Goal: Task Accomplishment & Management: Contribute content

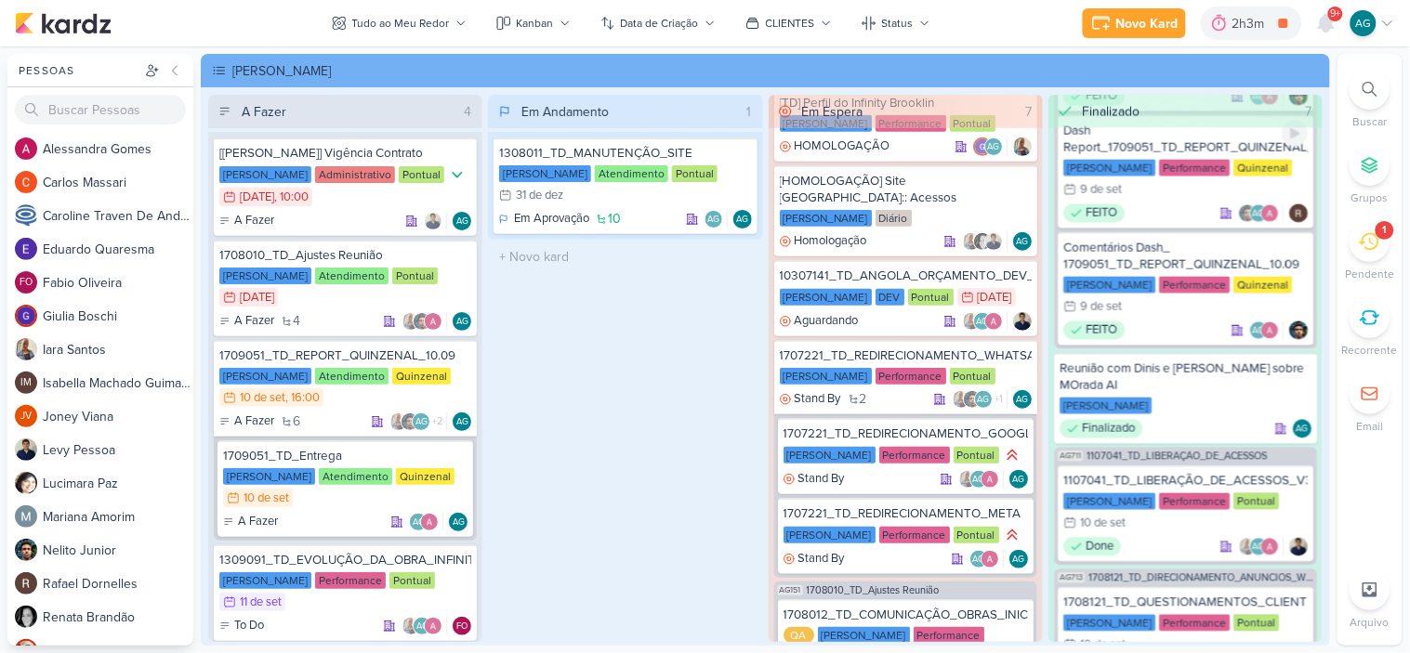
scroll to position [929, 0]
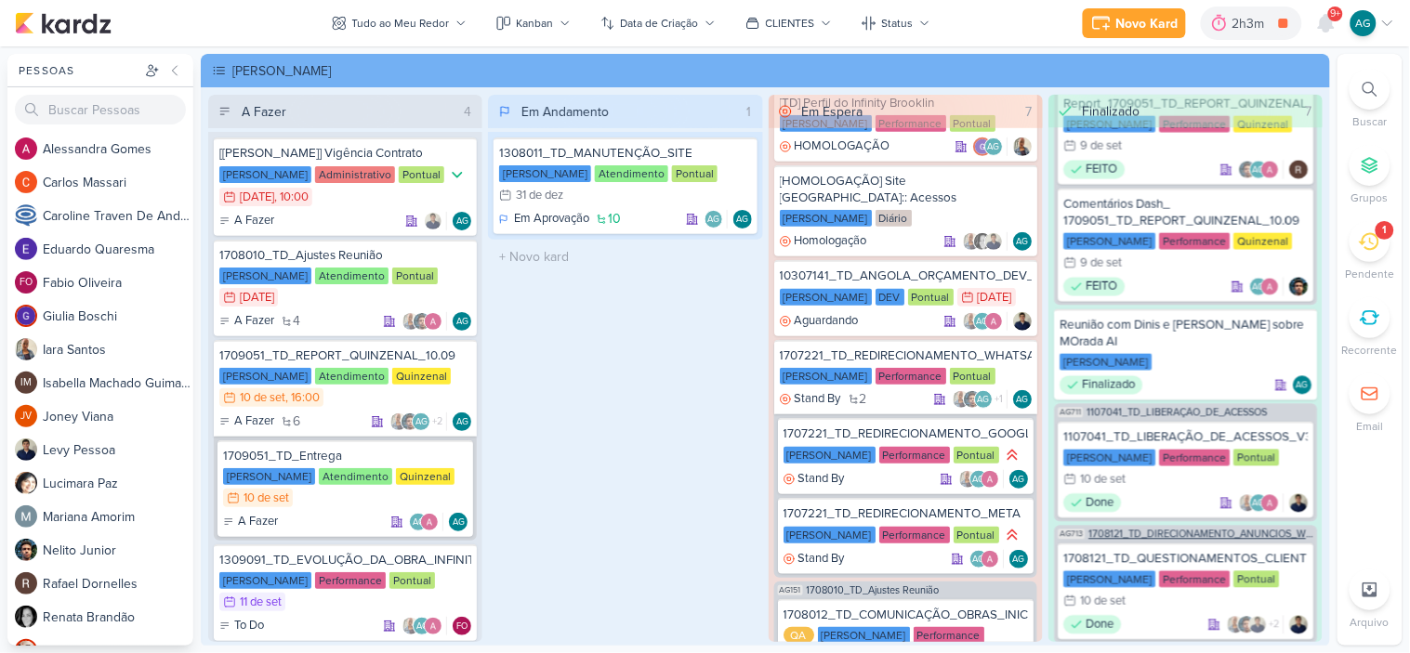
click at [1206, 530] on span "1708121_TD_DIRECIONAMENTO_ANUNCIOS_WEBSITE" at bounding box center [1200, 535] width 225 height 10
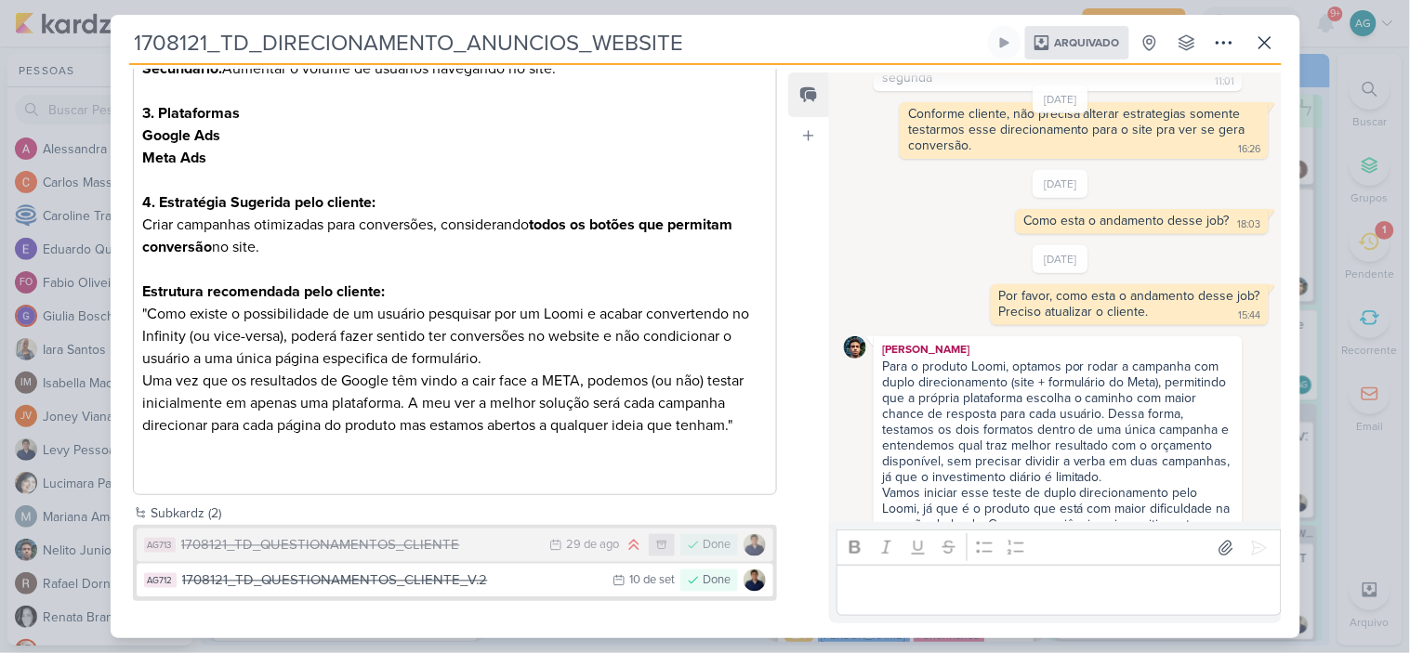
scroll to position [0, 0]
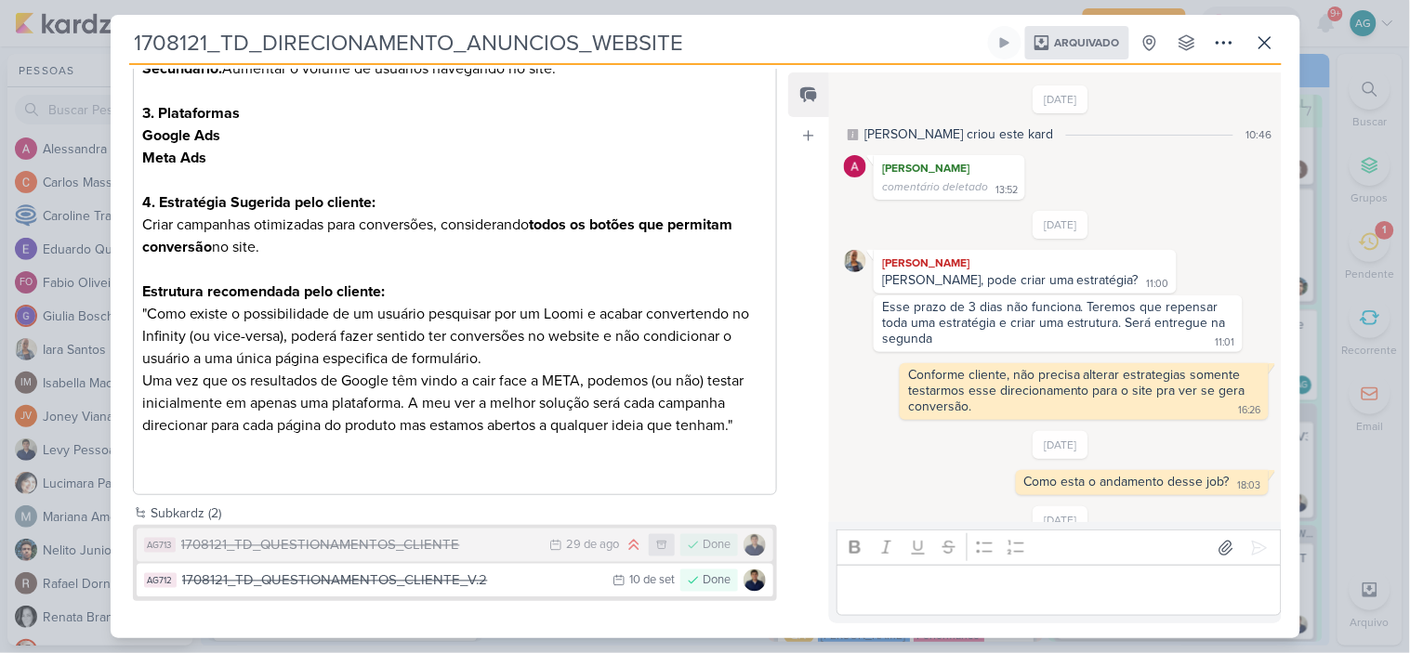
click at [1108, 47] on span "Arquivado" at bounding box center [1087, 42] width 65 height 11
click at [1216, 39] on icon at bounding box center [1224, 43] width 22 height 22
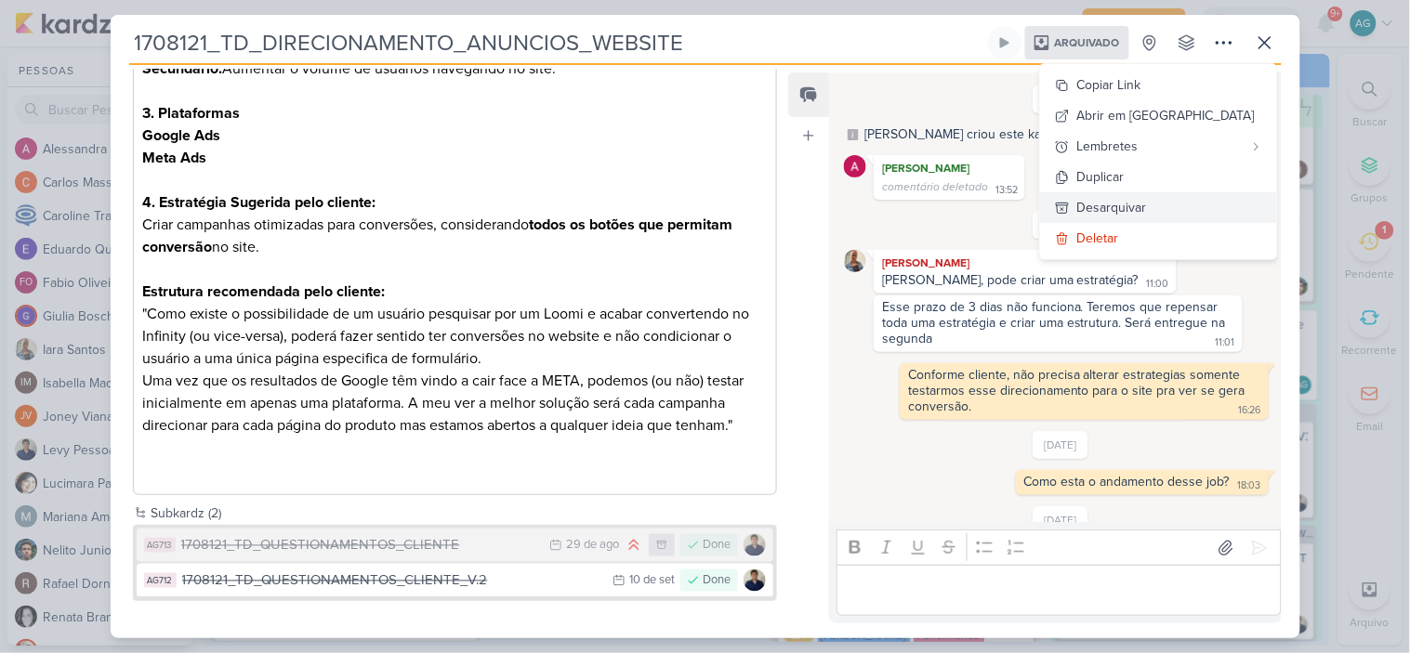
click at [1147, 207] on div "Desarquivar" at bounding box center [1112, 208] width 70 height 20
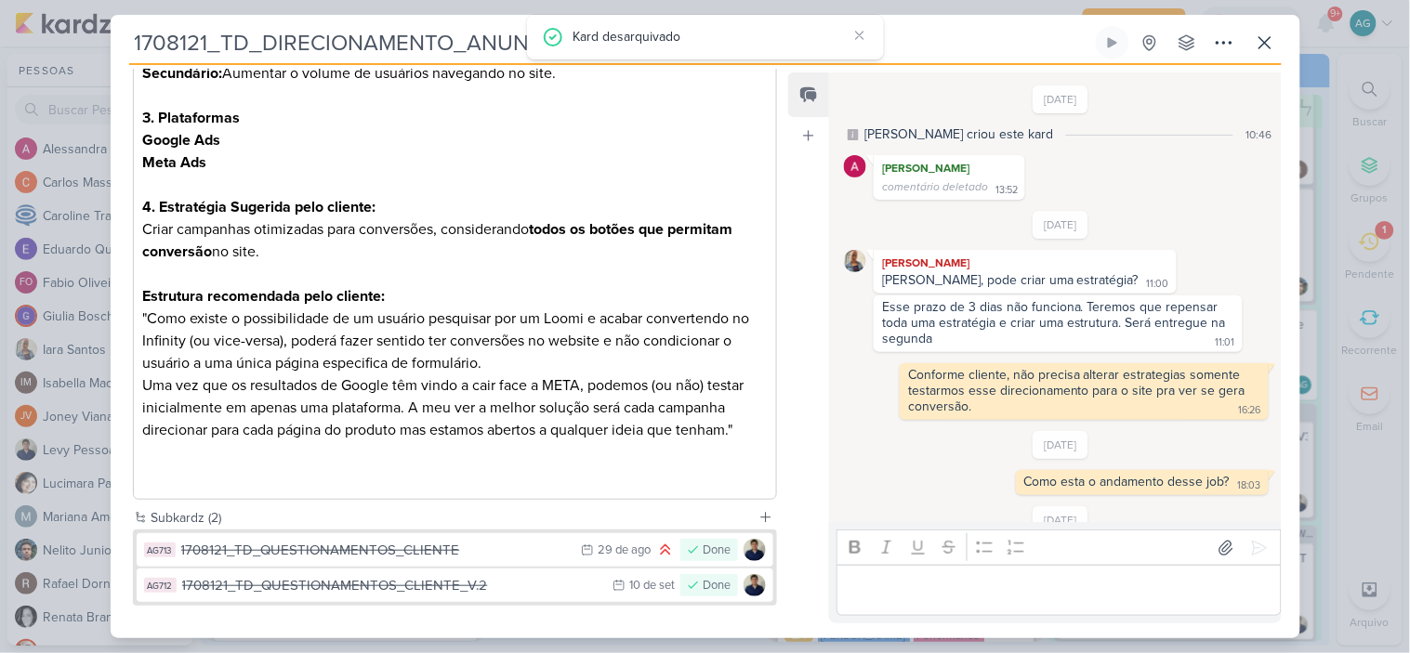
scroll to position [597, 0]
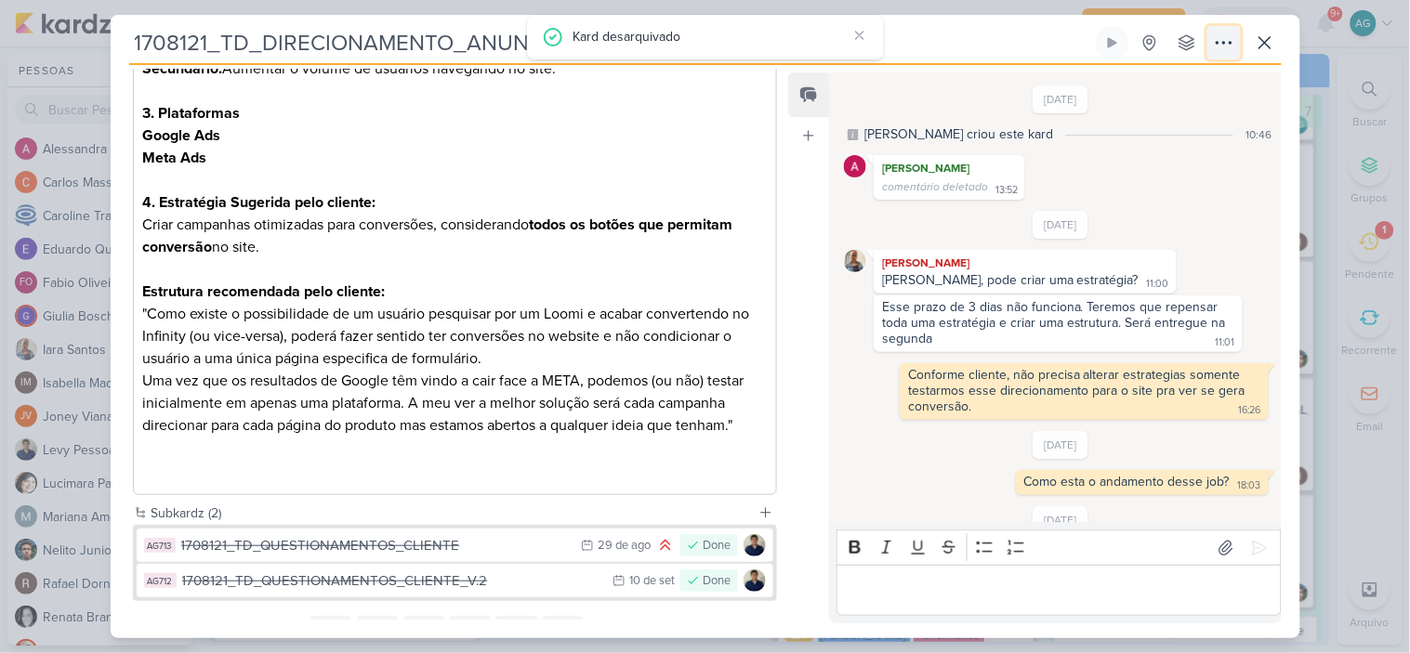
click at [1224, 42] on icon at bounding box center [1223, 43] width 15 height 2
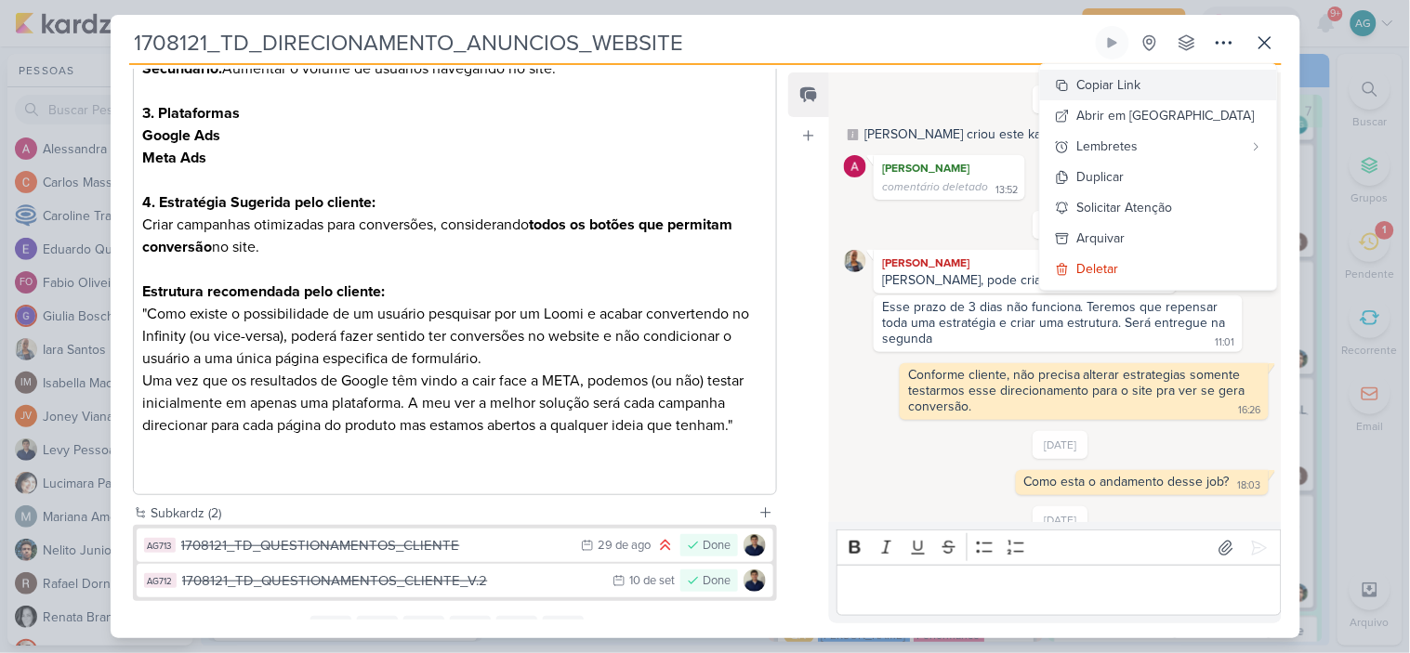
click at [1141, 84] on div "Copiar Link" at bounding box center [1109, 85] width 64 height 20
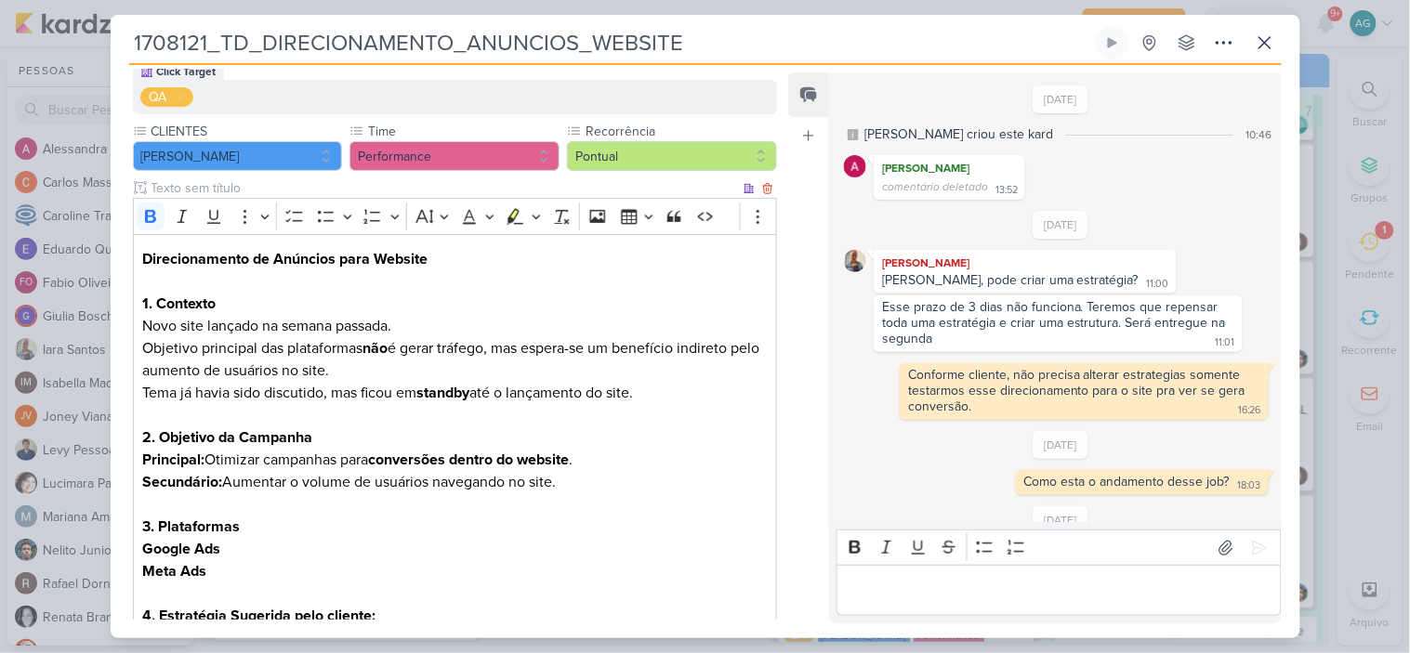
scroll to position [681, 0]
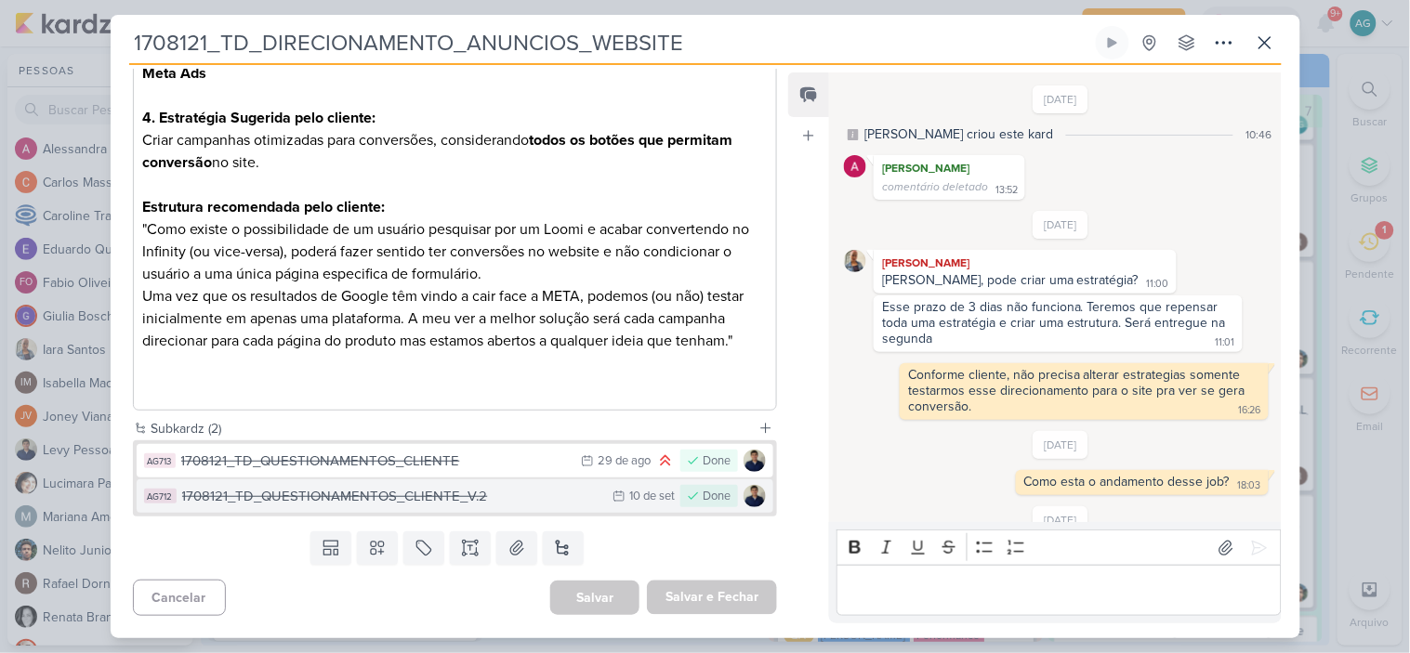
click at [431, 496] on div "1708121_TD_QUESTIONAMENTOS_CLIENTE_V.2" at bounding box center [393, 496] width 422 height 21
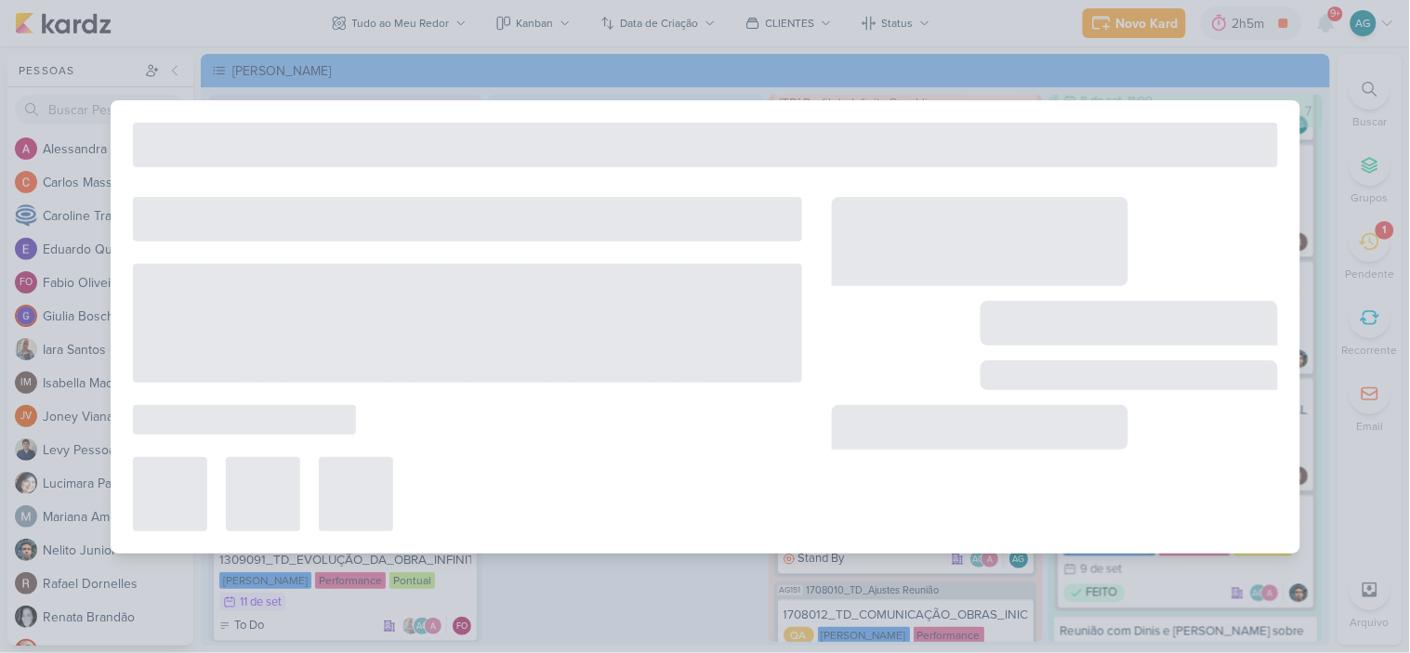
type input "1708121_TD_QUESTIONAMENTOS_CLIENTE_V.2"
type input "10 de setembro de 2025 às 23:59"
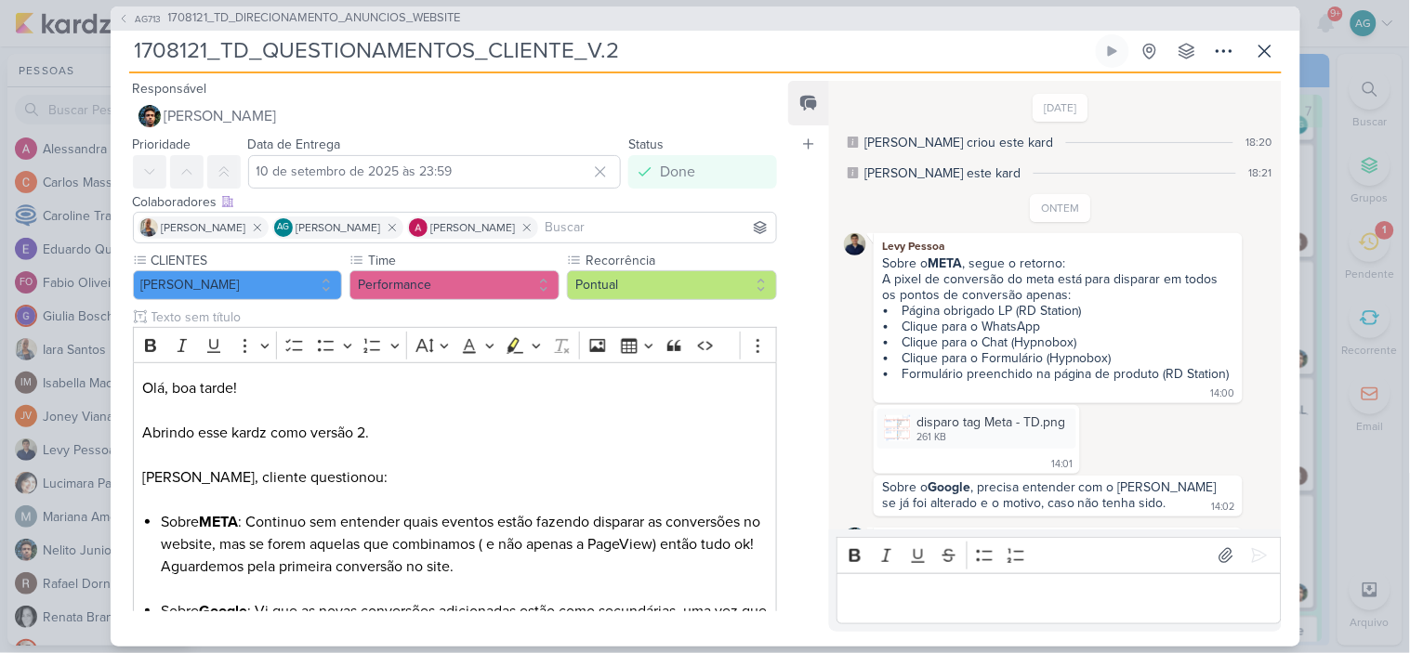
scroll to position [178, 0]
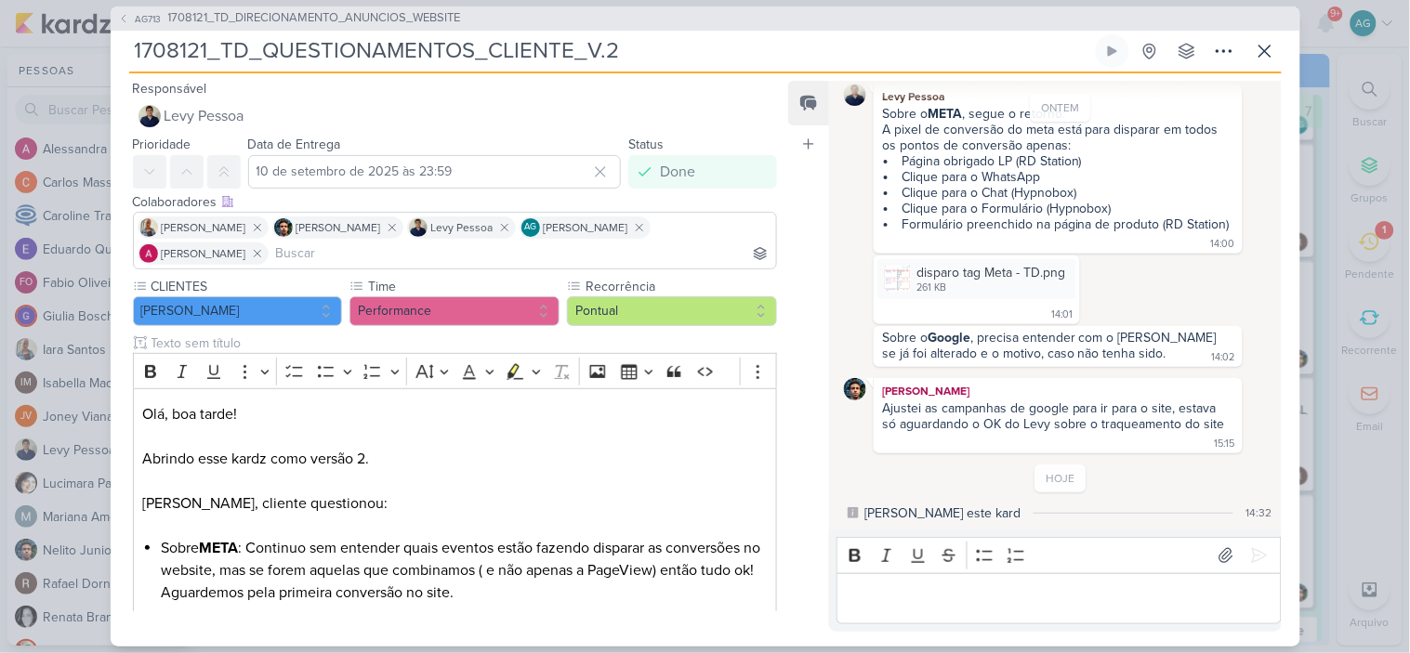
drag, startPoint x: 601, startPoint y: 52, endPoint x: 128, endPoint y: 54, distance: 473.0
click at [129, 54] on input "1708121_TD_QUESTIONAMENTOS_CLIENTE_V.2" at bounding box center [610, 50] width 963 height 33
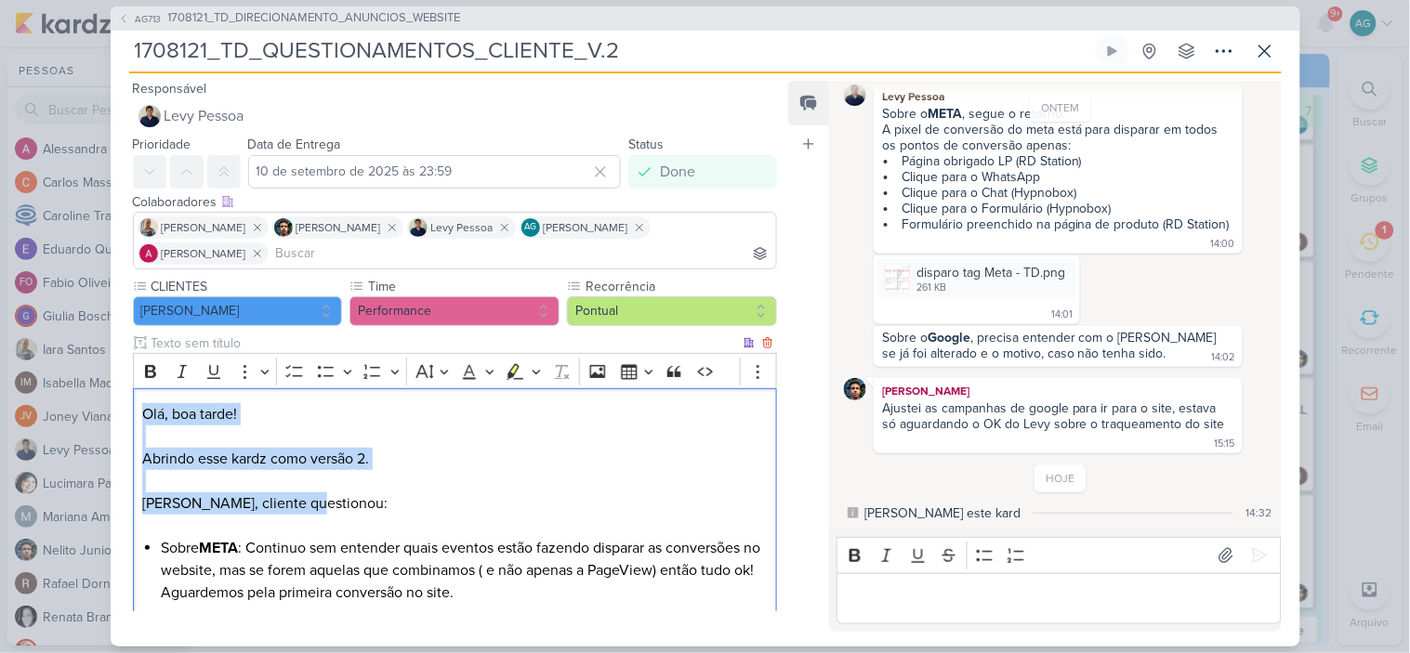
drag, startPoint x: 145, startPoint y: 414, endPoint x: 305, endPoint y: 511, distance: 187.3
click at [305, 511] on p "Olá, boa tarde! Abrindo esse kardz como versão 2. Levy, cliente questionou:" at bounding box center [454, 470] width 625 height 134
copy p "Olá, boa tarde! Abrindo esse kardz como versão 2. Levy, cliente questionou:"
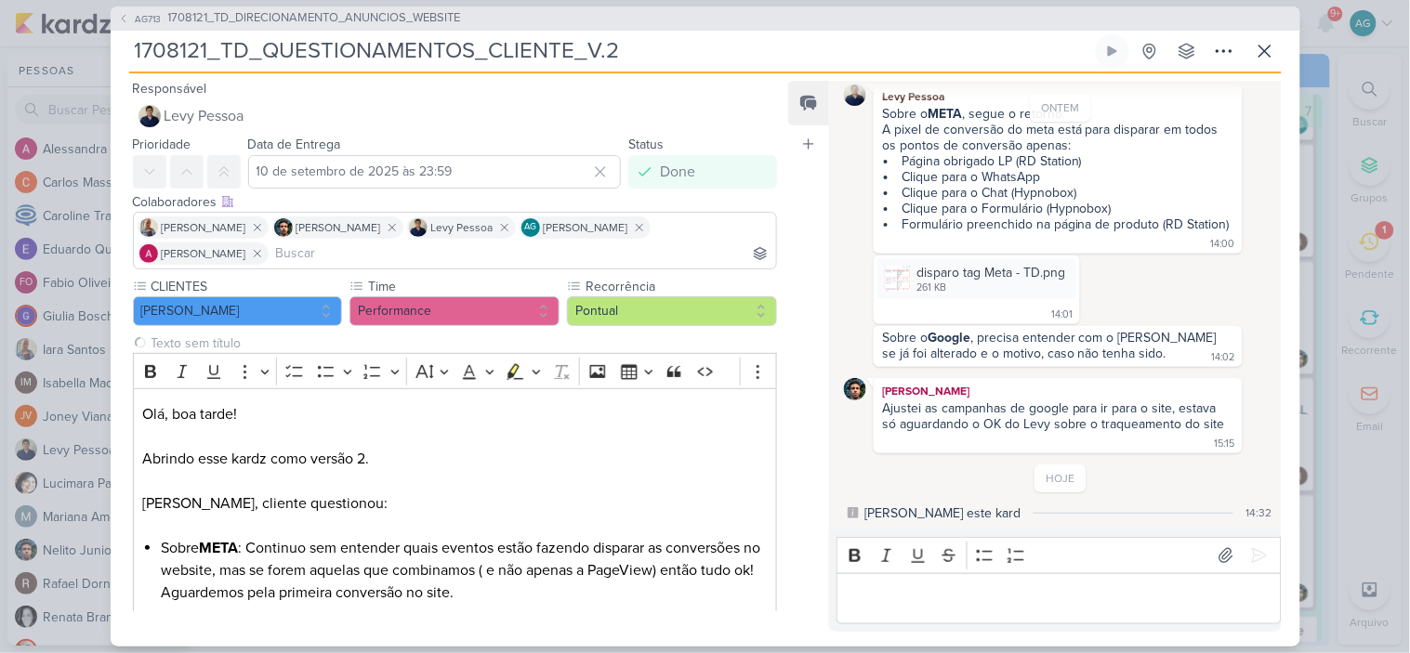
drag, startPoint x: 204, startPoint y: 52, endPoint x: 201, endPoint y: 86, distance: 34.6
click at [201, 86] on div "AG713 1708121_TD_DIRECIONAMENTO_ANUNCIOS_WEBSITE 1708121_TD_QUESTIONAMENTOS_CLI…" at bounding box center [706, 327] width 1190 height 640
click at [214, 59] on input "1708121_TD_QUESTIONAMENTOS_CLIENTE_V.2" at bounding box center [610, 50] width 963 height 33
drag, startPoint x: 208, startPoint y: 52, endPoint x: 130, endPoint y: 51, distance: 78.1
click at [130, 51] on input "1708121_TD_QUESTIONAMENTOS_CLIENTE_V.2" at bounding box center [610, 50] width 963 height 33
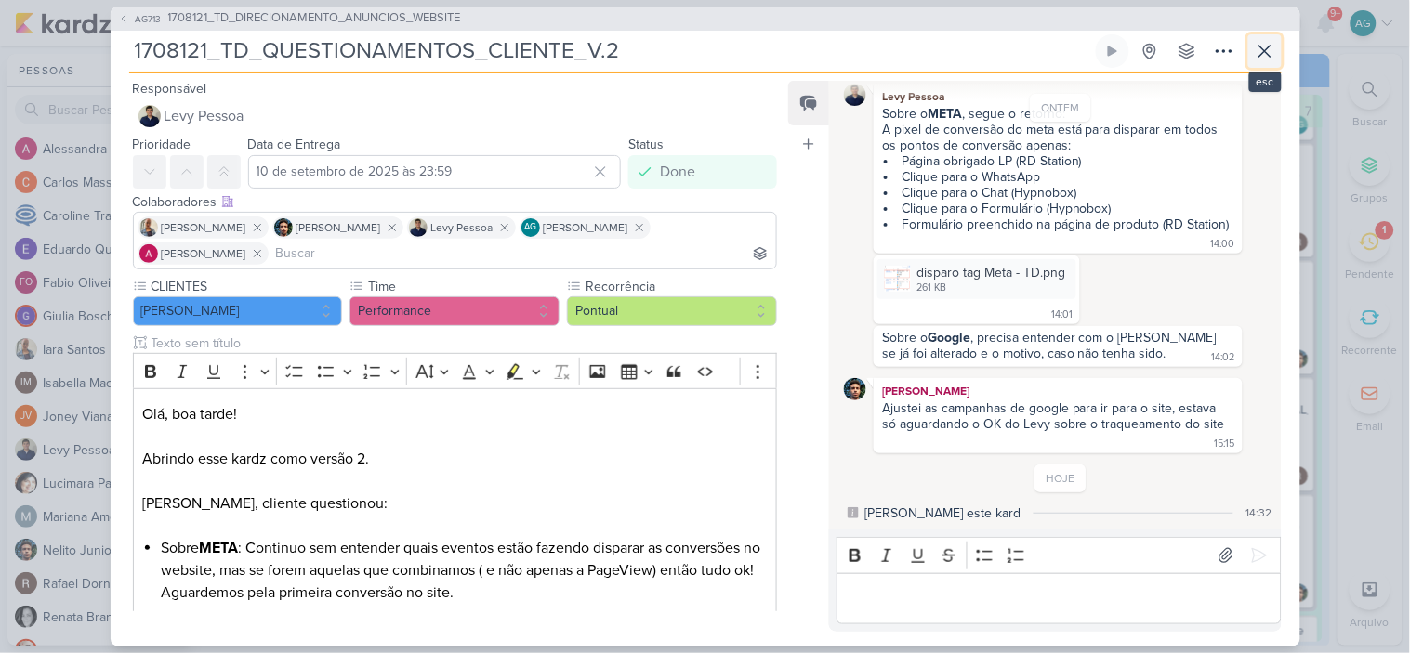
click at [1273, 52] on icon at bounding box center [1265, 51] width 22 height 22
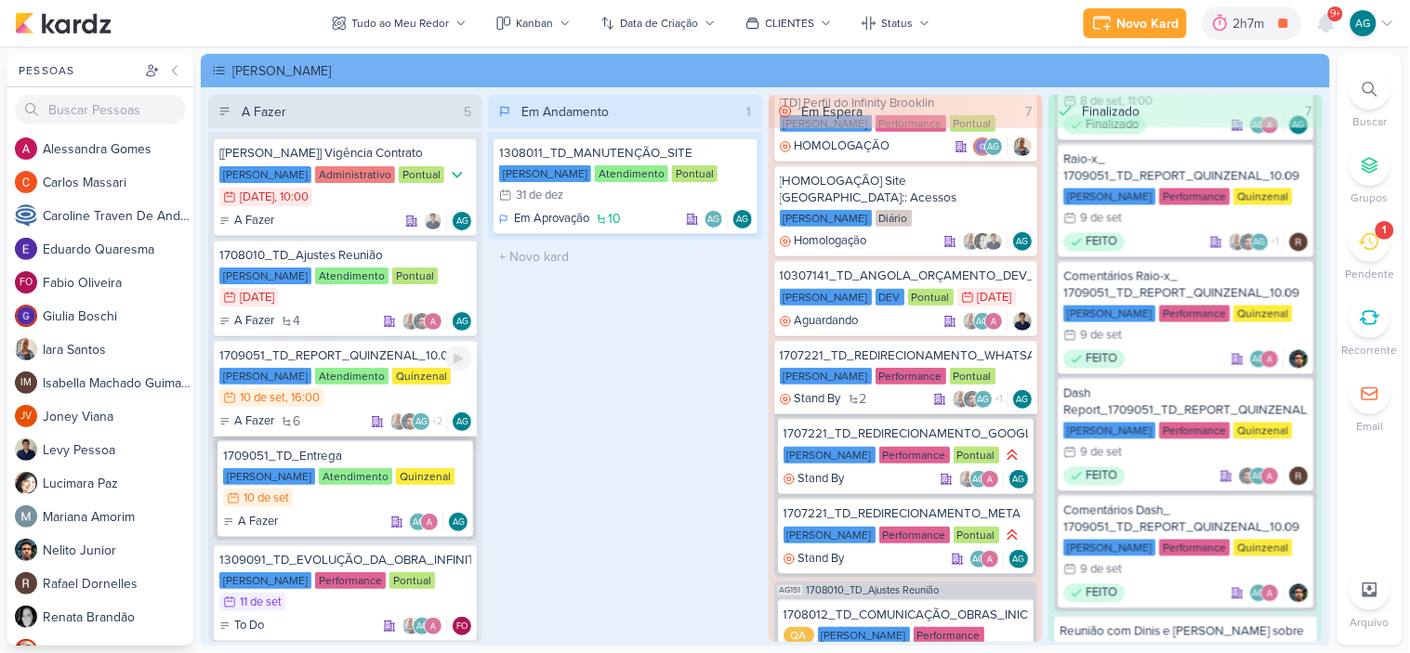
scroll to position [134, 0]
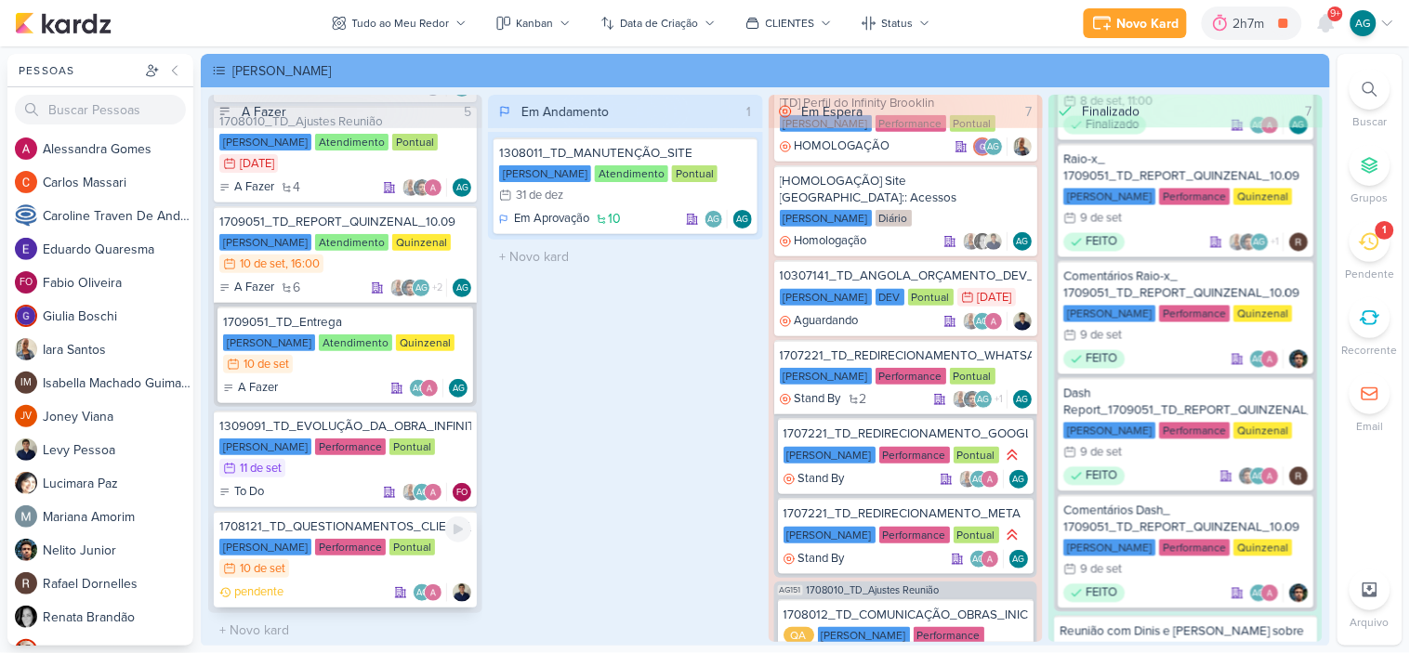
click at [395, 523] on div "1708121_TD_QUESTIONAMENTOS_CLIENTE_V.3" at bounding box center [345, 527] width 252 height 17
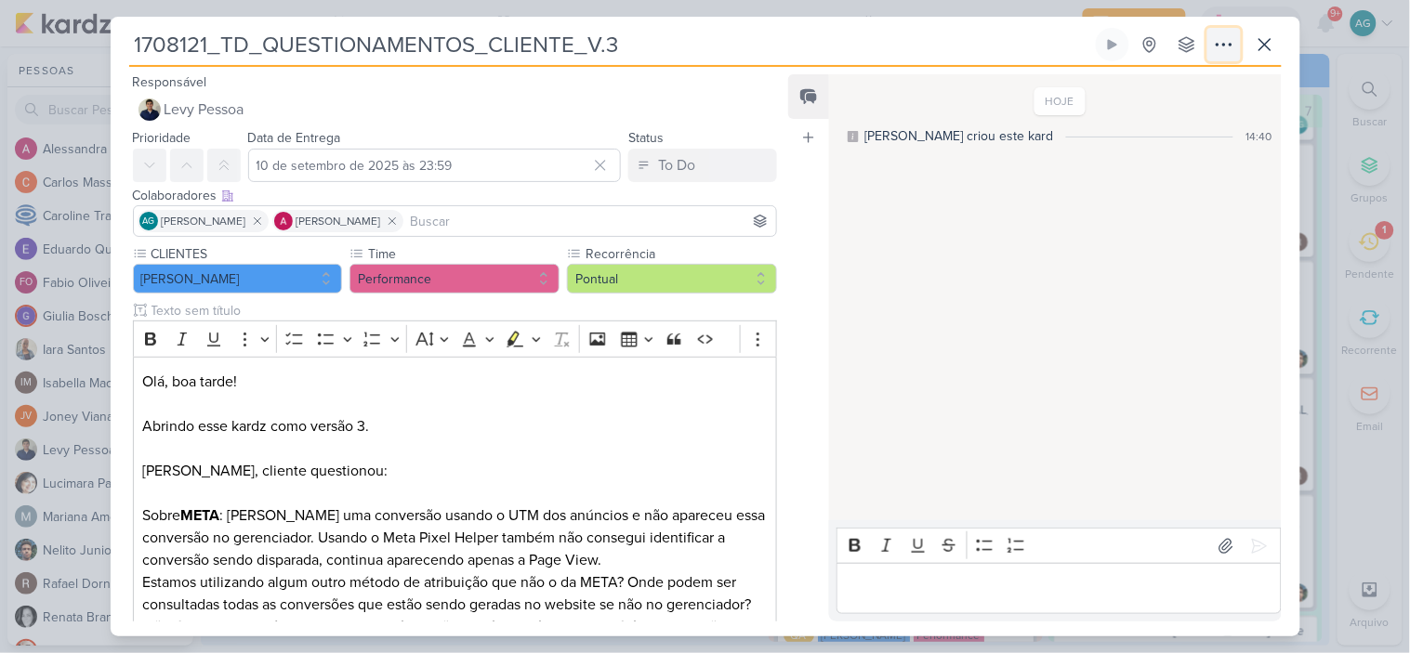
click at [1230, 44] on icon at bounding box center [1223, 45] width 15 height 2
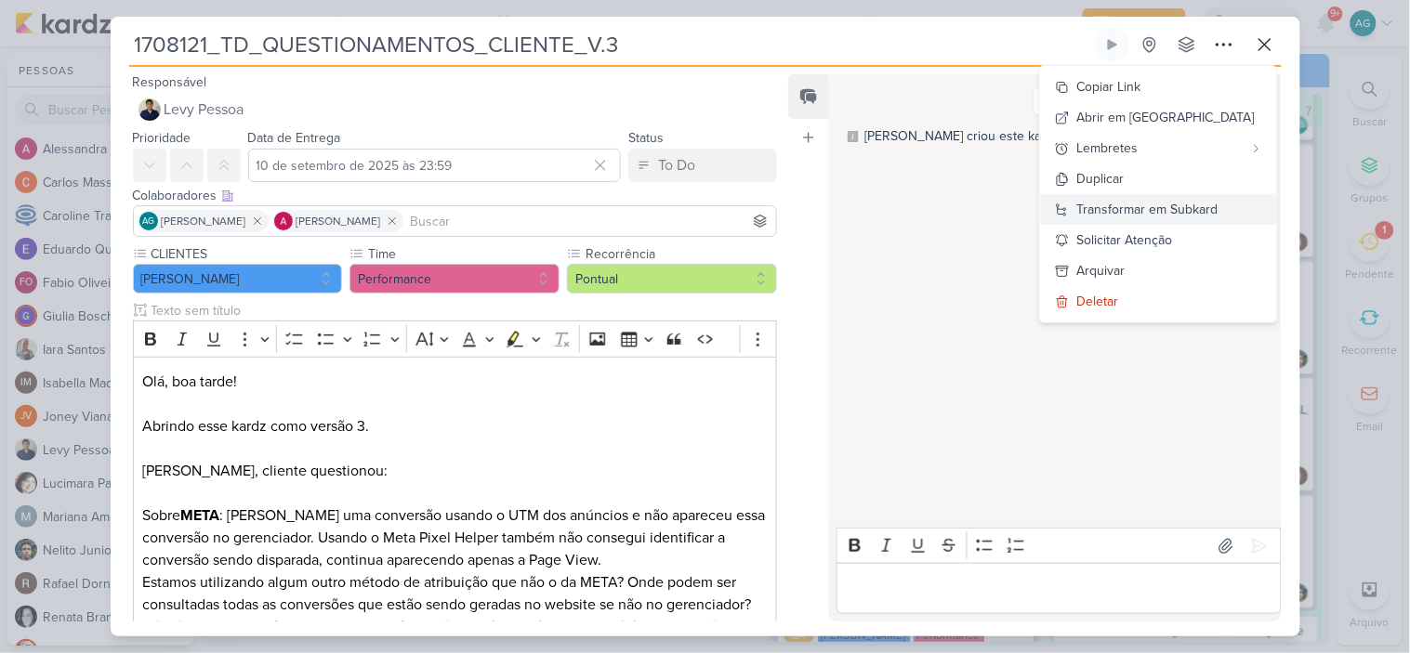
click at [1210, 203] on div "Transformar em Subkard" at bounding box center [1147, 210] width 141 height 20
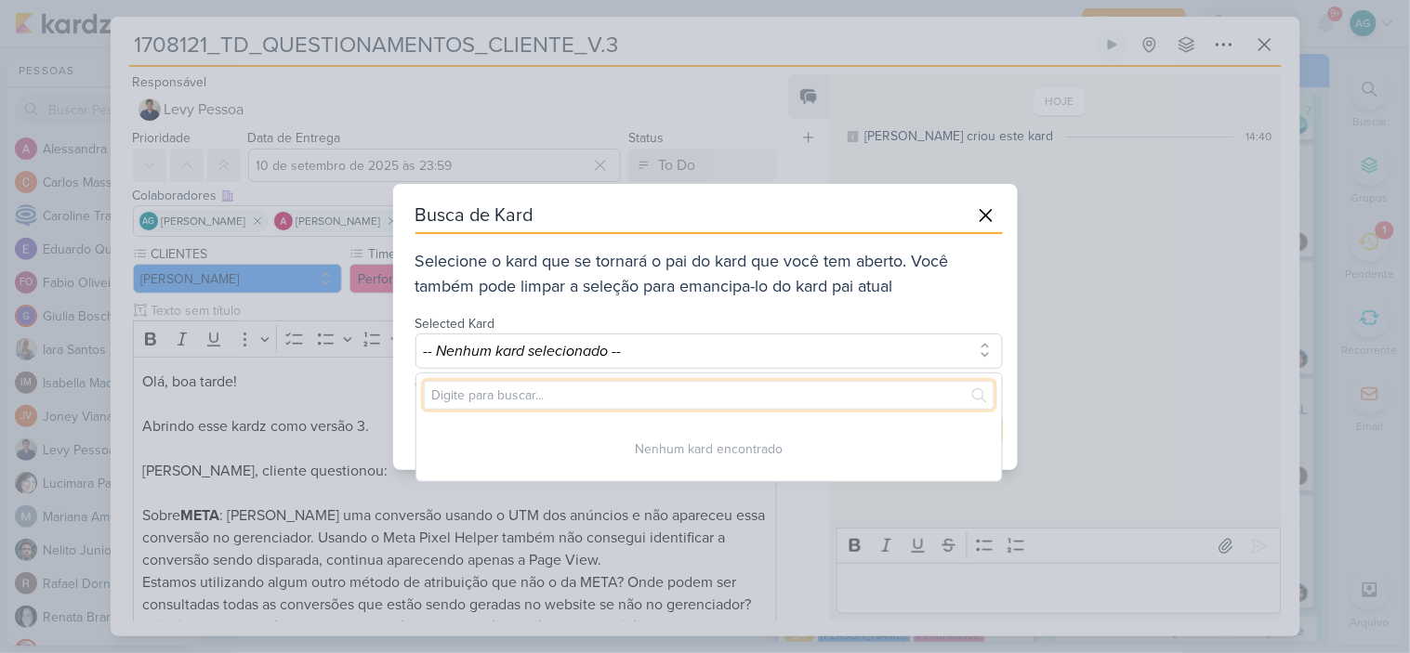
click at [565, 401] on input "text" at bounding box center [709, 395] width 571 height 29
paste input "1708121"
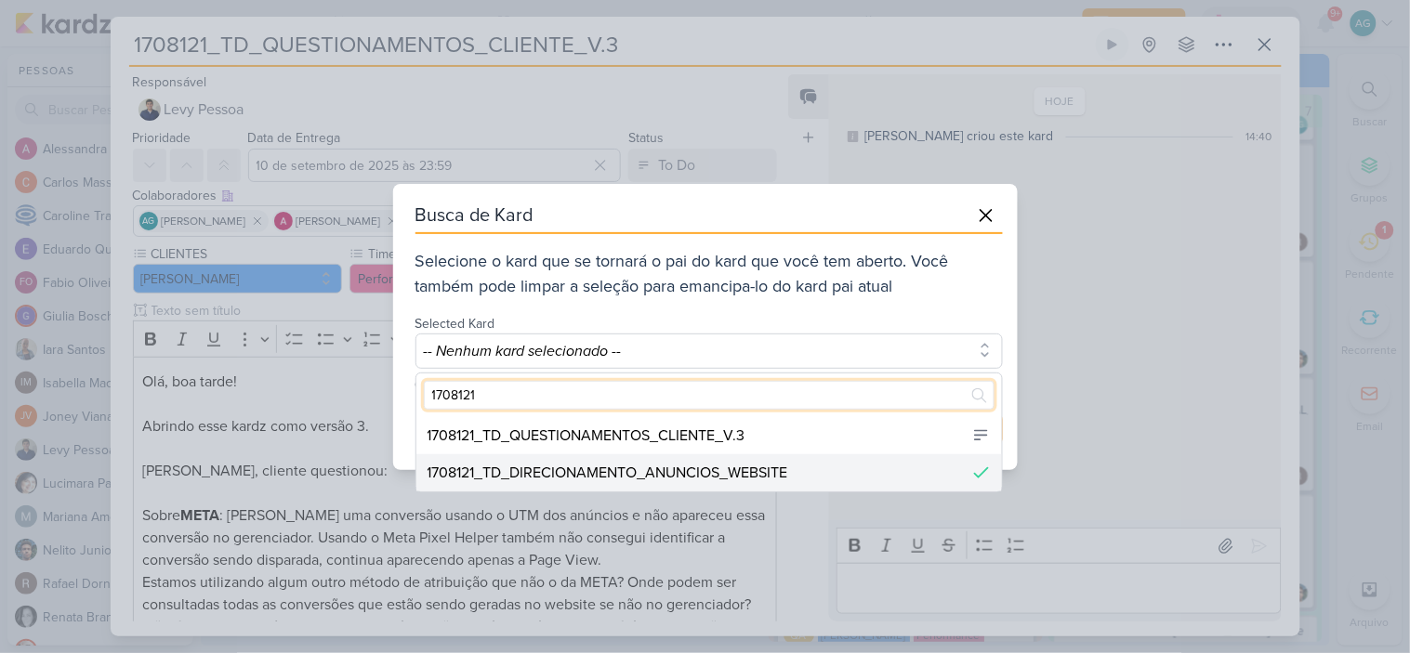
type input "1708121"
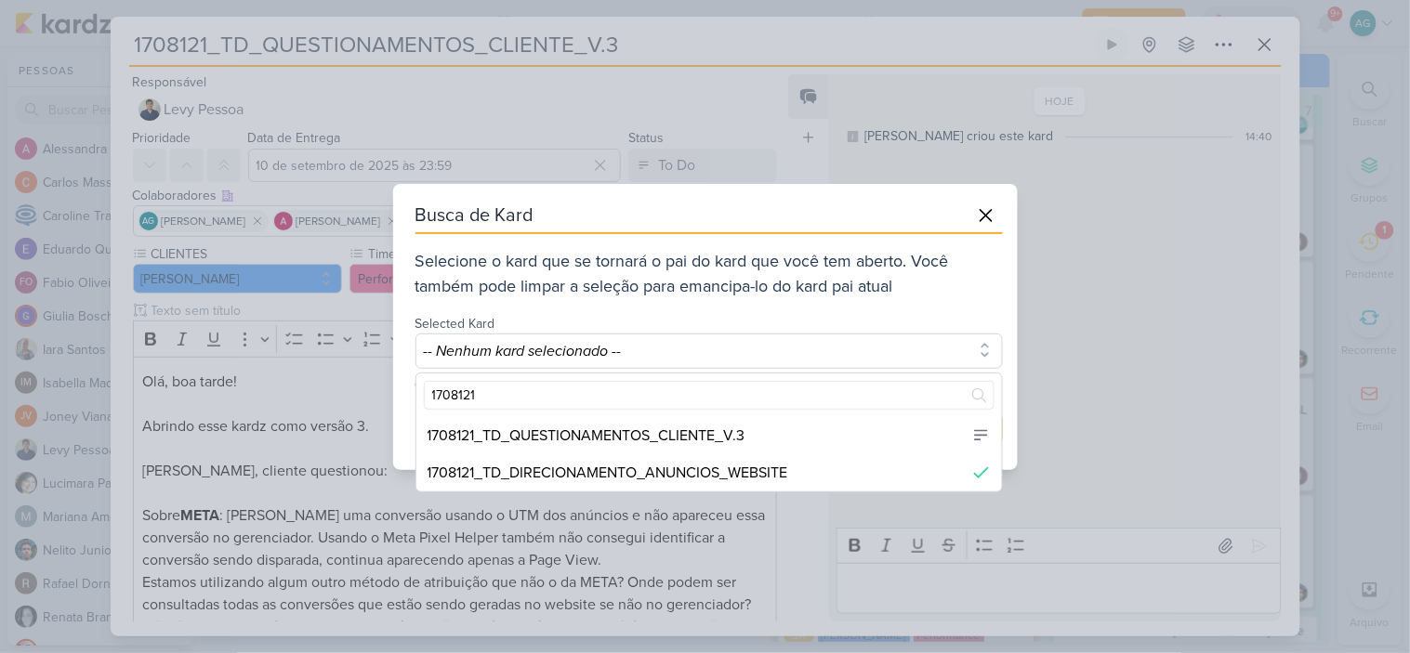
click at [691, 469] on div "1708121_TD_DIRECIONAMENTO_ANUNCIOS_WEBSITE" at bounding box center [607, 473] width 361 height 22
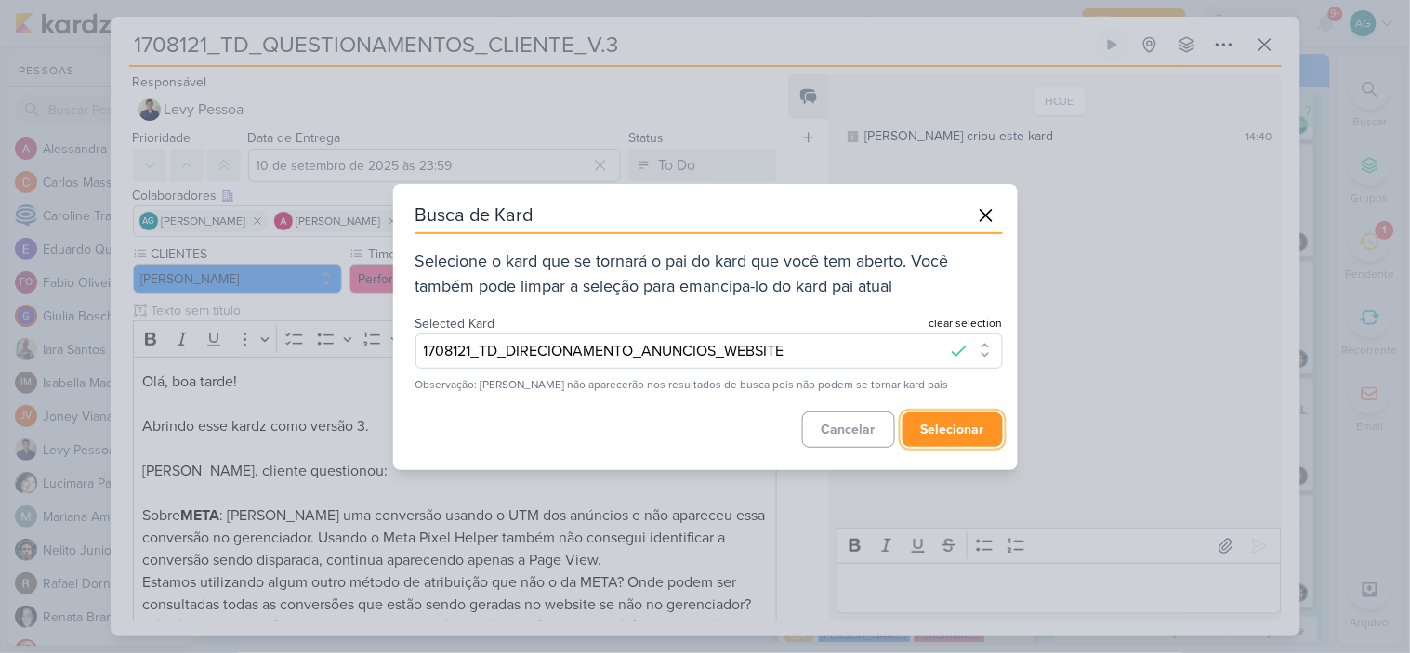
click at [963, 428] on button "selecionar" at bounding box center [952, 430] width 100 height 34
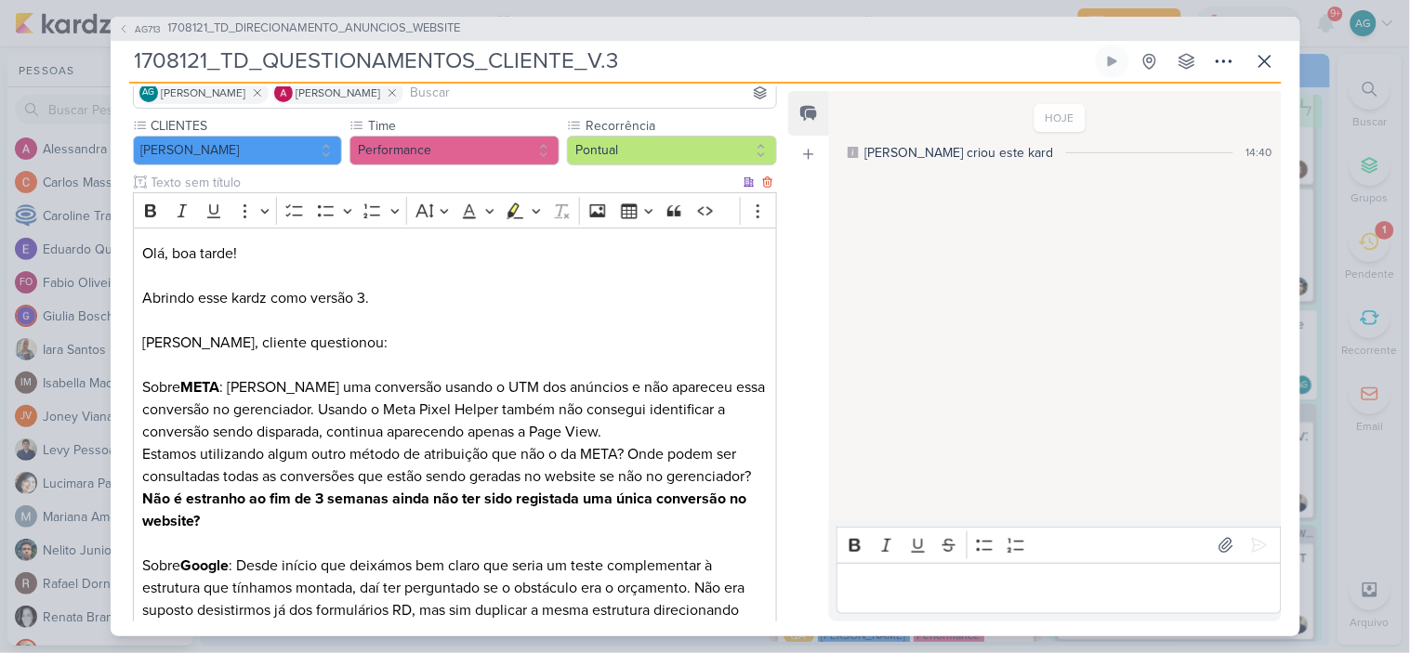
scroll to position [0, 0]
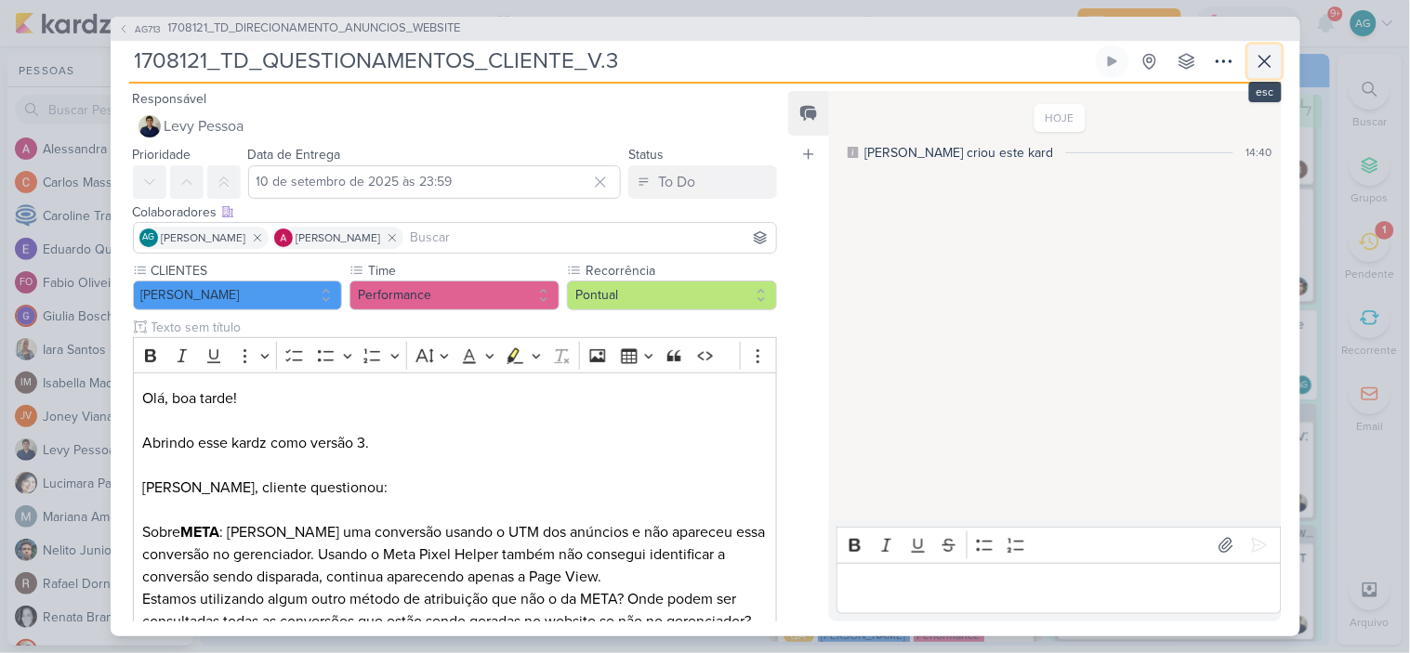
click at [1264, 65] on icon at bounding box center [1265, 61] width 22 height 22
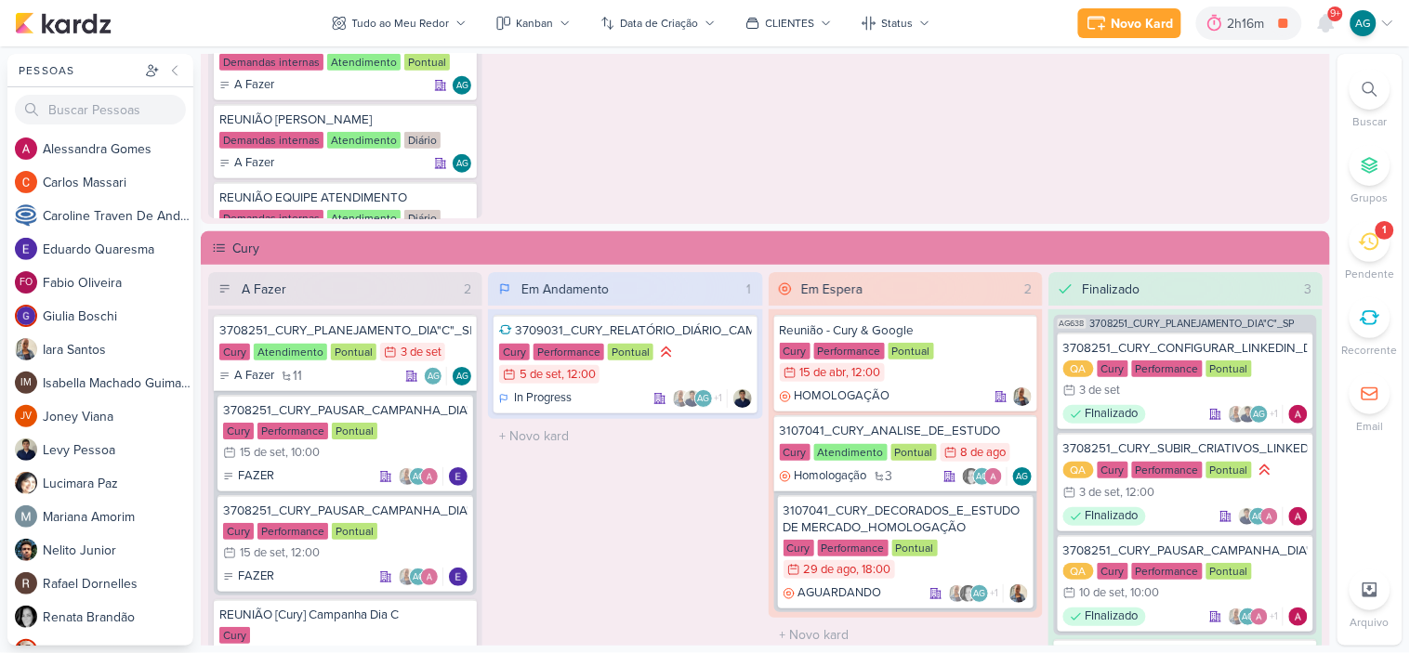
scroll to position [1651, 0]
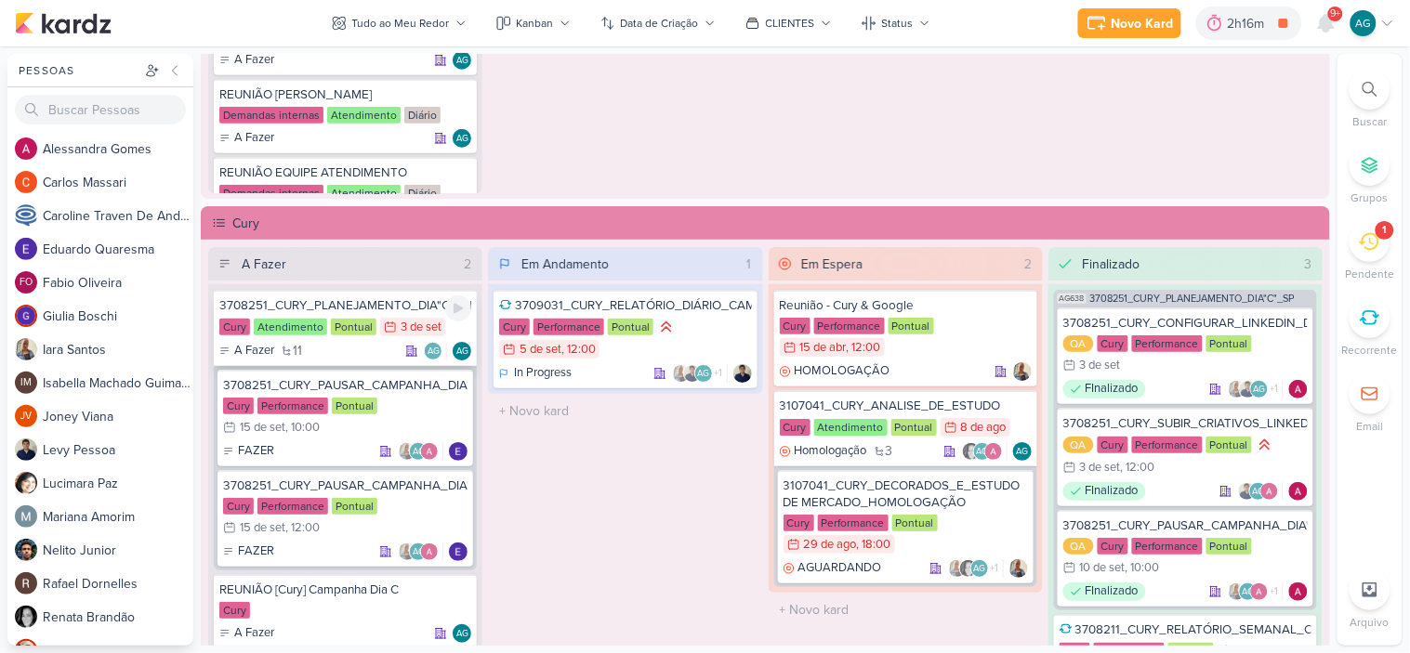
click at [372, 304] on div "3708251_CURY_PLANEJAMENTO_DIA"C"_SP" at bounding box center [345, 305] width 252 height 17
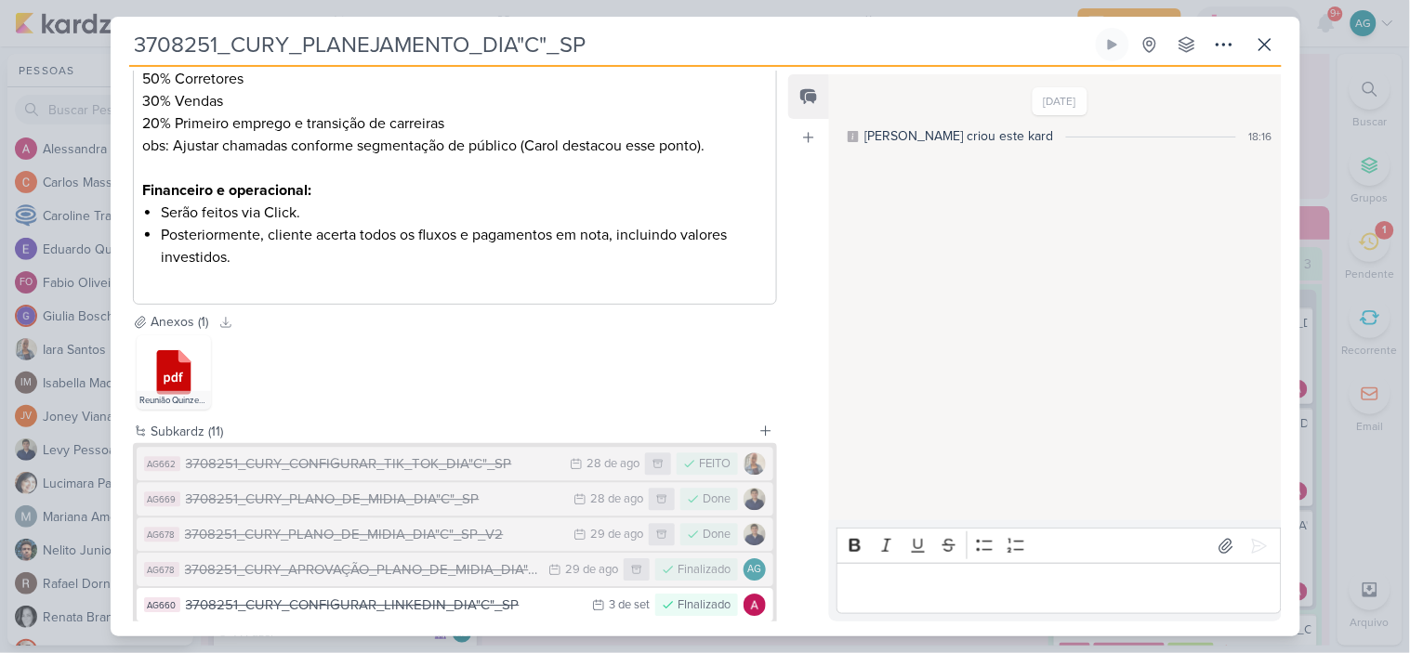
scroll to position [1426, 0]
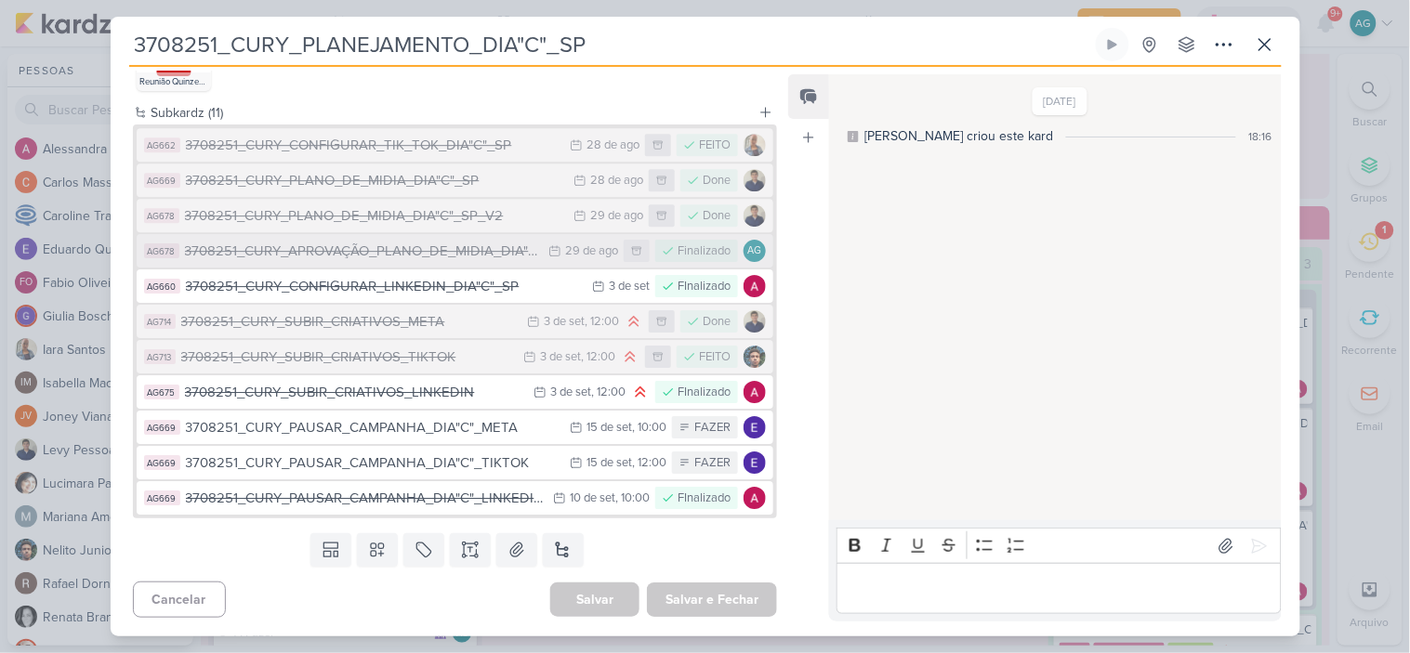
click at [449, 251] on div "3708251_CURY_APROVAÇÃO_PLANO_DE_MIDIA_DIA"C"_SP_V2" at bounding box center [362, 251] width 355 height 21
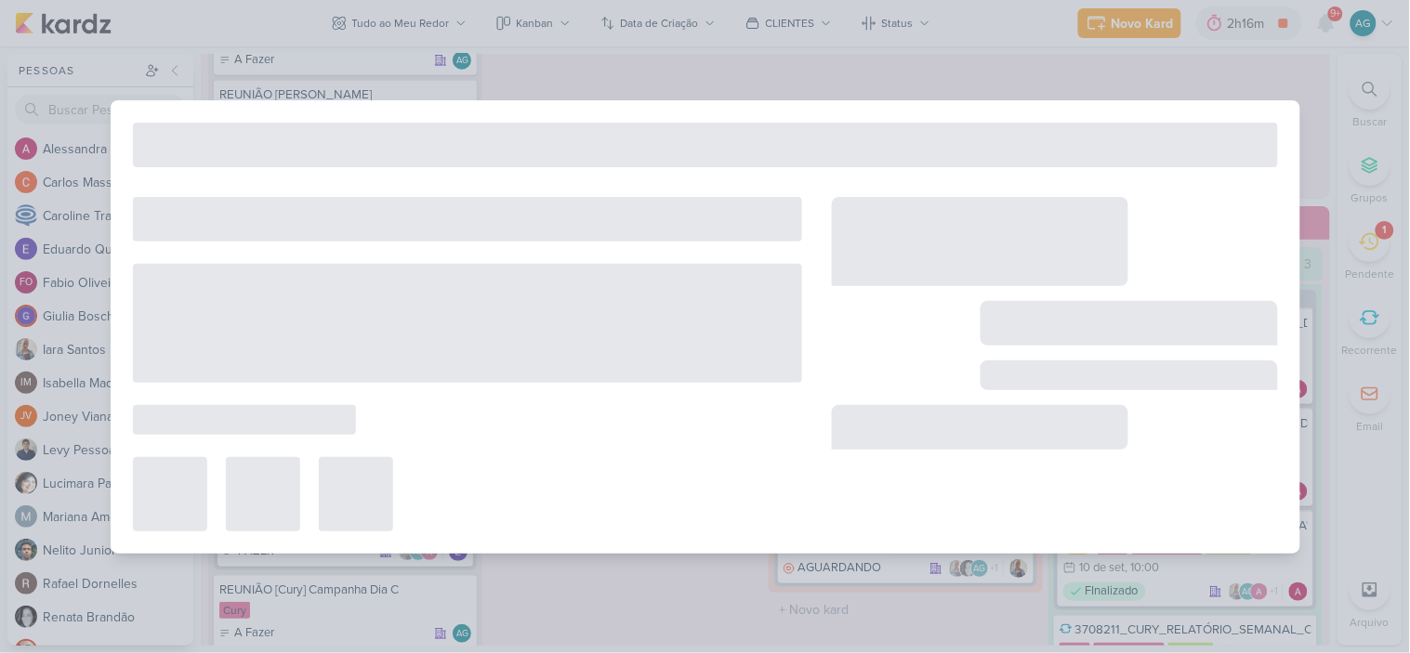
type input "3708251_CURY_APROVAÇÃO_PLANO_DE_MIDIA_DIA"C"_SP_V2"
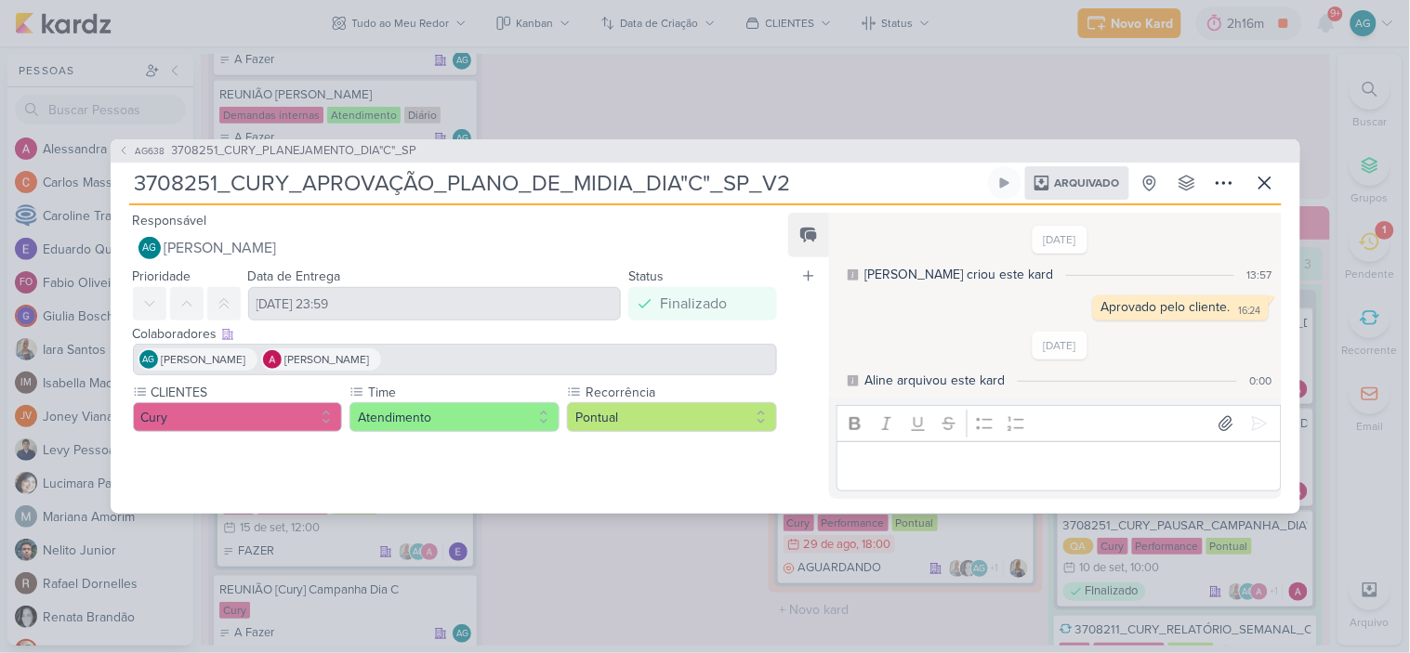
click at [109, 188] on div "AG638 3708251_CURY_PLANEJAMENTO_DIA"C"_SP 3708251_CURY_APROVAÇÃO_PLANO_DE_MIDIA…" at bounding box center [705, 326] width 1410 height 653
click at [1266, 180] on icon at bounding box center [1265, 183] width 22 height 22
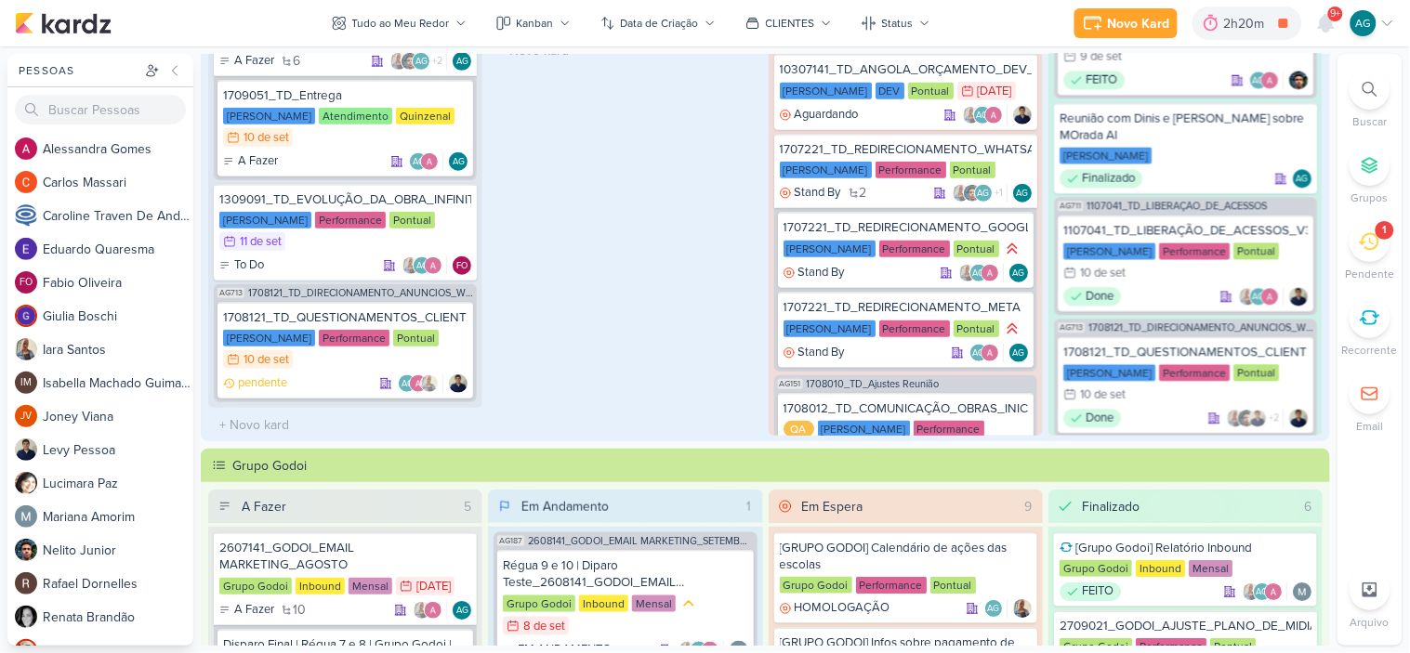
scroll to position [0, 0]
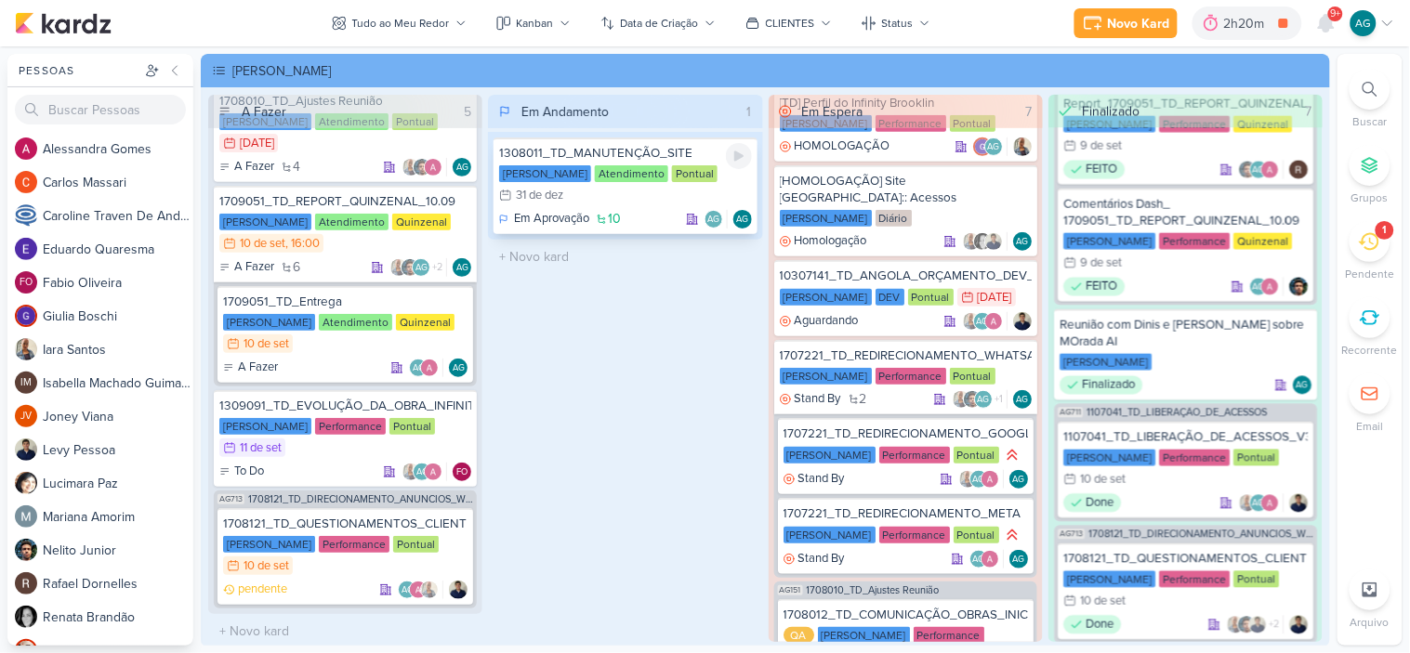
click at [664, 151] on div "1308011_TD_MANUTENÇÃO_SITE" at bounding box center [625, 153] width 252 height 17
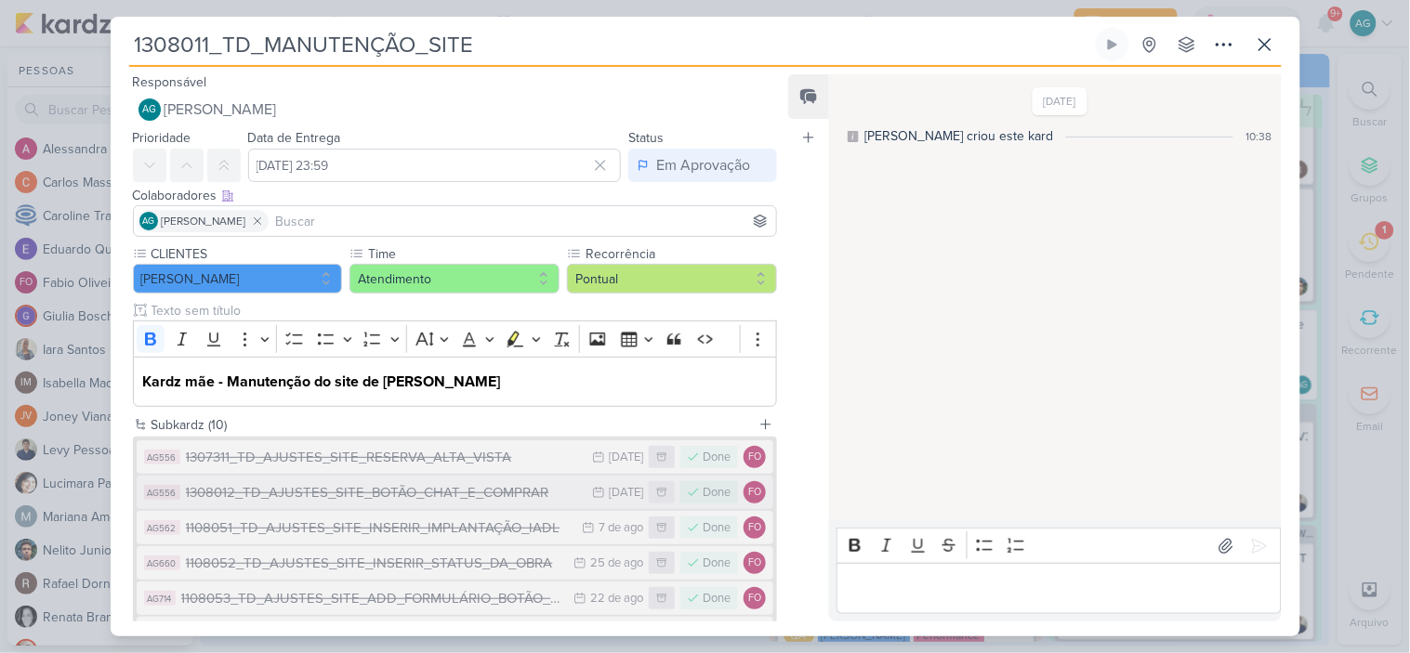
scroll to position [103, 0]
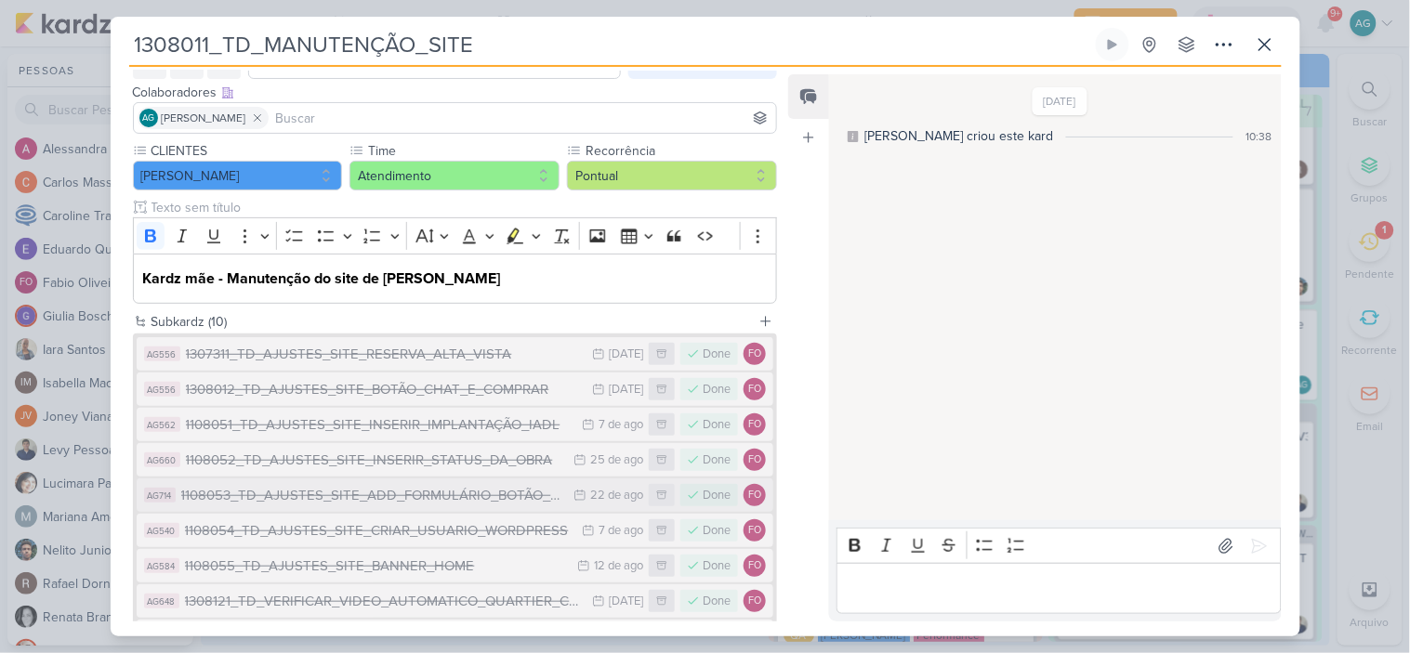
click at [474, 499] on div "1108053_TD_AJUSTES_SITE_ADD_FORMULÁRIO_BOTÃO_DOWNLOAD" at bounding box center [373, 495] width 384 height 21
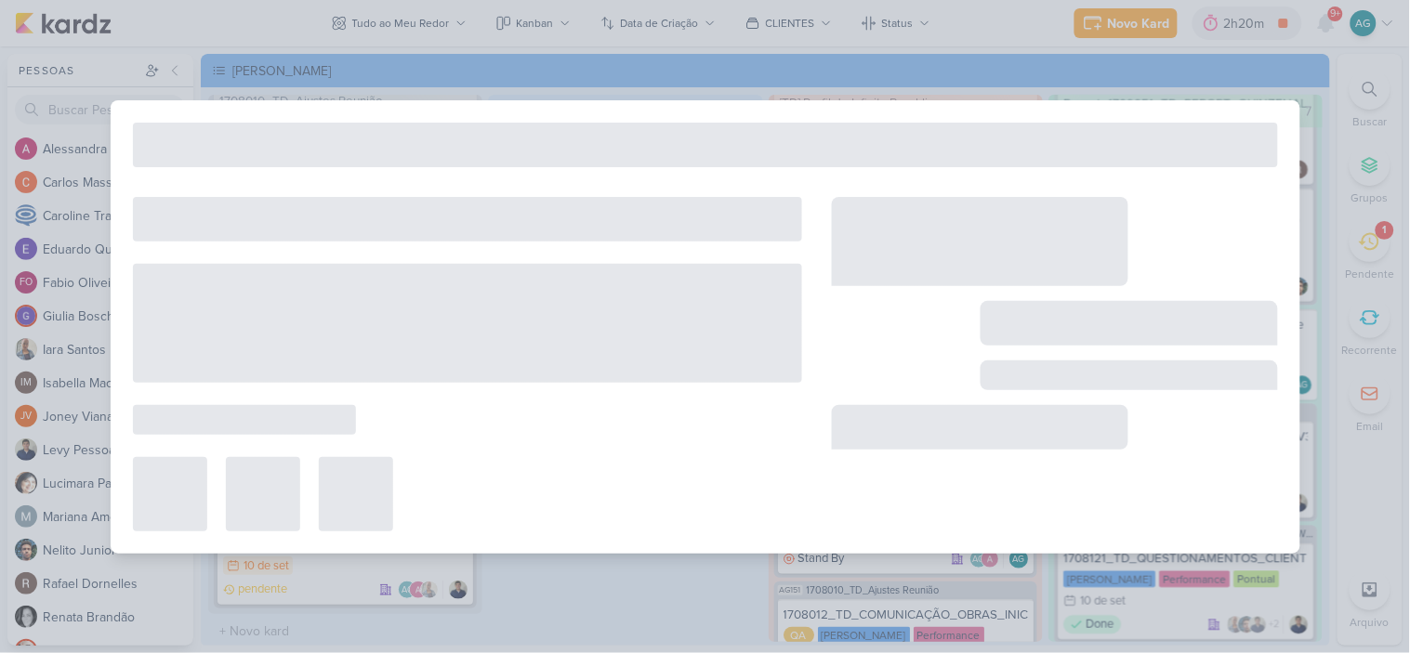
type input "1108053_TD_AJUSTES_SITE_ADD_FORMULÁRIO_BOTÃO_DOWNLOAD"
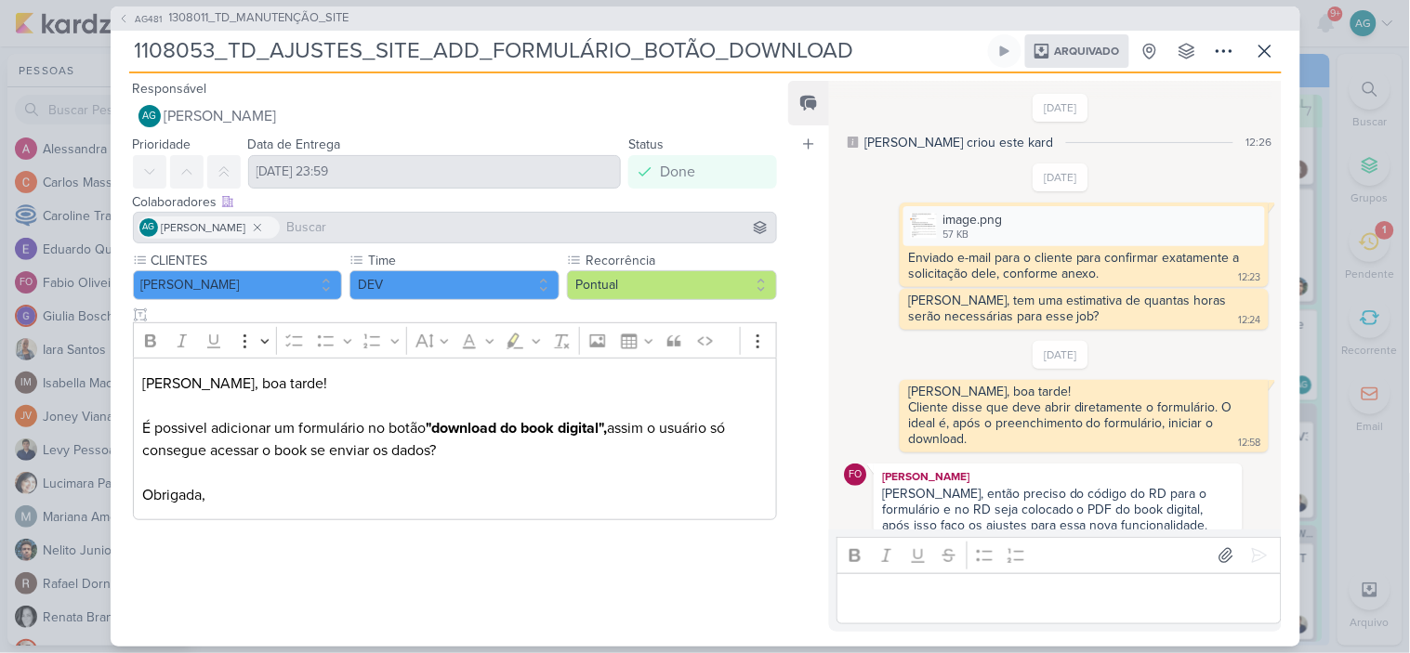
scroll to position [596, 0]
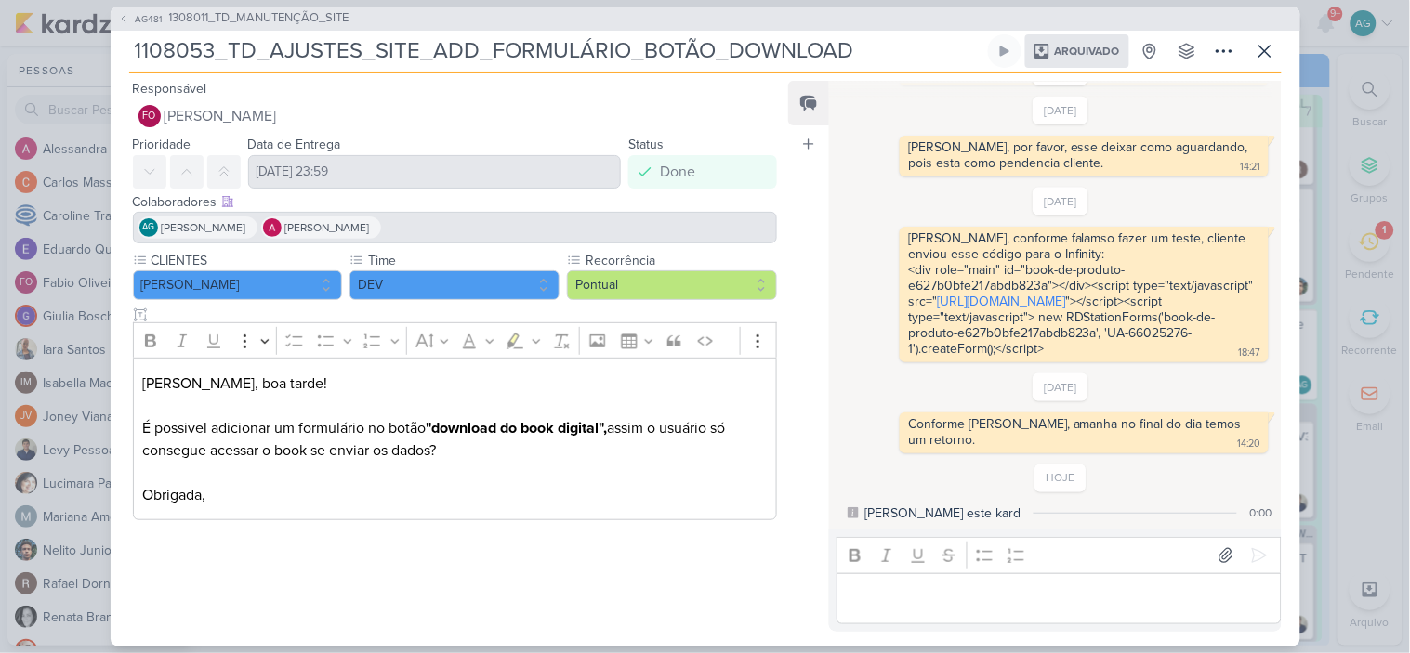
click at [122, 57] on div "AG481 1308011_TD_MANUTENÇÃO_SITE 1108053_TD_AJUSTES_SITE_ADD_FORMULÁRIO_BOTÃO_D…" at bounding box center [706, 327] width 1190 height 640
click at [1268, 58] on icon at bounding box center [1265, 51] width 22 height 22
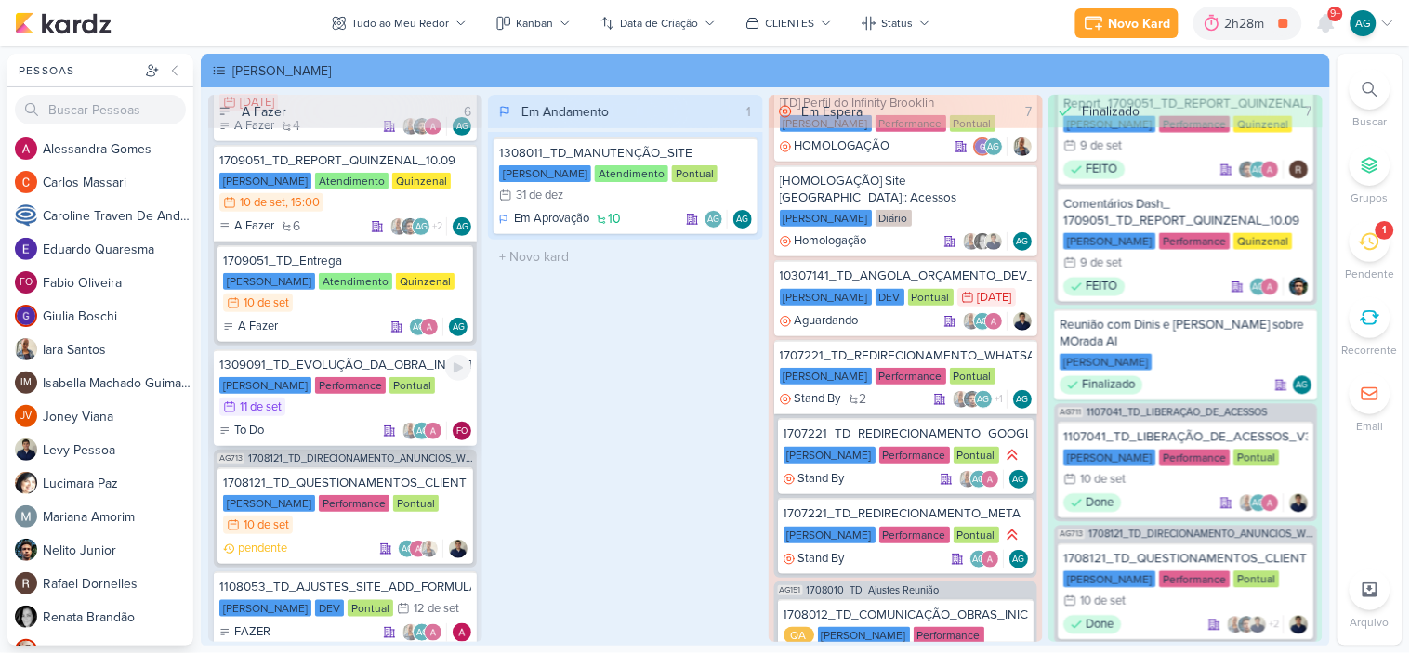
scroll to position [234, 0]
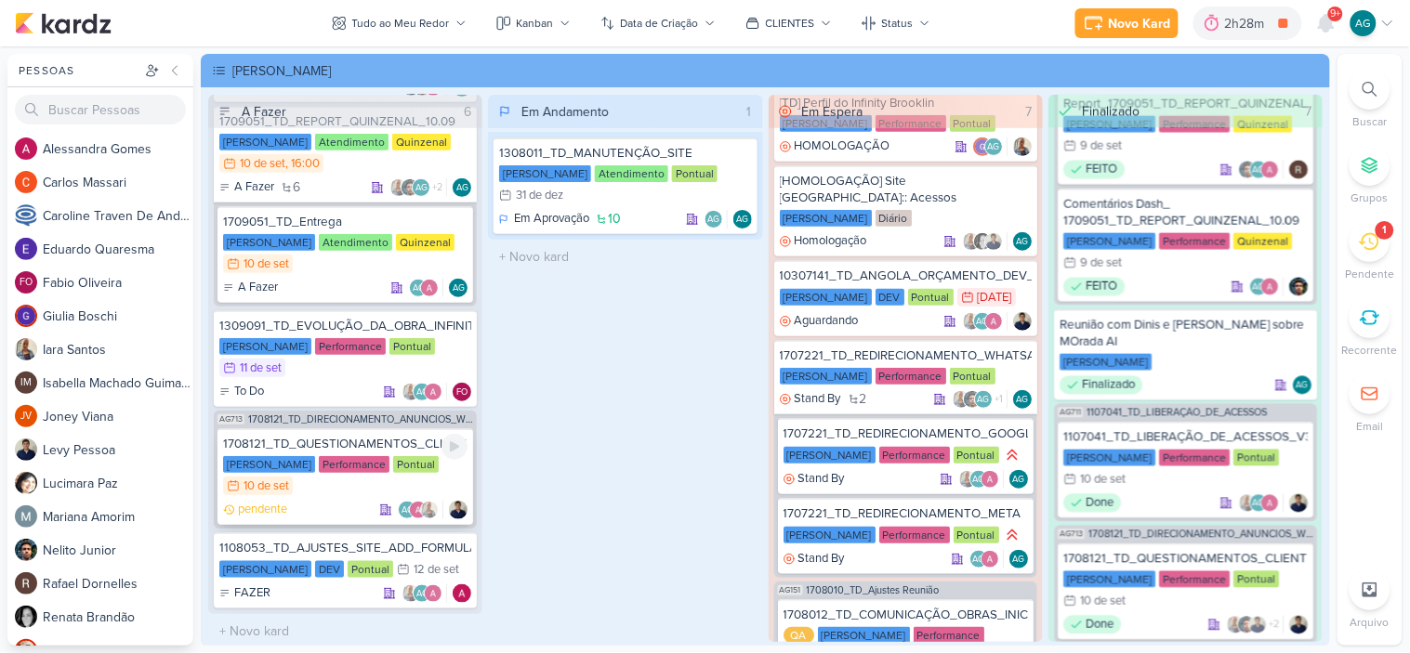
click at [375, 441] on div "1708121_TD_QUESTIONAMENTOS_CLIENTE_V.3" at bounding box center [345, 444] width 244 height 17
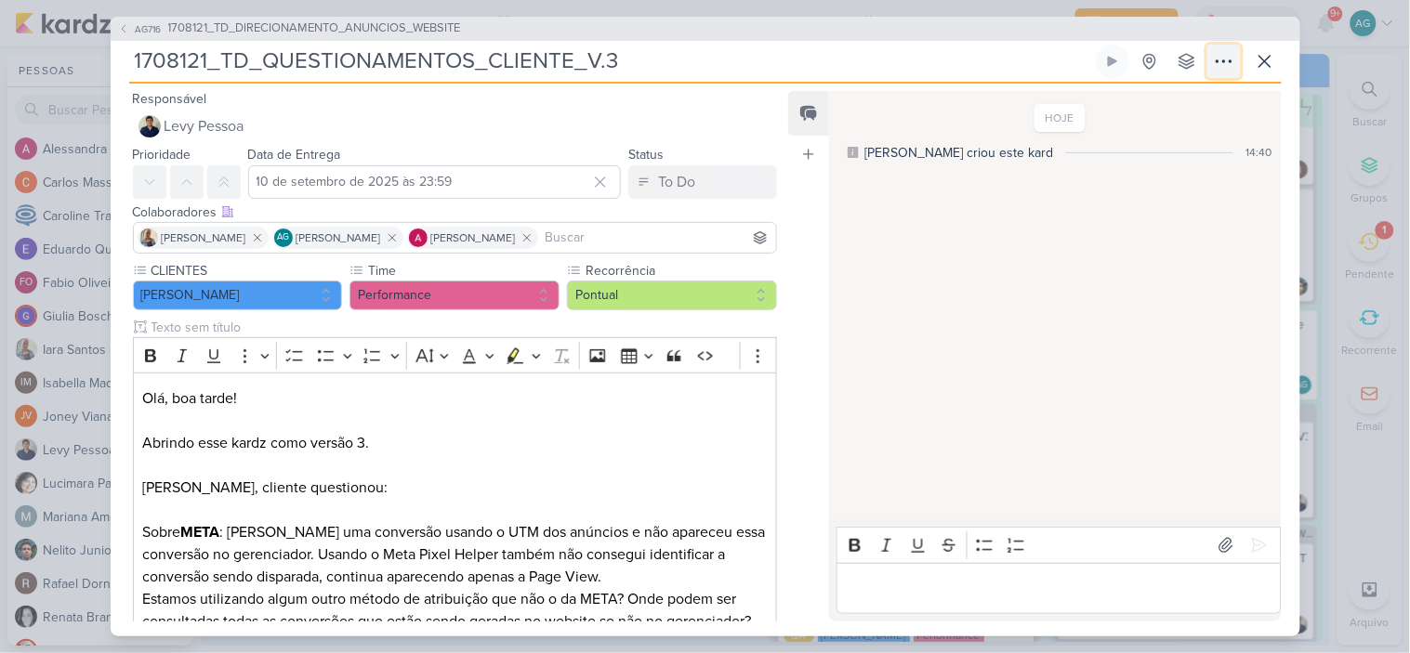
click at [1225, 58] on icon at bounding box center [1224, 61] width 22 height 22
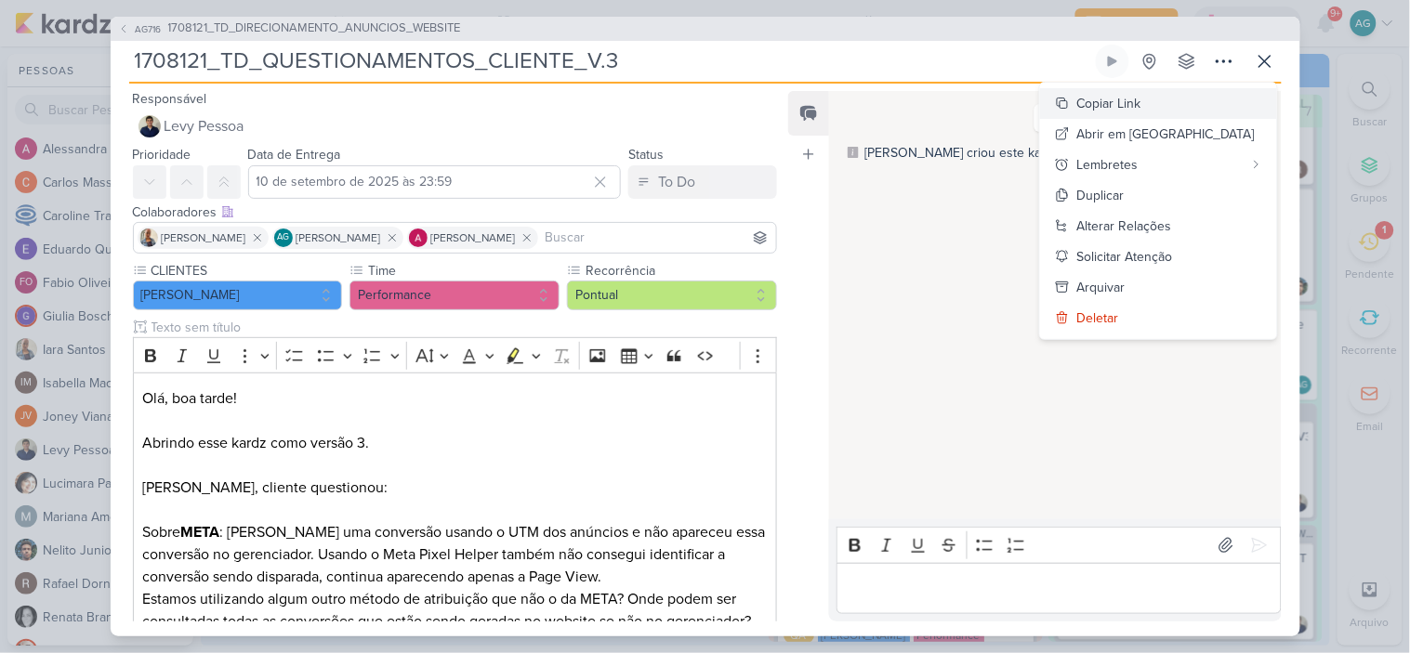
click at [1141, 100] on div "Copiar Link" at bounding box center [1109, 104] width 64 height 20
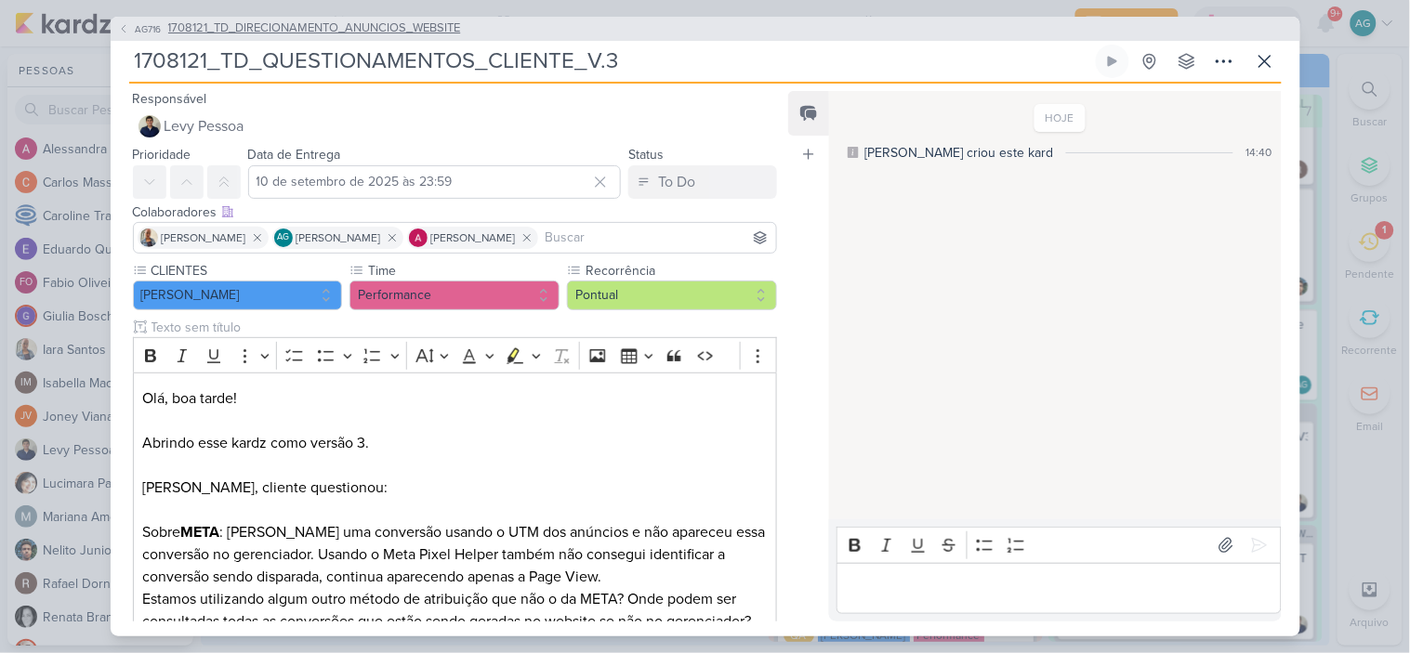
click at [382, 30] on span "1708121_TD_DIRECIONAMENTO_ANUNCIOS_WEBSITE" at bounding box center [314, 29] width 293 height 19
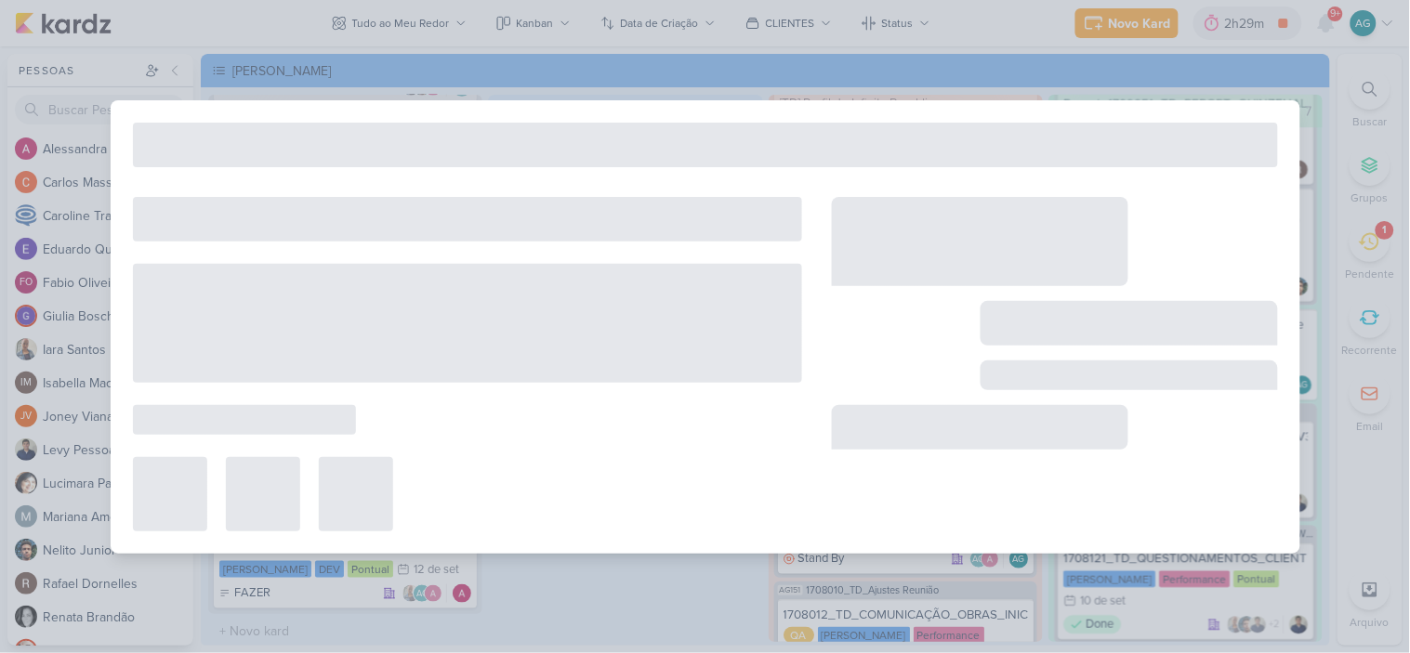
type input "1708121_TD_DIRECIONAMENTO_ANUNCIOS_WEBSITE"
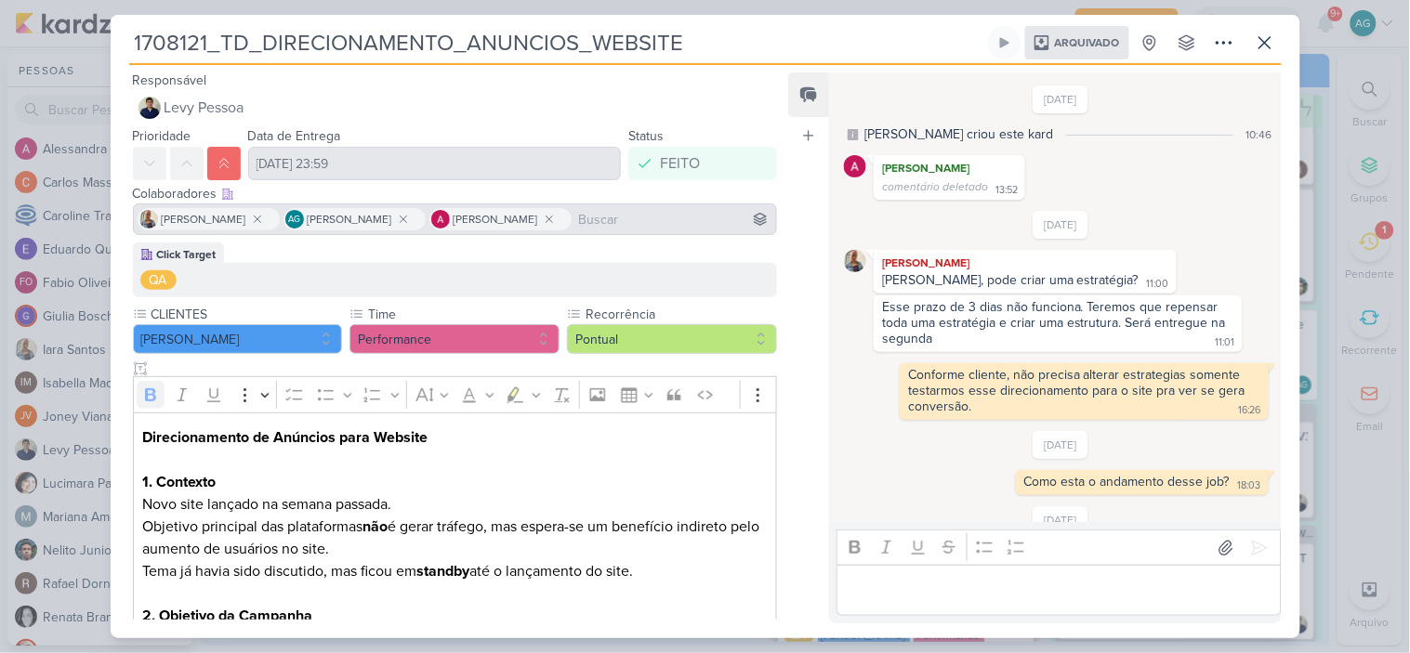
scroll to position [675, 0]
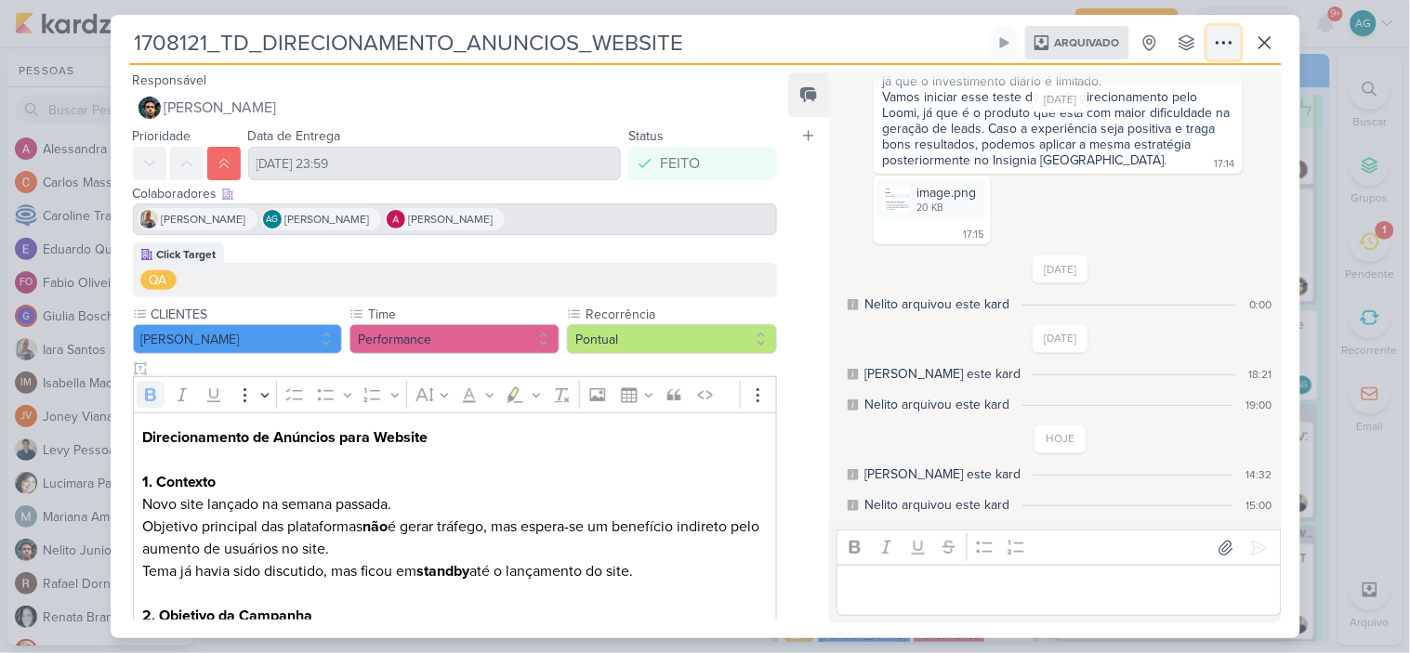
click at [1213, 40] on icon at bounding box center [1224, 43] width 22 height 22
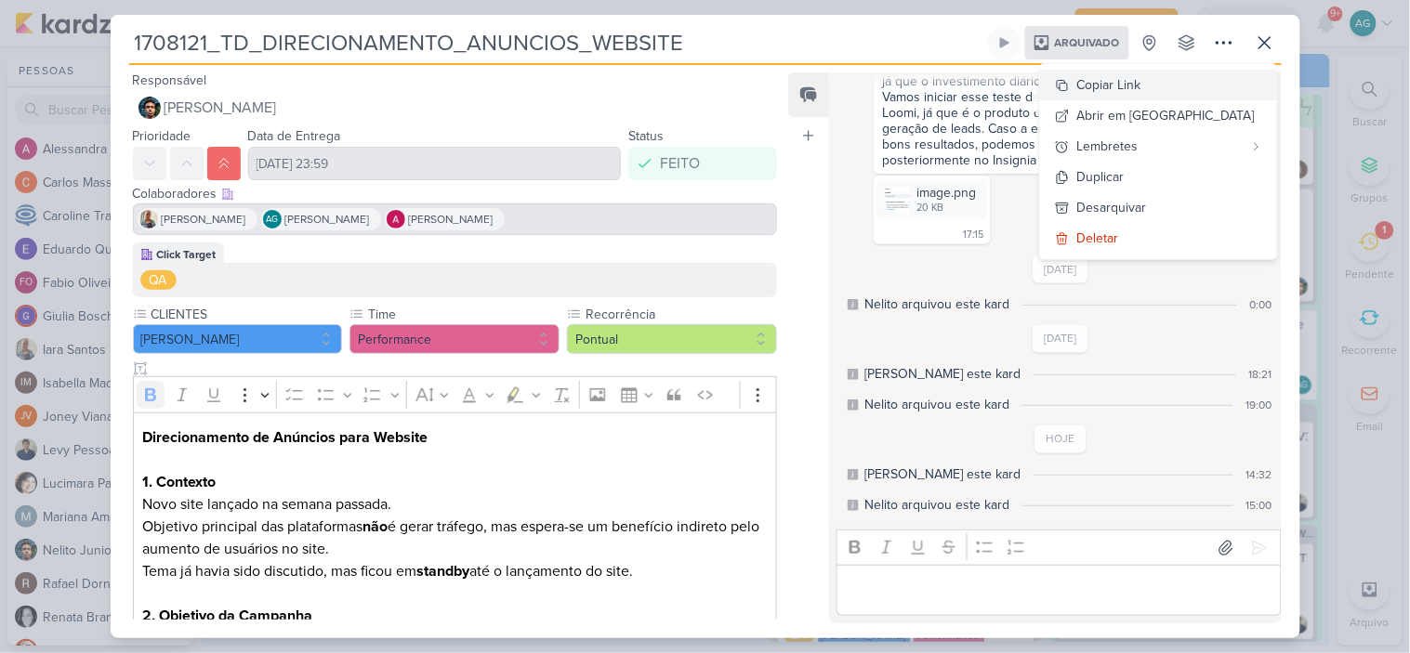
click at [1141, 87] on div "Copiar Link" at bounding box center [1109, 85] width 64 height 20
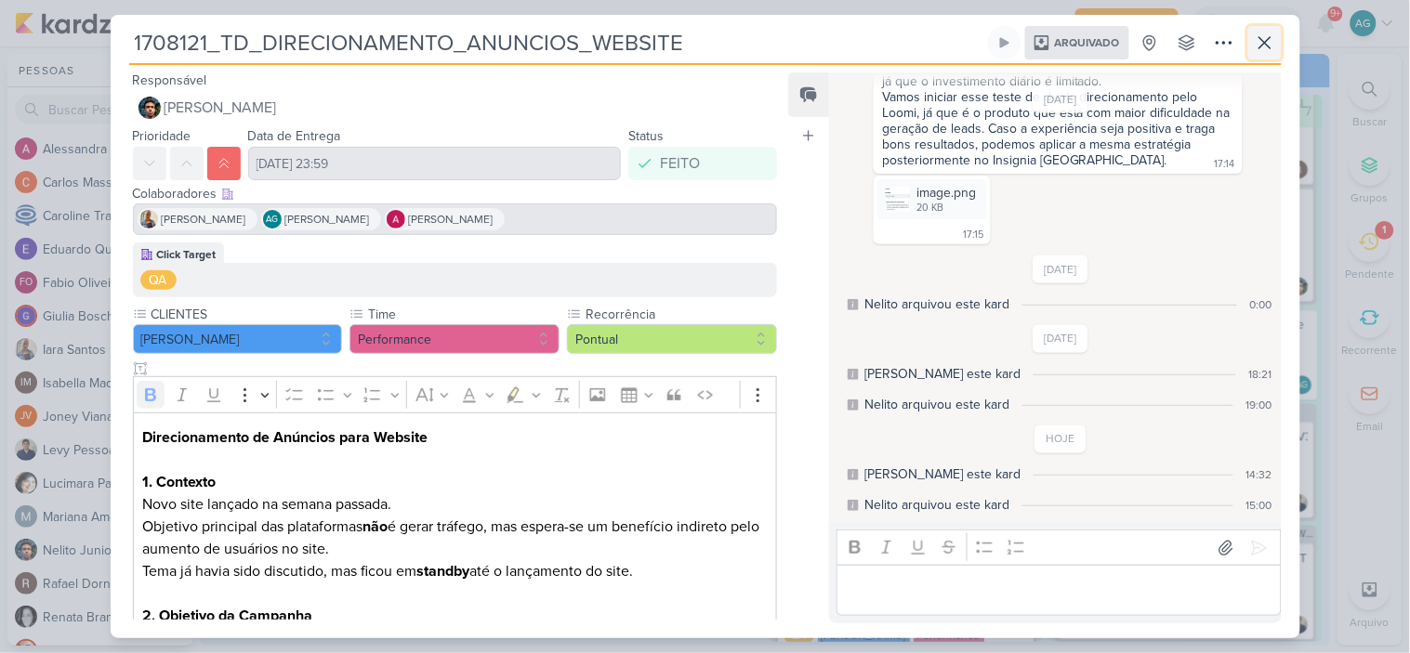
click at [1266, 40] on icon at bounding box center [1265, 43] width 22 height 22
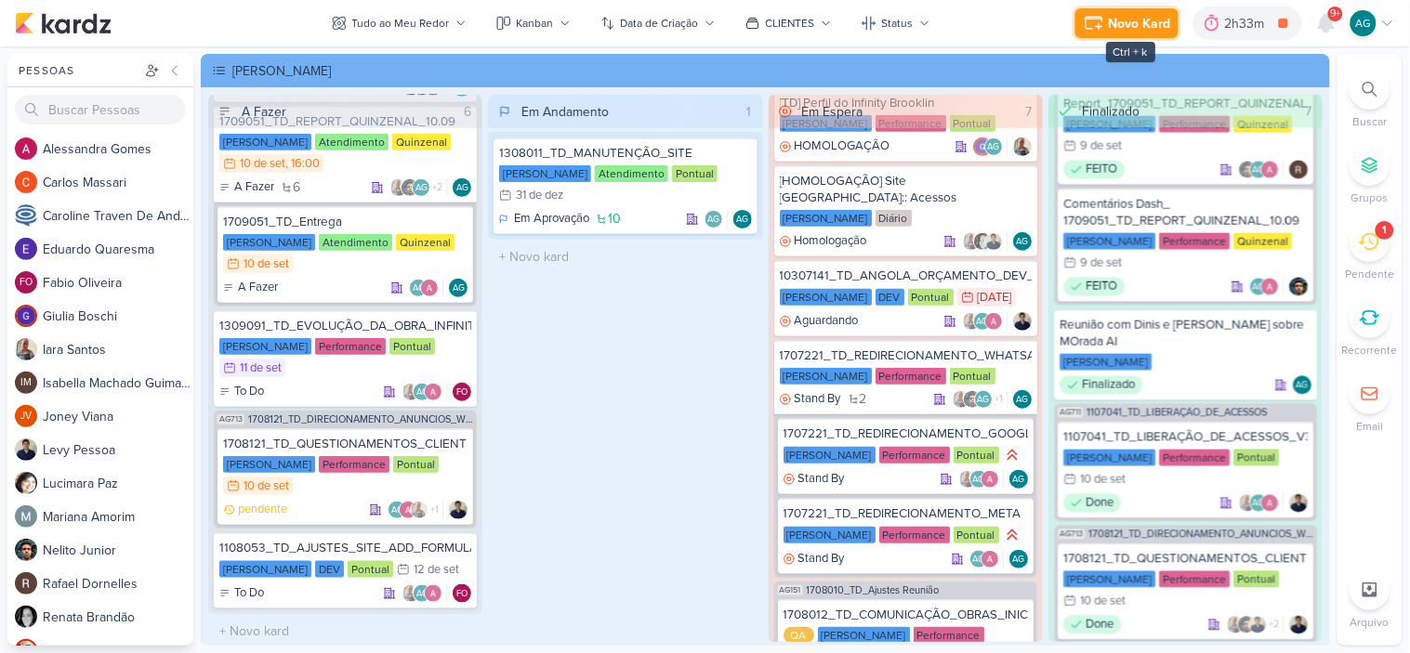
click at [1100, 12] on icon at bounding box center [1094, 23] width 22 height 22
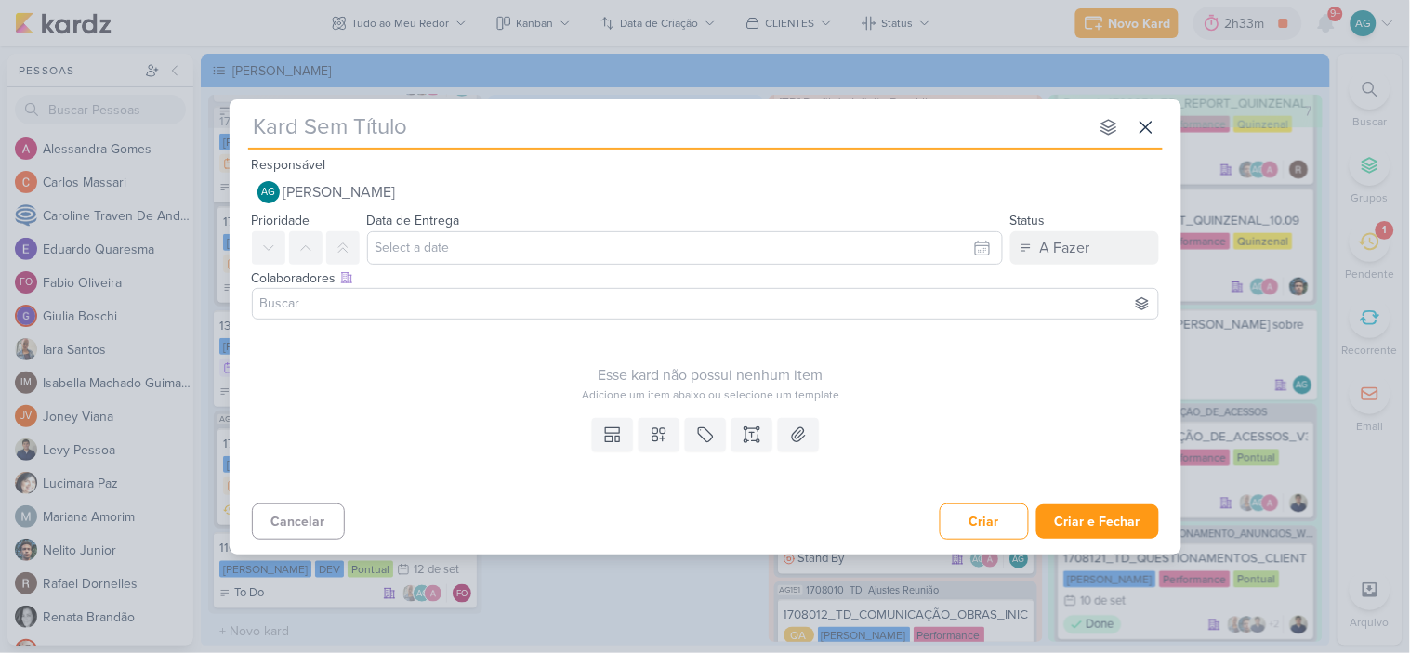
type input "3709101_CURY_RELATÓRIO_GERAL_DIA_C"
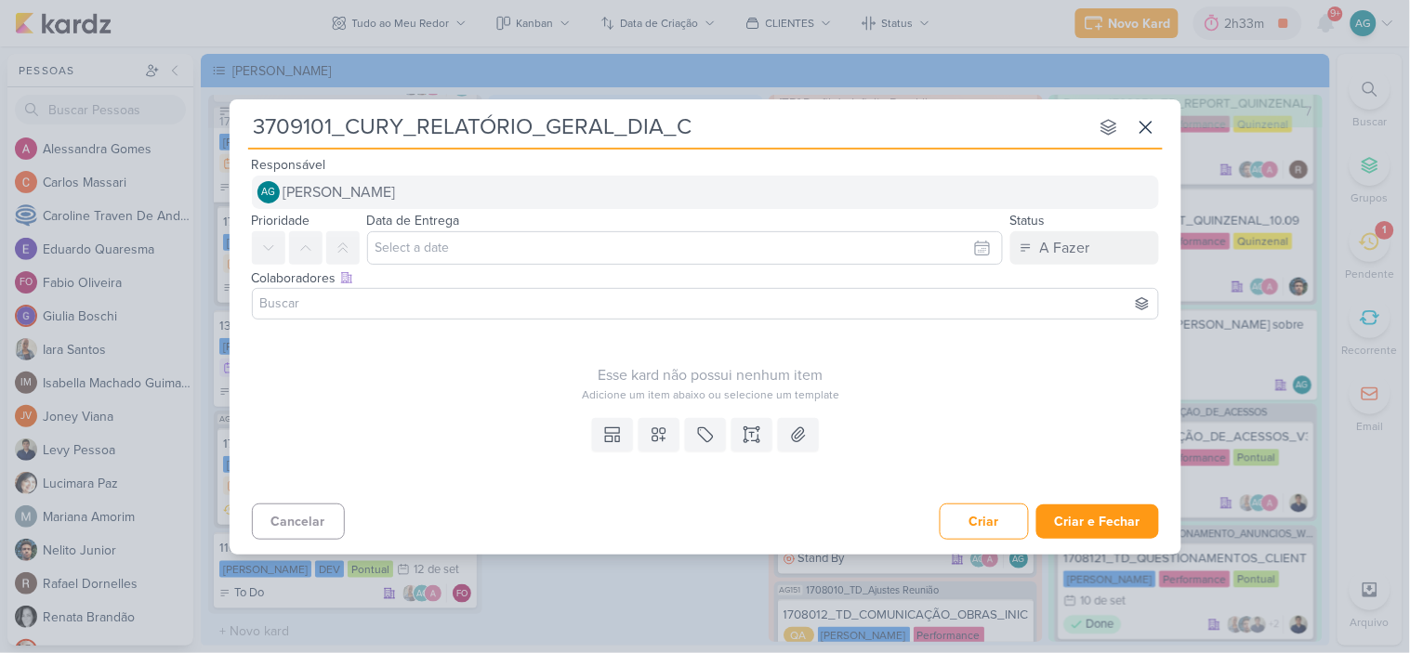
type input "3709101_CURY_RELATÓRIO_GERAL_DIA_C"
click at [383, 190] on span "[PERSON_NAME]" at bounding box center [339, 192] width 112 height 22
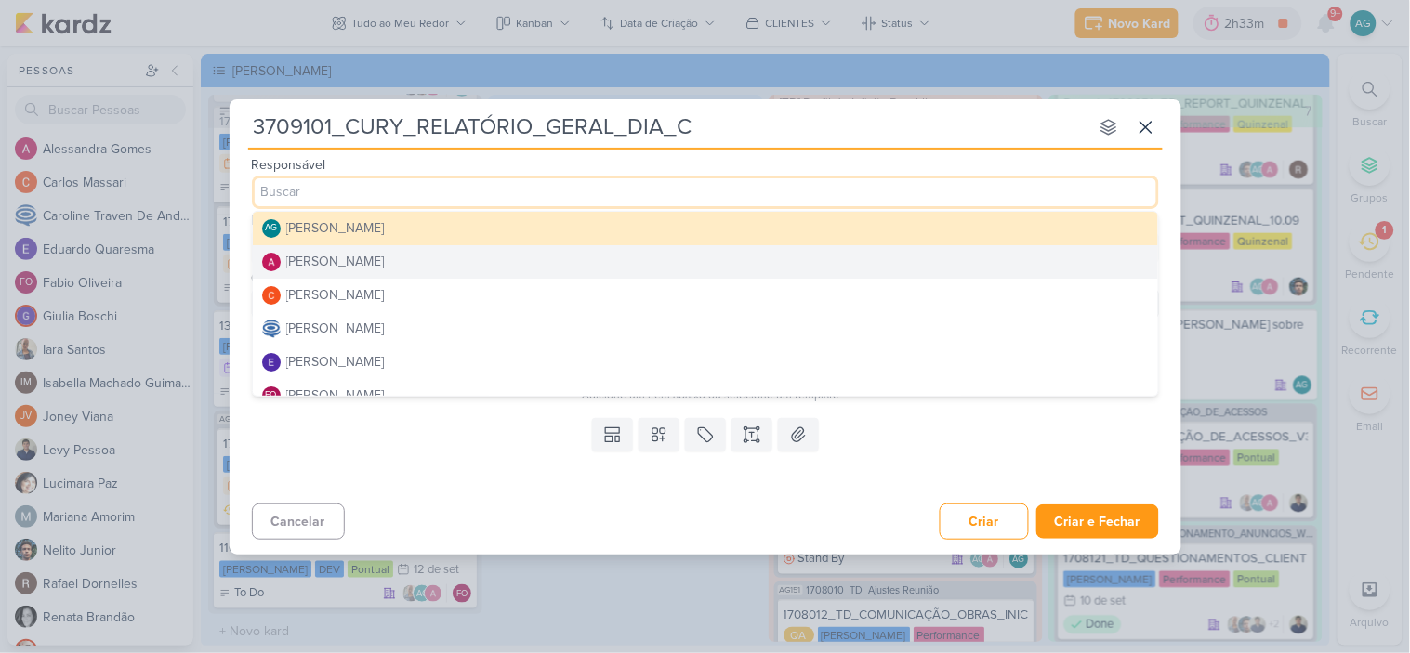
click at [385, 256] on div "[PERSON_NAME]" at bounding box center [335, 262] width 99 height 20
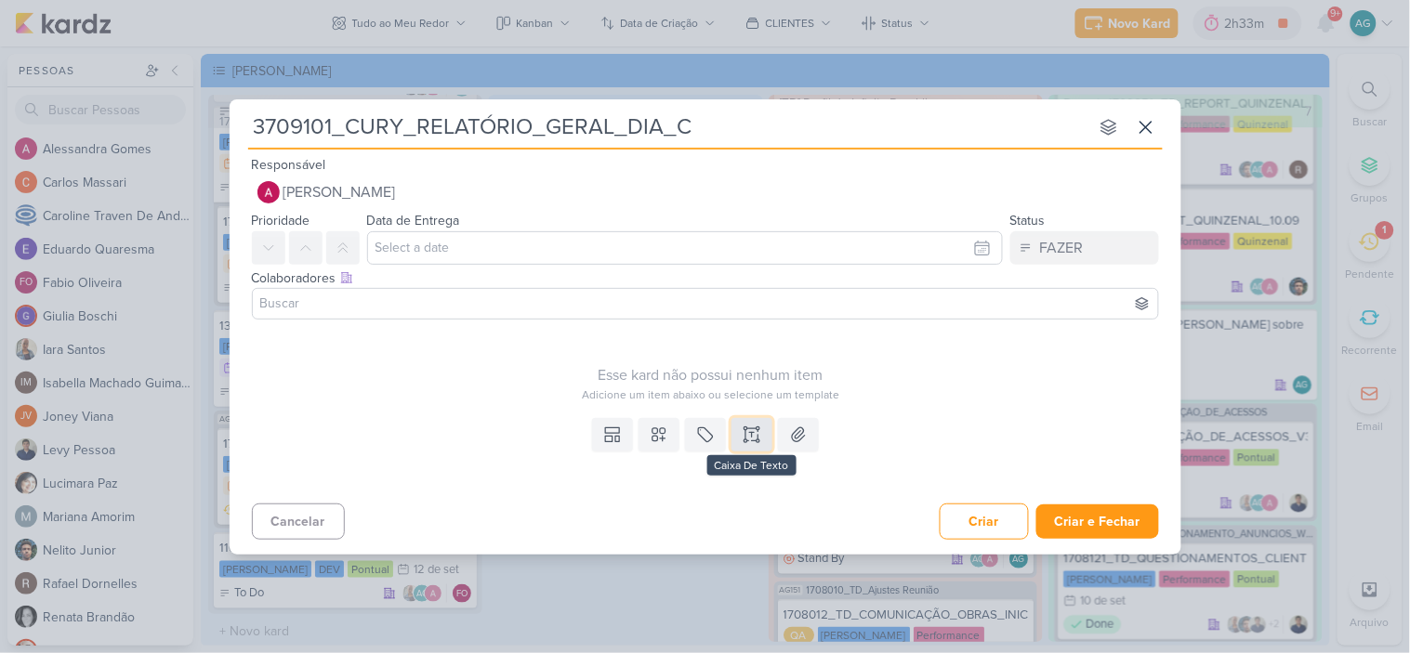
click at [746, 433] on icon at bounding box center [752, 435] width 19 height 19
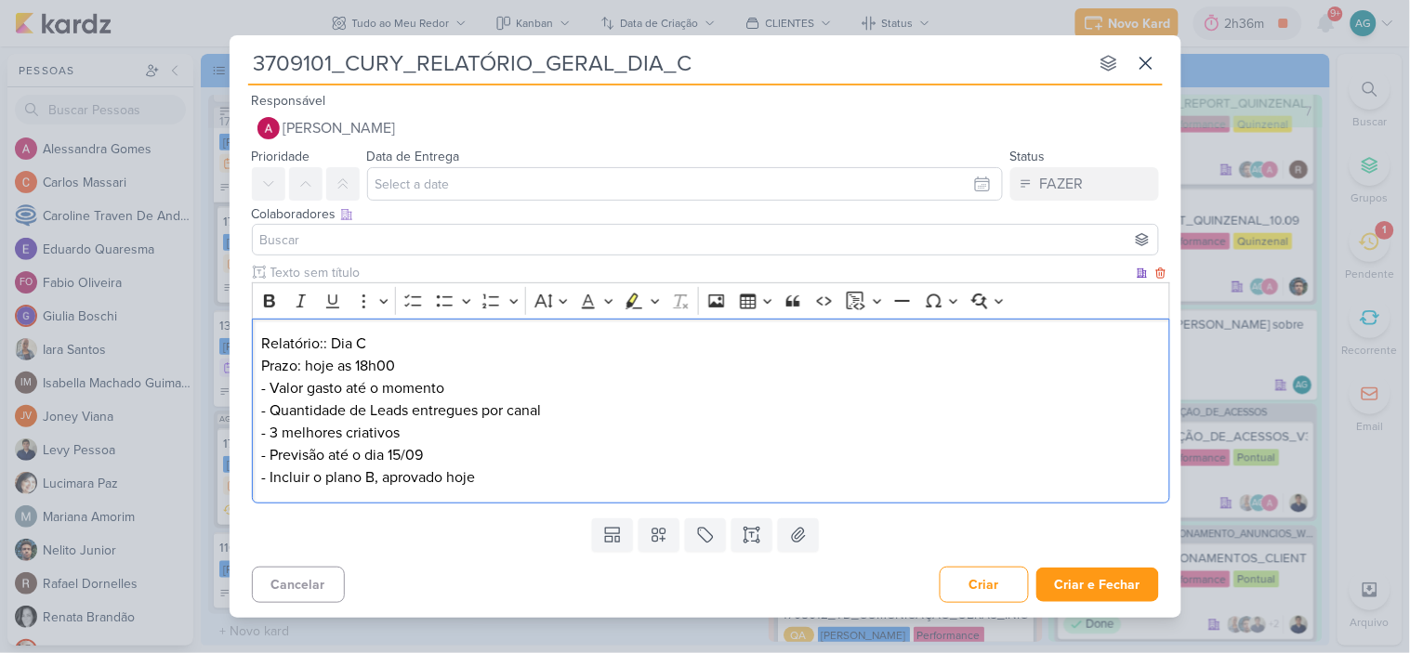
click at [265, 344] on p "Relatório:: Dia C Prazo: hoje as 18h00" at bounding box center [710, 355] width 899 height 45
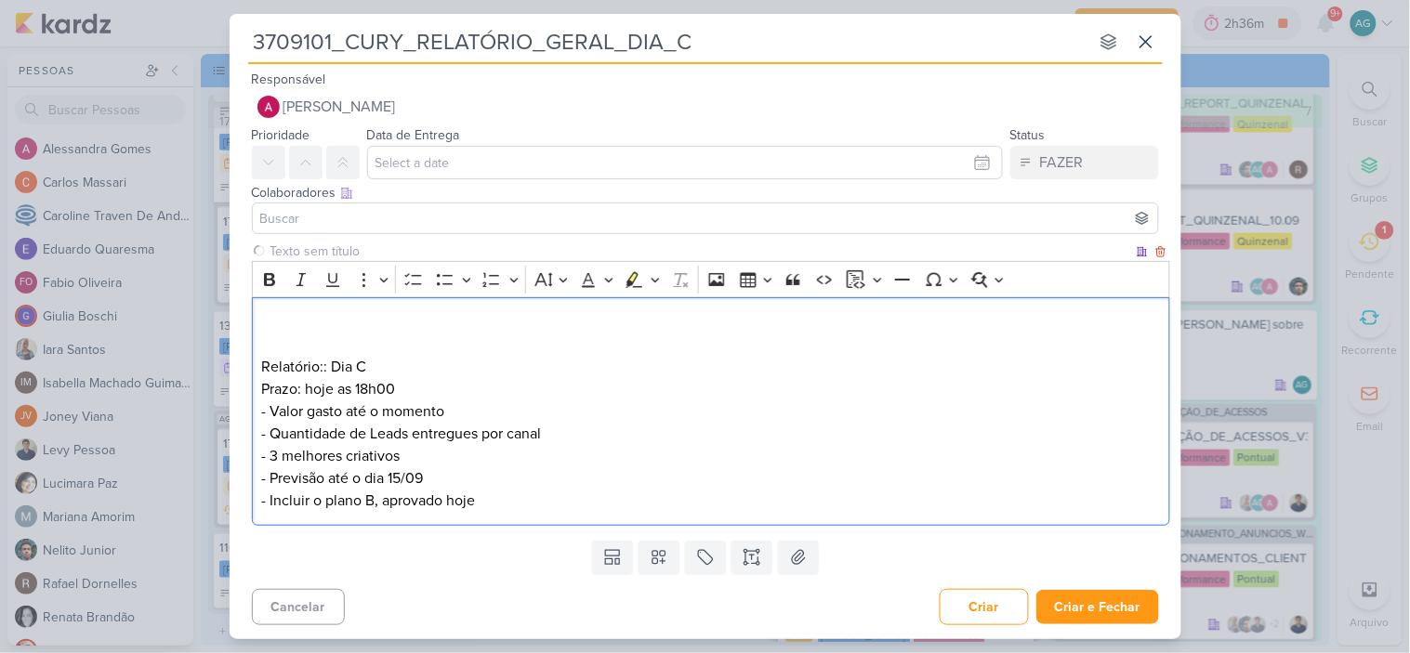
click at [290, 316] on p "Relatório:: Dia C Prazo: hoje as 18h00" at bounding box center [710, 355] width 899 height 89
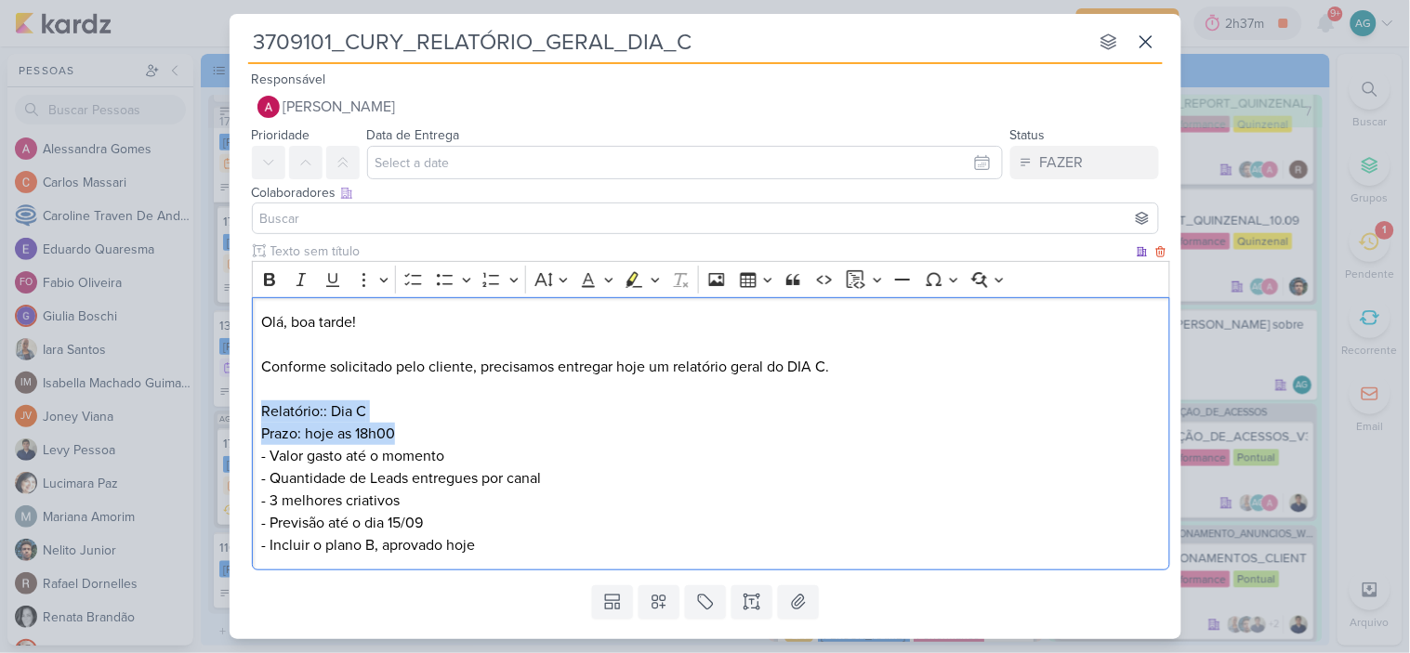
drag, startPoint x: 411, startPoint y: 429, endPoint x: 242, endPoint y: 410, distance: 170.3
click at [242, 412] on div "Clique para deixar o item visível somente à membros da sua organização Rich Tex…" at bounding box center [706, 410] width 952 height 336
click at [268, 276] on icon "Editor toolbar" at bounding box center [269, 279] width 19 height 19
click at [476, 431] on p "Olá, boa tarde! Conforme solicitado pelo cliente, precisamos entregar hoje um r…" at bounding box center [710, 378] width 899 height 134
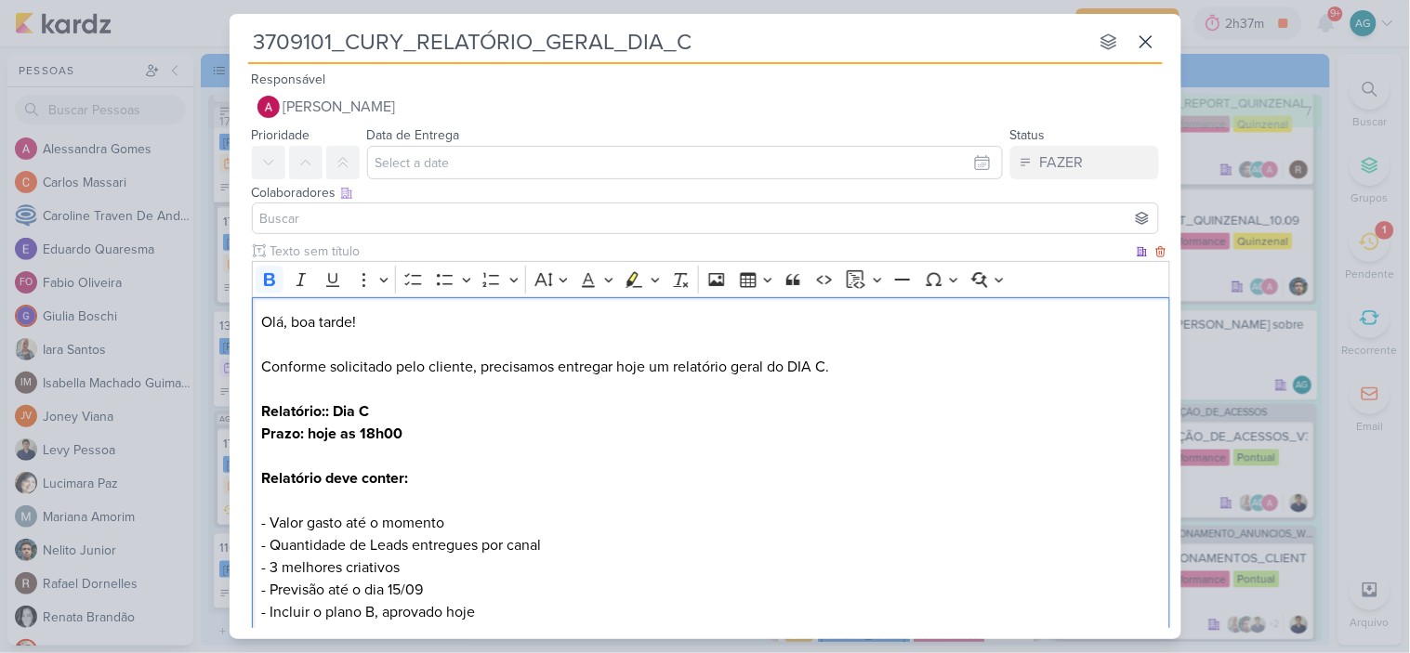
scroll to position [103, 0]
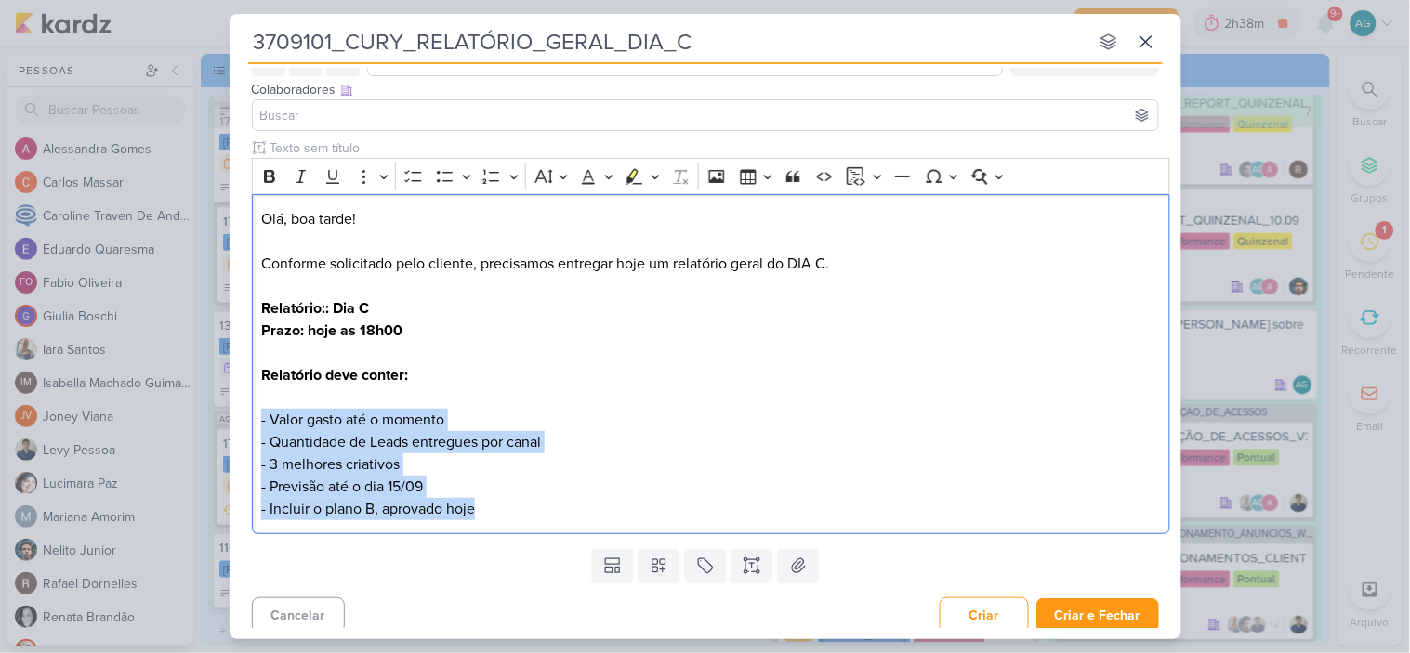
drag, startPoint x: 522, startPoint y: 513, endPoint x: 240, endPoint y: 413, distance: 299.8
click at [238, 420] on div "Clique para deixar o item visível somente à membros da sua organização Rich Tex…" at bounding box center [706, 339] width 952 height 403
click at [447, 180] on icon "Editor toolbar" at bounding box center [445, 176] width 16 height 11
click at [304, 424] on li "- Valor gasto até o momento - Quantidade de Leads entregues por canal - 3 melho…" at bounding box center [720, 465] width 880 height 112
click at [290, 421] on li "- Valor gasto até o momento - Quantidade de Leads entregues por canal - 3 melho…" at bounding box center [720, 465] width 880 height 112
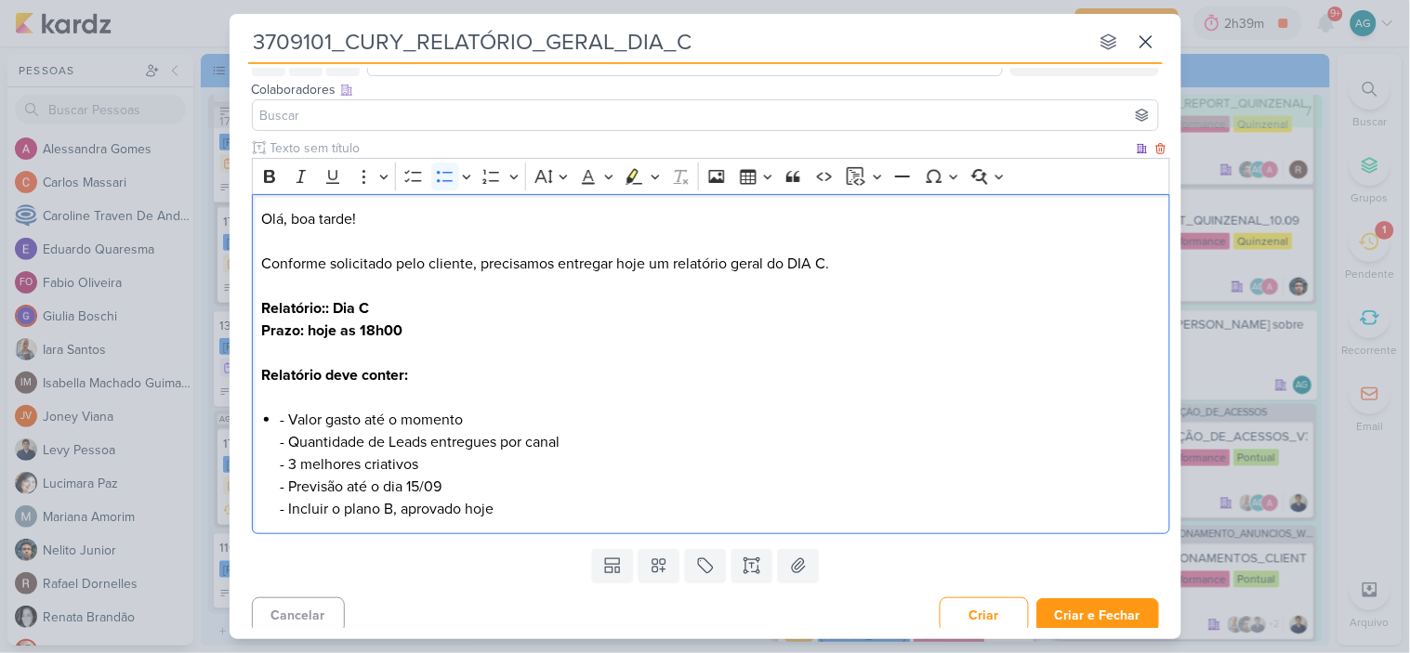
click at [444, 378] on p "Olá, boa tarde! Conforme solicitado pelo cliente, precisamos entregar hoje um r…" at bounding box center [710, 308] width 899 height 201
click at [291, 422] on li "- Valor gasto até o momento - Quantidade de Leads entregues por canal - 3 melho…" at bounding box center [720, 465] width 880 height 112
click at [499, 421] on li "Valor gasto até o momento - Quantidade de Leads entregues por canal - 3 melhore…" at bounding box center [720, 465] width 880 height 112
click at [621, 434] on li "⁠⁠⁠⁠⁠⁠⁠Quantidade de Leads entregues por canal - 3 melhores criativos - Previsã…" at bounding box center [720, 475] width 880 height 89
click at [467, 461] on li "⁠⁠⁠⁠⁠⁠⁠3 melhores criativos - Previsão até o dia 15/09 - Incluir o plano B, apr…" at bounding box center [720, 487] width 880 height 67
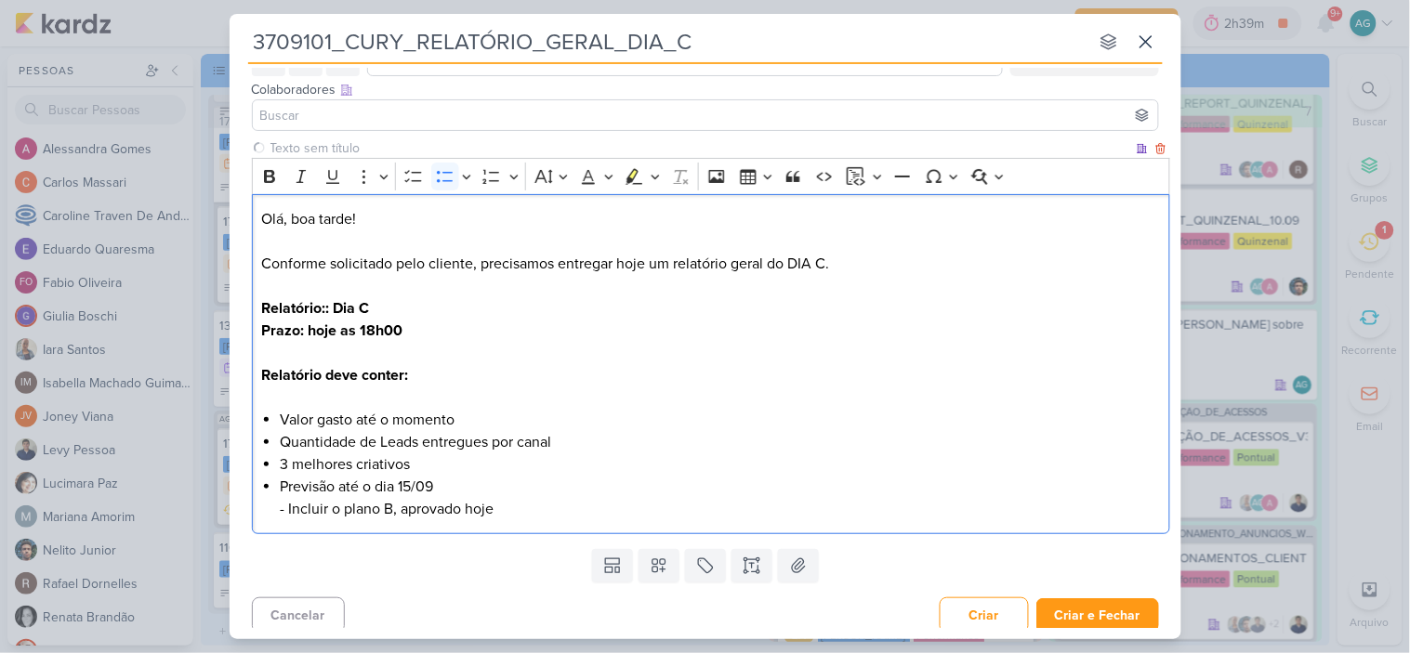
click at [479, 489] on li "⁠⁠⁠⁠⁠⁠⁠Previsão até o dia 15/09 - Incluir o plano B, aprovado hoje" at bounding box center [720, 498] width 880 height 45
click at [522, 513] on li "⁠⁠⁠⁠⁠⁠⁠Incluir o plano B, aprovado hoje" at bounding box center [720, 509] width 880 height 22
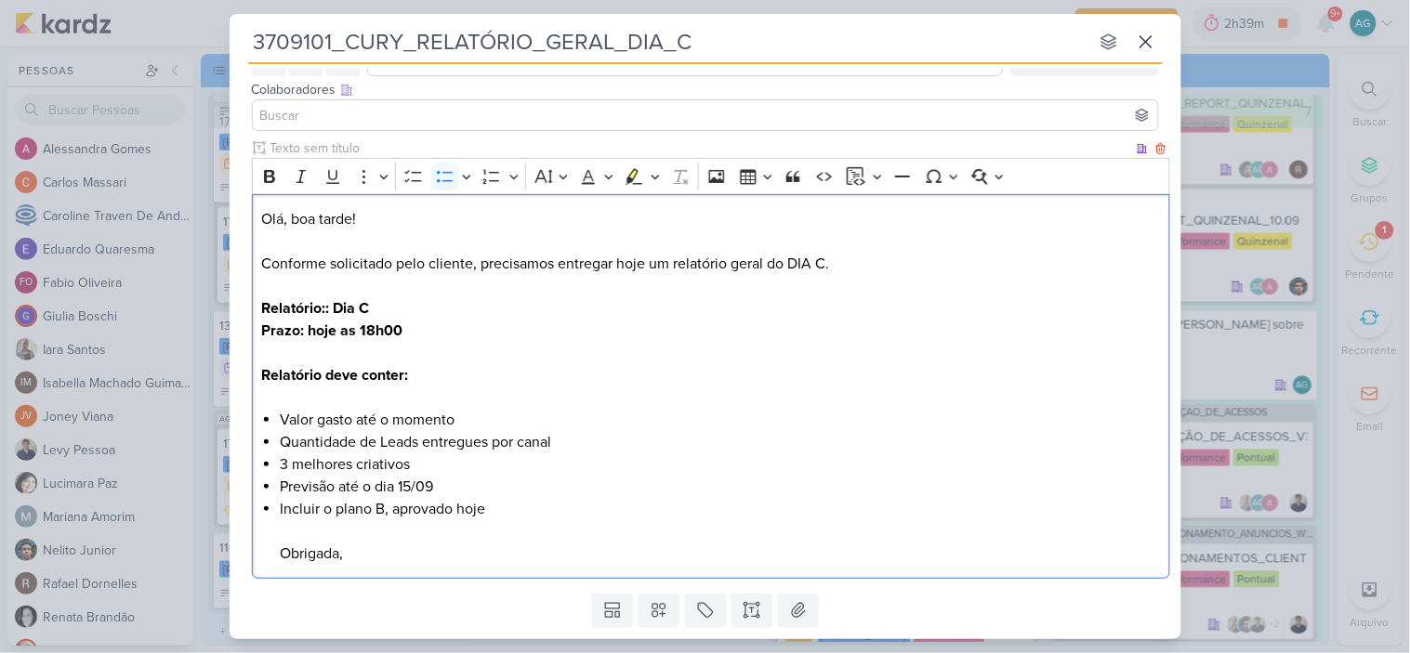
click at [449, 378] on p "Olá, boa tarde! Conforme solicitado pelo cliente, precisamos entregar hoje um r…" at bounding box center [710, 308] width 899 height 201
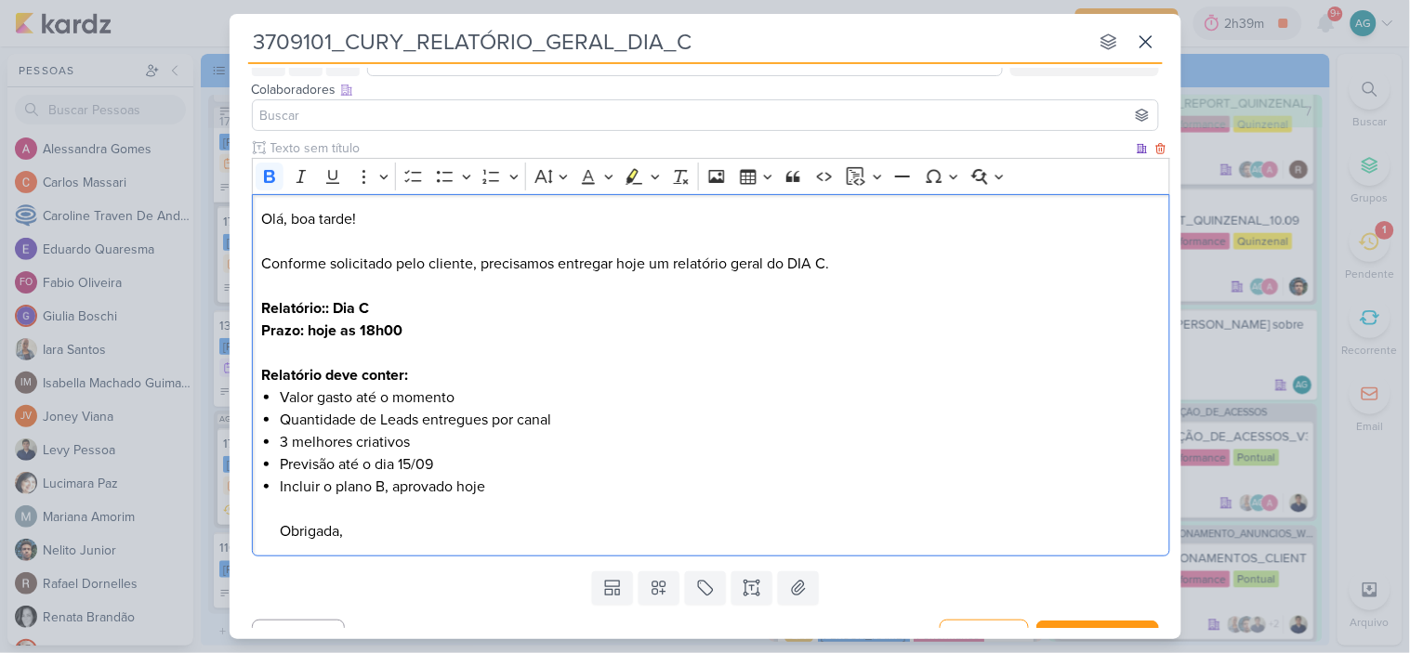
scroll to position [0, 0]
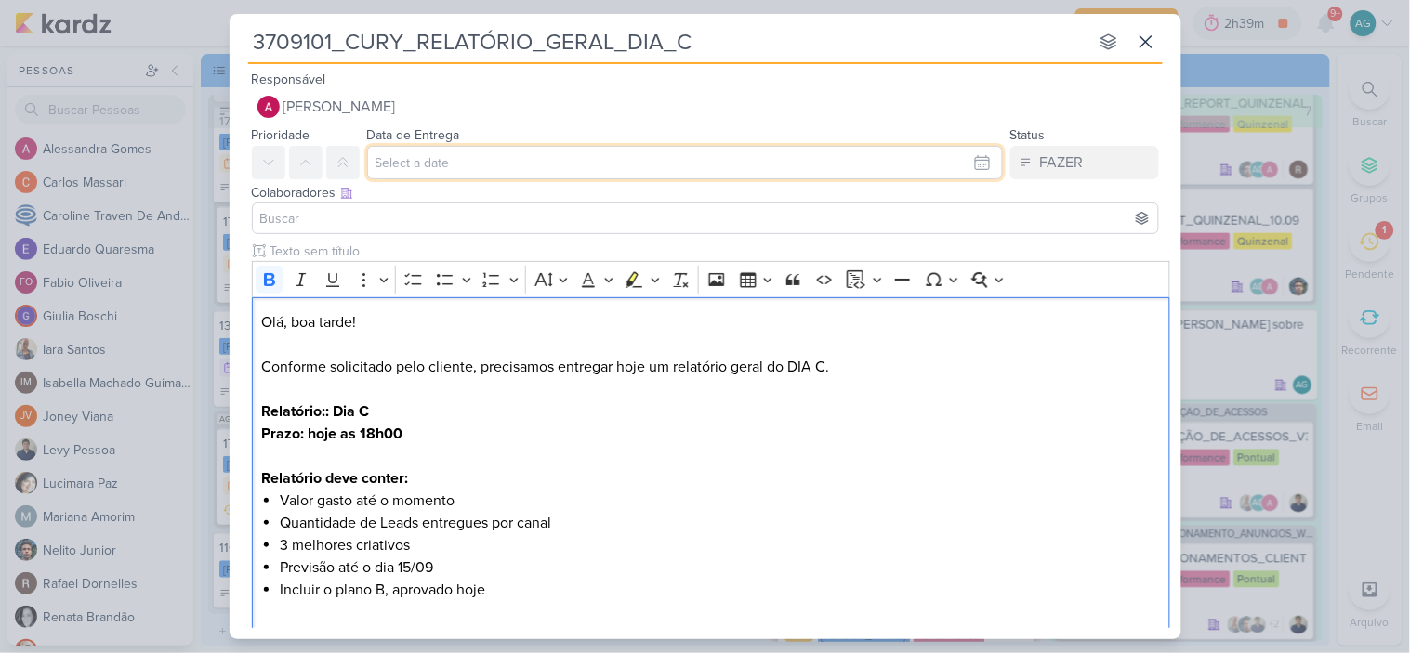
click at [485, 163] on input "text" at bounding box center [685, 162] width 636 height 33
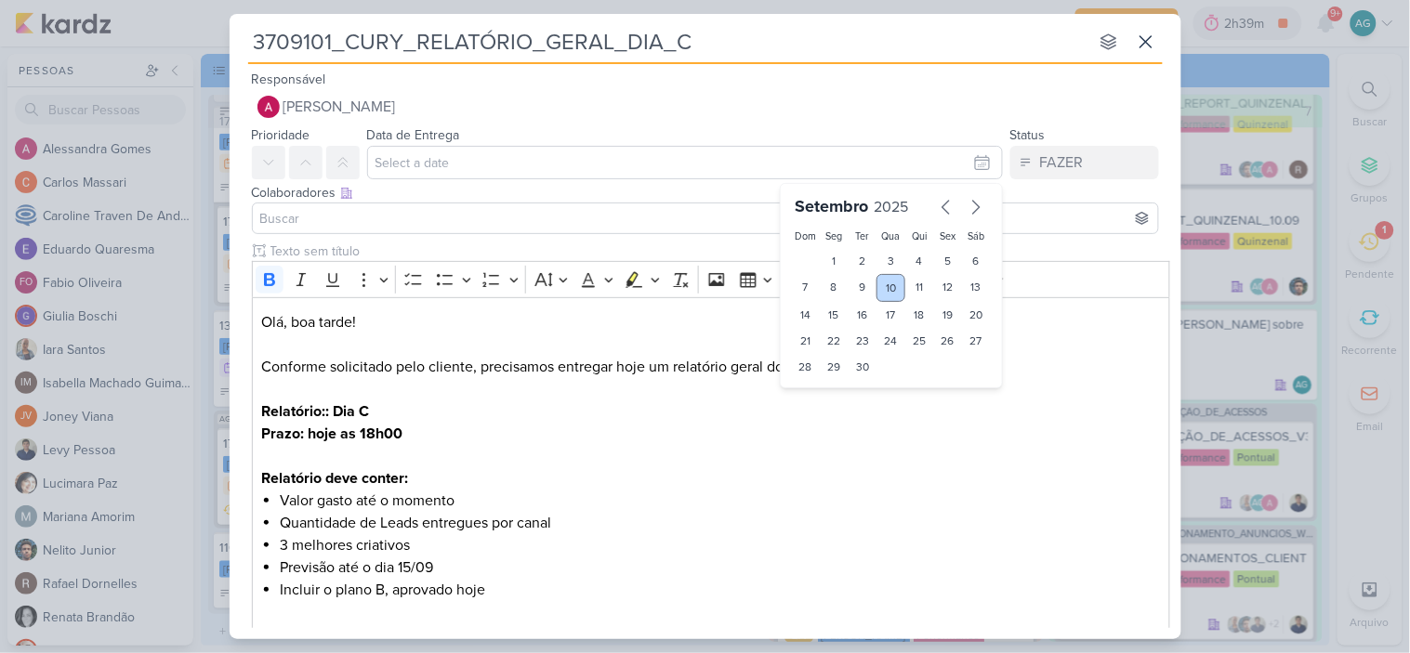
click at [886, 291] on div "10" at bounding box center [890, 288] width 29 height 28
type input "10 de setembro de 2025 às 23:59"
click at [831, 401] on select "00 01 02 03 04 05 06 07 08 09 10 11 12 13 14 15 16 17 18 19 20 21 22 23" at bounding box center [835, 399] width 26 height 22
select select "18"
click at [822, 388] on select "00 01 02 03 04 05 06 07 08 09 10 11 12 13 14 15 16 17 18 19 20 21 22 23" at bounding box center [835, 399] width 26 height 22
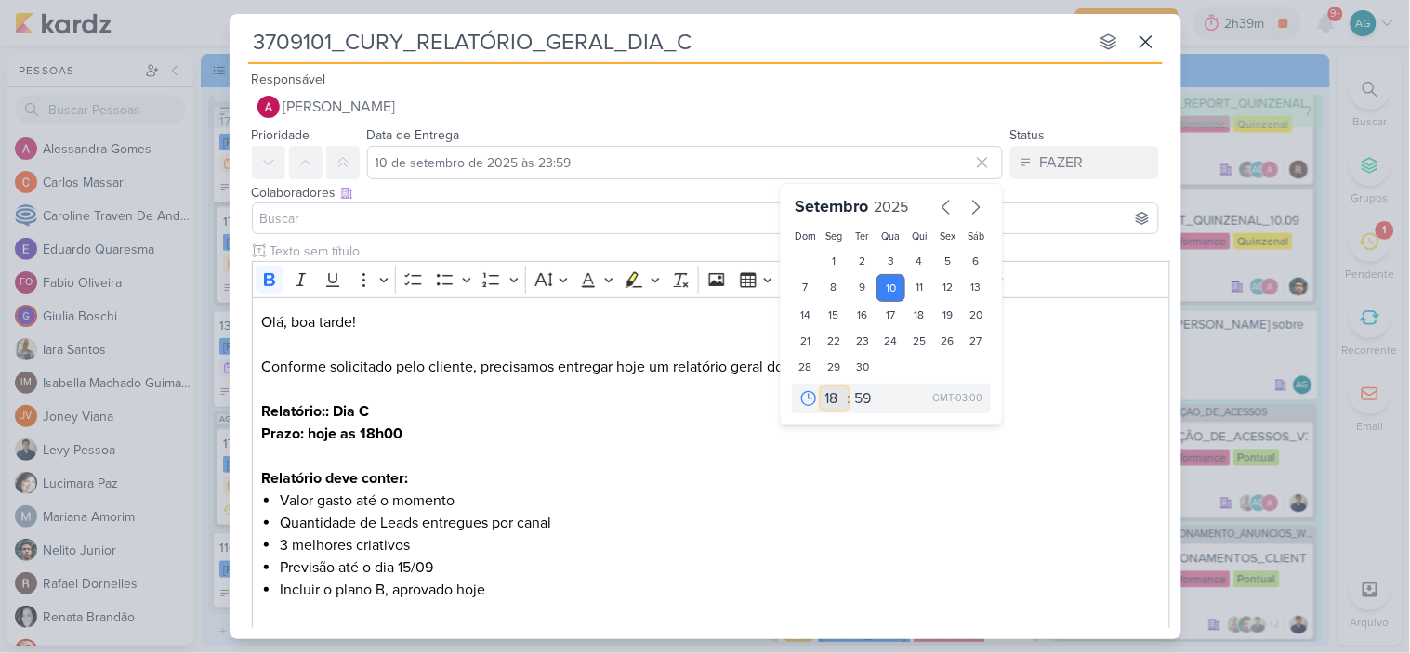
type input "10 de setembro de 2025 às 18:59"
click at [861, 400] on select "00 05 10 15 20 25 30 35 40 45 50 55 59" at bounding box center [864, 399] width 26 height 22
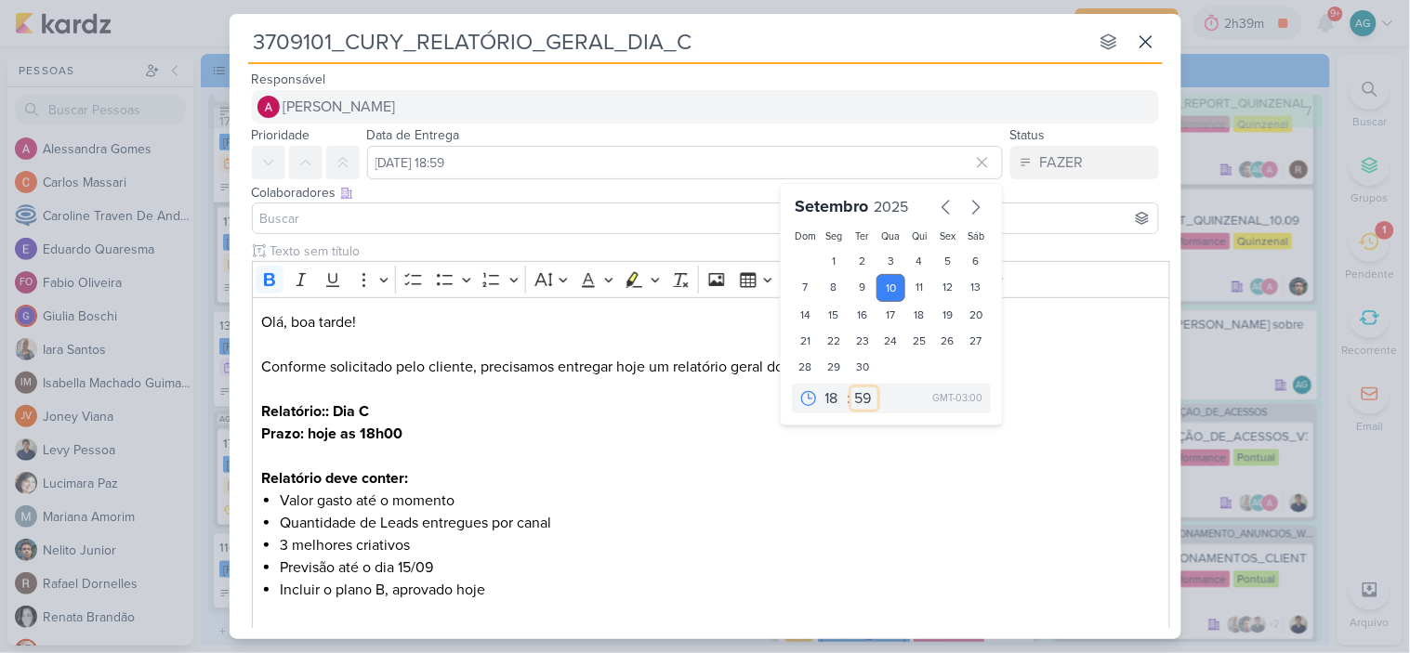
select select "0"
click at [851, 388] on select "00 05 10 15 20 25 30 35 40 45 50 55 59" at bounding box center [864, 399] width 26 height 22
type input "10 de setembro de 2025 às 18:00"
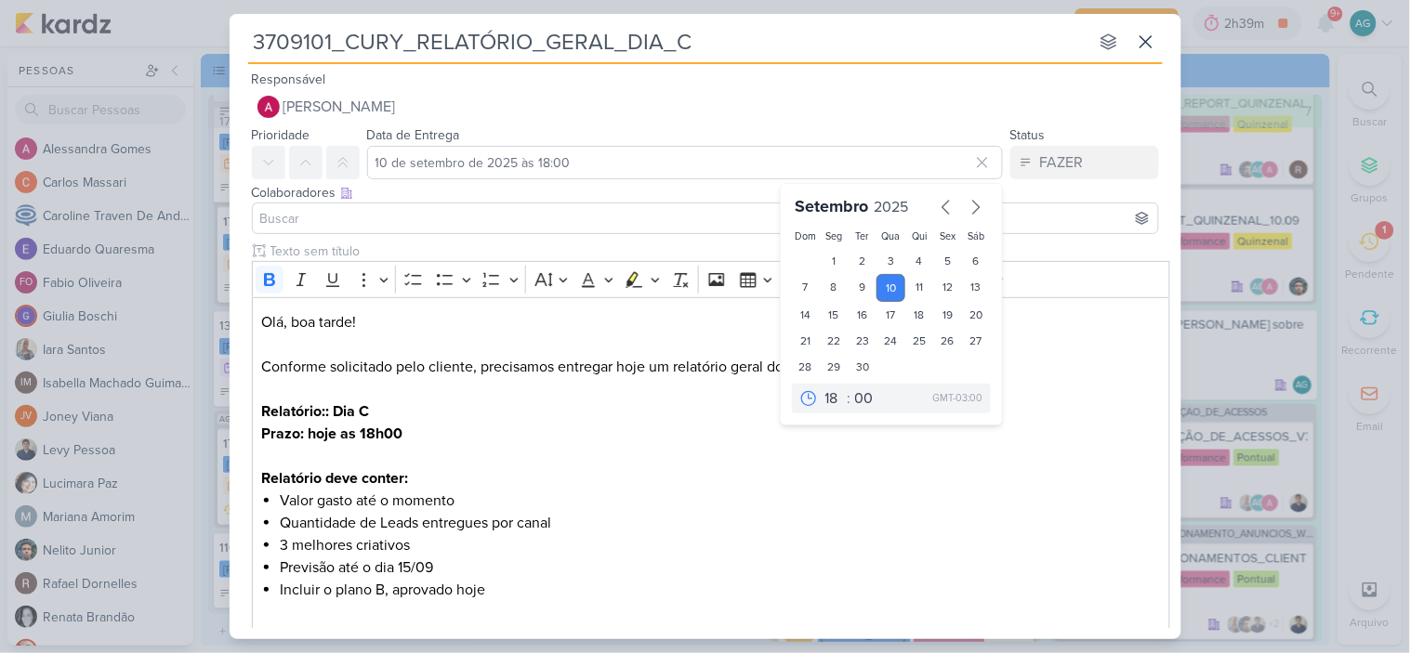
click at [462, 209] on input at bounding box center [705, 218] width 898 height 22
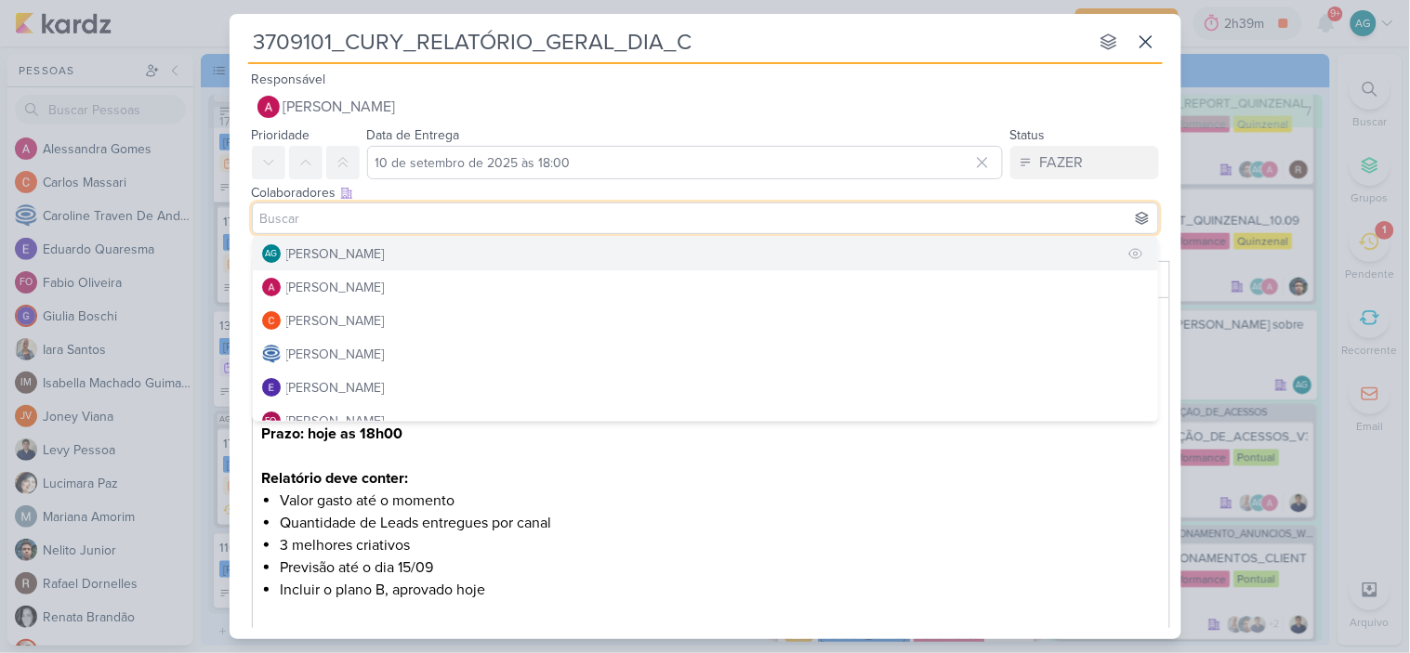
click at [438, 254] on button "AG [PERSON_NAME]" at bounding box center [705, 253] width 905 height 33
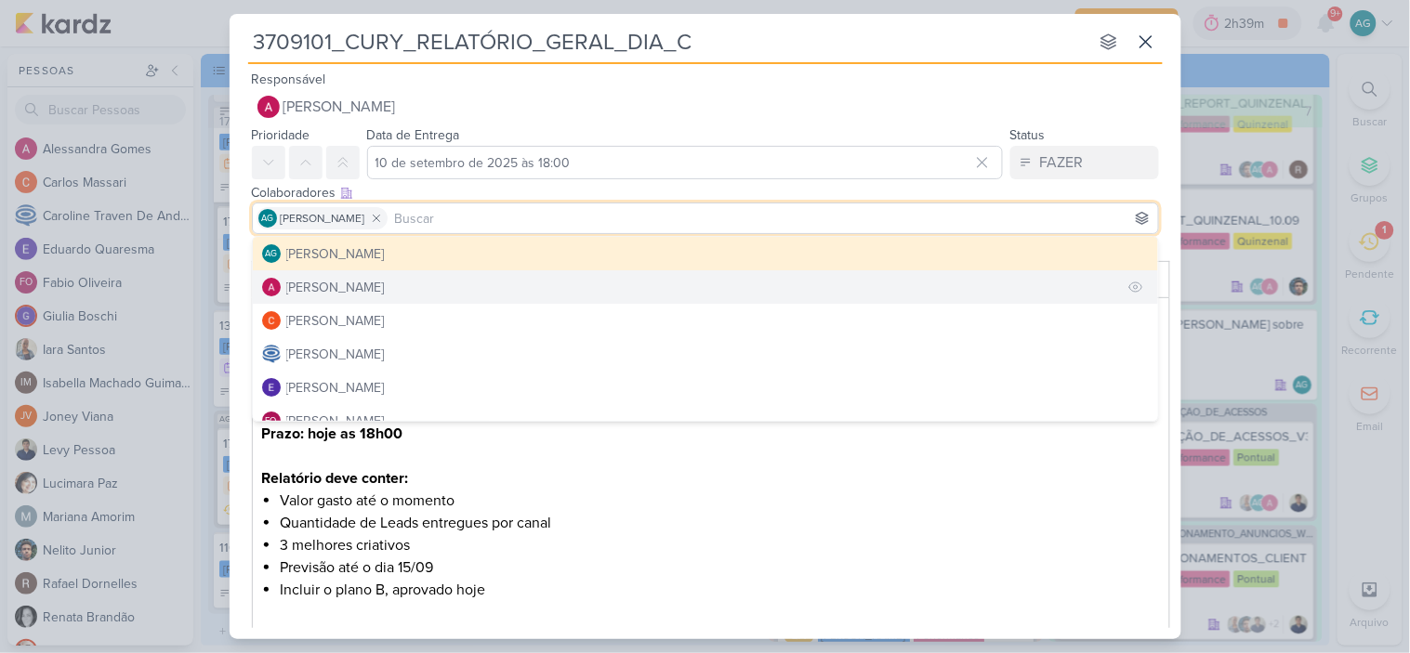
click at [416, 288] on button "[PERSON_NAME]" at bounding box center [705, 286] width 905 height 33
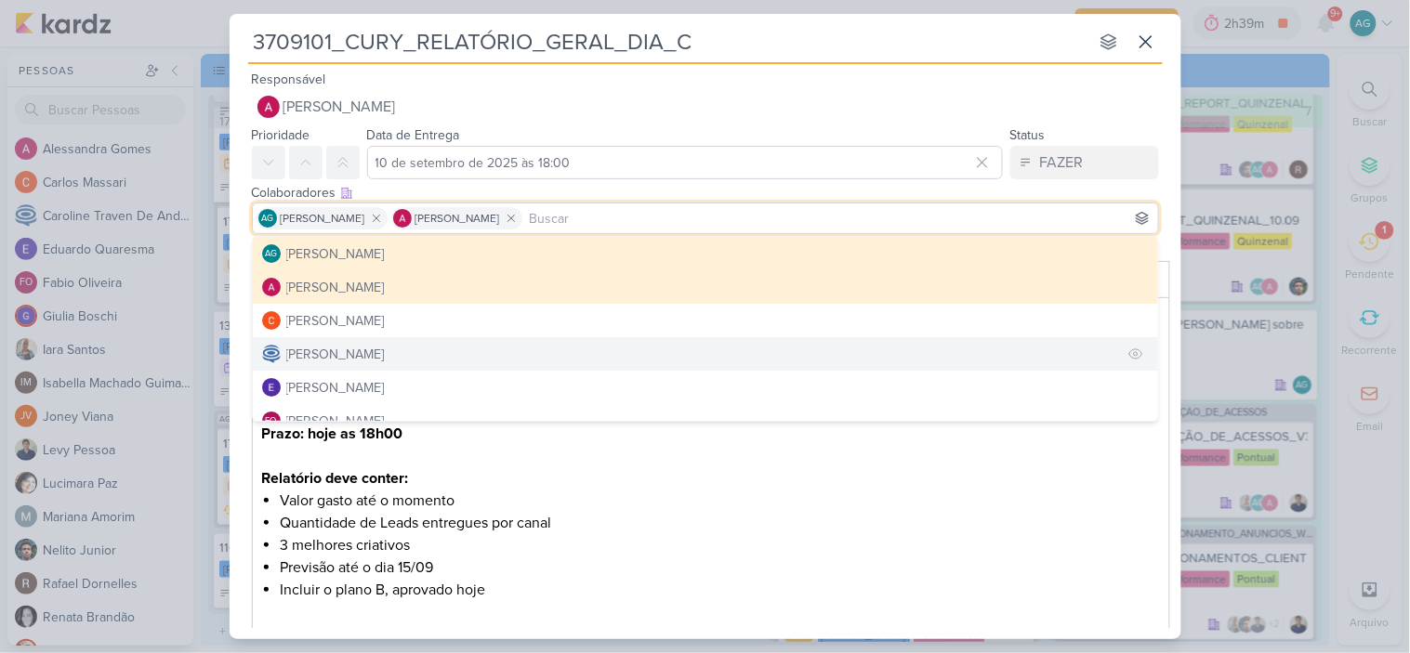
scroll to position [103, 0]
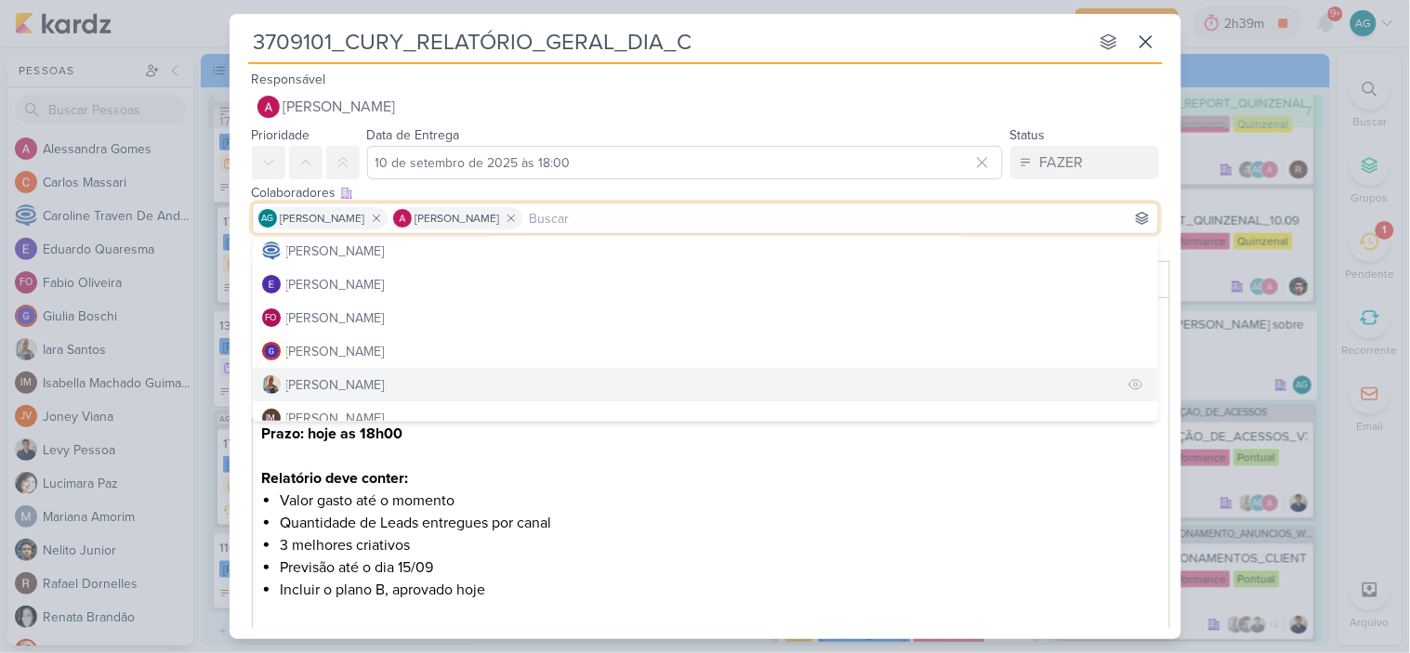
click at [375, 381] on button "[PERSON_NAME]" at bounding box center [705, 384] width 905 height 33
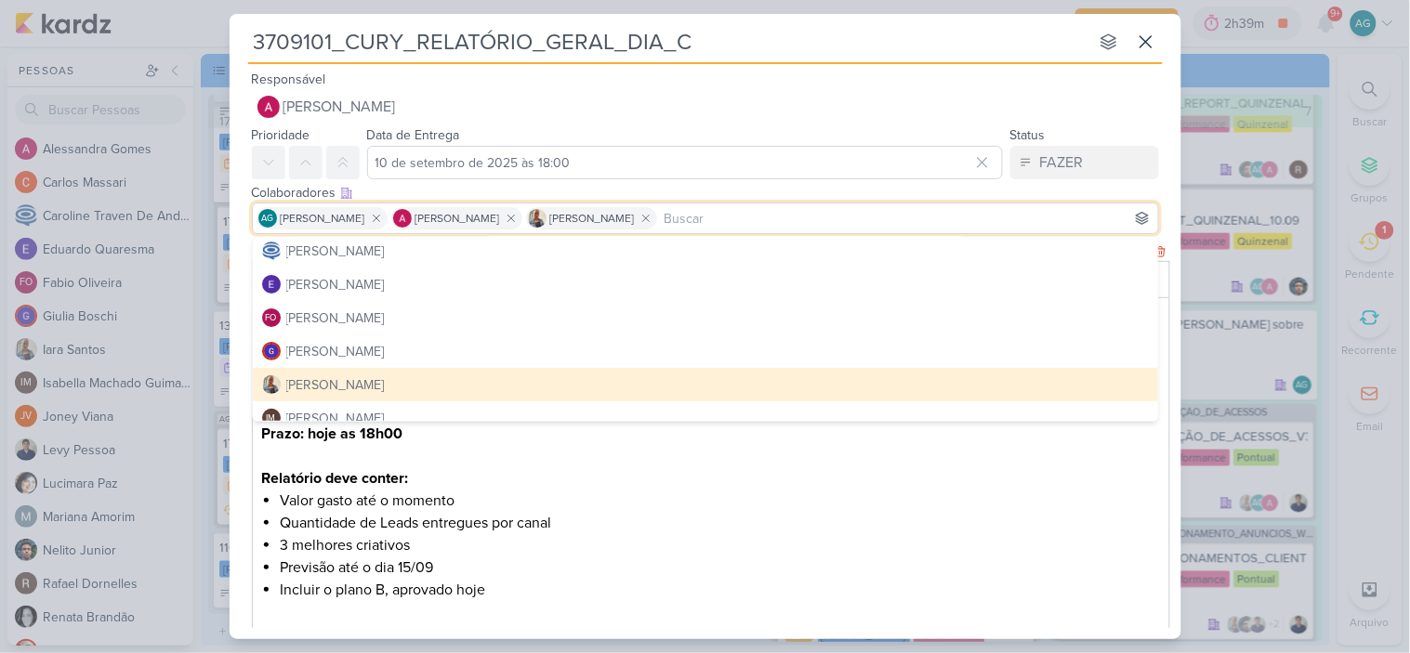
click at [712, 543] on li "3 melhores criativos" at bounding box center [720, 545] width 880 height 22
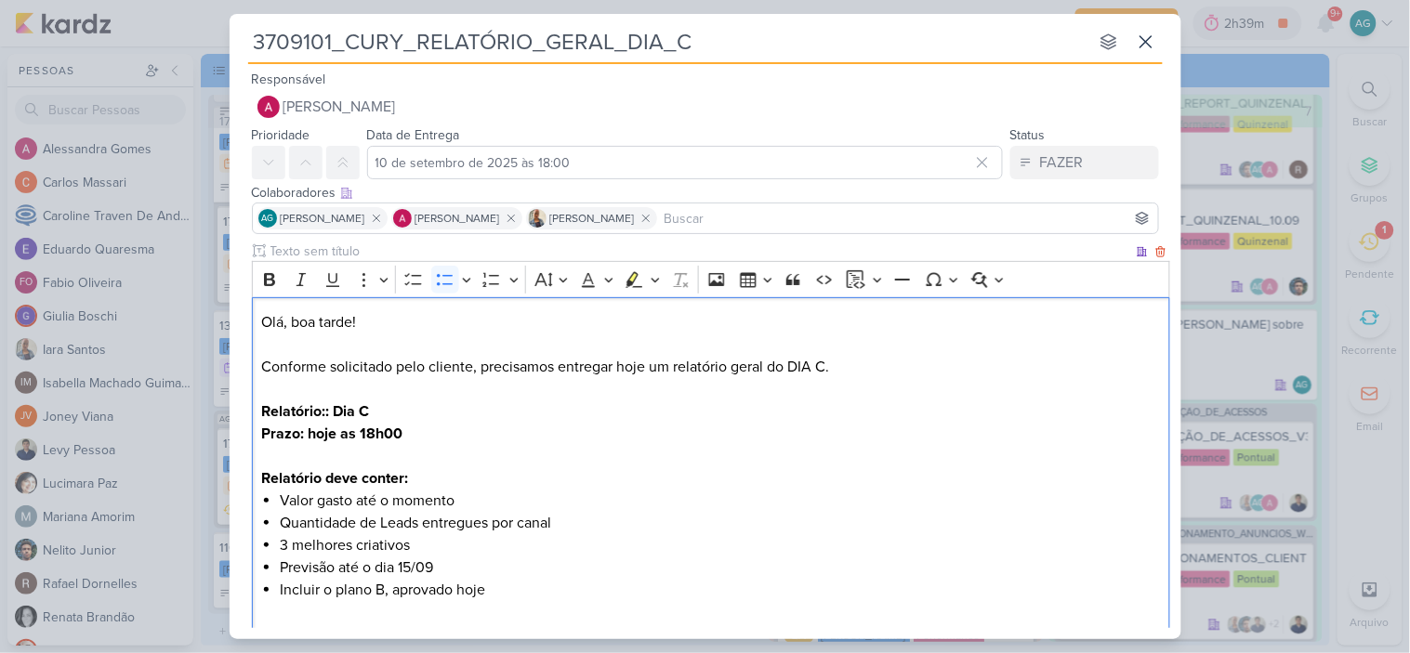
scroll to position [135, 0]
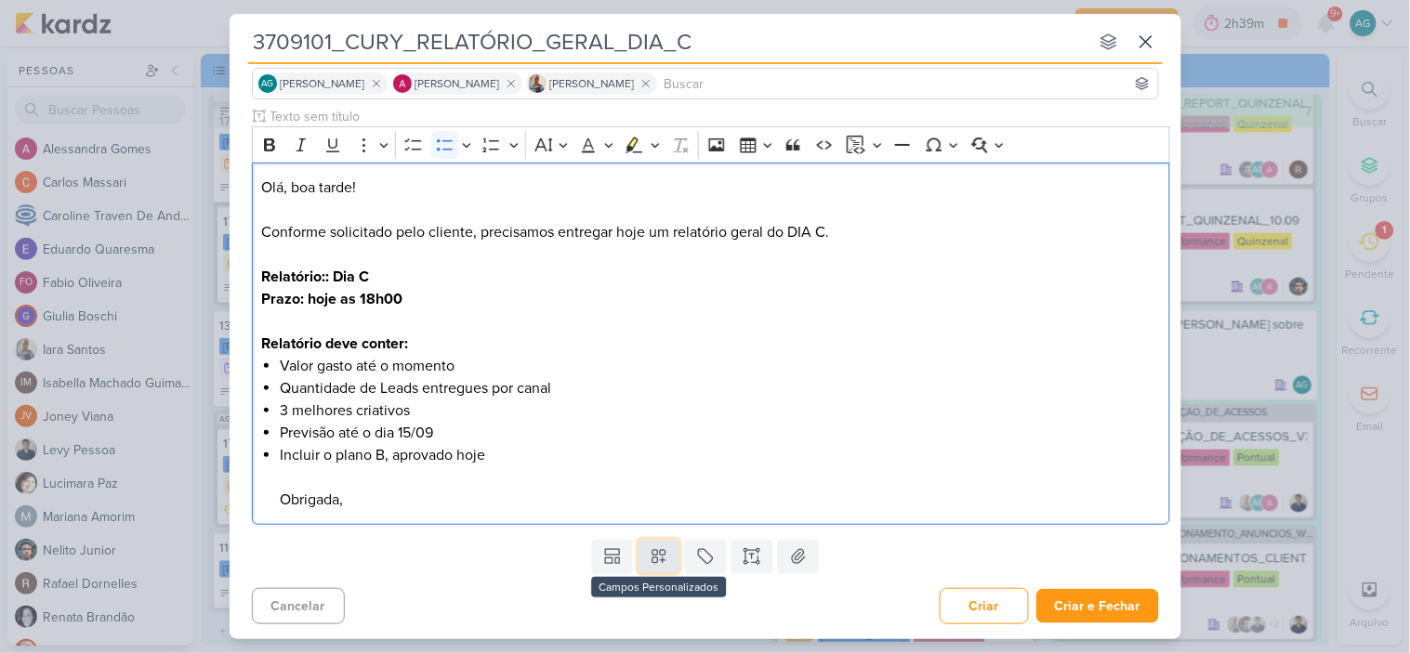
click at [651, 565] on icon at bounding box center [659, 556] width 19 height 19
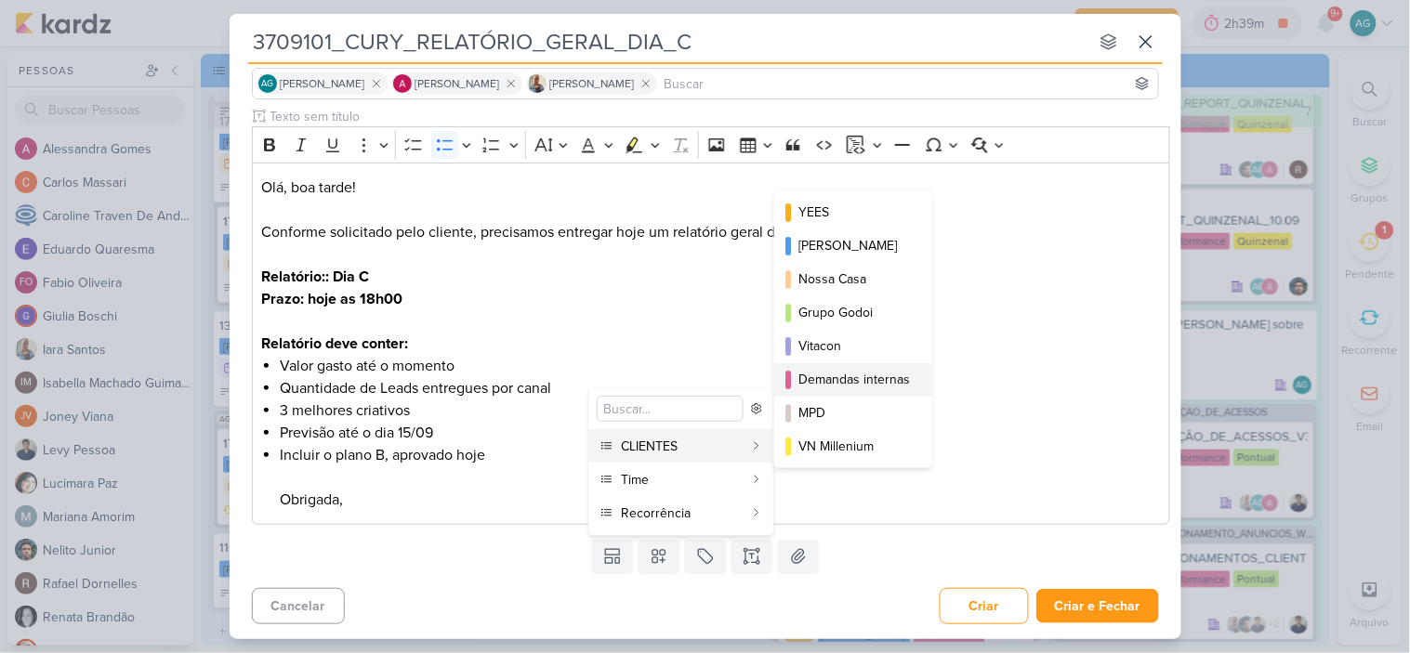
scroll to position [103, 0]
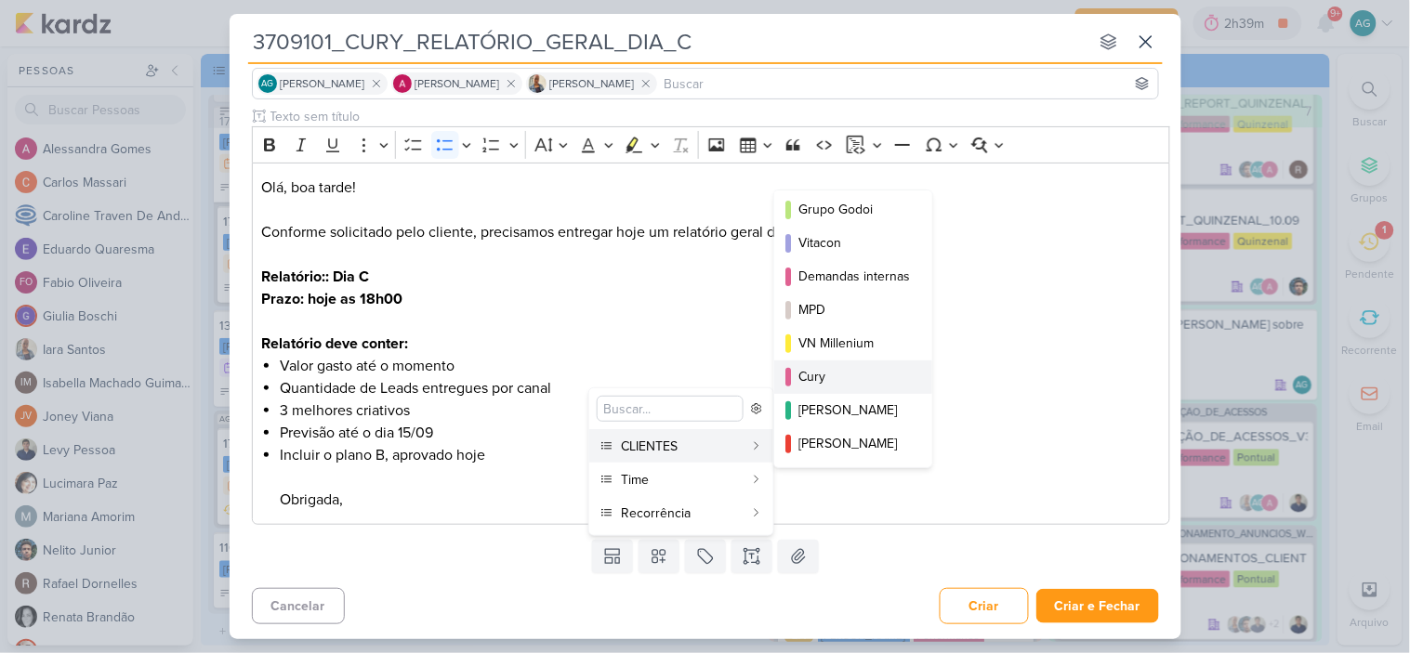
click at [858, 375] on div "Cury" at bounding box center [854, 377] width 112 height 20
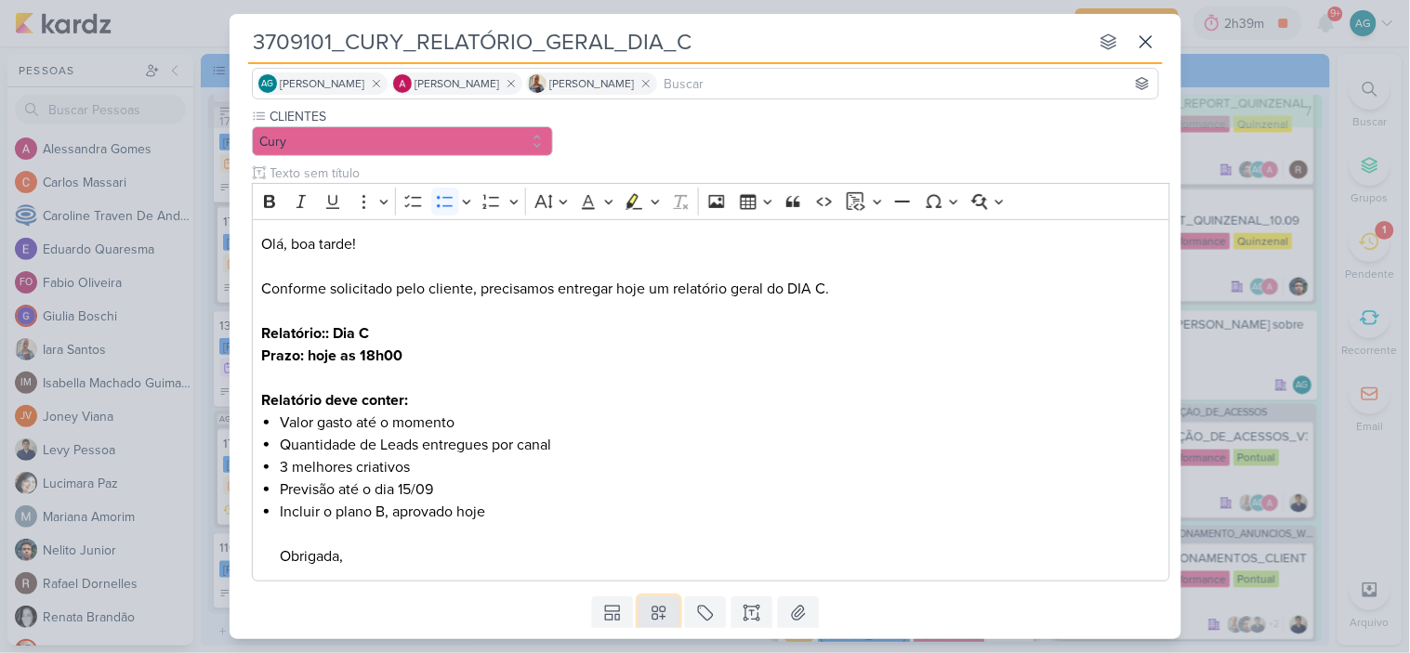
click at [665, 600] on button at bounding box center [658, 613] width 41 height 33
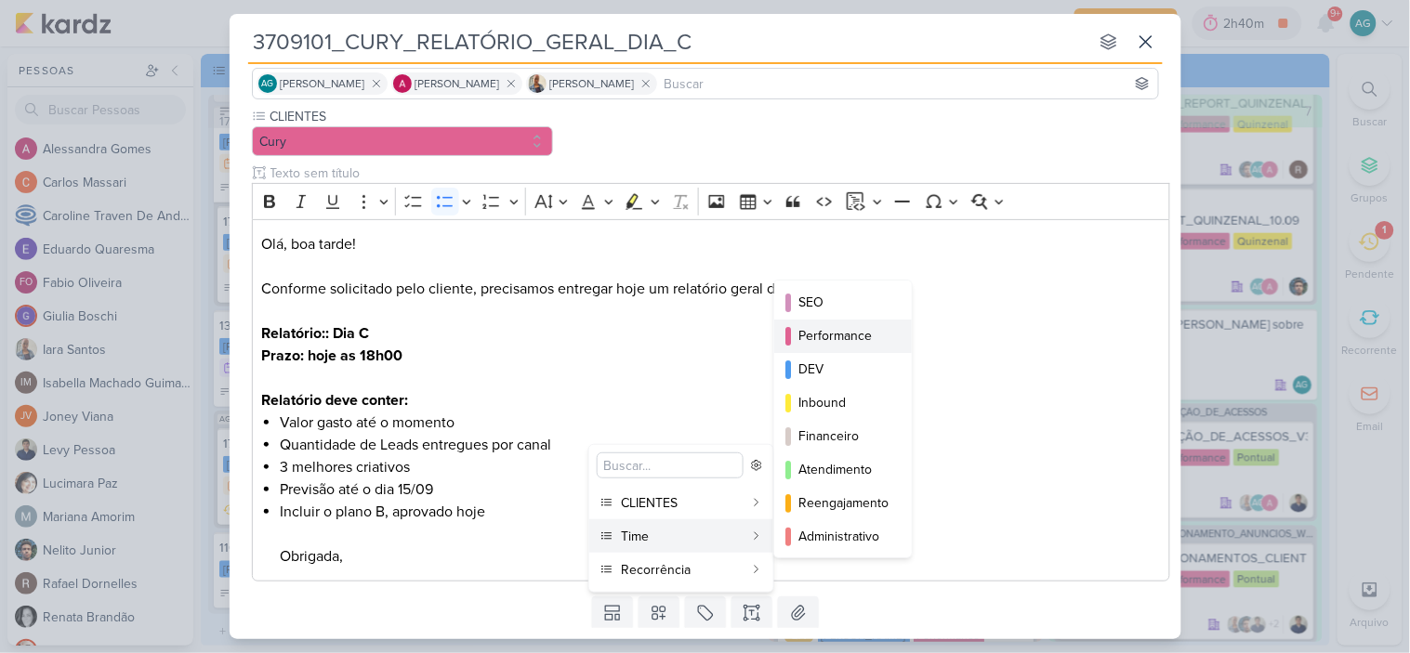
click at [848, 335] on div "Performance" at bounding box center [843, 336] width 91 height 20
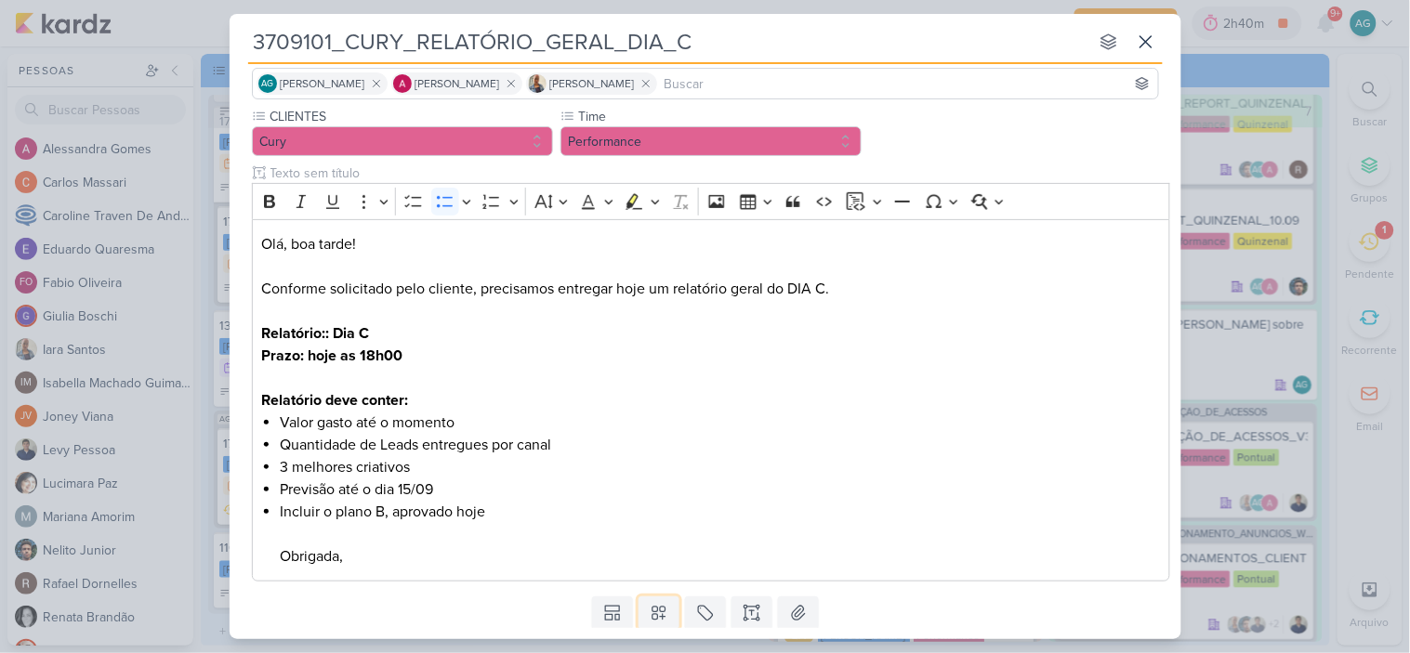
drag, startPoint x: 658, startPoint y: 611, endPoint x: 671, endPoint y: 582, distance: 32.5
click at [657, 611] on icon at bounding box center [658, 614] width 13 height 13
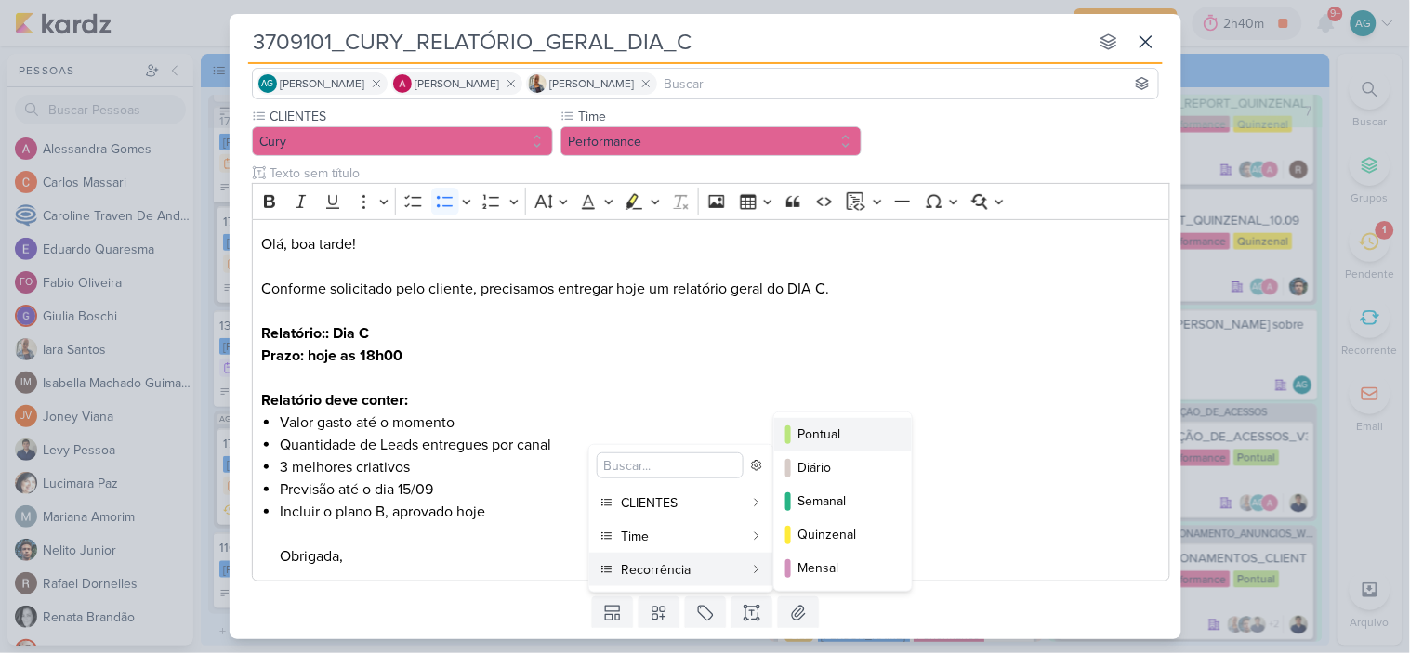
click at [830, 429] on div "Pontual" at bounding box center [843, 435] width 91 height 20
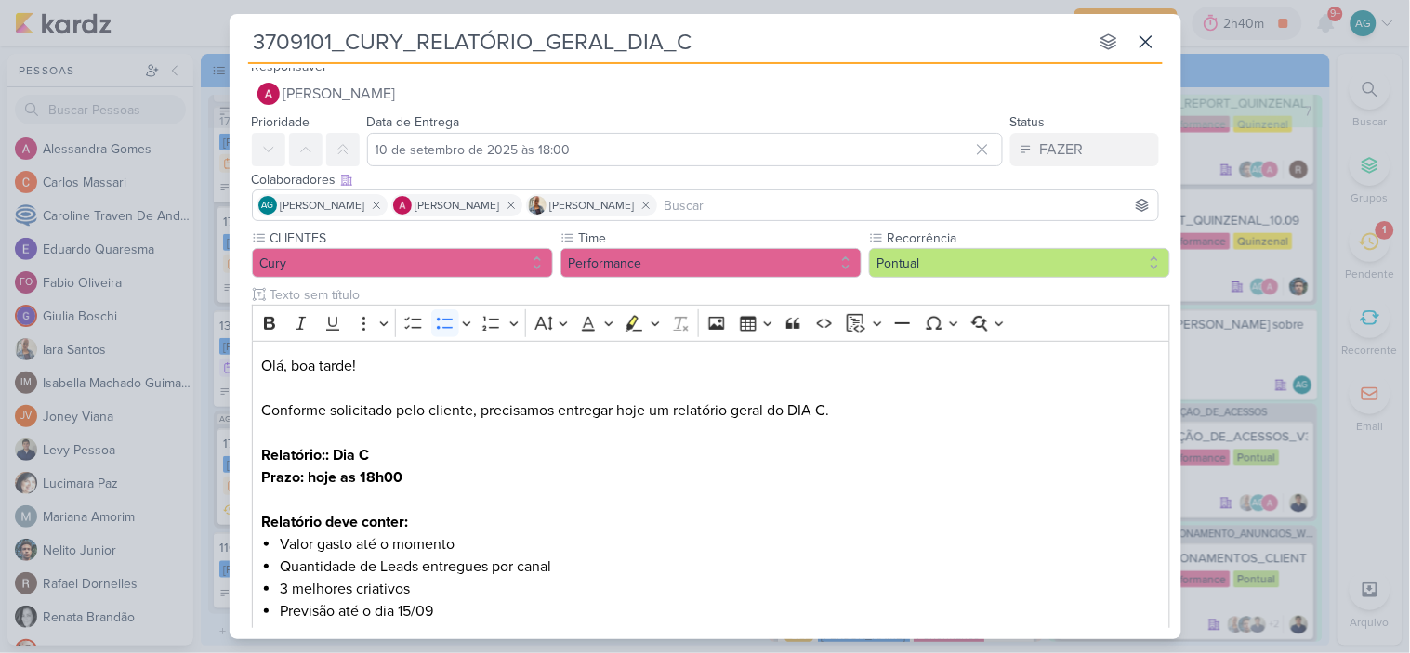
scroll to position [0, 0]
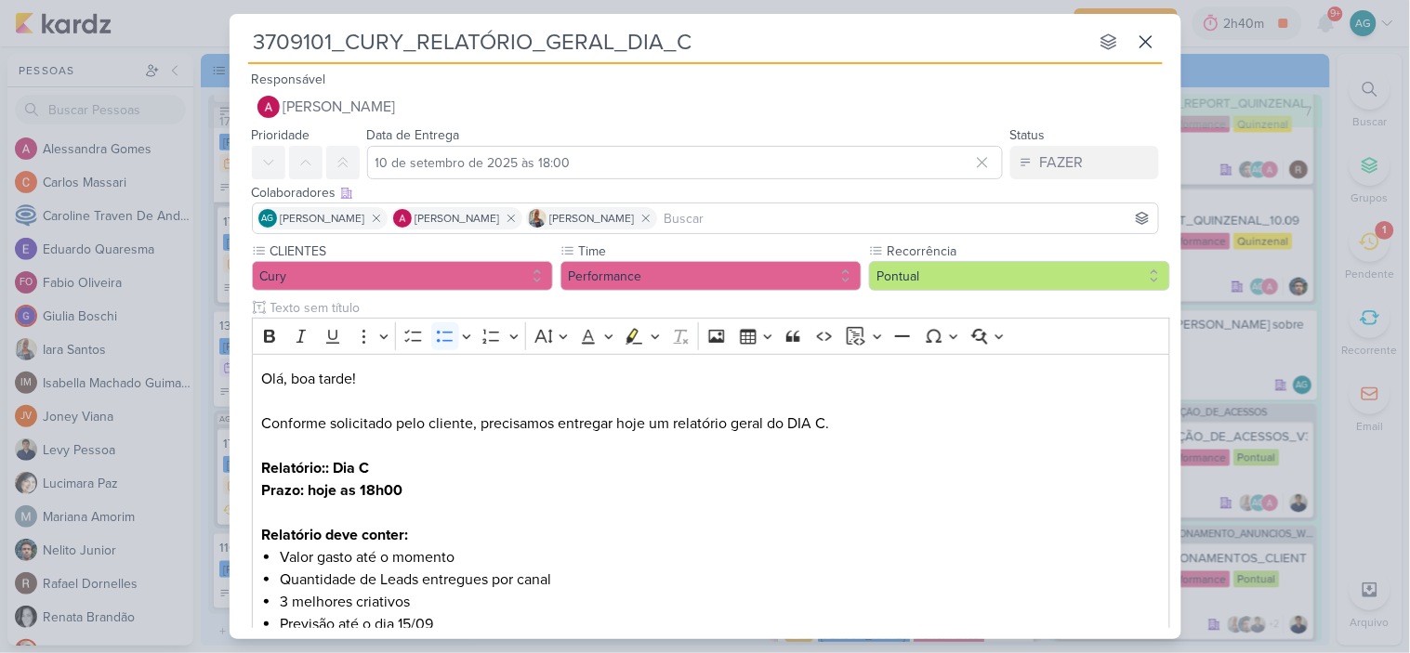
click at [737, 221] on input at bounding box center [907, 218] width 493 height 22
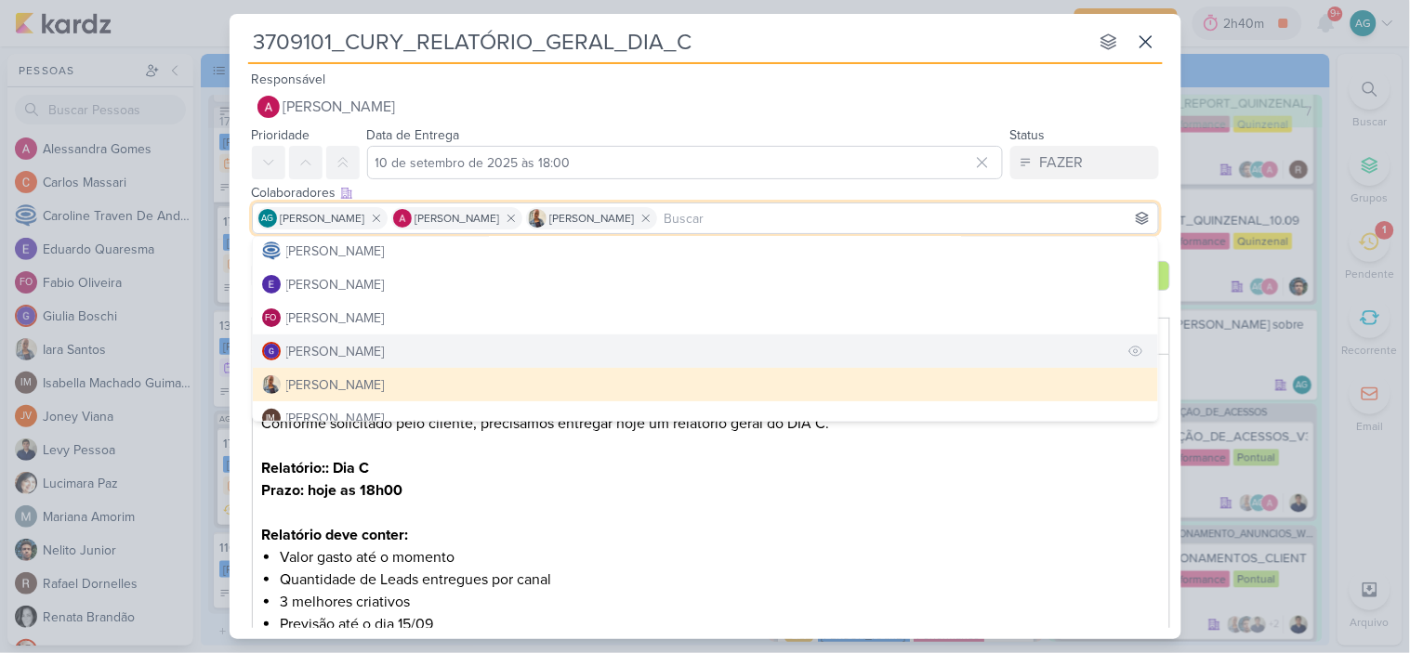
scroll to position [206, 0]
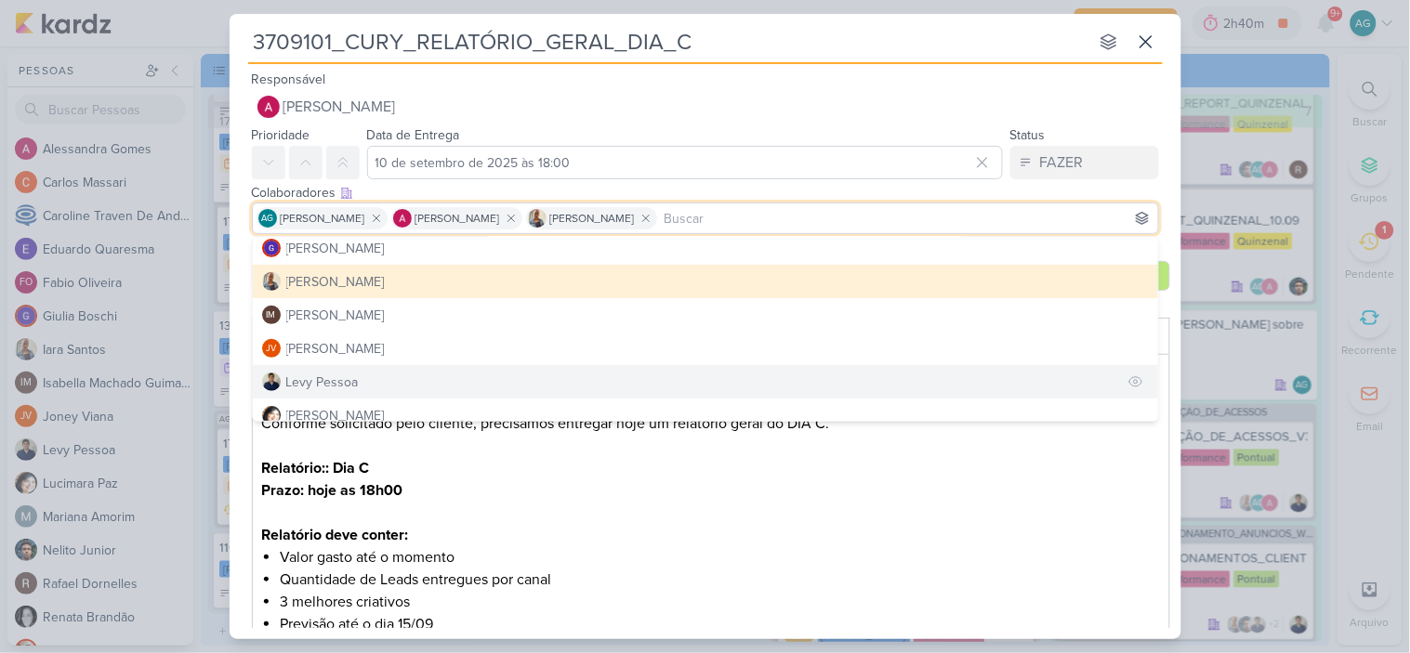
click at [377, 381] on button "Levy Pessoa" at bounding box center [705, 381] width 905 height 33
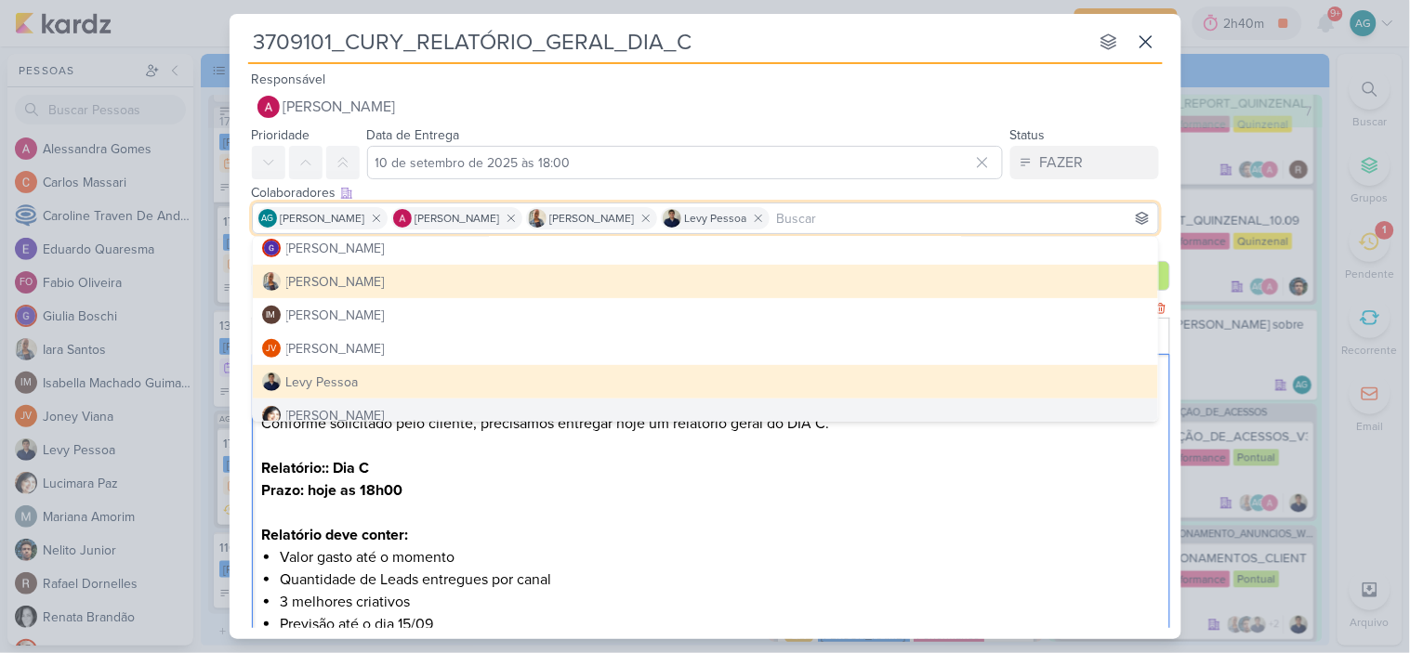
click at [905, 523] on p "Olá, boa tarde! Conforme solicitado pelo cliente, precisamos entregar hoje um r…" at bounding box center [710, 457] width 899 height 178
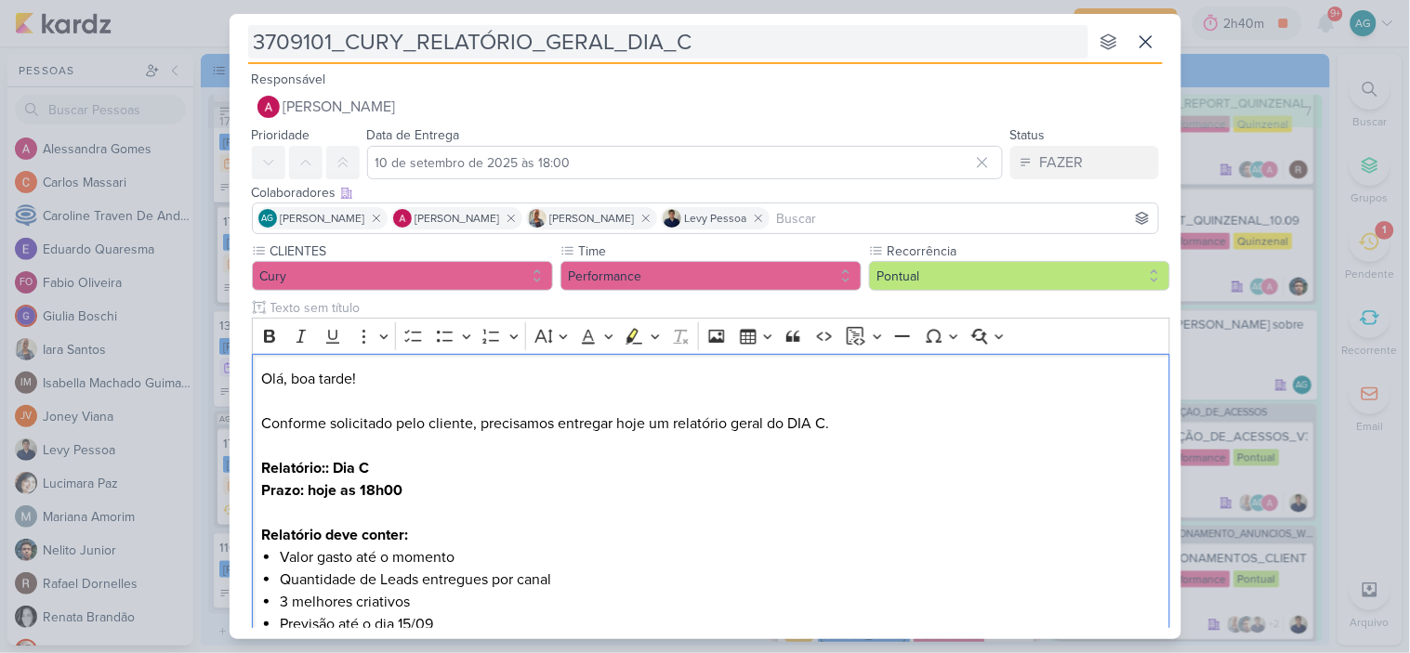
click at [792, 33] on input "3709101_CURY_RELATÓRIO_GERAL_DIA_C" at bounding box center [668, 41] width 840 height 33
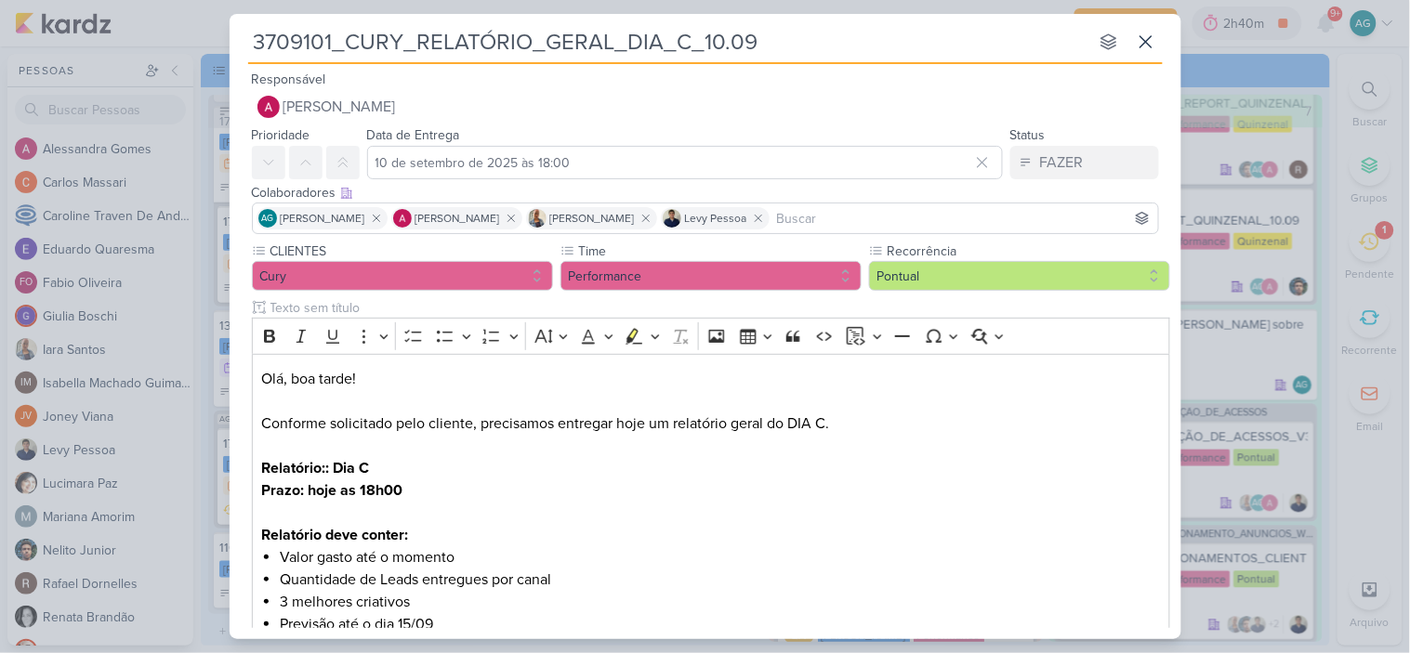
type input "3709101_CURY_RELATÓRIO_GERAL_DIA_C_10.09"
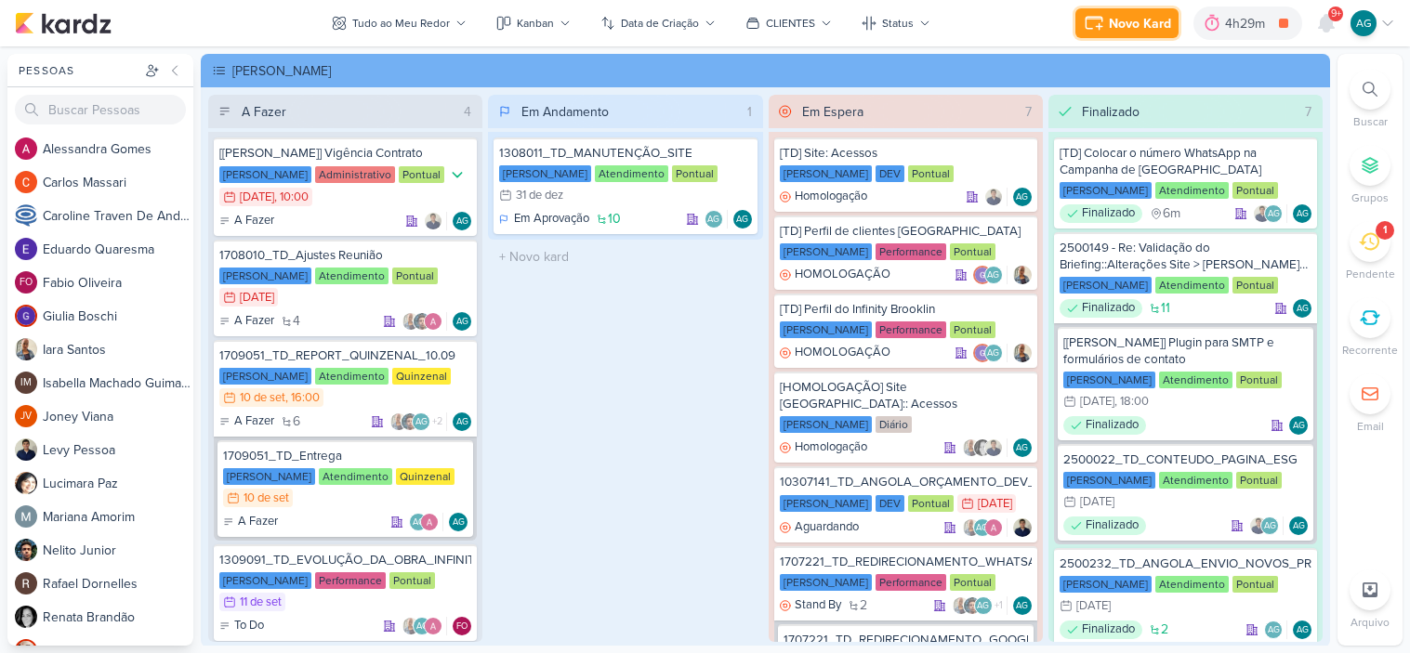
click at [1124, 26] on div "Novo Kard" at bounding box center [1140, 24] width 62 height 20
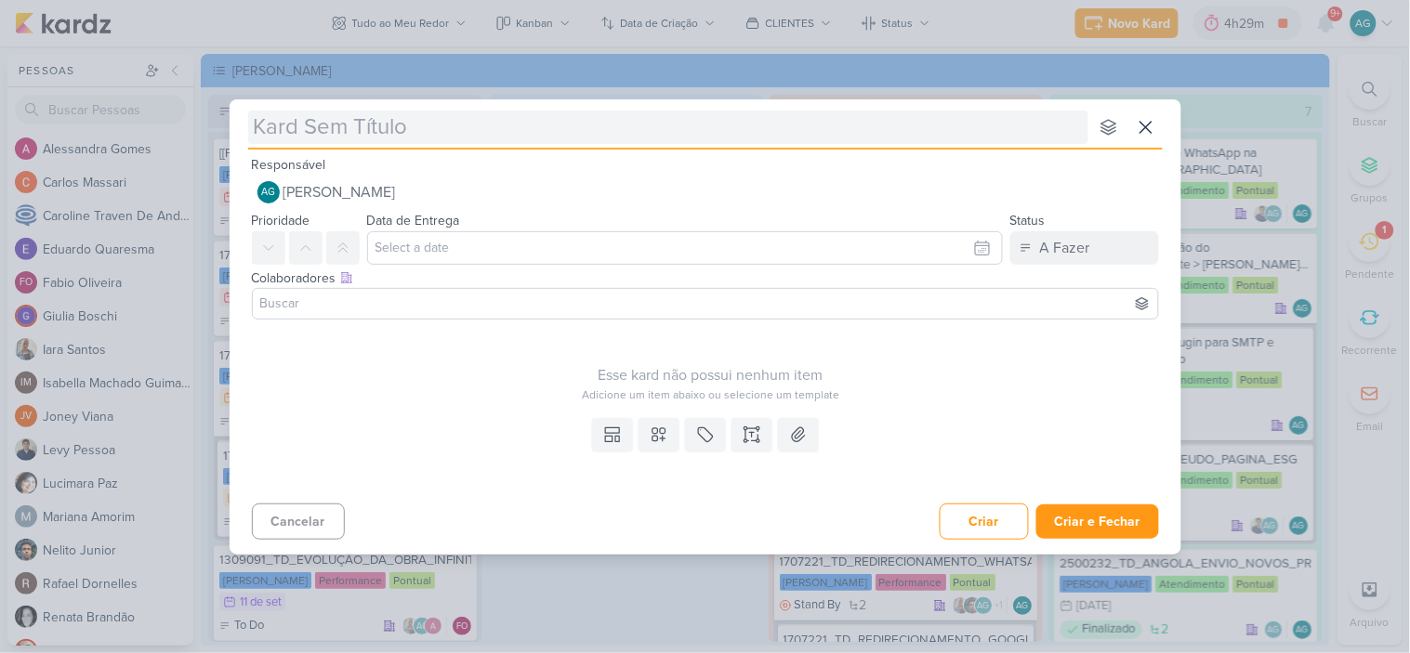
type input "1708121_TD_QUESTIONAMENTOS_CLIENTE_V.2"
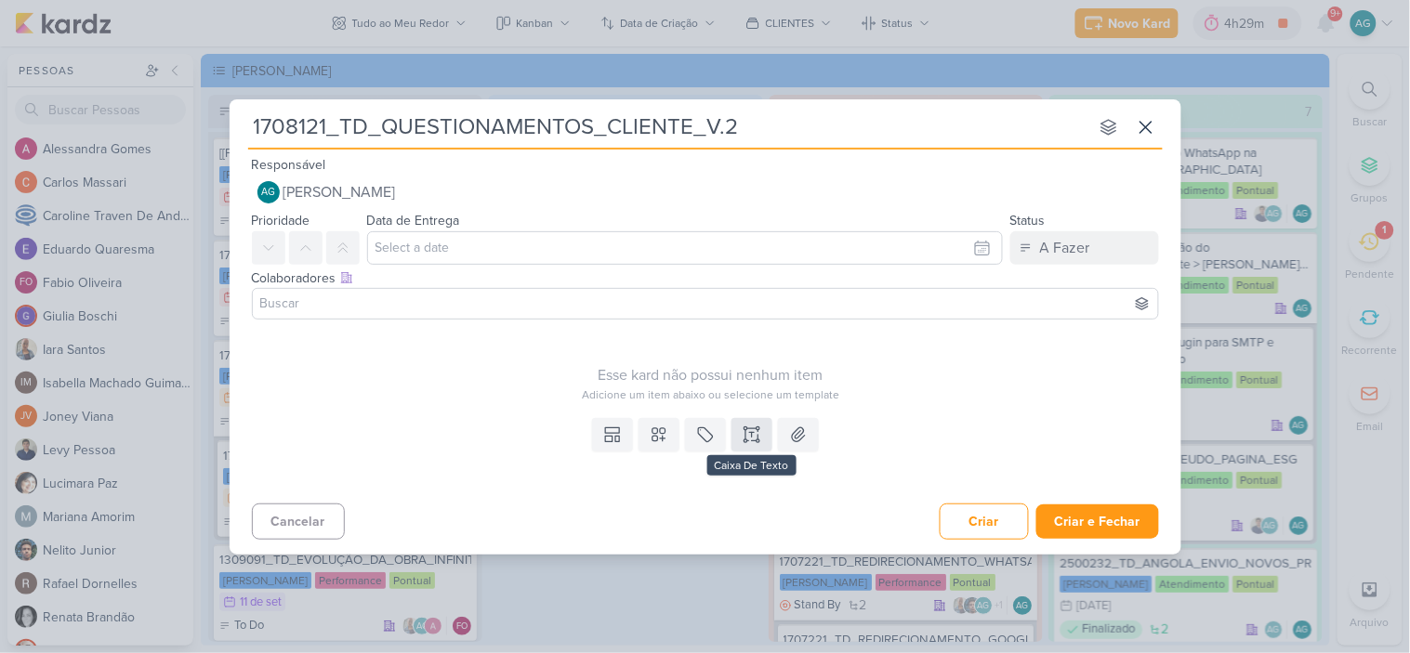
type input "1708121_TD_QUESTIONAMENTOS_CLIENTE_V.2"
click at [754, 428] on icon at bounding box center [751, 428] width 9 height 0
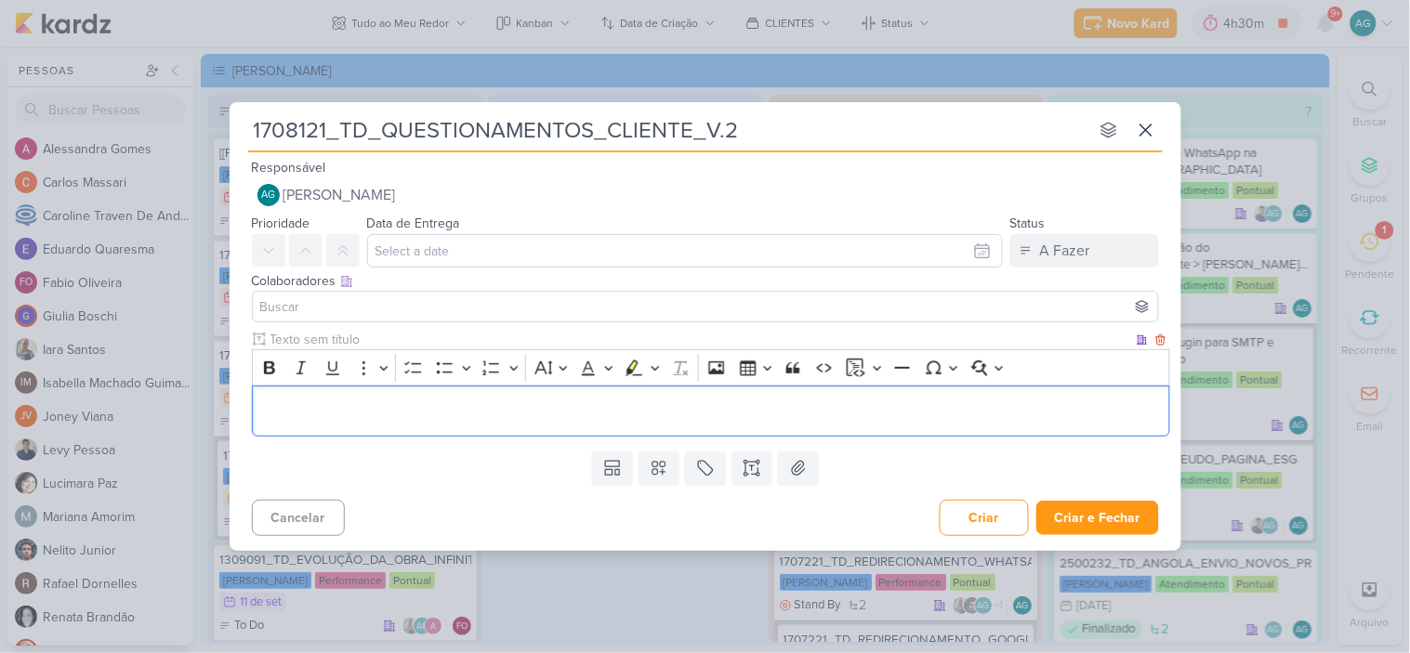
click at [404, 420] on p "Editor editing area: main" at bounding box center [710, 411] width 899 height 22
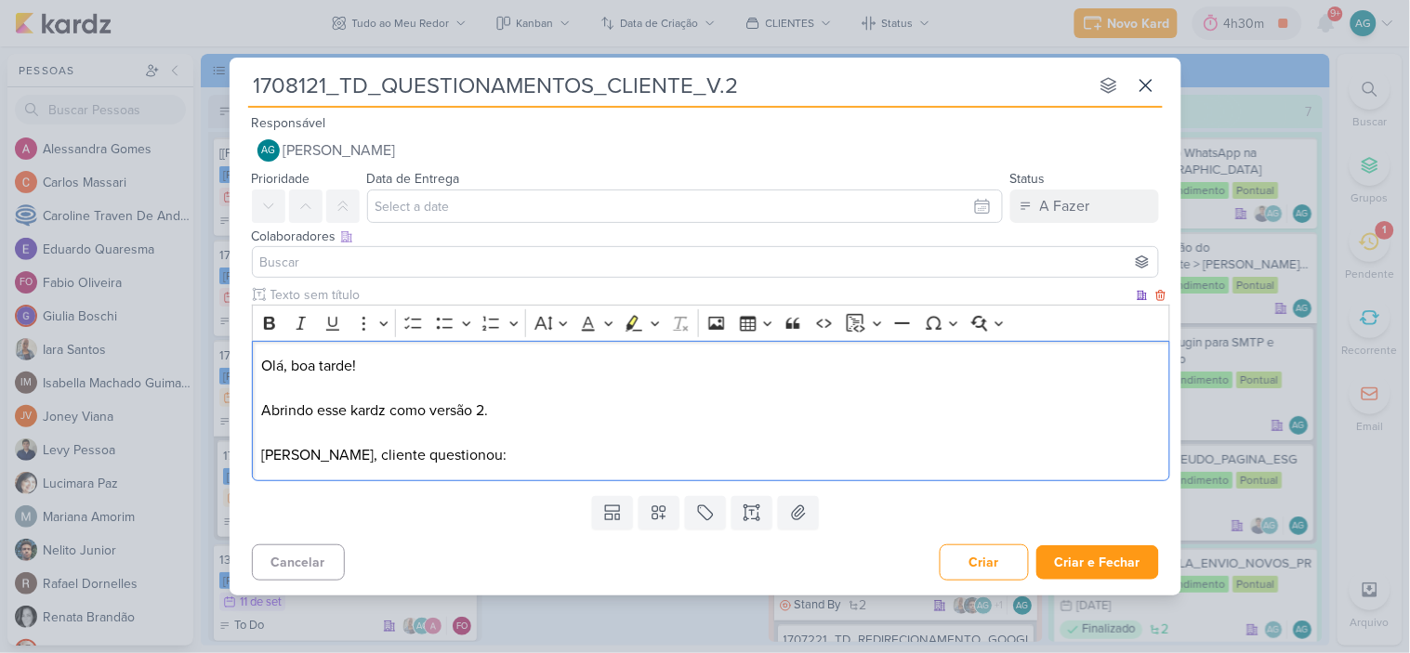
click at [483, 411] on p "Olá, boa tarde! Abrindo esse kardz como versão 2. Levy, cliente questionou:" at bounding box center [710, 411] width 899 height 112
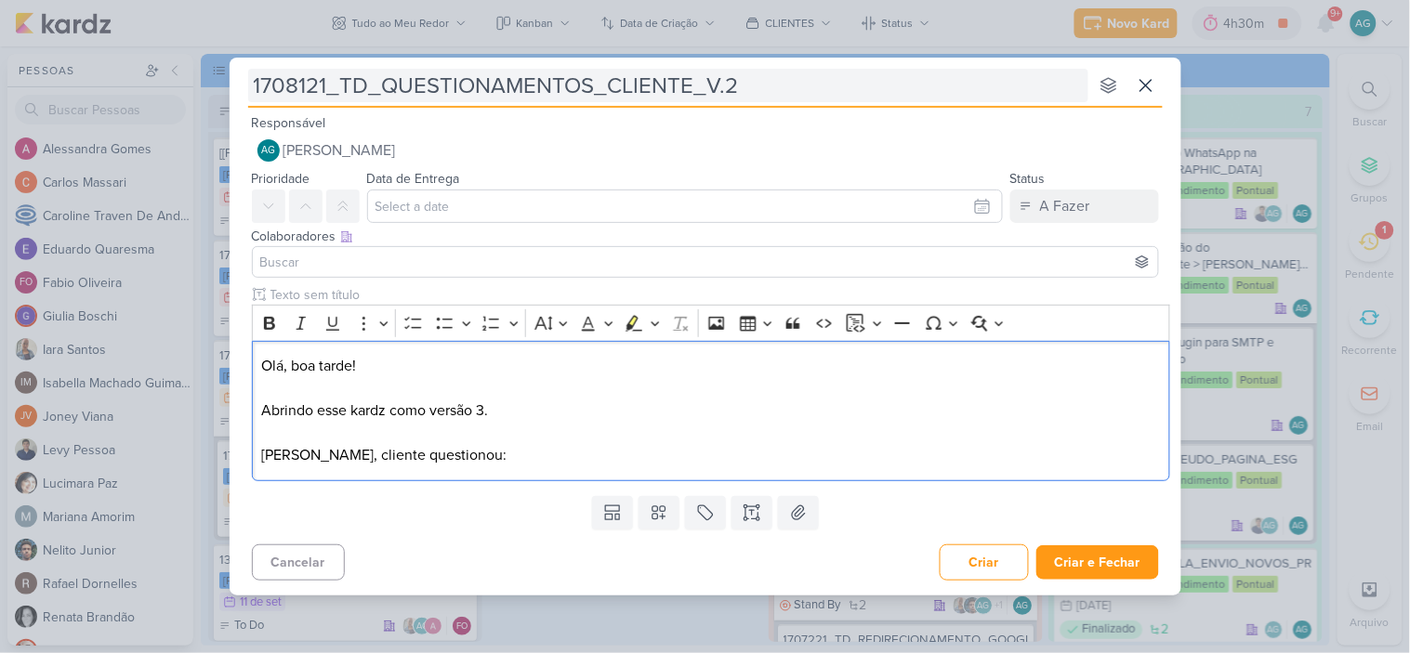
click at [726, 80] on input "1708121_TD_QUESTIONAMENTOS_CLIENTE_V.2" at bounding box center [668, 85] width 840 height 33
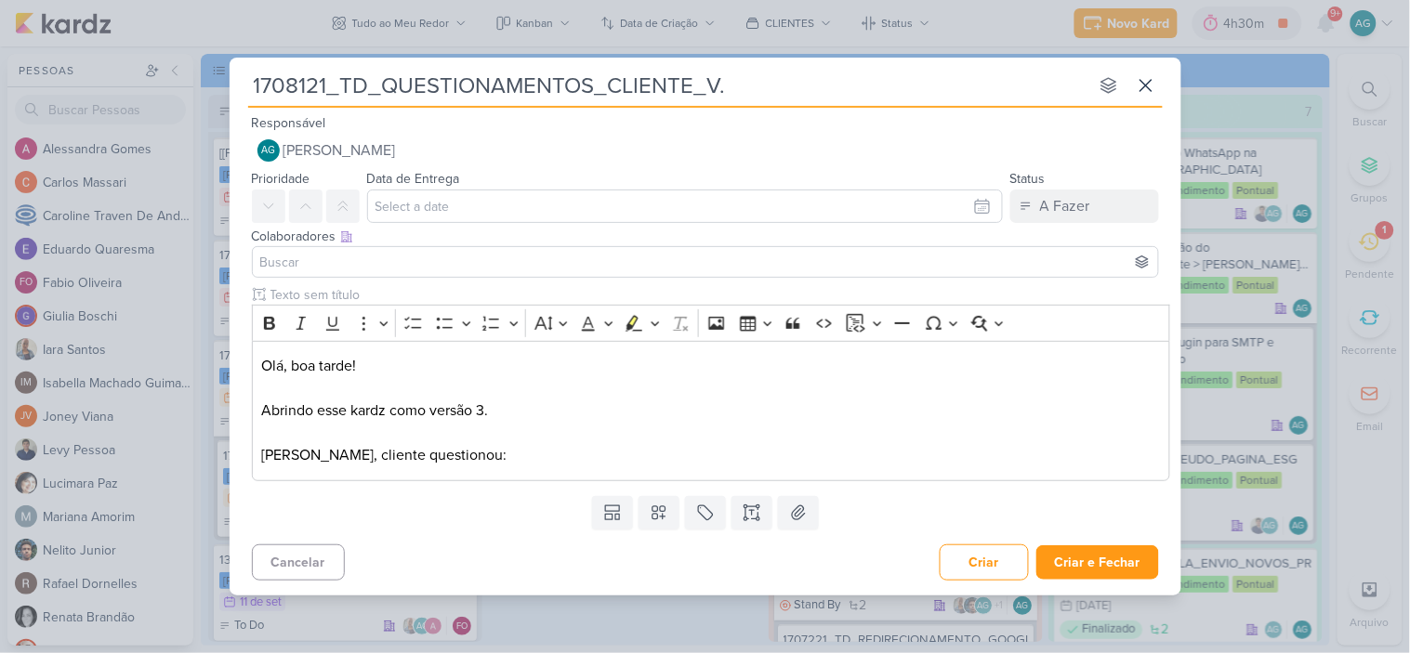
type input "1708121_TD_QUESTIONAMENTOS_CLIENTE_V.3"
click at [508, 451] on p "Olá, boa tarde! Abrindo esse kardz como versão 3. Levy, cliente questionou:" at bounding box center [710, 411] width 899 height 112
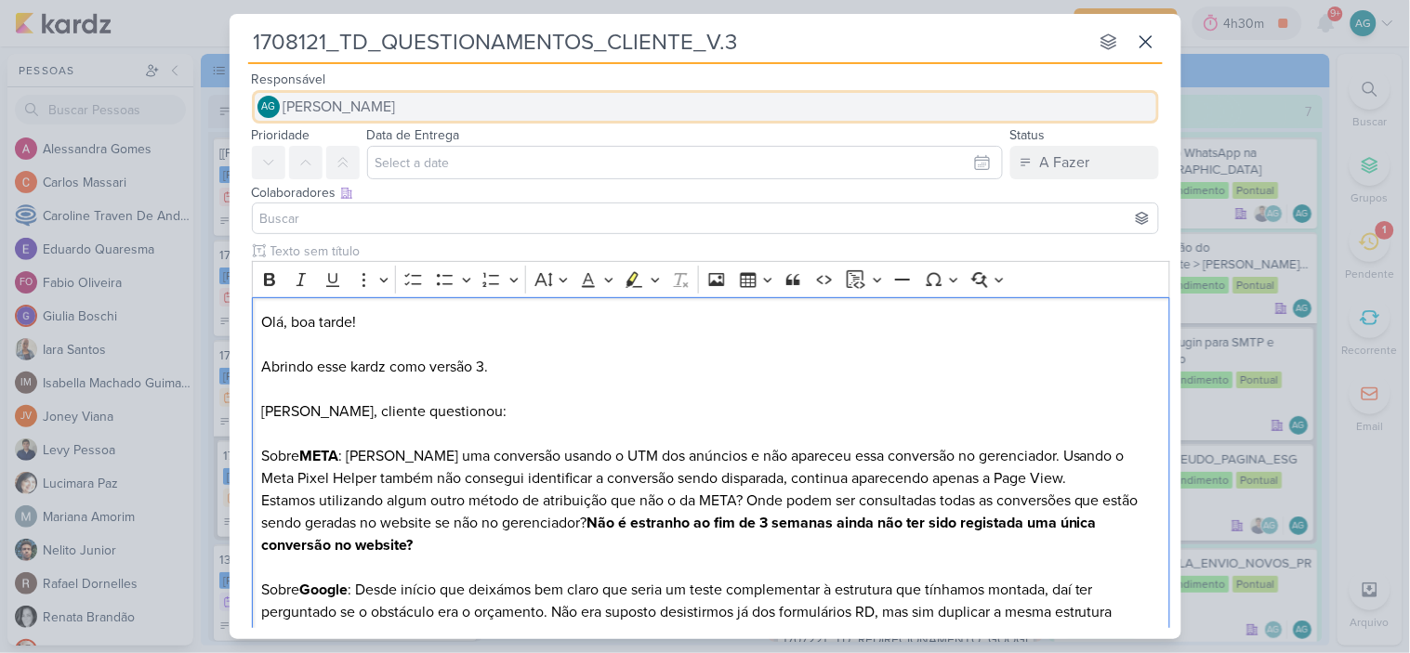
click at [396, 109] on span "[PERSON_NAME]" at bounding box center [339, 107] width 112 height 22
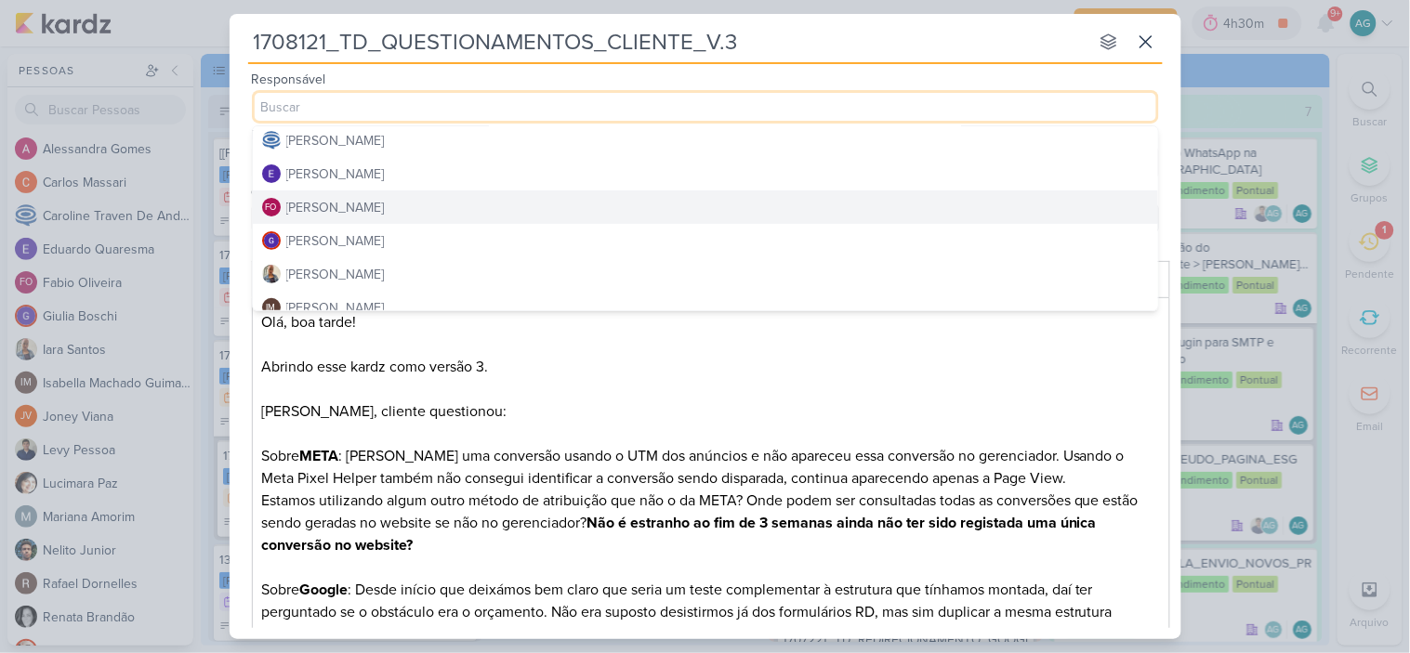
scroll to position [206, 0]
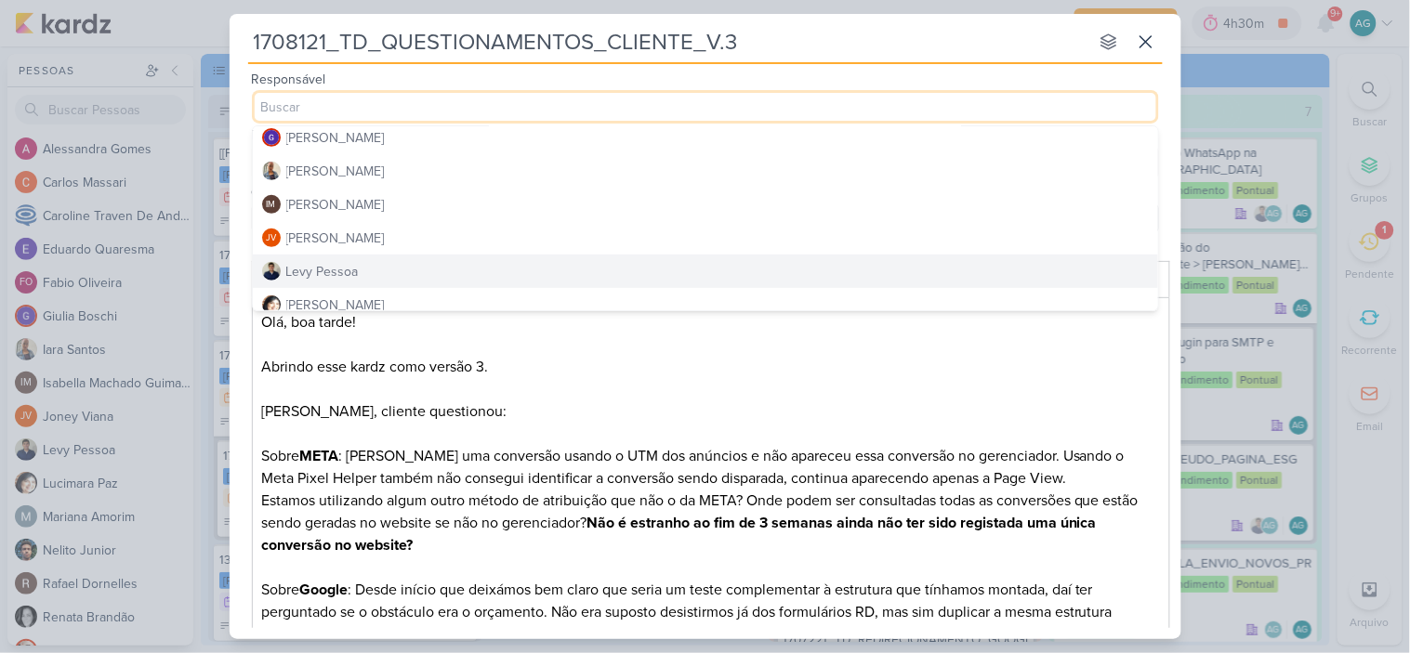
click at [360, 270] on button "Levy Pessoa" at bounding box center [705, 271] width 905 height 33
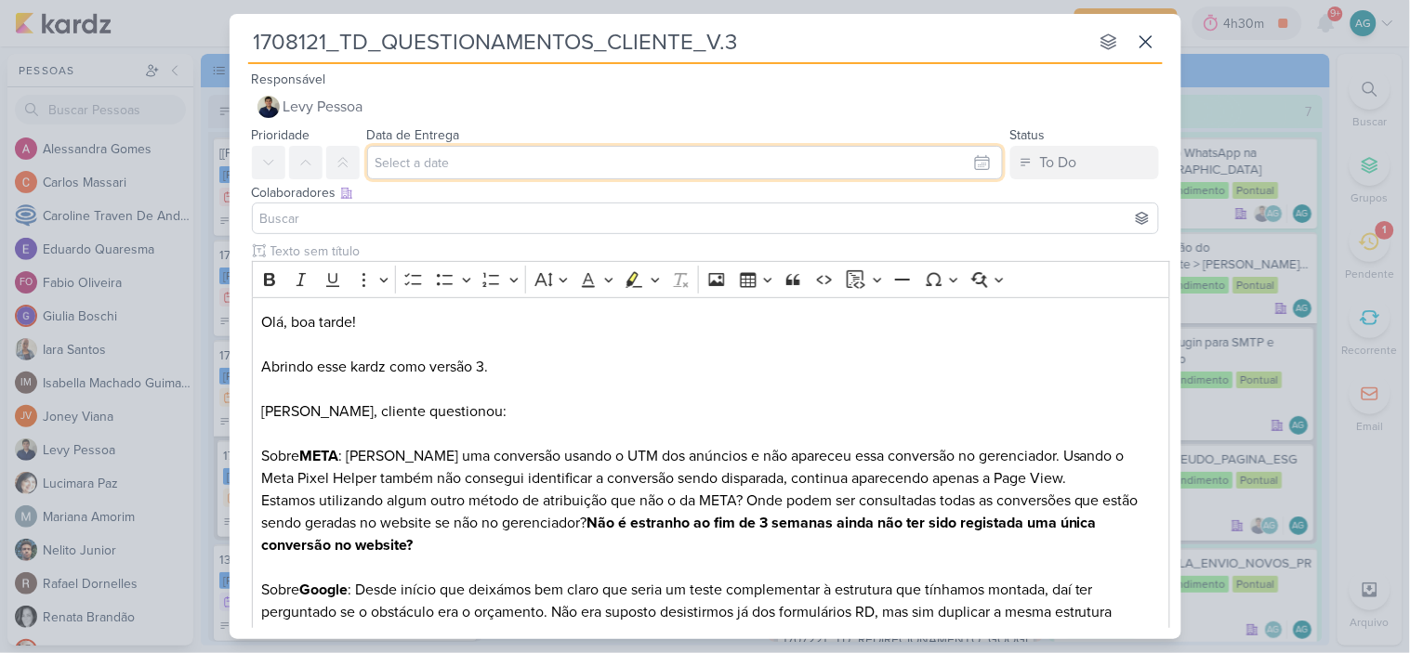
click at [426, 163] on input "text" at bounding box center [685, 162] width 636 height 33
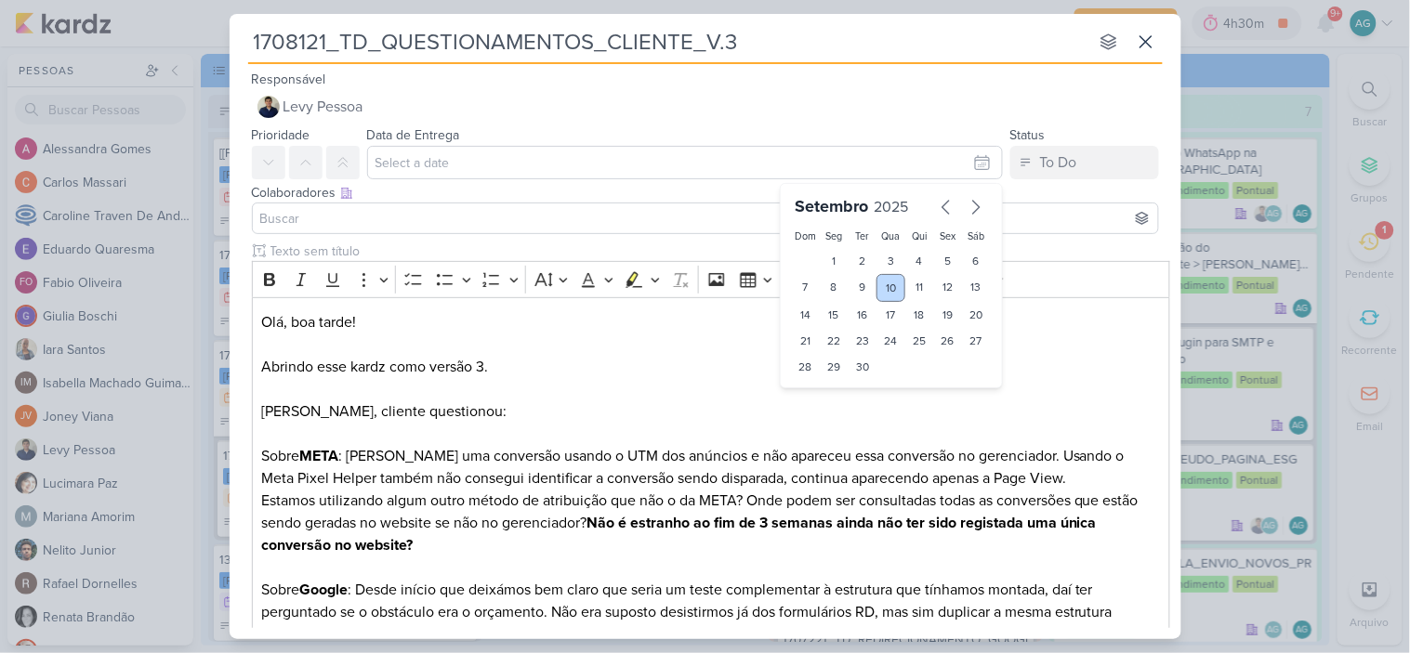
click at [889, 286] on div "10" at bounding box center [890, 288] width 29 height 28
type input "10 de setembro de 2025 às 23:59"
click at [488, 207] on input at bounding box center [705, 218] width 898 height 22
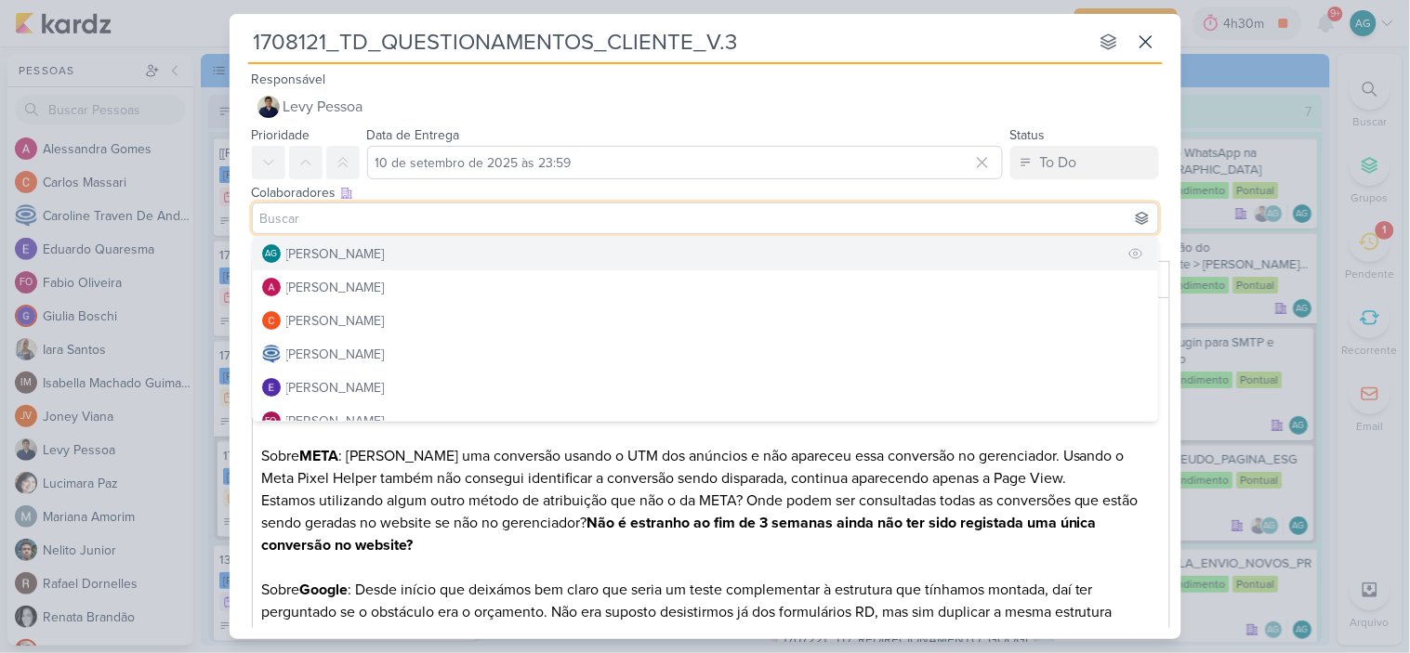
click at [414, 240] on button "AG [PERSON_NAME]" at bounding box center [705, 253] width 905 height 33
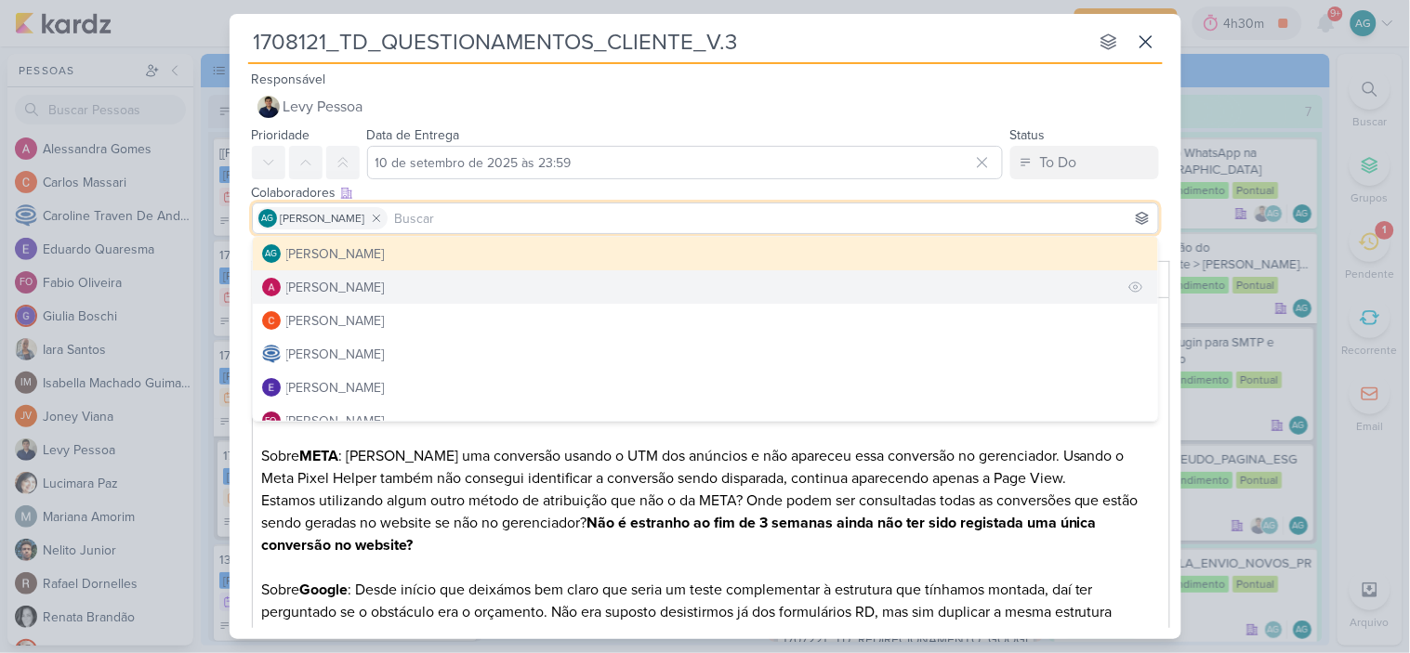
click at [414, 281] on button "[PERSON_NAME]" at bounding box center [705, 286] width 905 height 33
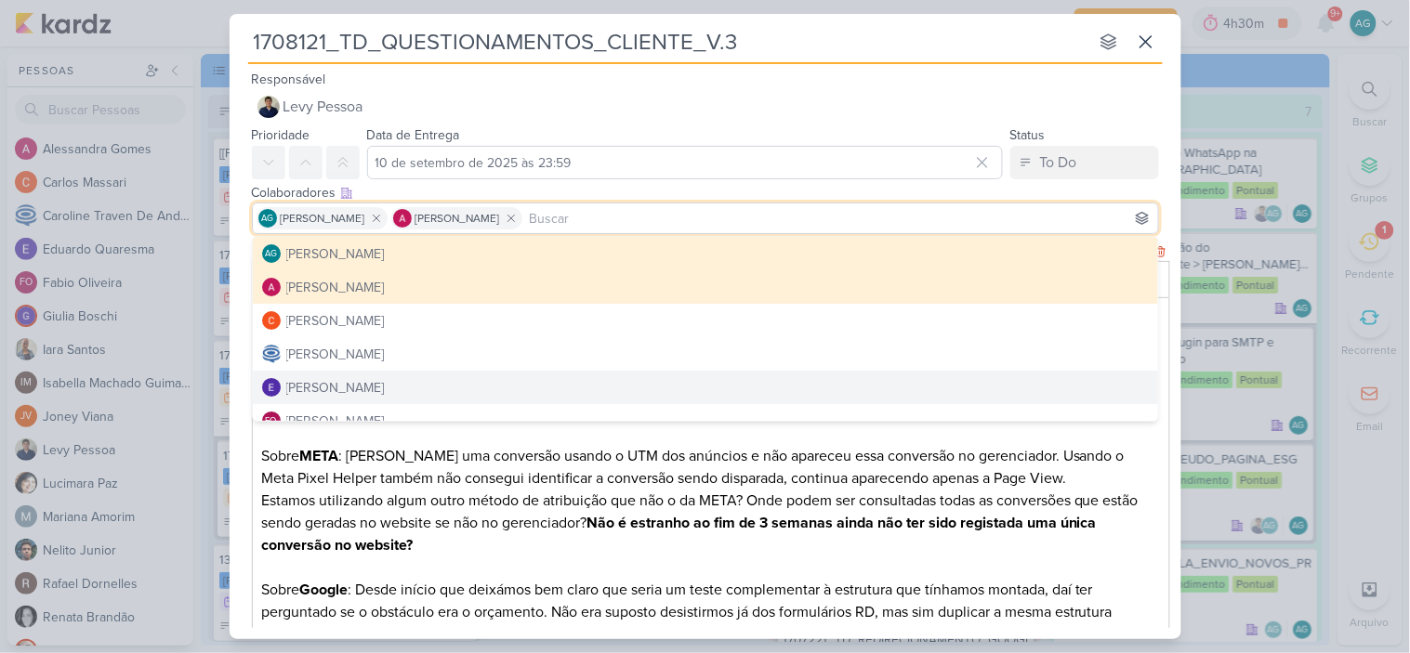
click at [684, 468] on p "Olá, boa tarde! Abrindo esse kardz como versão 3. Levy, cliente questionou: Sob…" at bounding box center [710, 400] width 899 height 178
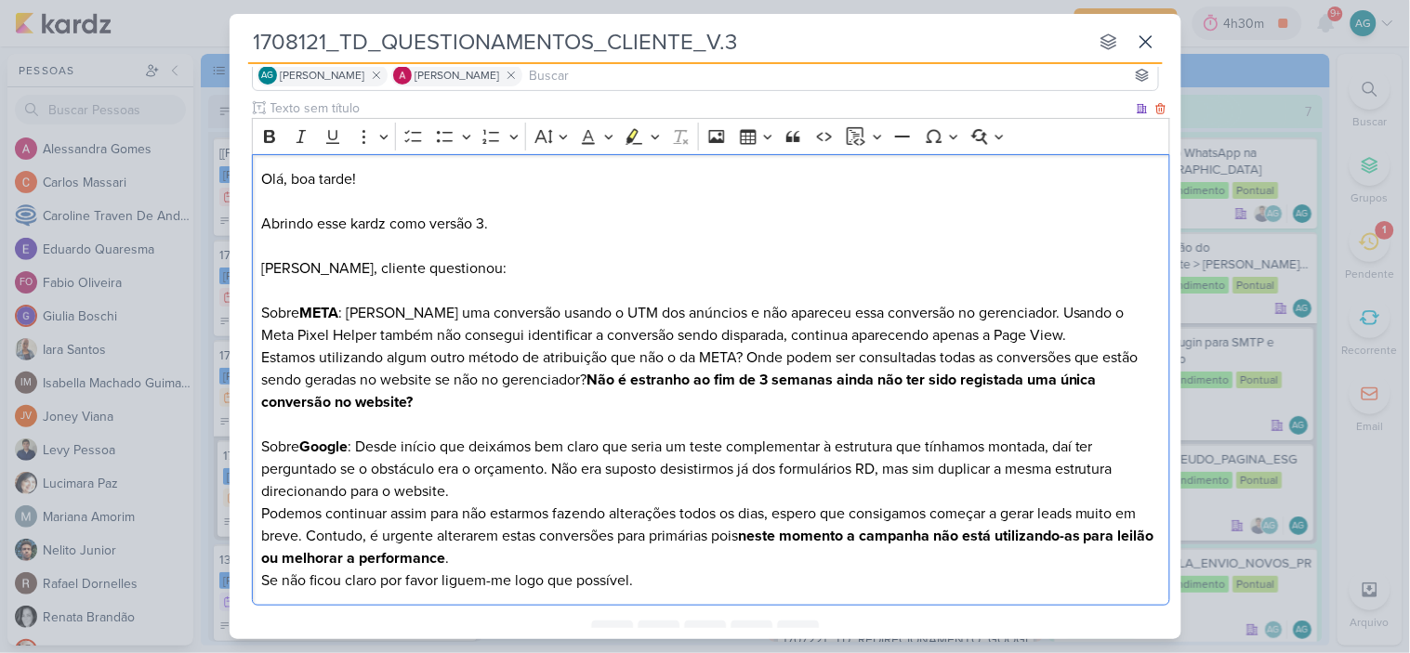
scroll to position [225, 0]
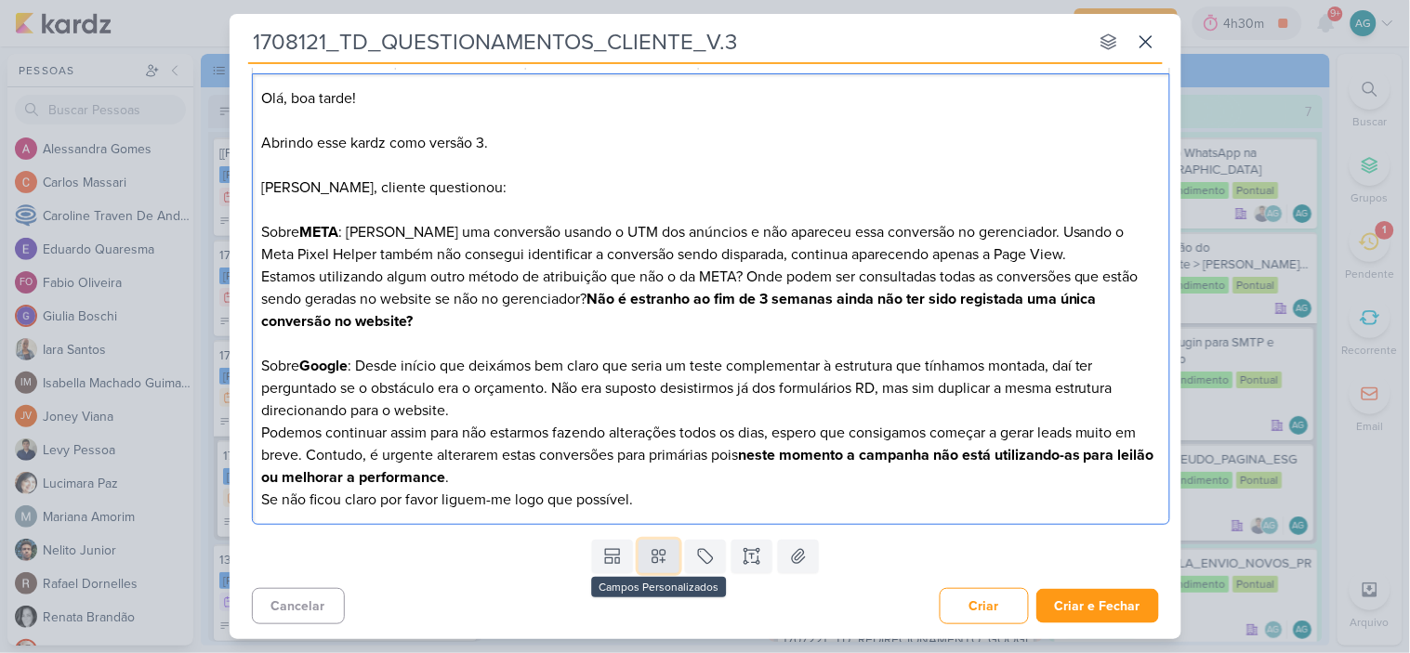
click at [654, 560] on icon at bounding box center [659, 556] width 19 height 19
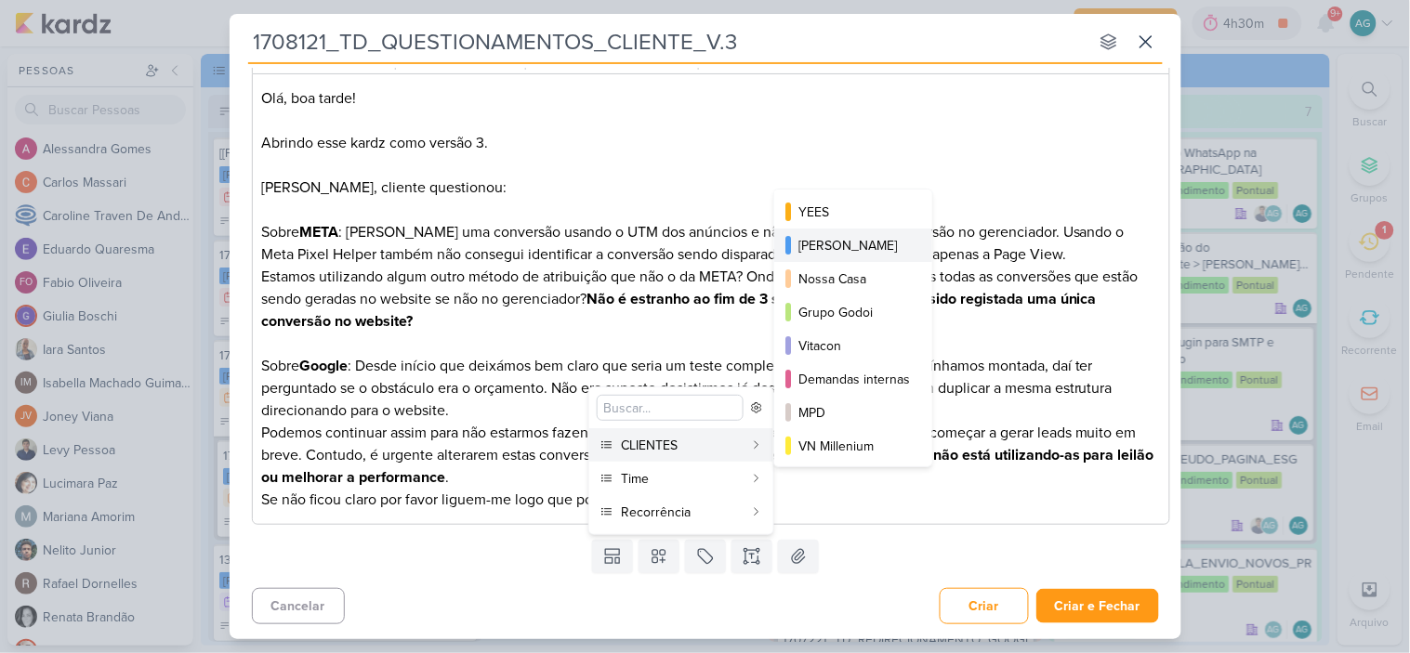
click at [855, 254] on div "[PERSON_NAME]" at bounding box center [854, 246] width 112 height 20
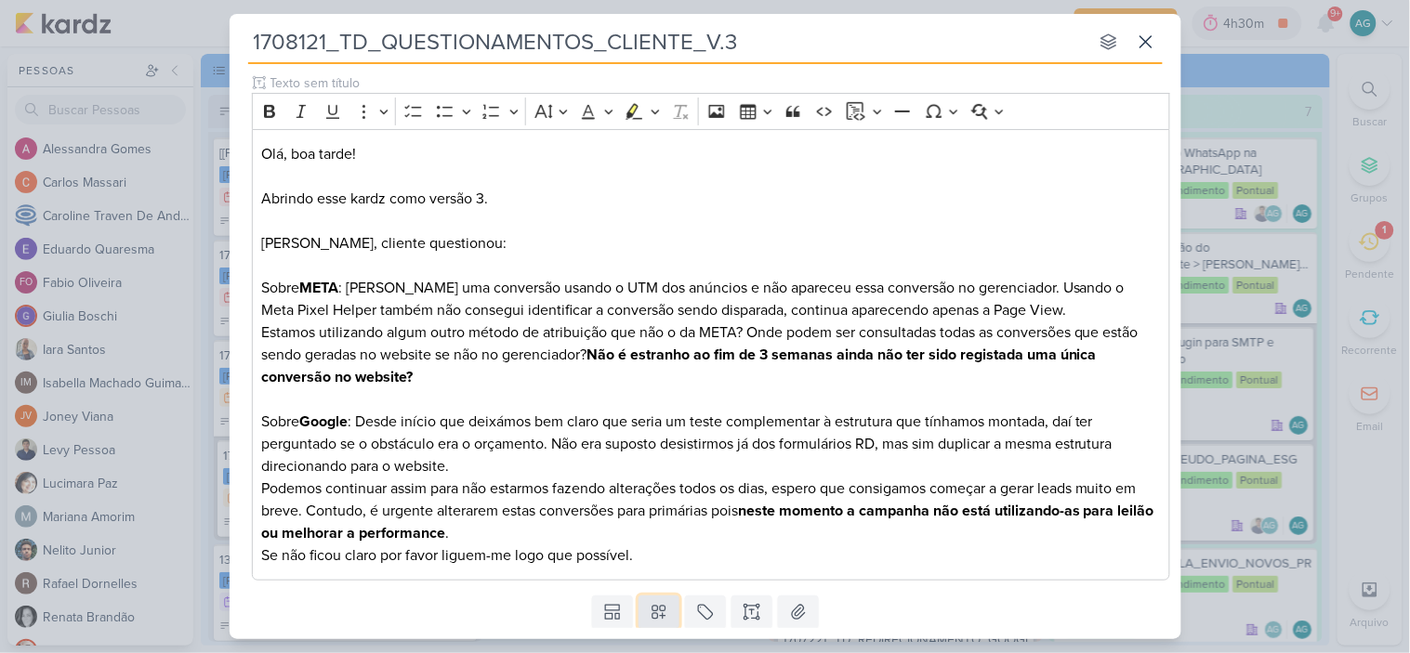
click at [664, 608] on icon at bounding box center [659, 612] width 19 height 19
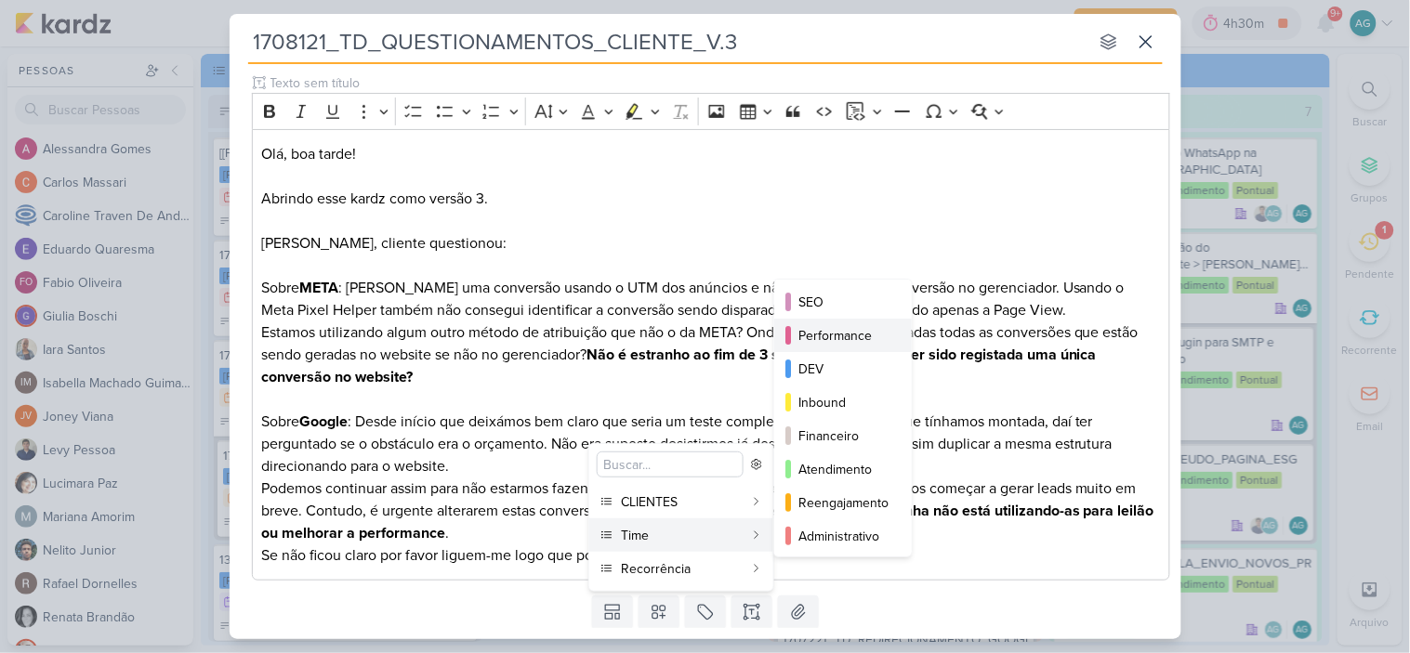
click at [855, 338] on div "Performance" at bounding box center [843, 336] width 91 height 20
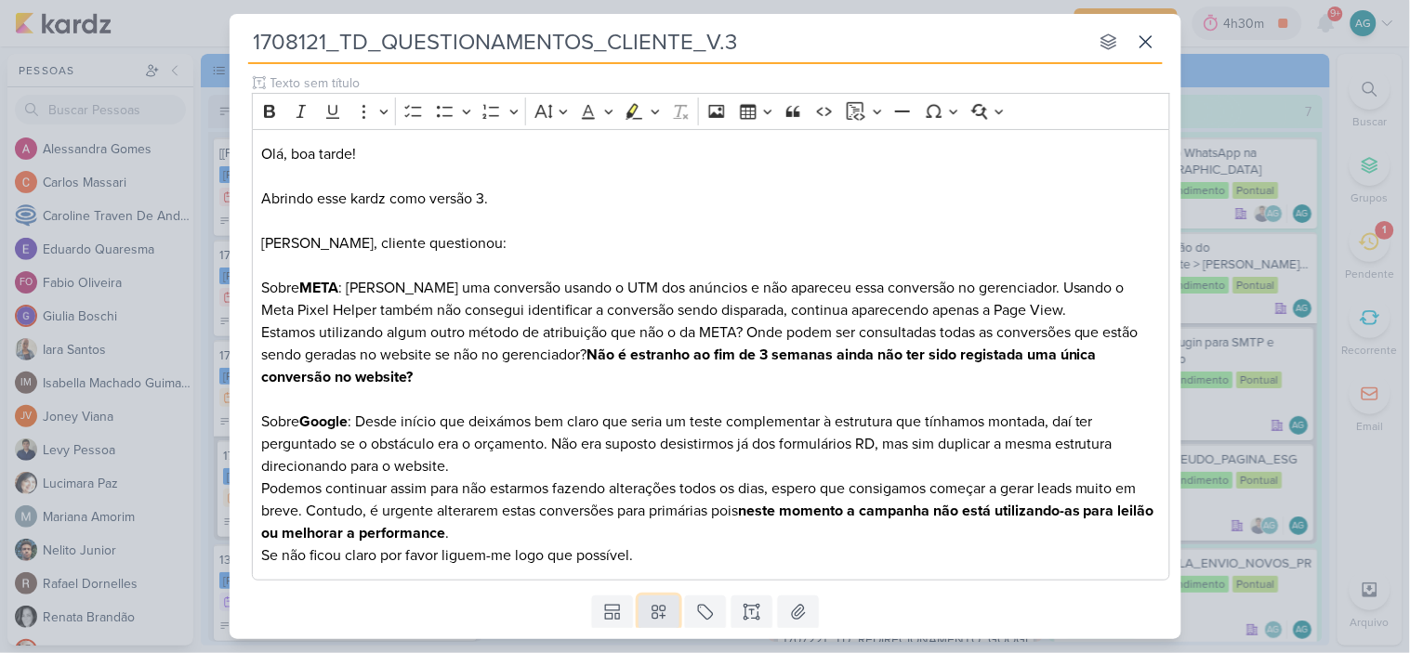
click at [663, 611] on icon at bounding box center [659, 612] width 19 height 19
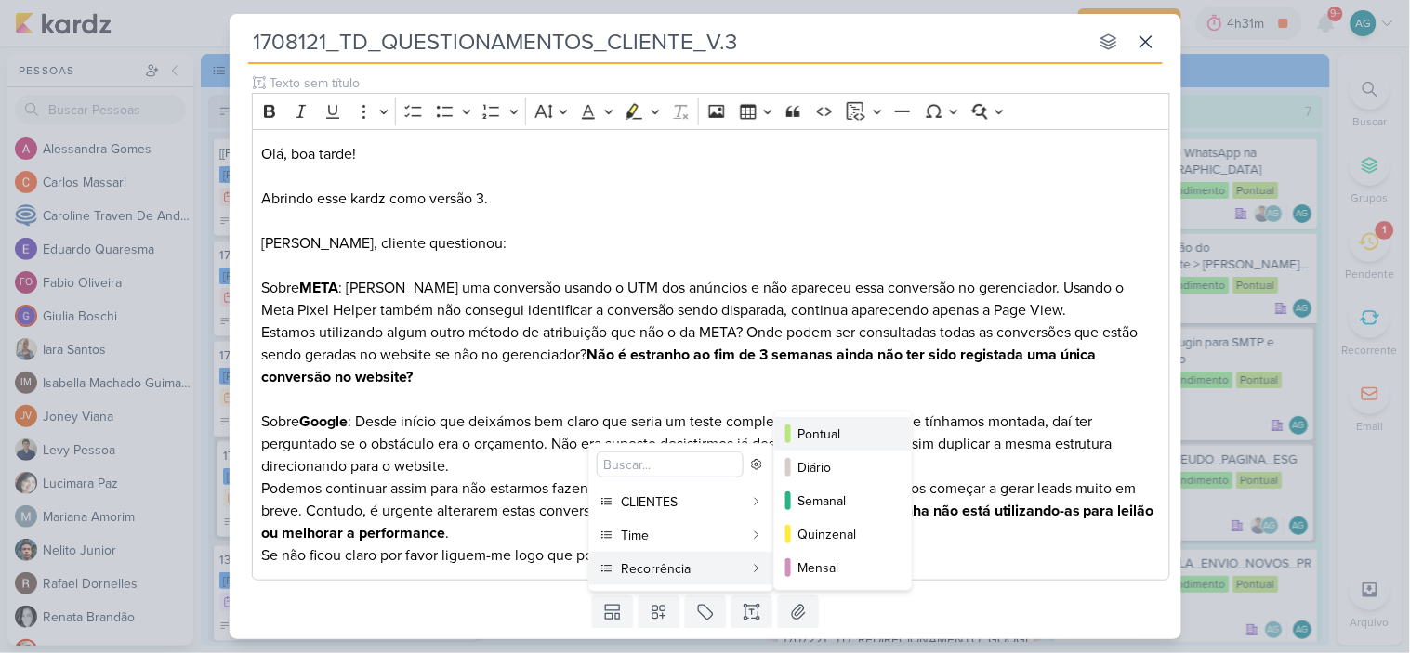
click at [840, 434] on div "Pontual" at bounding box center [843, 435] width 91 height 20
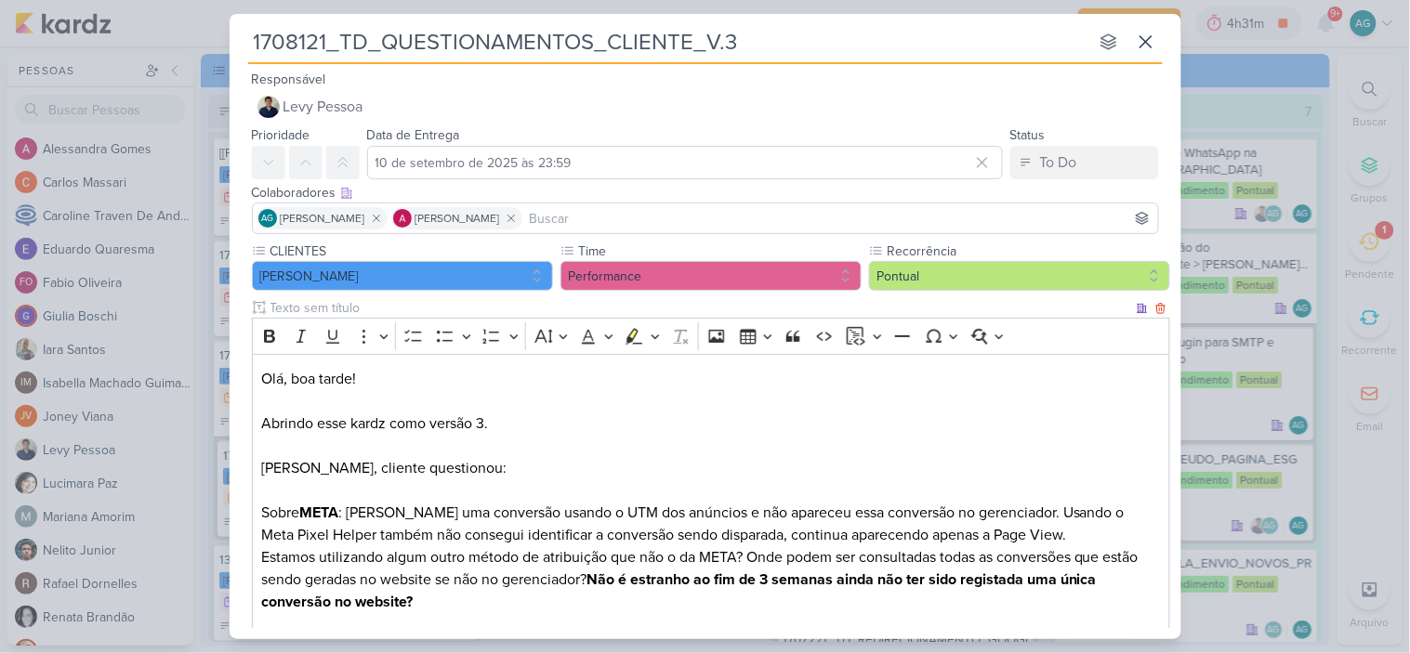
scroll to position [282, 0]
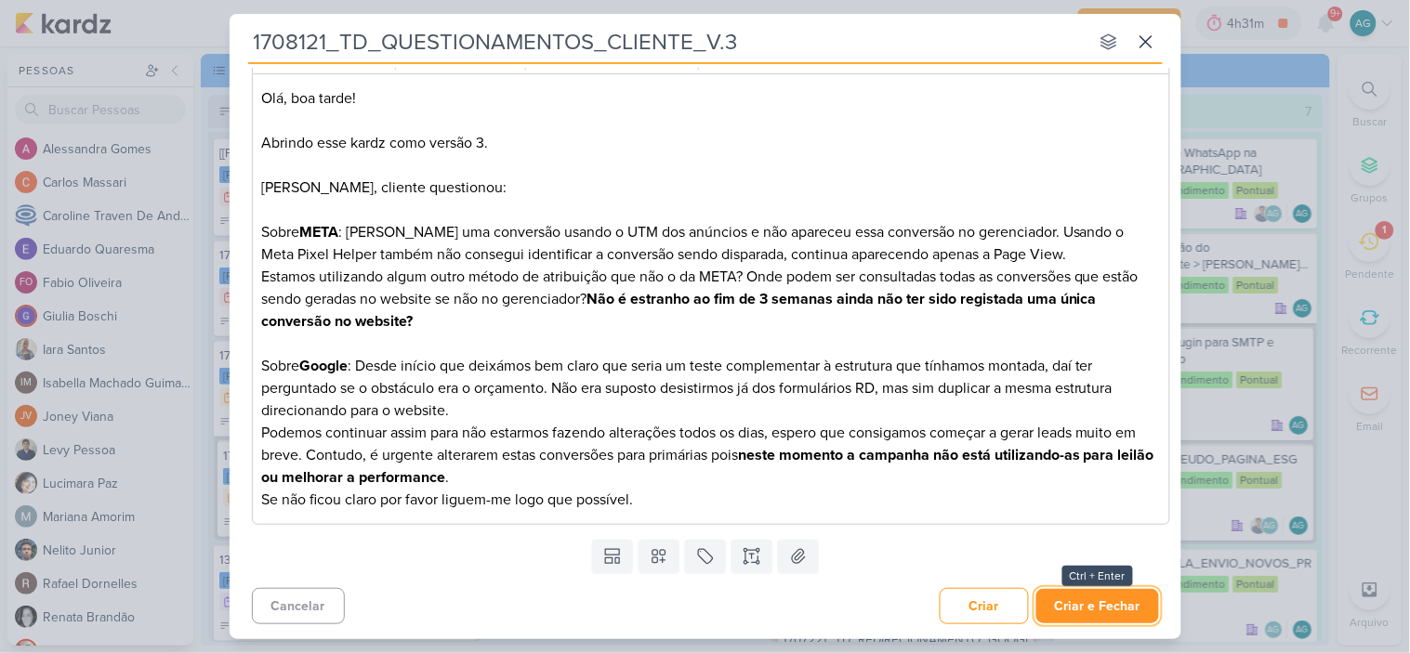
click at [1082, 614] on button "Criar e Fechar" at bounding box center [1097, 606] width 123 height 34
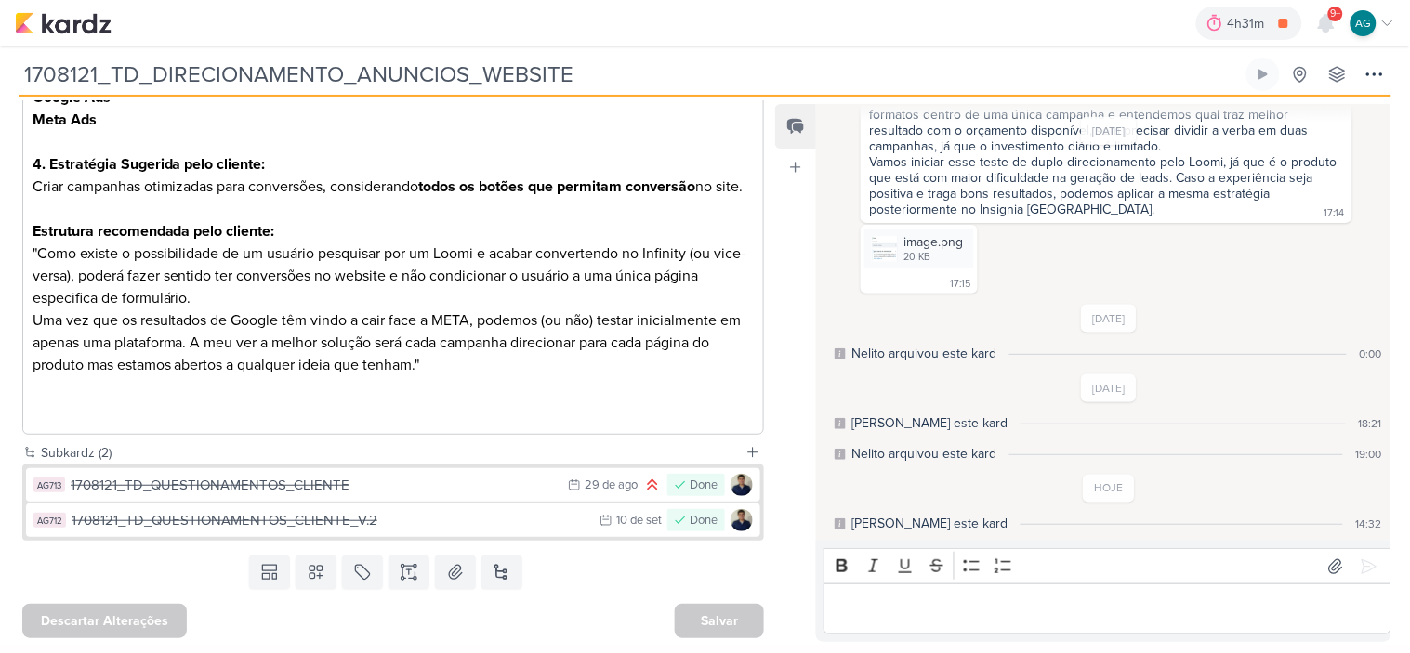
scroll to position [689, 0]
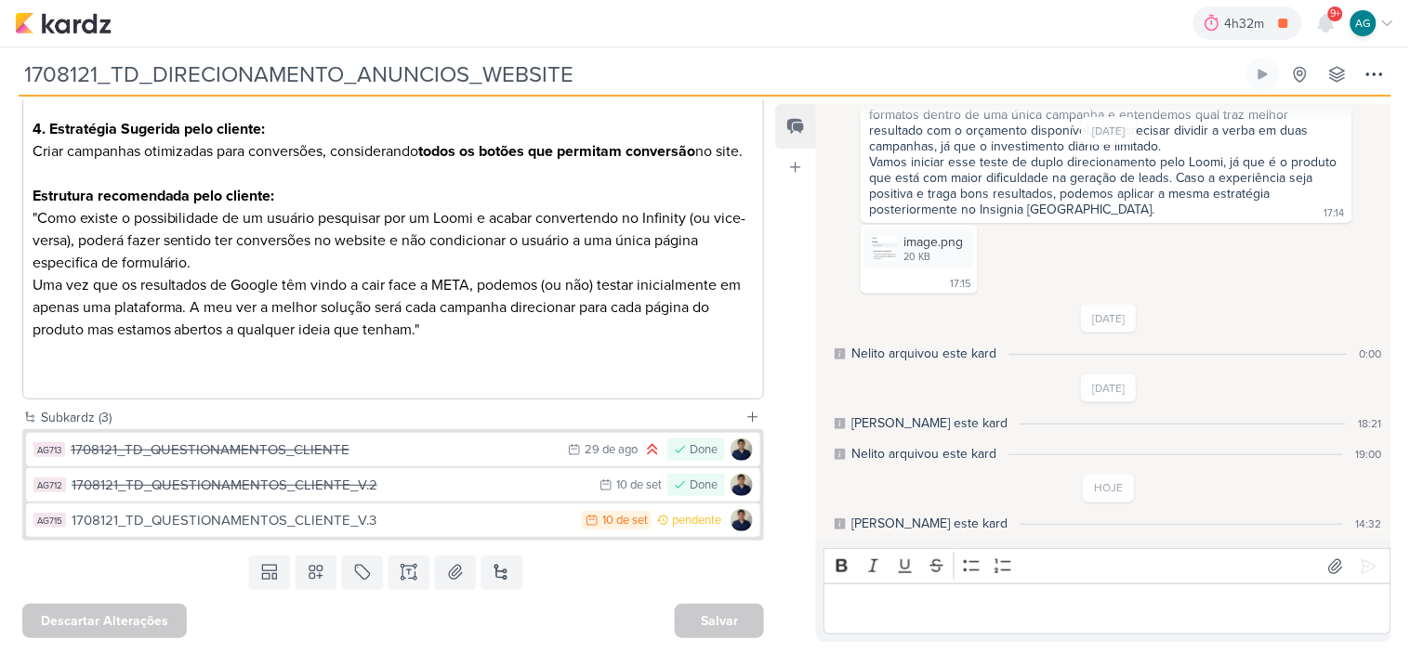
scroll to position [725, 0]
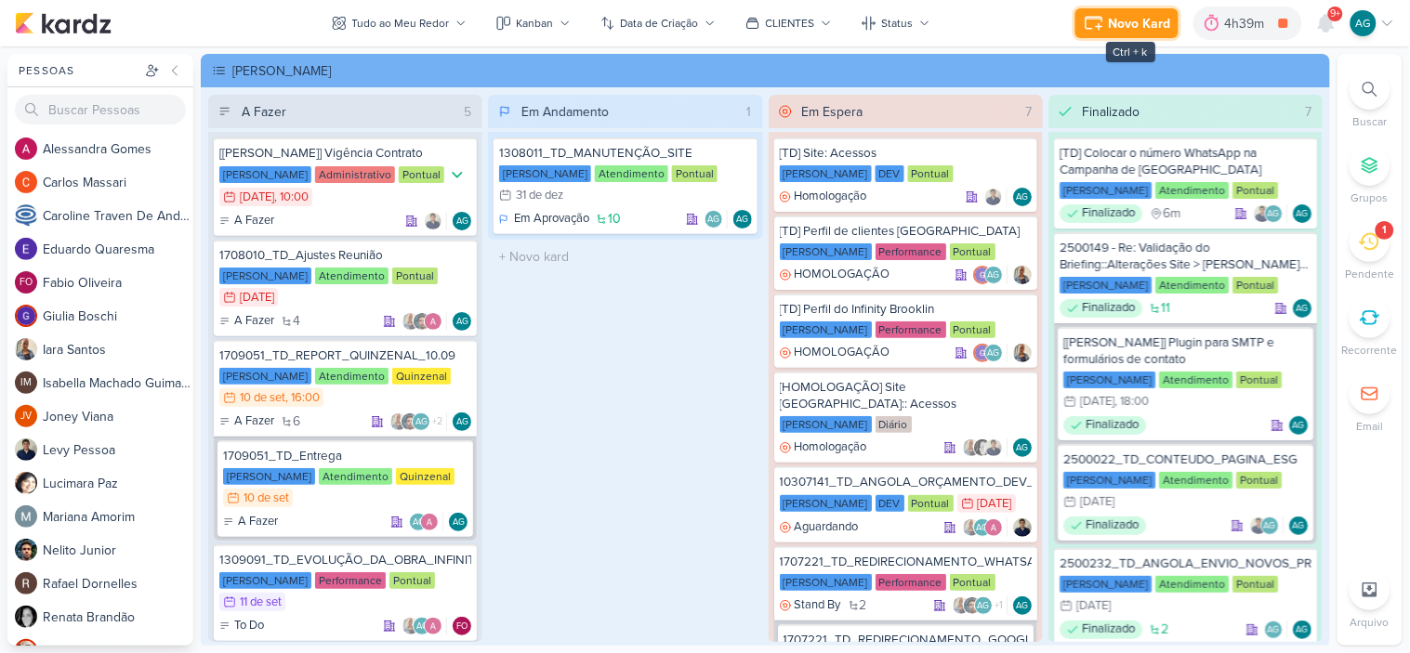
click at [1104, 26] on icon at bounding box center [1094, 23] width 22 height 22
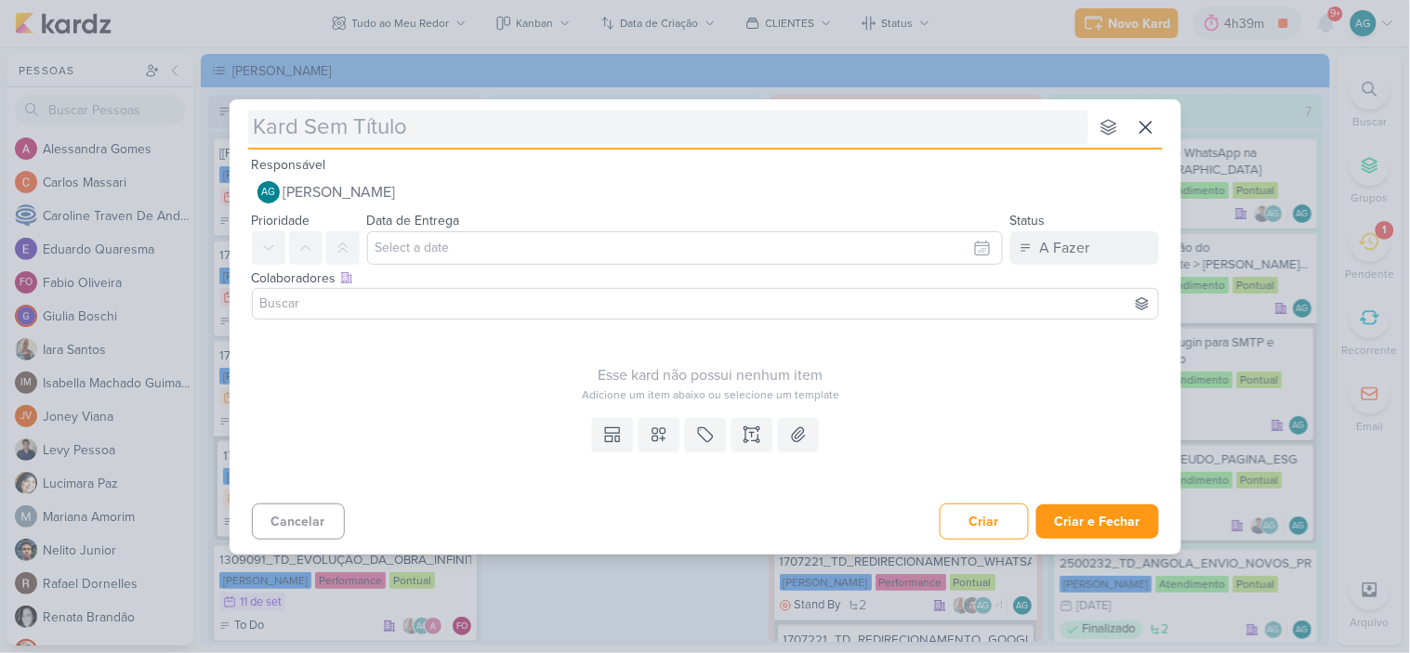
type input "3708251_CURY_APROVAÇÃO_PLANO_DE_MIDIA_DIA"C"_SP_V2"
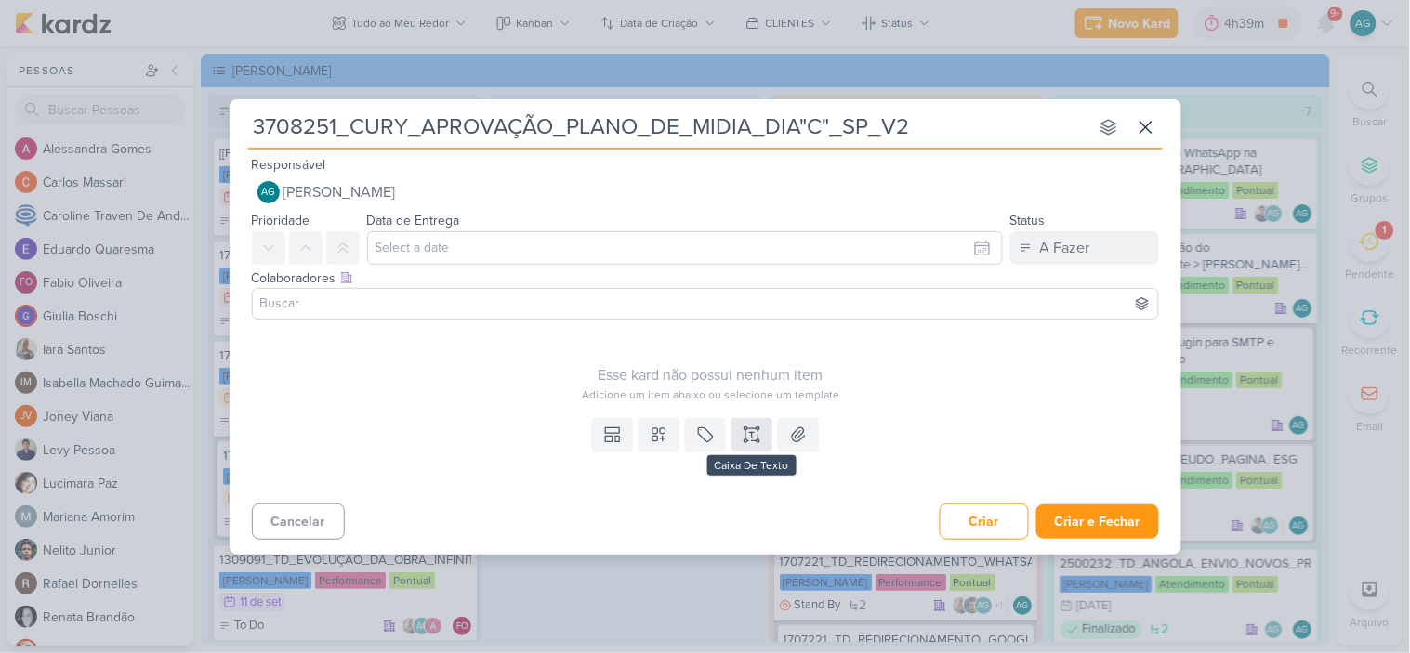
type input "3708251_CURY_APROVAÇÃO_PLANO_DE_MIDIA_DIA"C"_SP_V2"
click at [757, 437] on icon at bounding box center [757, 434] width 0 height 9
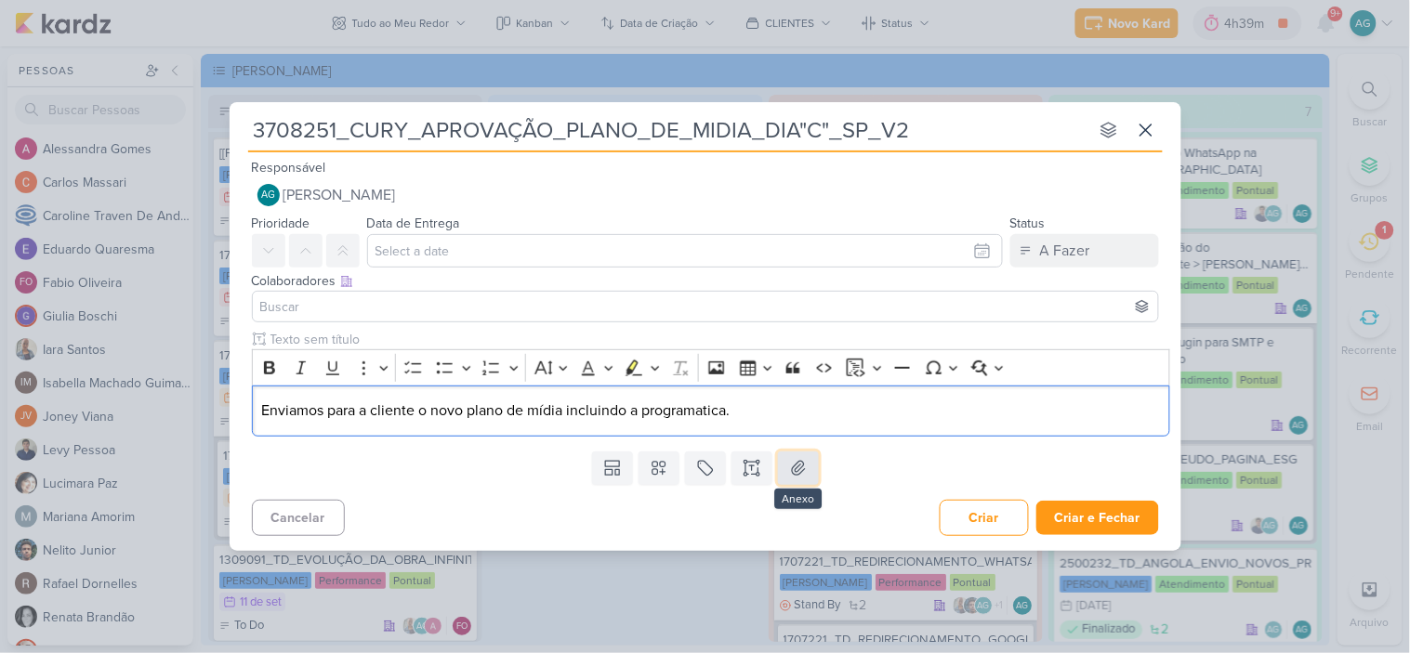
click at [804, 469] on icon at bounding box center [798, 468] width 13 height 14
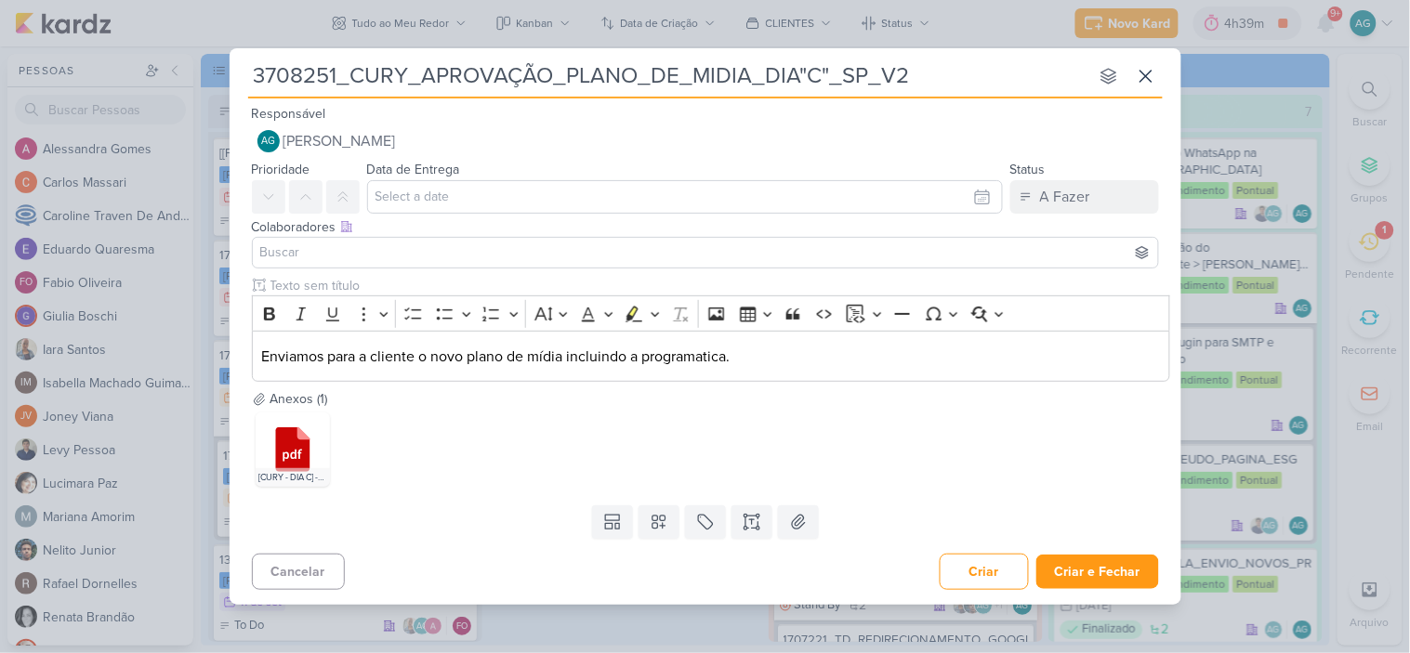
click at [929, 68] on input "3708251_CURY_APROVAÇÃO_PLANO_DE_MIDIA_DIA"C"_SP_V2" at bounding box center [668, 75] width 840 height 33
type input "3708251_CURY_APROVAÇÃO_PLANO_DE_MIDIA_DIA"C"_SP_V"
type input "3708251_CURY_APROVAÇÃO_PLANO_DE_MIDIA_DIA"C"_SP_V3"
click at [656, 526] on icon at bounding box center [659, 522] width 19 height 19
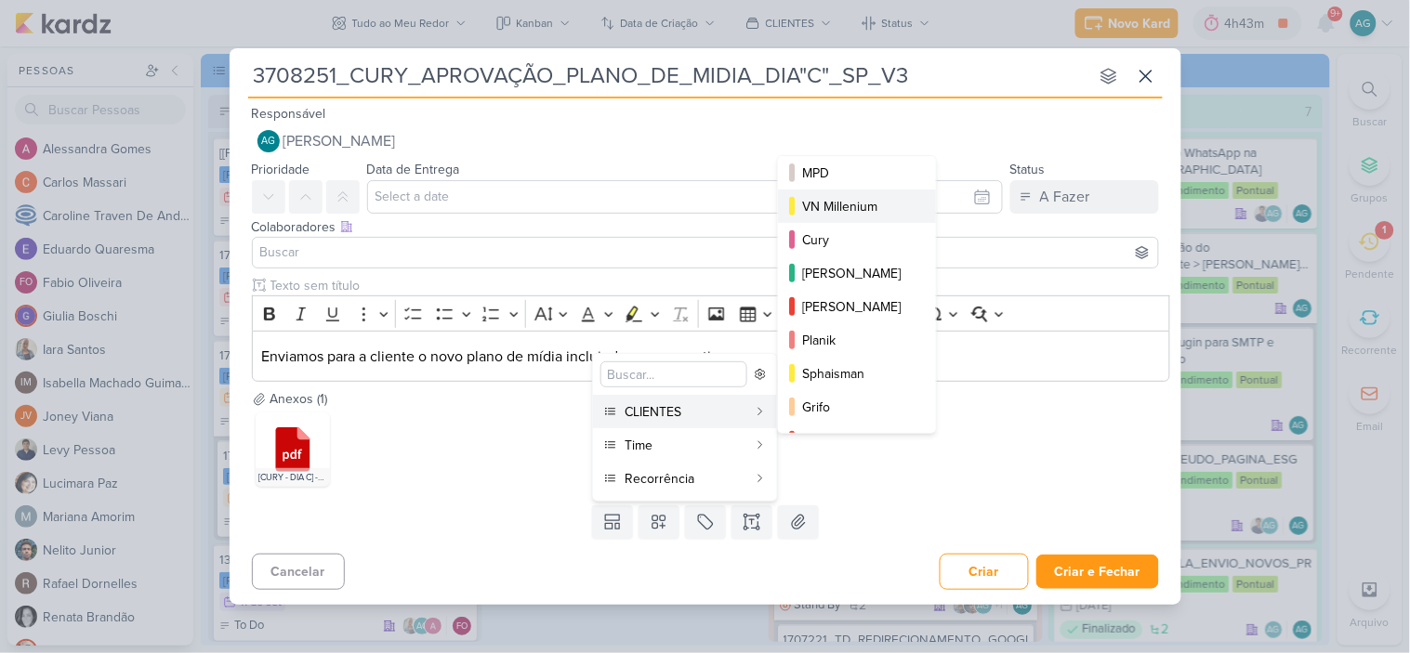
scroll to position [270, 0]
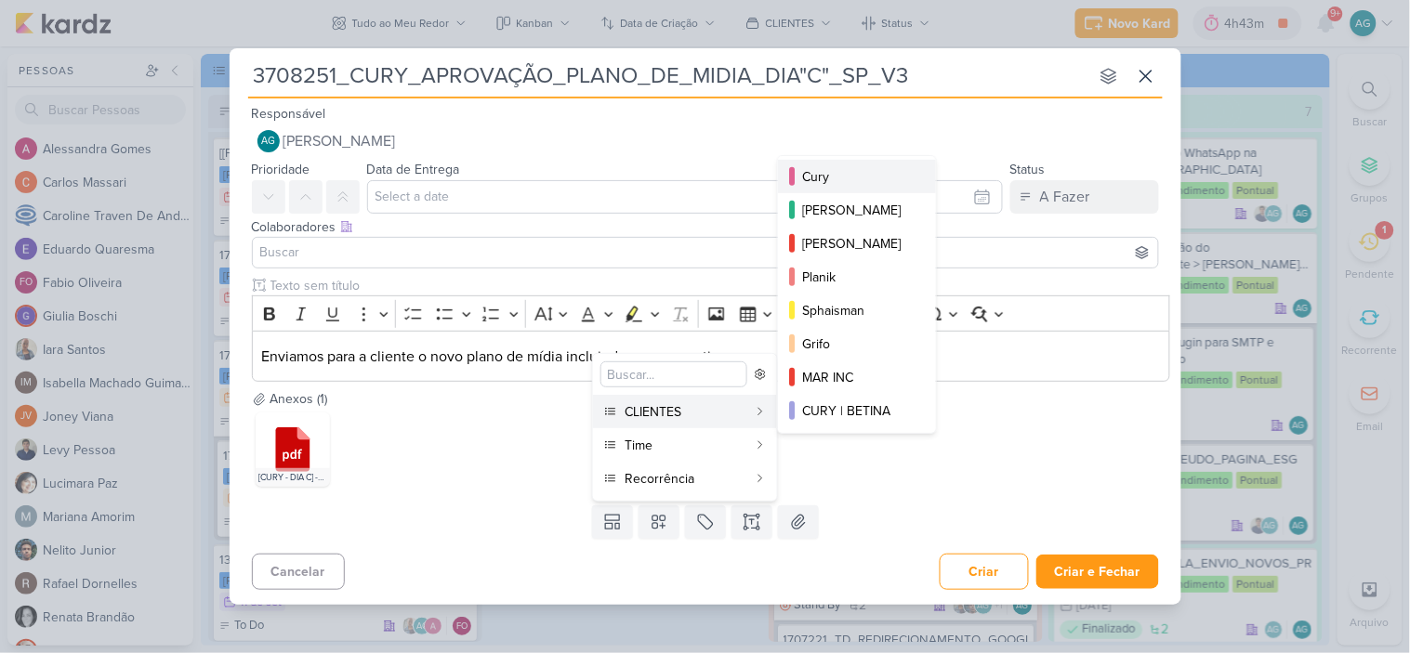
click at [825, 174] on div "Cury" at bounding box center [858, 177] width 112 height 20
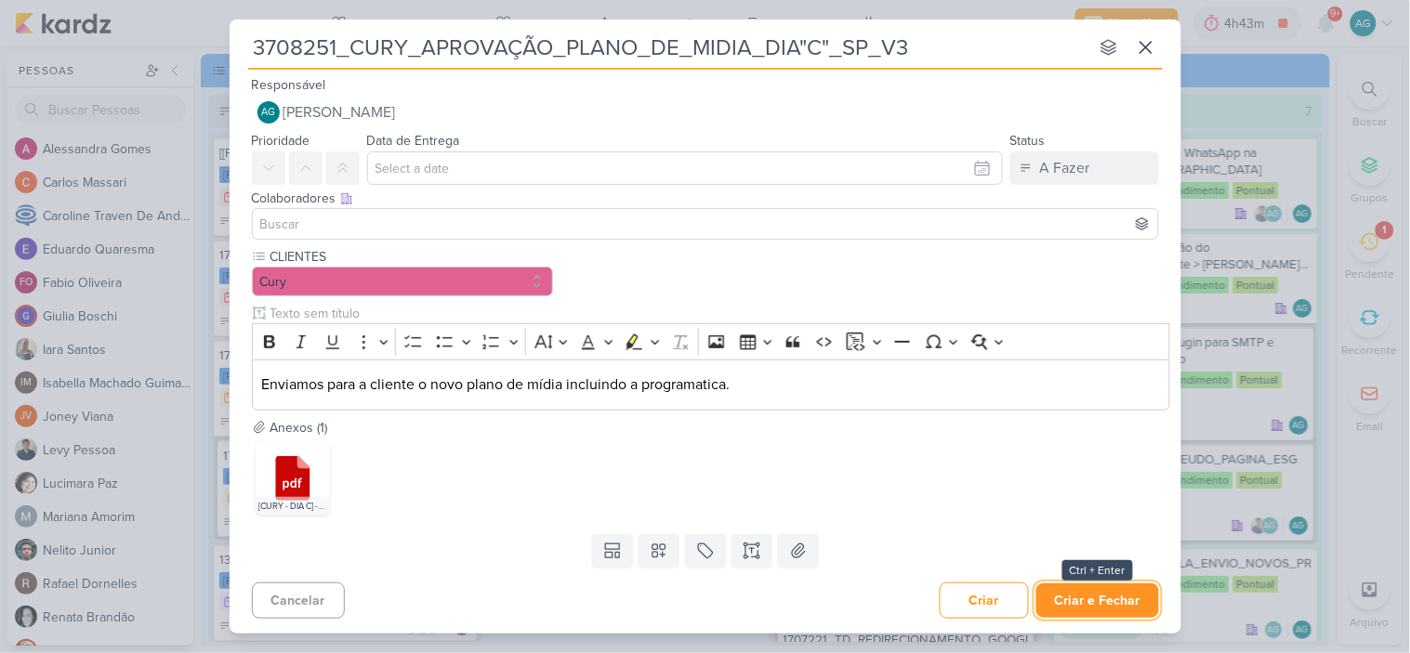
click at [1085, 589] on button "Criar e Fechar" at bounding box center [1097, 601] width 123 height 34
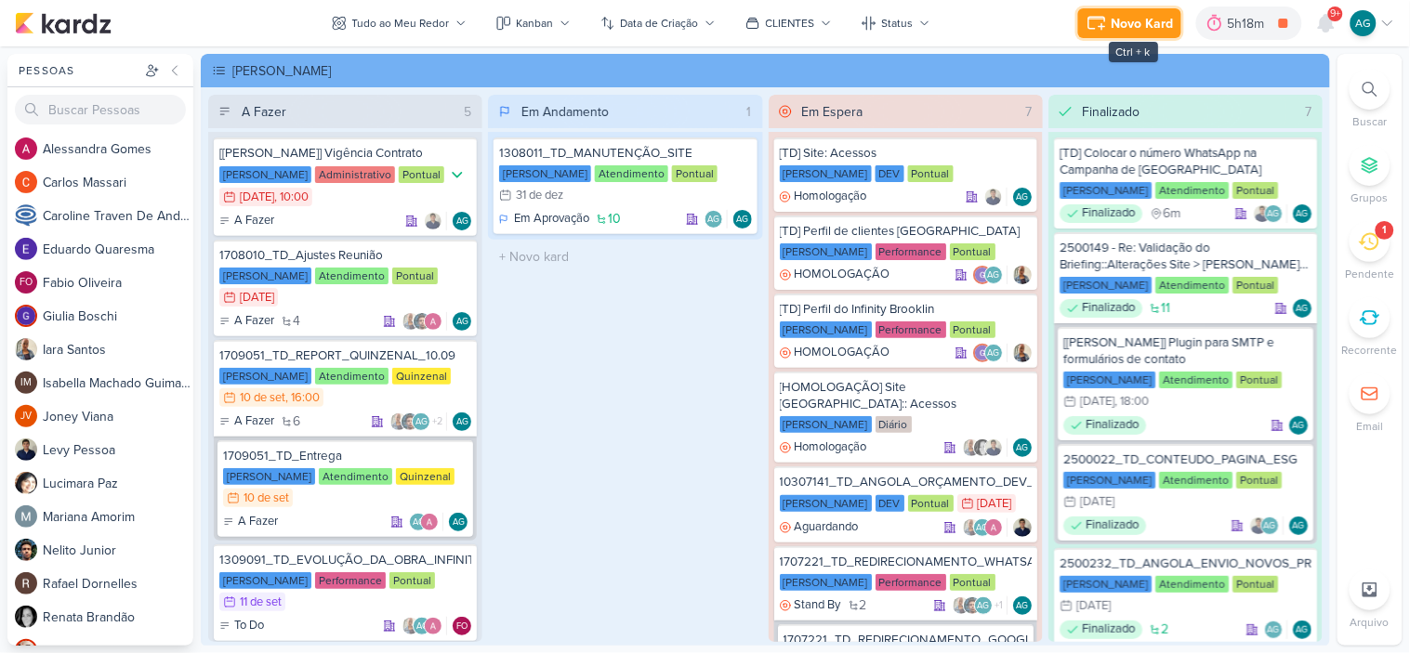
click at [1141, 20] on div "Novo Kard" at bounding box center [1142, 24] width 62 height 20
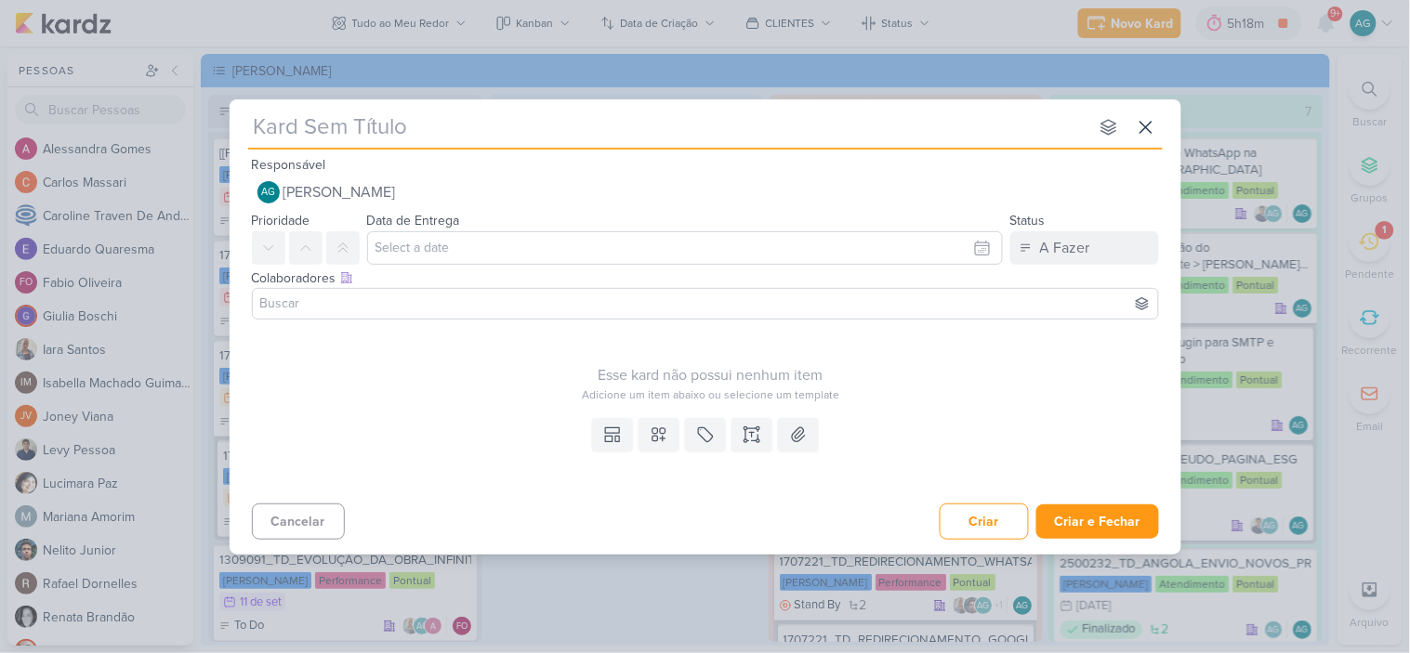
type input "1108053_TD_AJUSTES_SITE_ADD_FORMULÁRIO_BOTÃO_DOWNLOAD"
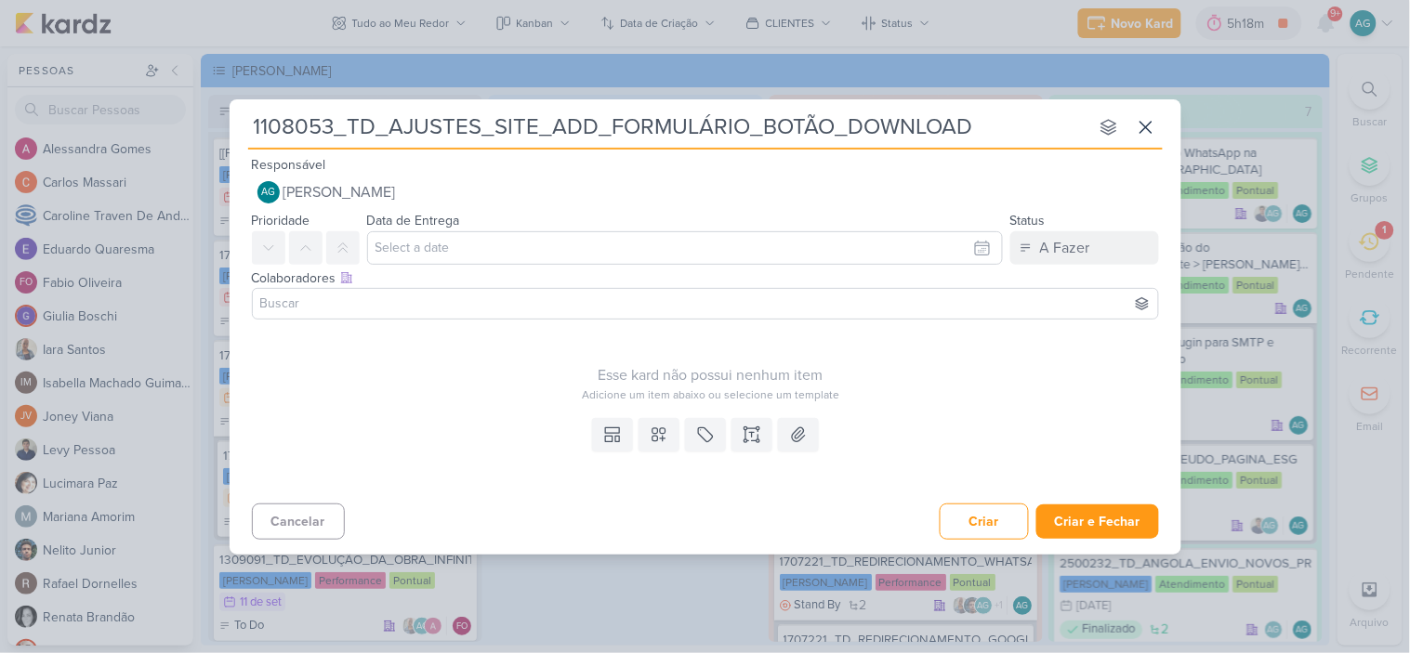
type input "1108053_TD_AJUSTES_SITE_ADD_FORMULÁRIO_BOTÃO_DOWNLOAD_"
type input "1108053_TD_AJUSTES_SITE_ADD_FORMULÁRIO_BOTÃO_DOWNLOAD_v2"
type input "1108053_TD_AJUSTES_SITE_ADD_FORMULÁRIO_BOTÃO_DOWNLOAD_"
type input "1108053_TD_AJUSTES_SITE_ADD_FORMULÁRIO_BOTÃO_DOWNLOAD_V2"
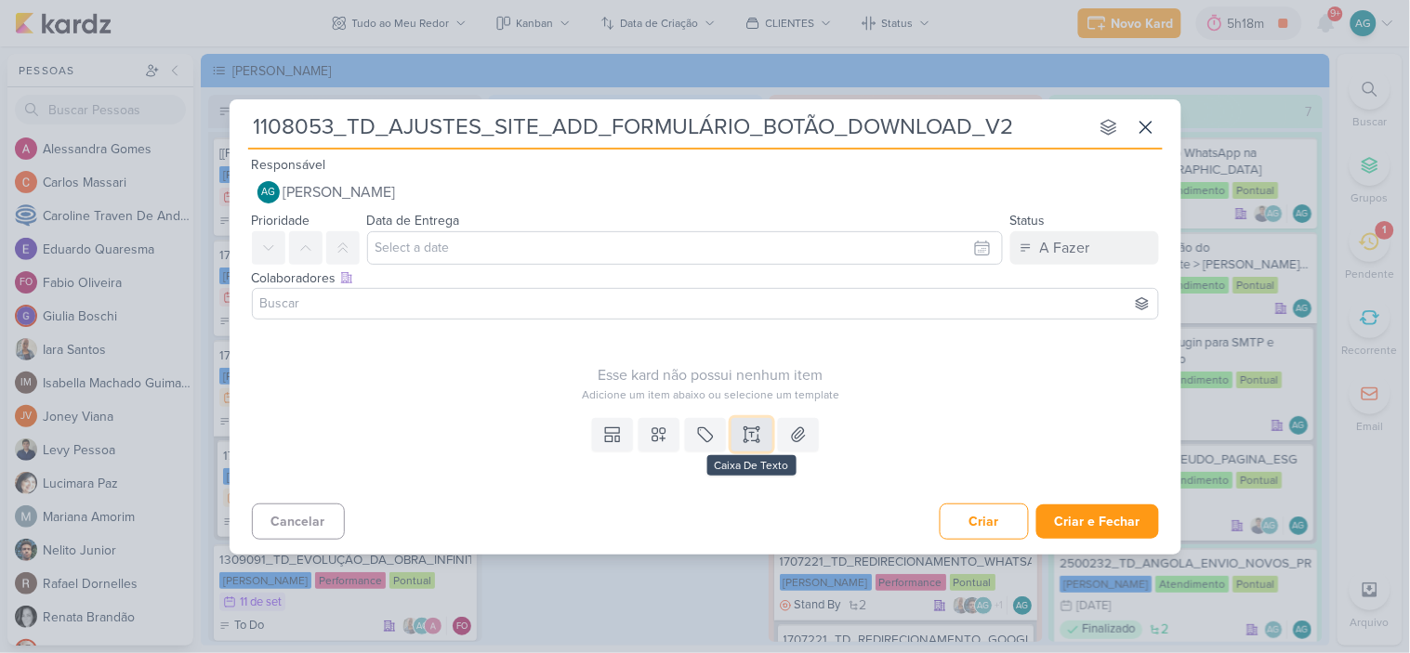
click at [748, 430] on icon at bounding box center [752, 435] width 19 height 19
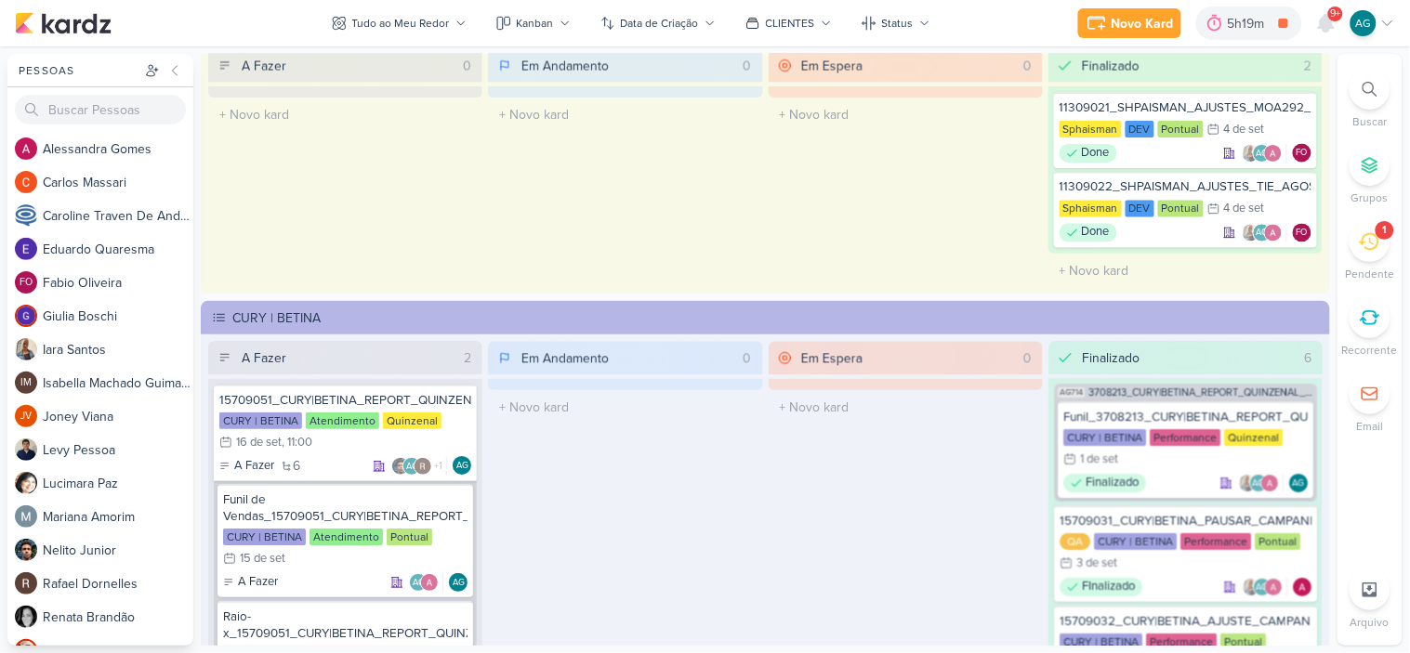
scroll to position [3229, 0]
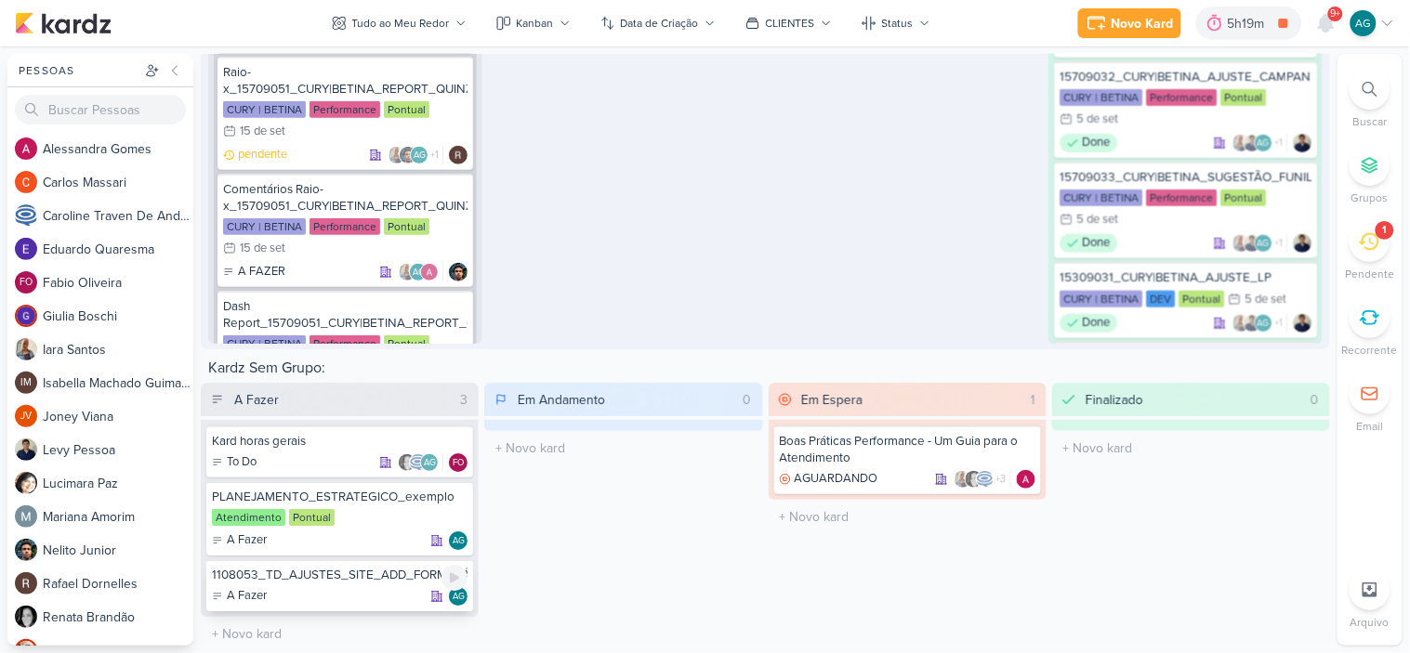
click at [316, 587] on div "A Fazer AG" at bounding box center [340, 596] width 256 height 19
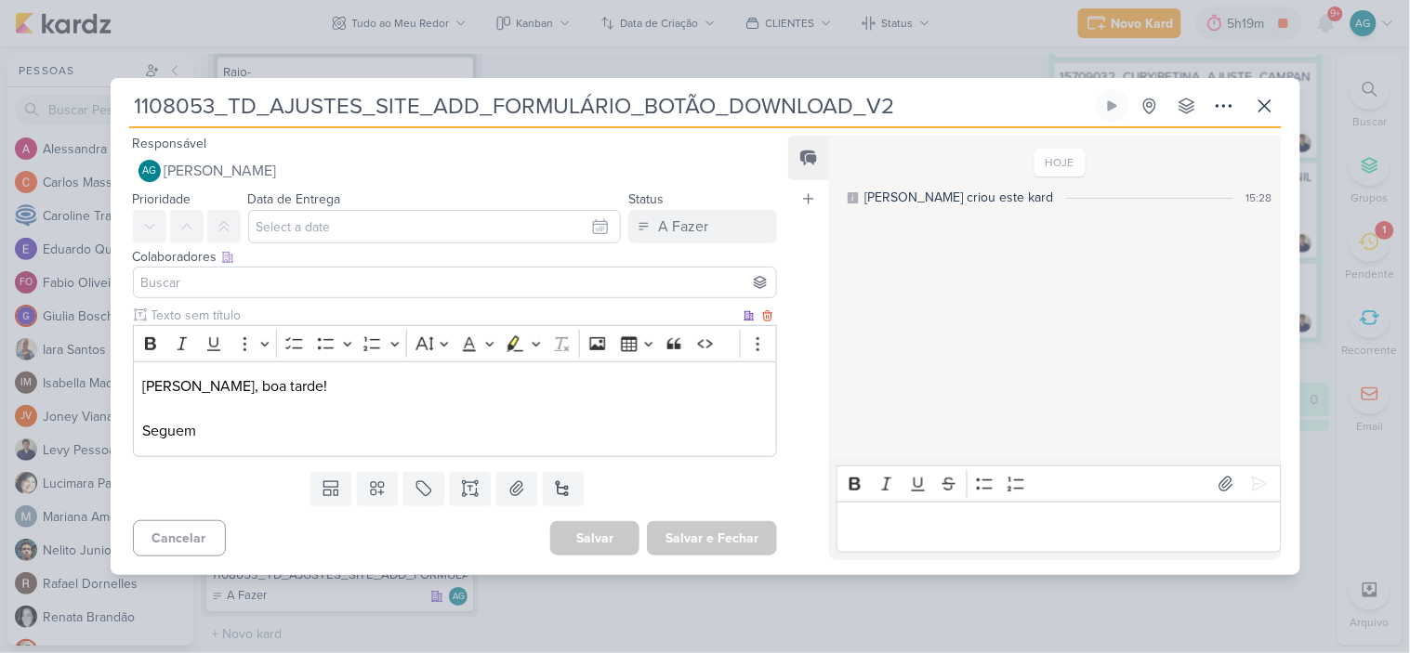
click at [257, 435] on p "[PERSON_NAME], boa tarde! Seguem" at bounding box center [454, 408] width 625 height 67
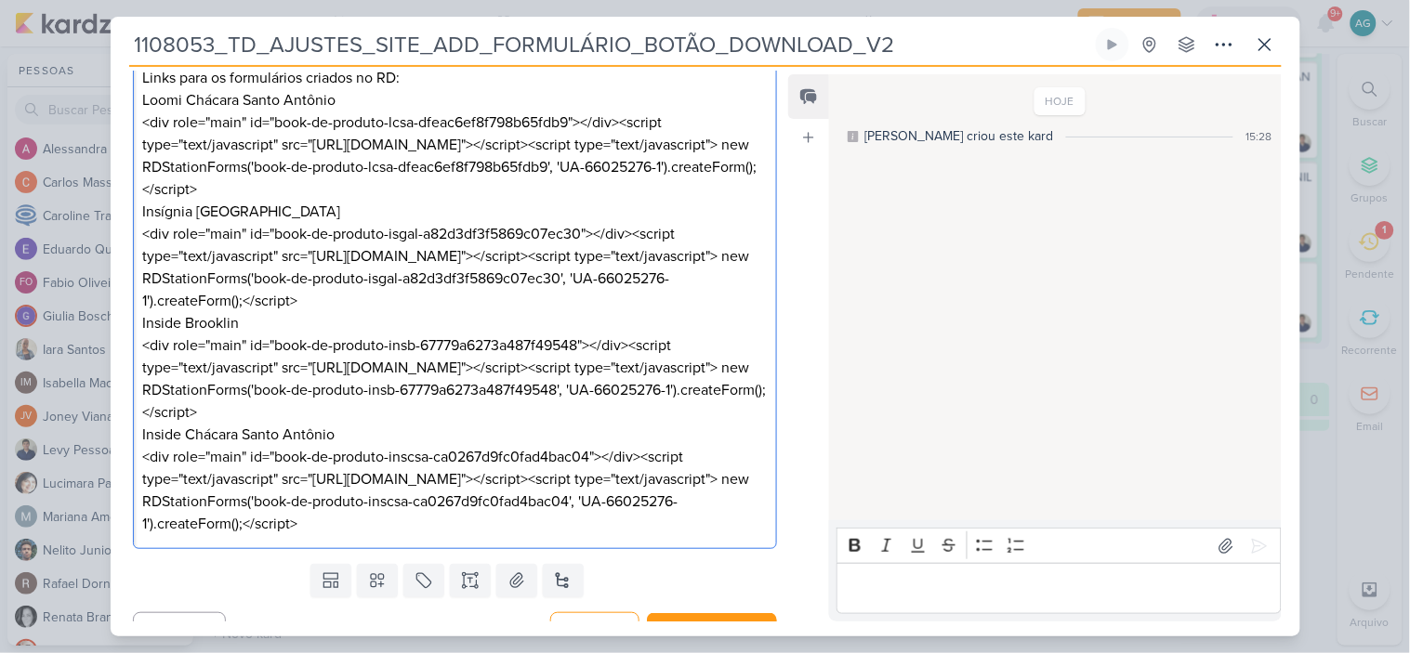
scroll to position [26, 0]
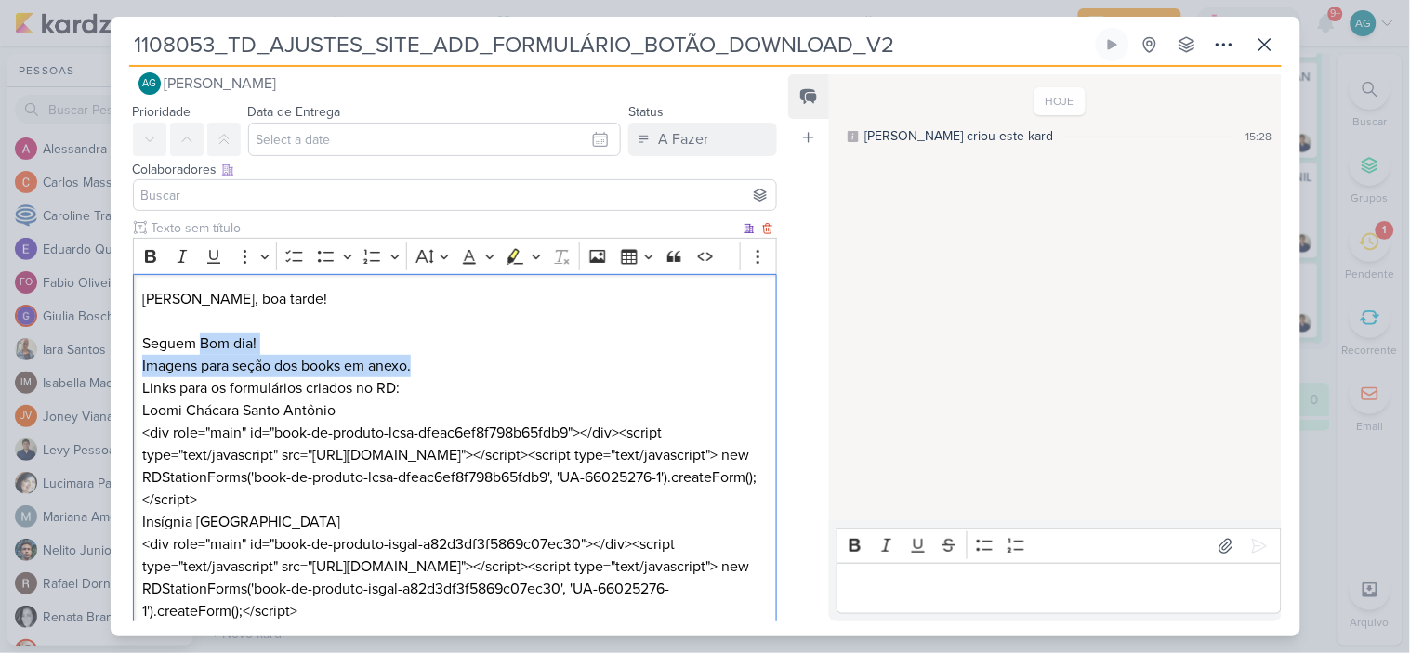
drag, startPoint x: 201, startPoint y: 340, endPoint x: 434, endPoint y: 363, distance: 234.4
click at [434, 363] on div "[PERSON_NAME], boa tarde! Seguem Bom dia! Imagens para seção dos books em anexo…" at bounding box center [455, 567] width 645 height 586
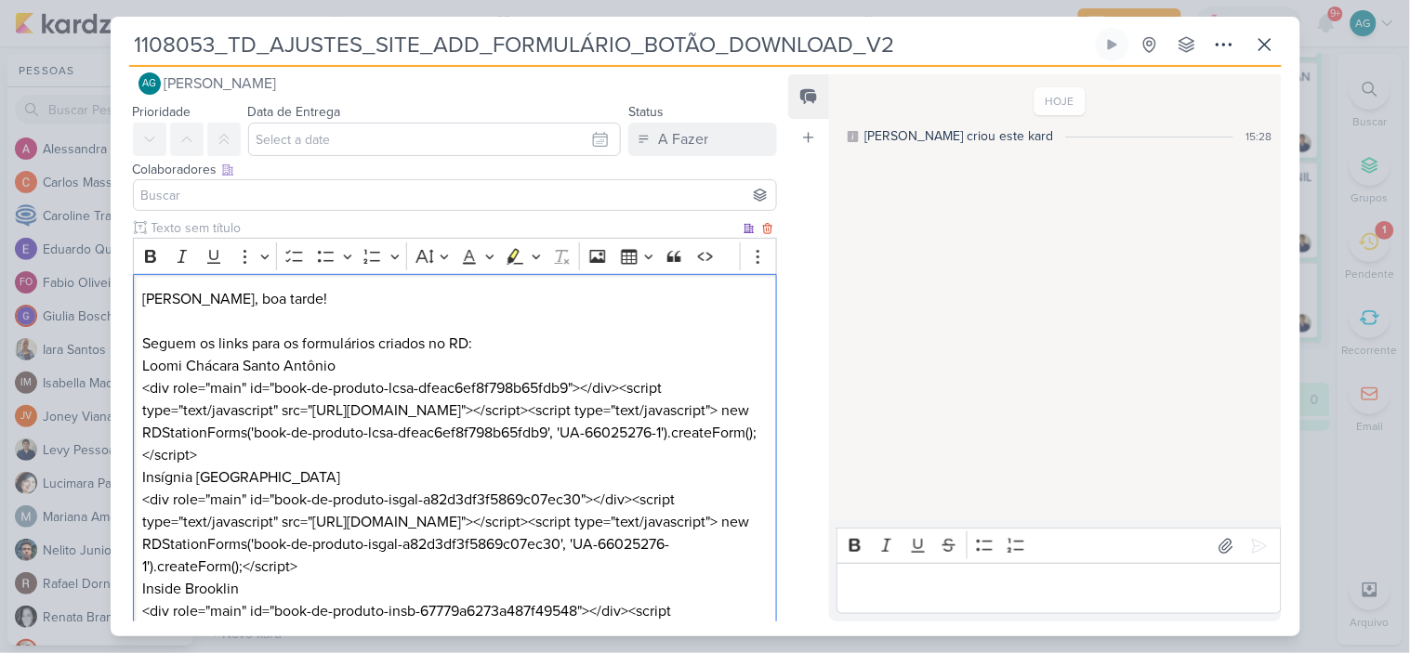
click at [493, 342] on p "[PERSON_NAME], boa tarde! Seguem os links para os formulários criados no RD:" at bounding box center [454, 321] width 625 height 67
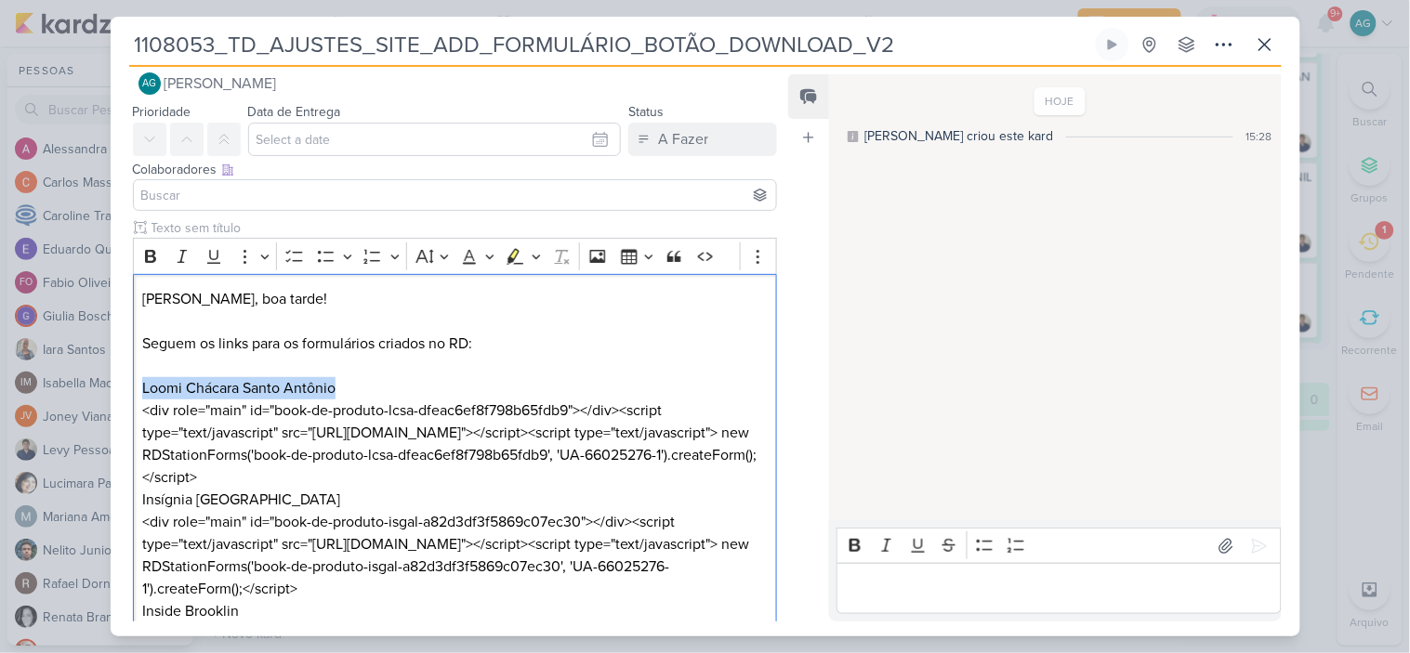
drag, startPoint x: 368, startPoint y: 387, endPoint x: 100, endPoint y: 383, distance: 267.7
click at [100, 383] on div "1108053_TD_AJUSTES_SITE_ADD_FORMULÁRIO_BOTÃO_DOWNLOAD_V2" at bounding box center [705, 326] width 1410 height 653
click at [153, 264] on button "Bold" at bounding box center [151, 257] width 28 height 28
click at [321, 489] on p "Loomi Chácara Santo Antônio <div role="main" id="book-de-produto-lcsa-dfeac6ef8…" at bounding box center [454, 433] width 625 height 112
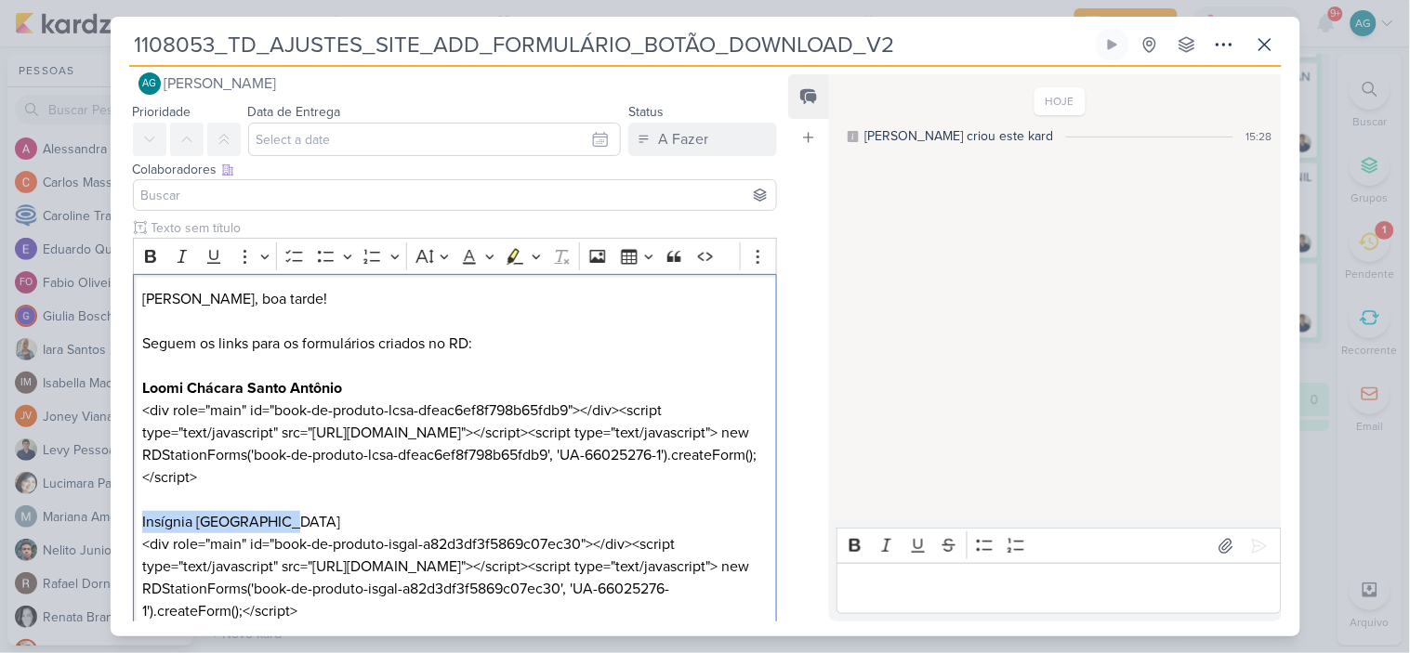
drag, startPoint x: 307, startPoint y: 542, endPoint x: 115, endPoint y: 544, distance: 191.5
click at [115, 544] on div "Clique para deixar o item visível somente à membros da sua organização Rich Tex…" at bounding box center [448, 542] width 675 height 649
click at [147, 256] on icon "Editor toolbar" at bounding box center [150, 256] width 11 height 13
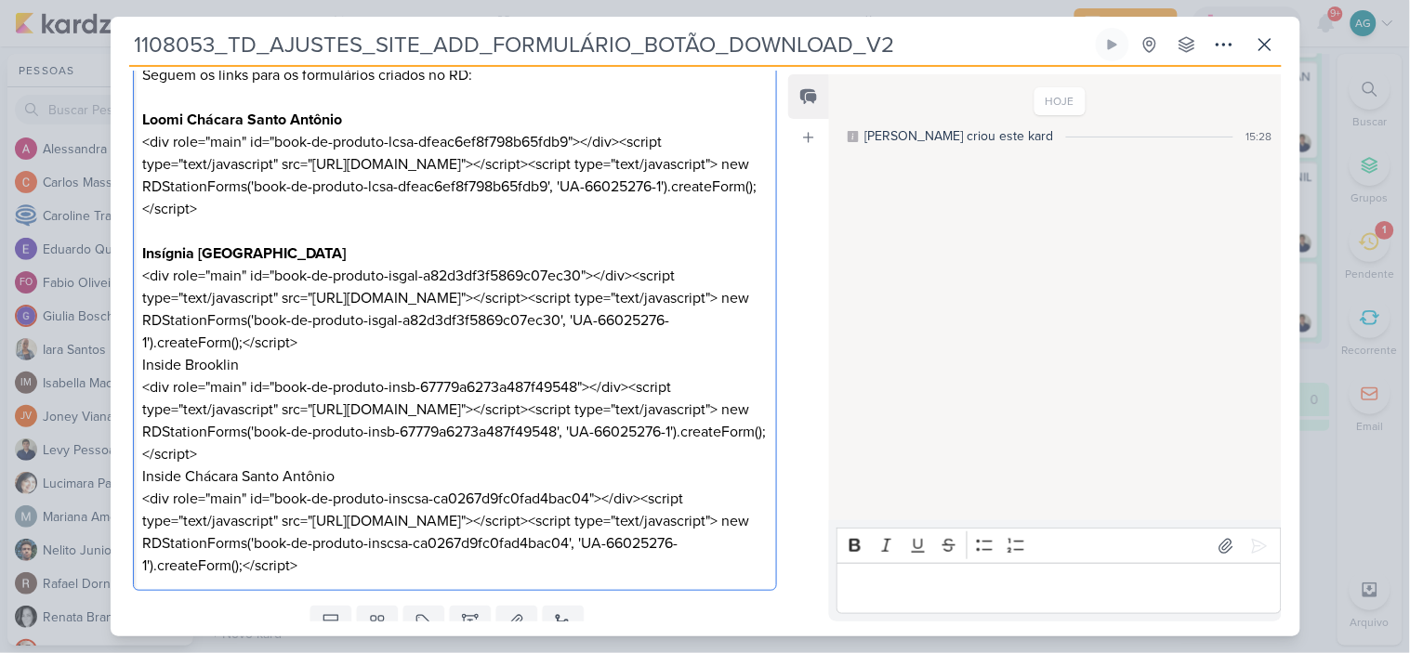
scroll to position [336, 0]
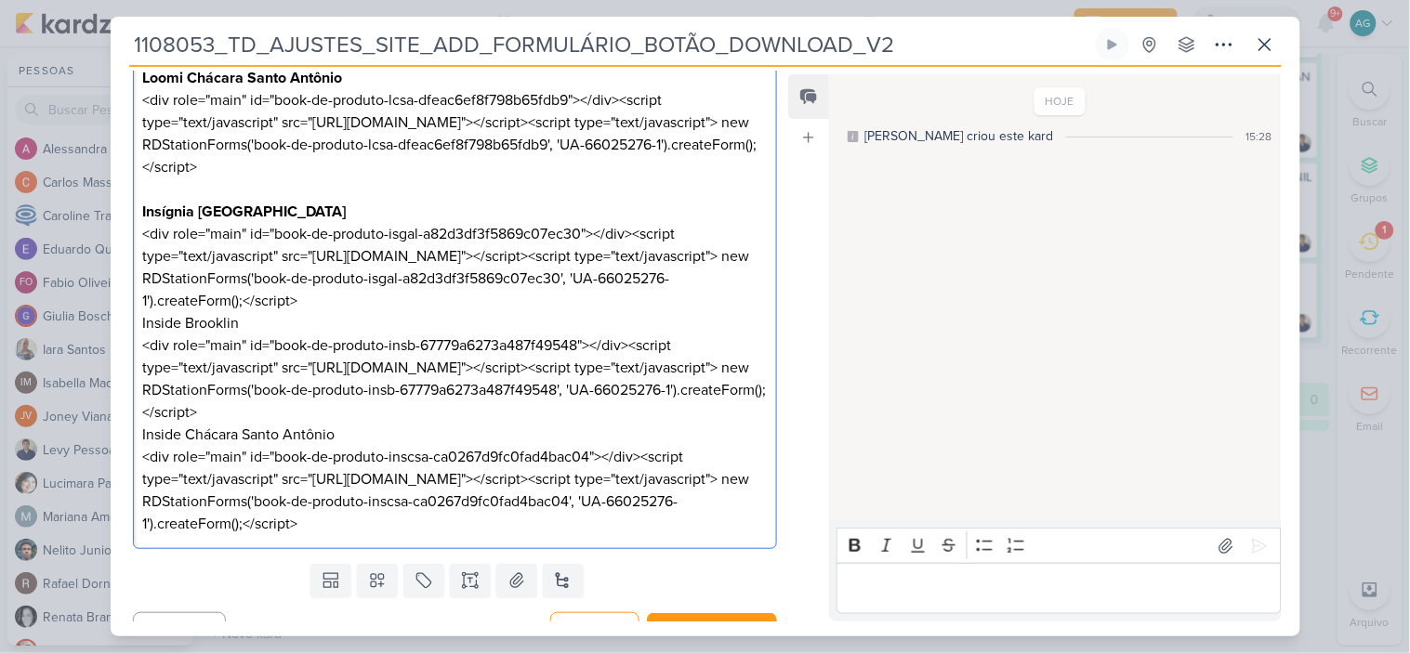
click at [338, 312] on p "Insígnia Alto da Lapa <div role="main" id="book-de-produto-isgal-a82d3df3f5869c…" at bounding box center [454, 257] width 625 height 112
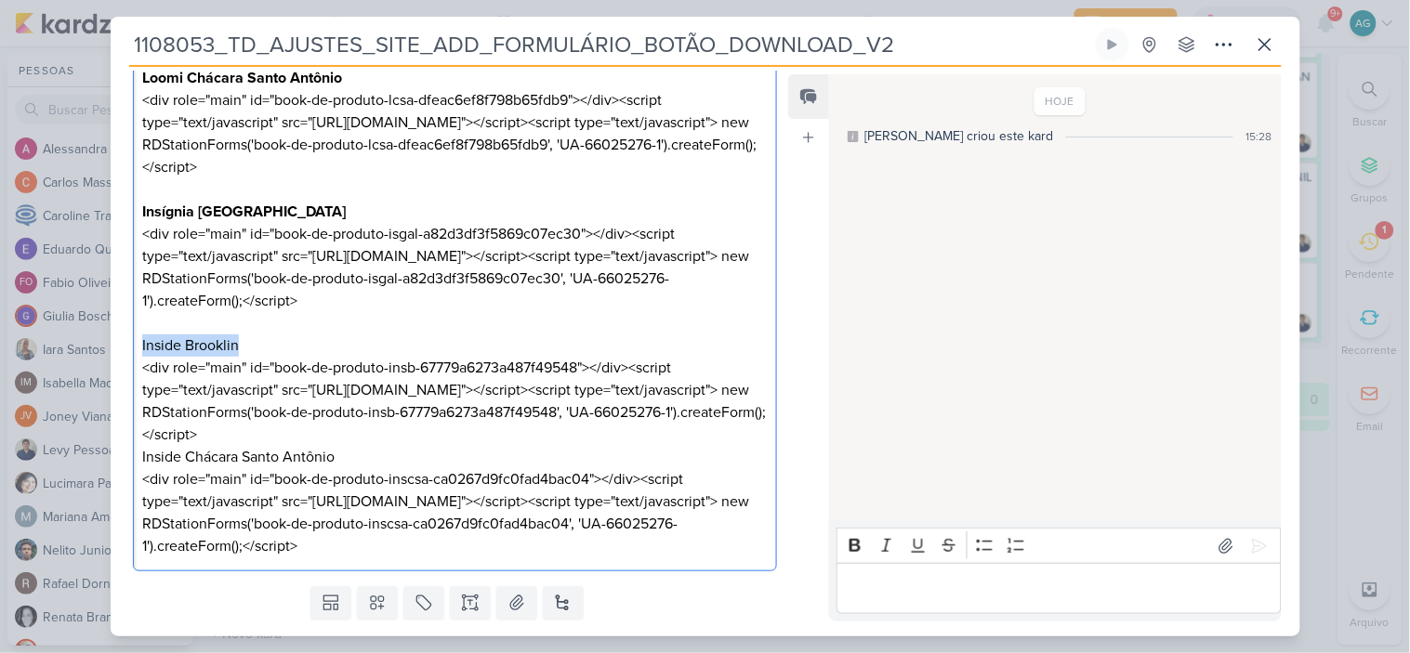
drag, startPoint x: 284, startPoint y: 388, endPoint x: 119, endPoint y: 388, distance: 165.4
click at [119, 388] on div "Clique para deixar o item visível somente à membros da sua organização Rich Tex…" at bounding box center [448, 243] width 675 height 671
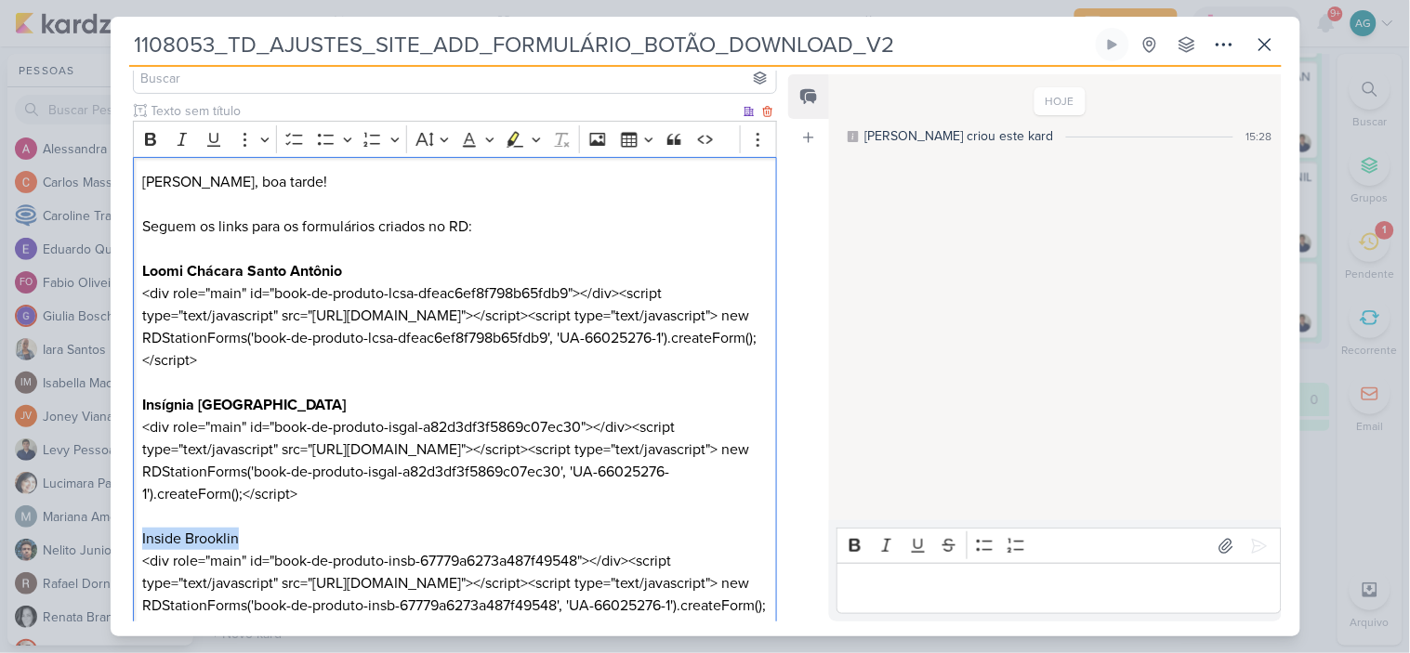
scroll to position [130, 0]
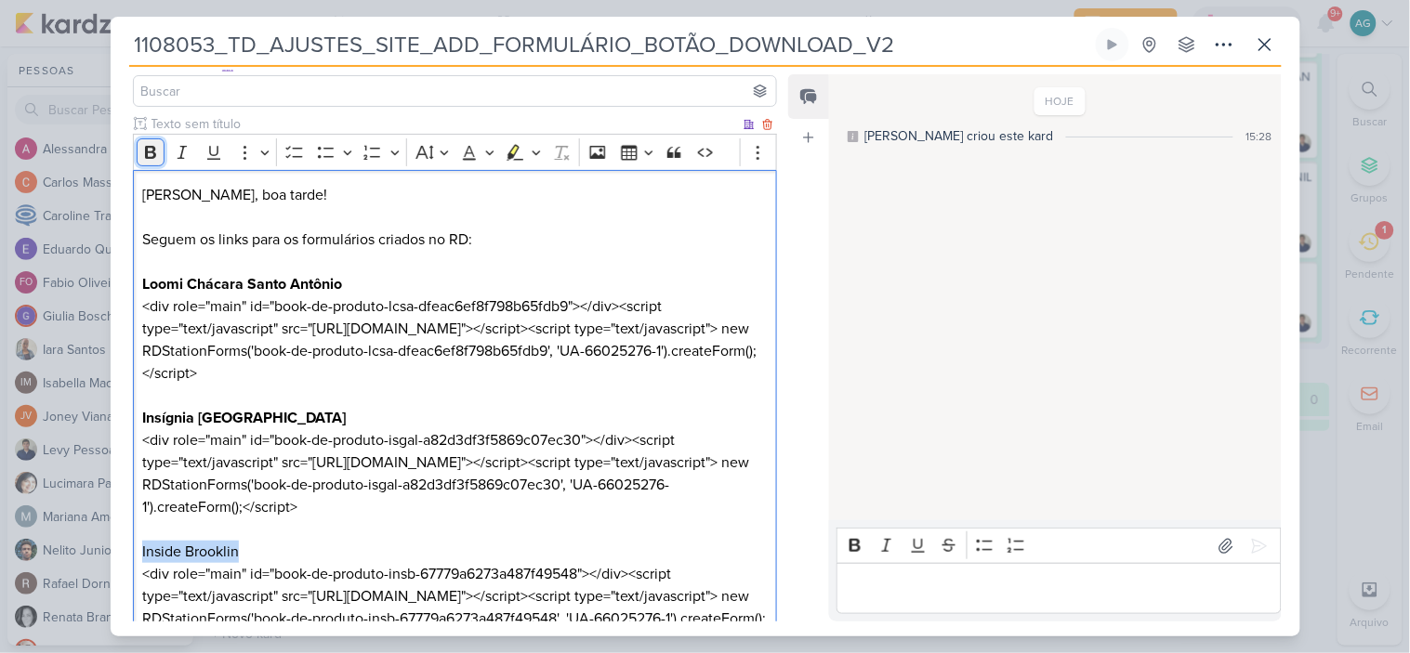
click at [153, 155] on icon "Editor toolbar" at bounding box center [150, 152] width 11 height 13
click at [349, 541] on p "Insígnia Alto da Lapa <div role="main" id="book-de-produto-isgal-a82d3df3f5869c…" at bounding box center [454, 474] width 625 height 134
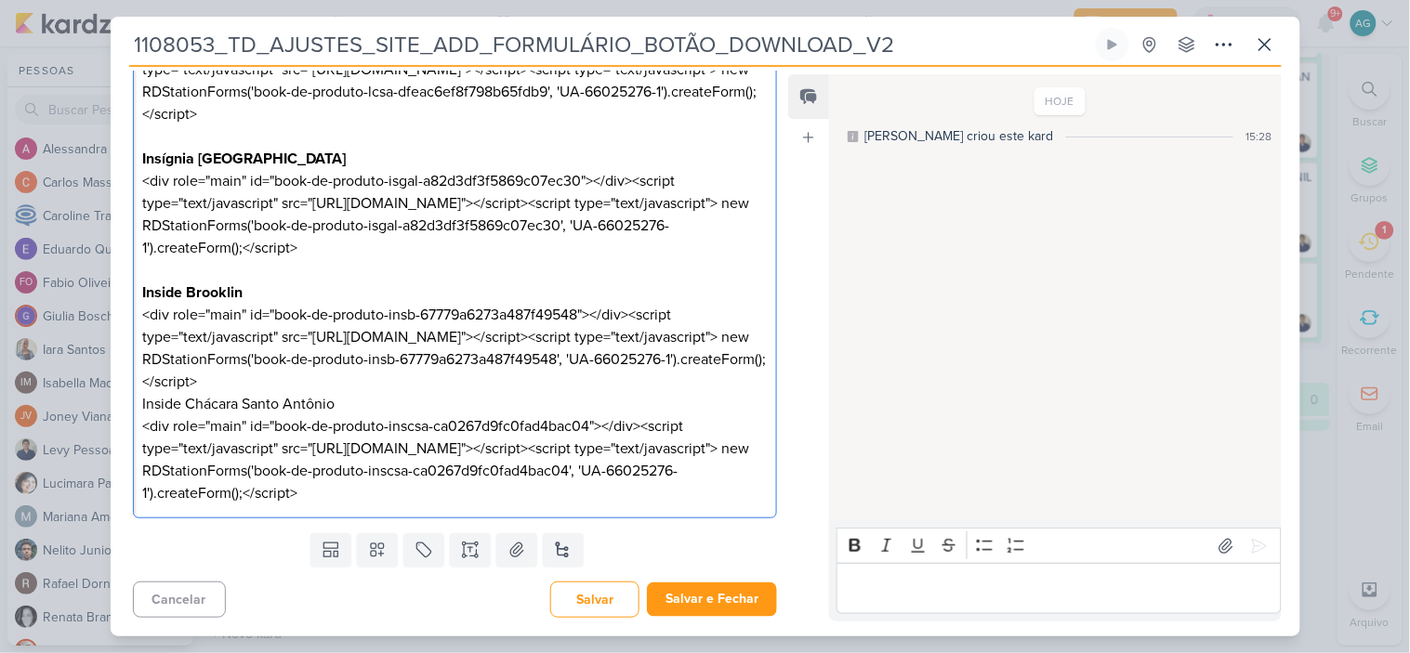
scroll to position [479, 0]
click at [333, 355] on p "Inside Brooklin <div role="main" id="book-de-produto-insb-67779a6273a487f49548"…" at bounding box center [454, 338] width 625 height 112
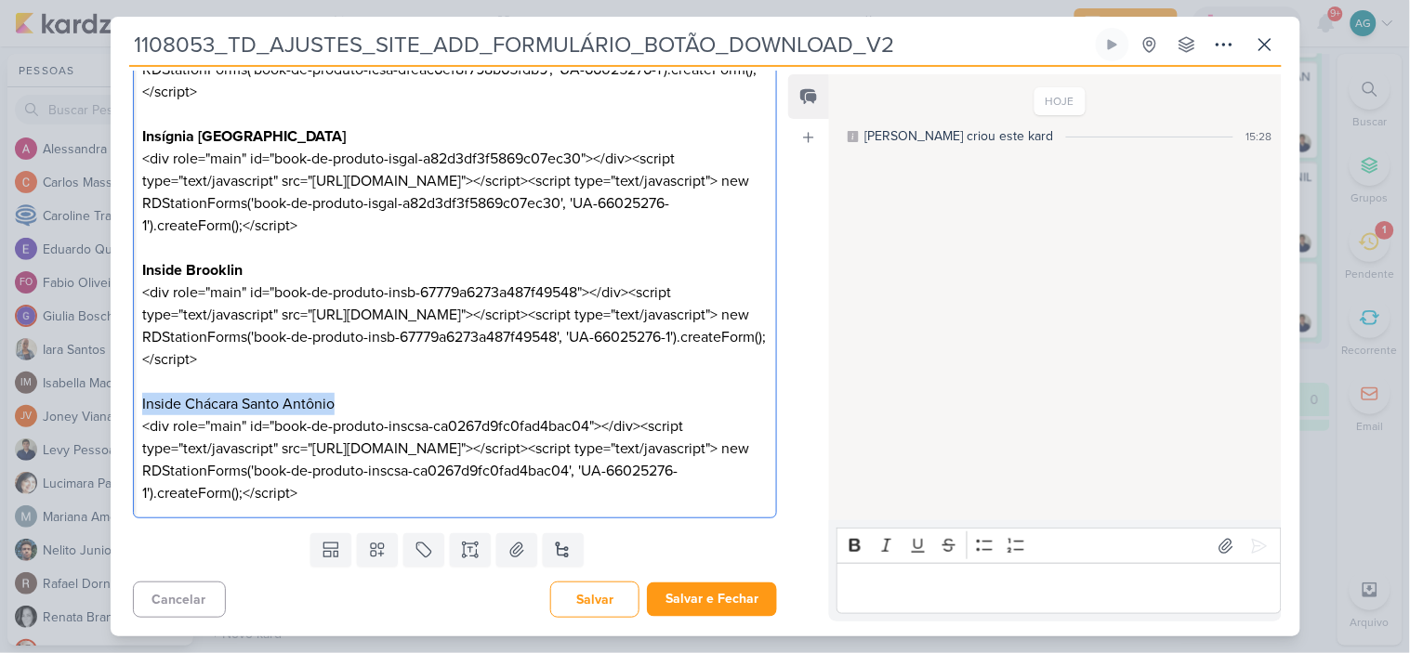
drag, startPoint x: 347, startPoint y: 402, endPoint x: 107, endPoint y: 406, distance: 239.8
click at [107, 406] on div "1108053_TD_AJUSTES_SITE_ADD_FORMULÁRIO_BOTÃO_DOWNLOAD_V2" at bounding box center [705, 326] width 1410 height 653
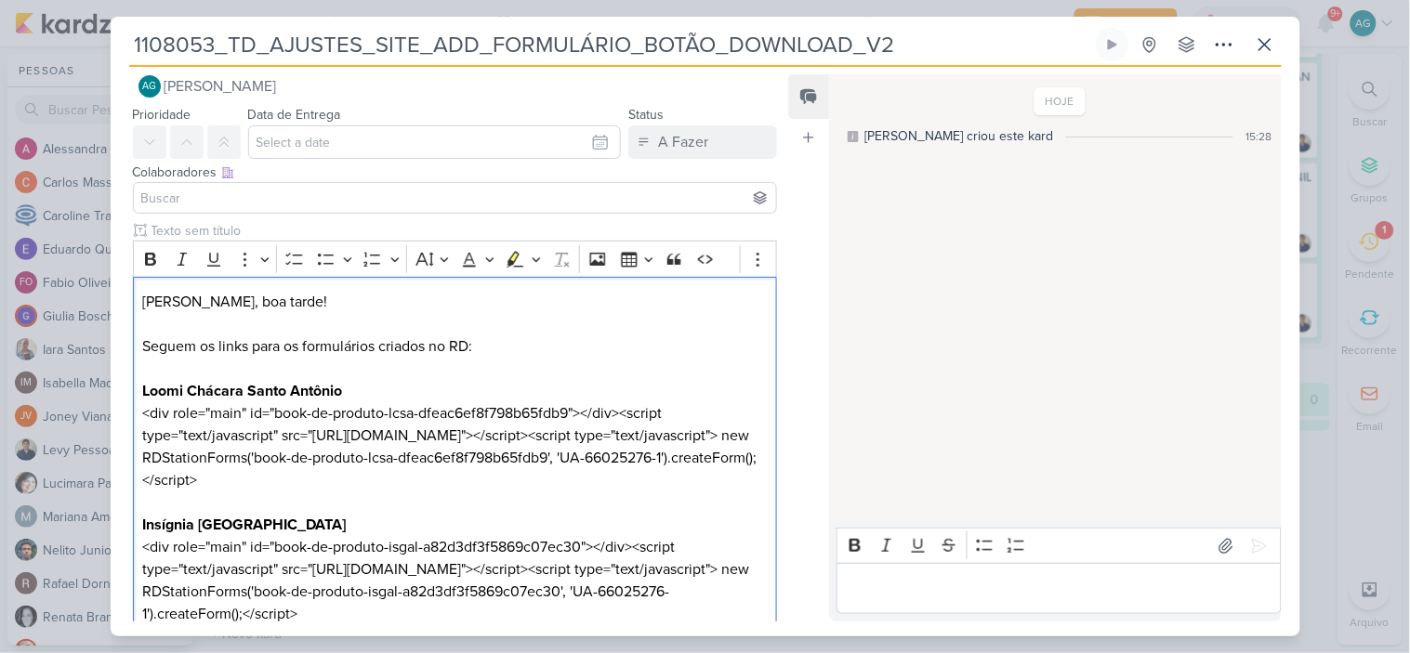
scroll to position [0, 0]
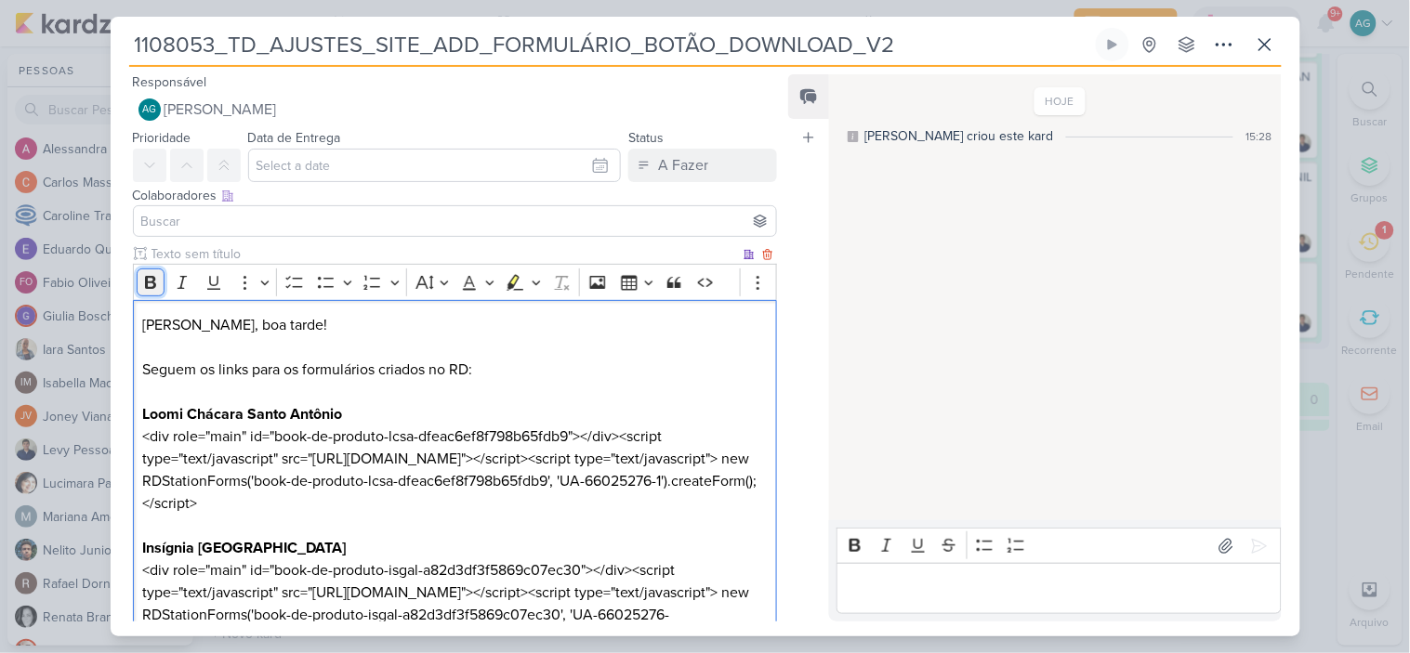
click at [154, 273] on icon "Editor toolbar" at bounding box center [150, 282] width 19 height 19
click at [518, 364] on p "[PERSON_NAME], boa tarde! Seguem os links para os formulários criados no RD:" at bounding box center [454, 358] width 625 height 89
drag, startPoint x: 514, startPoint y: 366, endPoint x: 117, endPoint y: 365, distance: 396.8
click at [117, 365] on div "Clique para deixar o item visível somente à membros da sua organização Rich Tex…" at bounding box center [448, 590] width 675 height 693
click at [147, 280] on icon "Editor toolbar" at bounding box center [150, 282] width 11 height 13
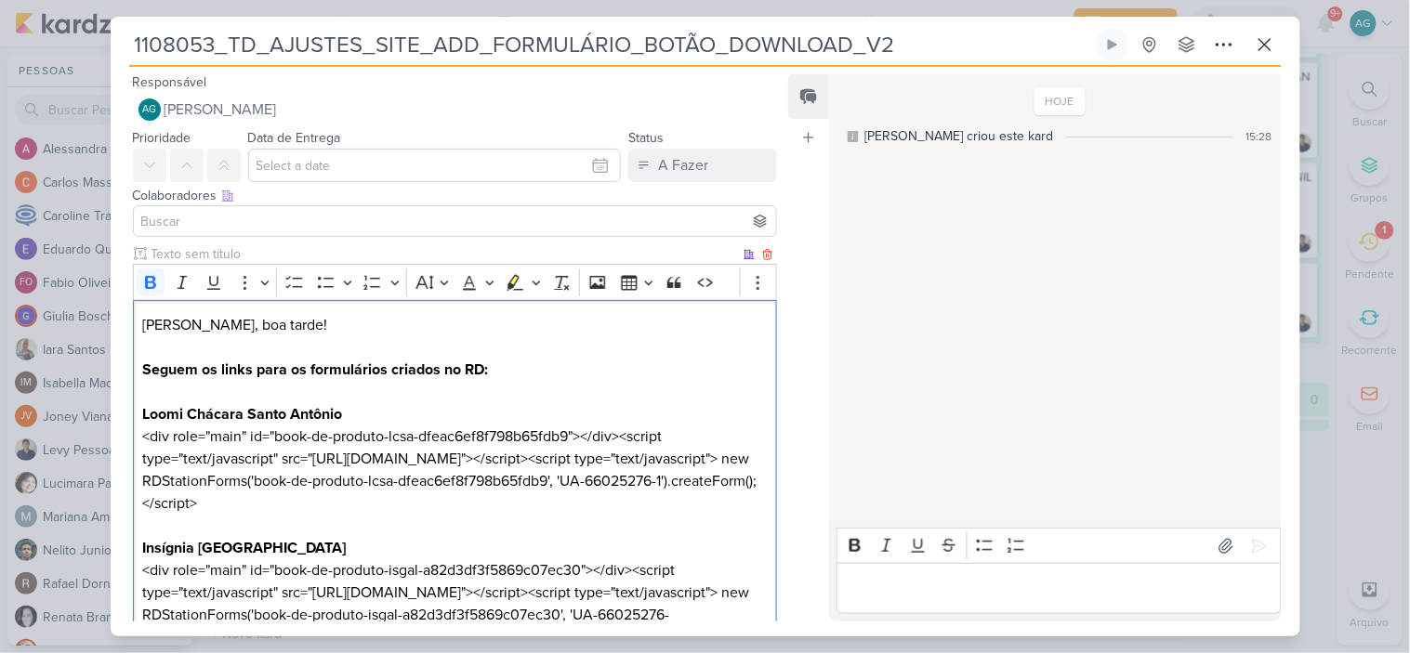
click at [563, 385] on p "[PERSON_NAME], boa tarde! Seguem os links para os formulários criados no RD:" at bounding box center [454, 358] width 625 height 89
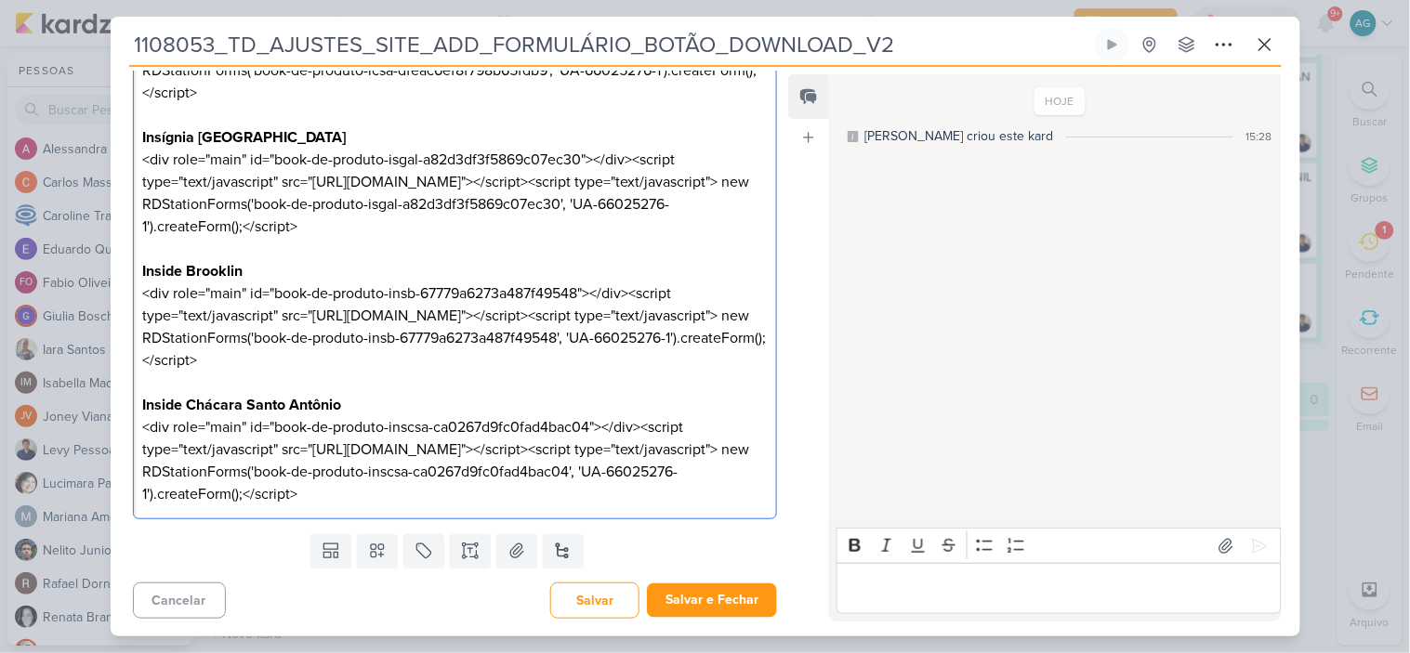
scroll to position [502, 0]
click at [422, 495] on p "Inside Chácara Santo Antônio <div role="main" id="book-de-produto-inscsa-ca0267…" at bounding box center [454, 449] width 625 height 112
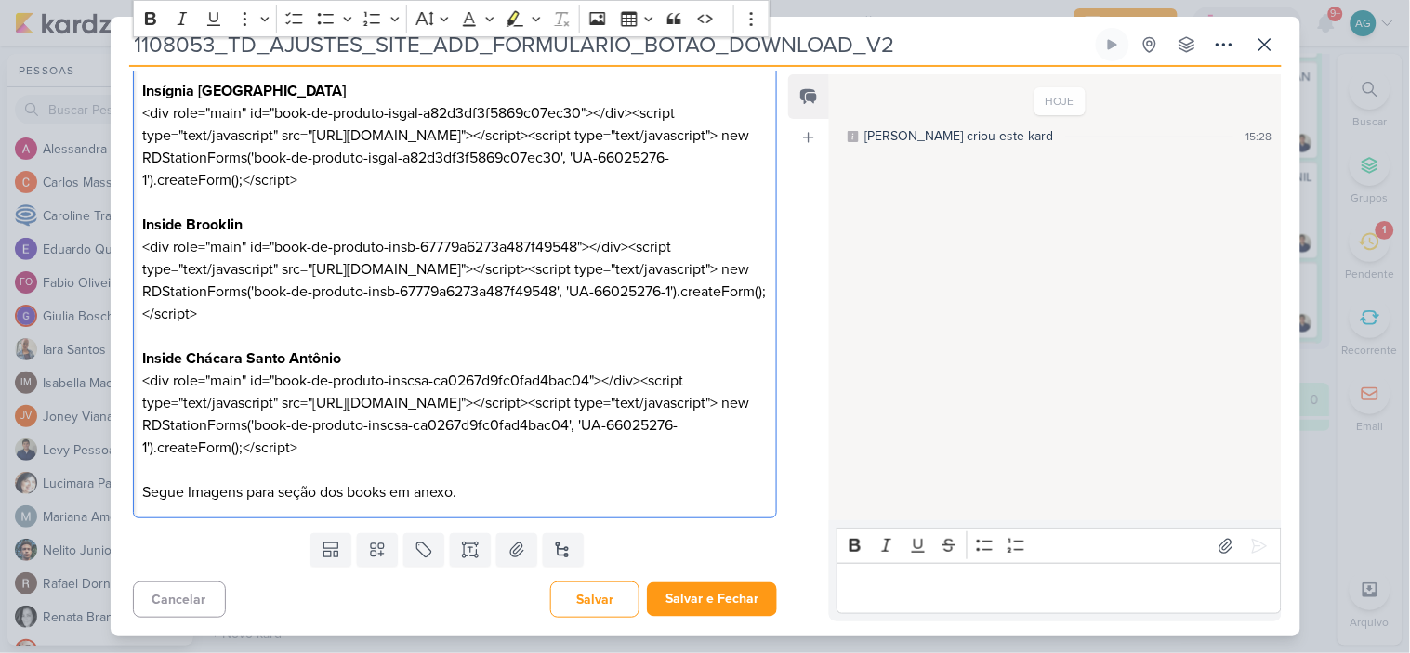
click at [191, 504] on p "Inside Chácara Santo Antônio <div role="main" id="book-de-produto-inscsa-ca0267…" at bounding box center [454, 426] width 625 height 156
click at [480, 504] on p "Inside Chácara Santo Antônio <div role="main" id="book-de-produto-inscsa-ca0267…" at bounding box center [454, 426] width 625 height 156
drag, startPoint x: 480, startPoint y: 534, endPoint x: 128, endPoint y: 537, distance: 352.2
click at [128, 526] on div "Clique para deixar o item visível somente à membros da sua organização Rich Tex…" at bounding box center [448, 156] width 675 height 739
click at [152, 20] on icon "Editor toolbar" at bounding box center [150, 18] width 19 height 19
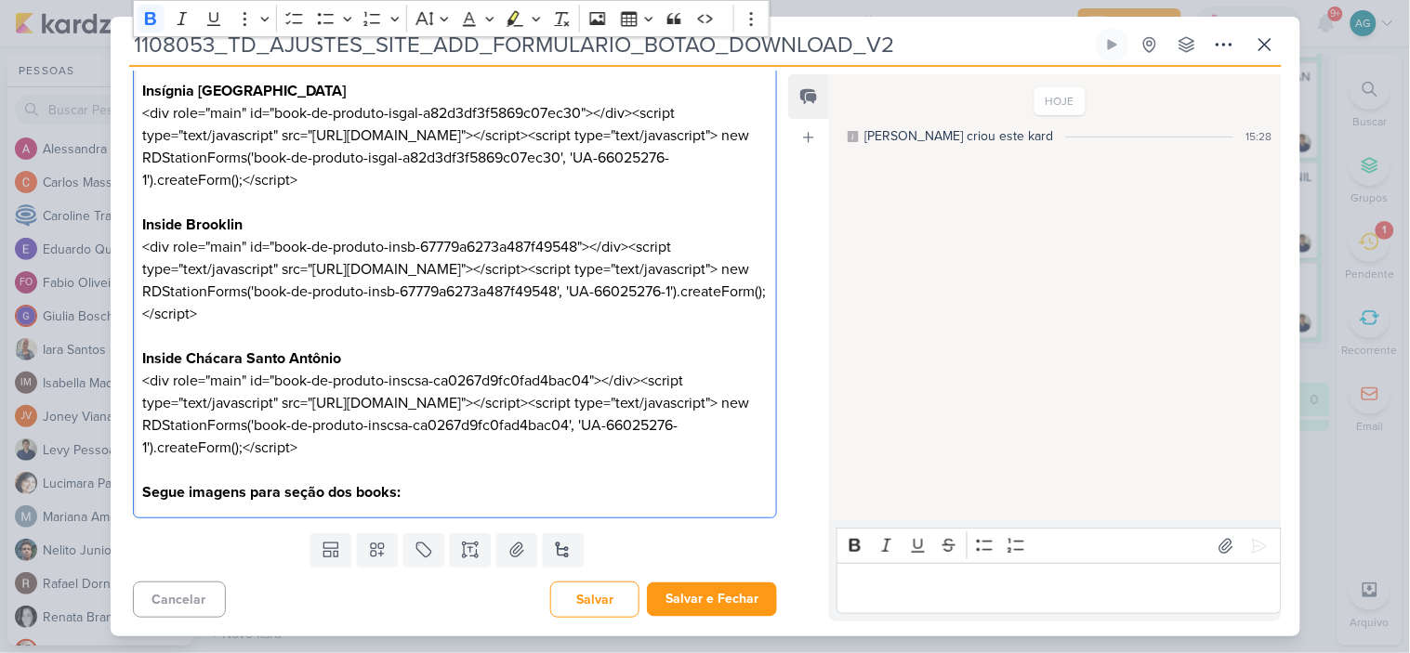
click at [558, 463] on p "Inside Chácara Santo Antônio <div role="main" id="book-de-produto-inscsa-ca0267…" at bounding box center [454, 426] width 625 height 156
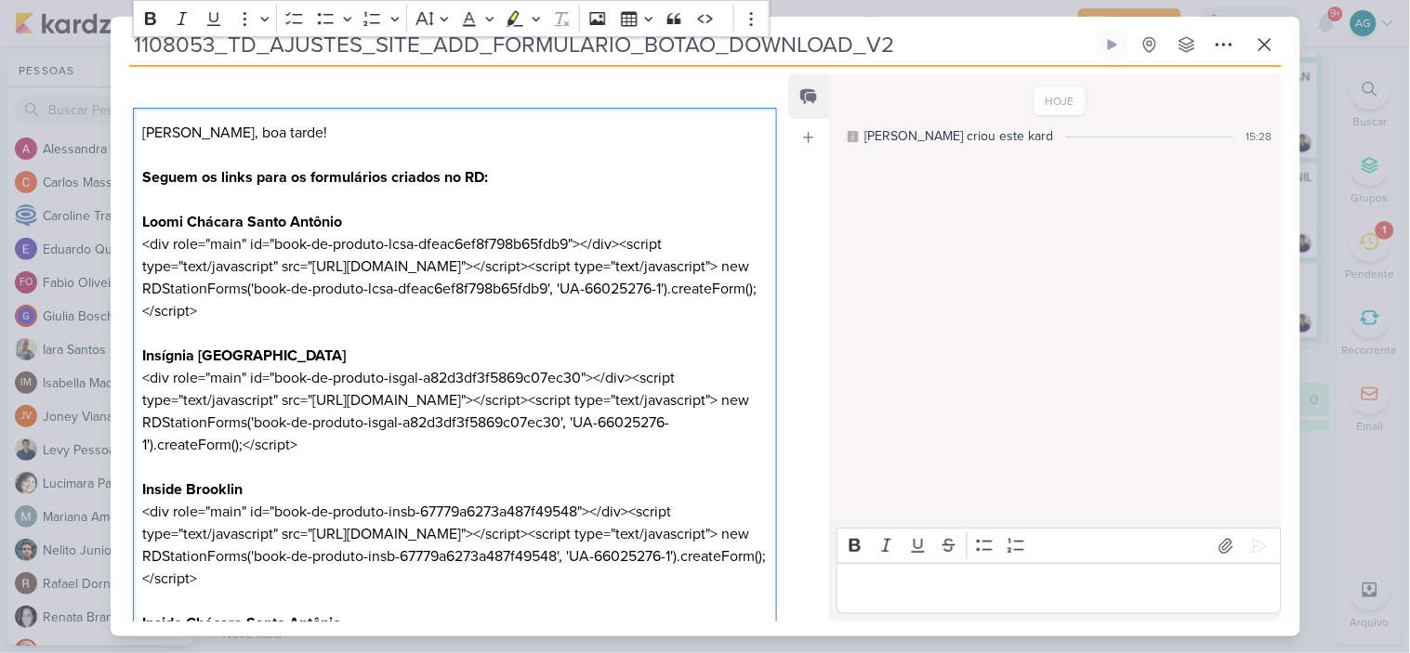
scroll to position [191, 0]
click at [139, 175] on div "[PERSON_NAME], boa tarde! Seguem os links para os formulários criados no RD: Lo…" at bounding box center [455, 447] width 645 height 676
click at [331, 23] on icon "Editor toolbar" at bounding box center [326, 18] width 19 height 19
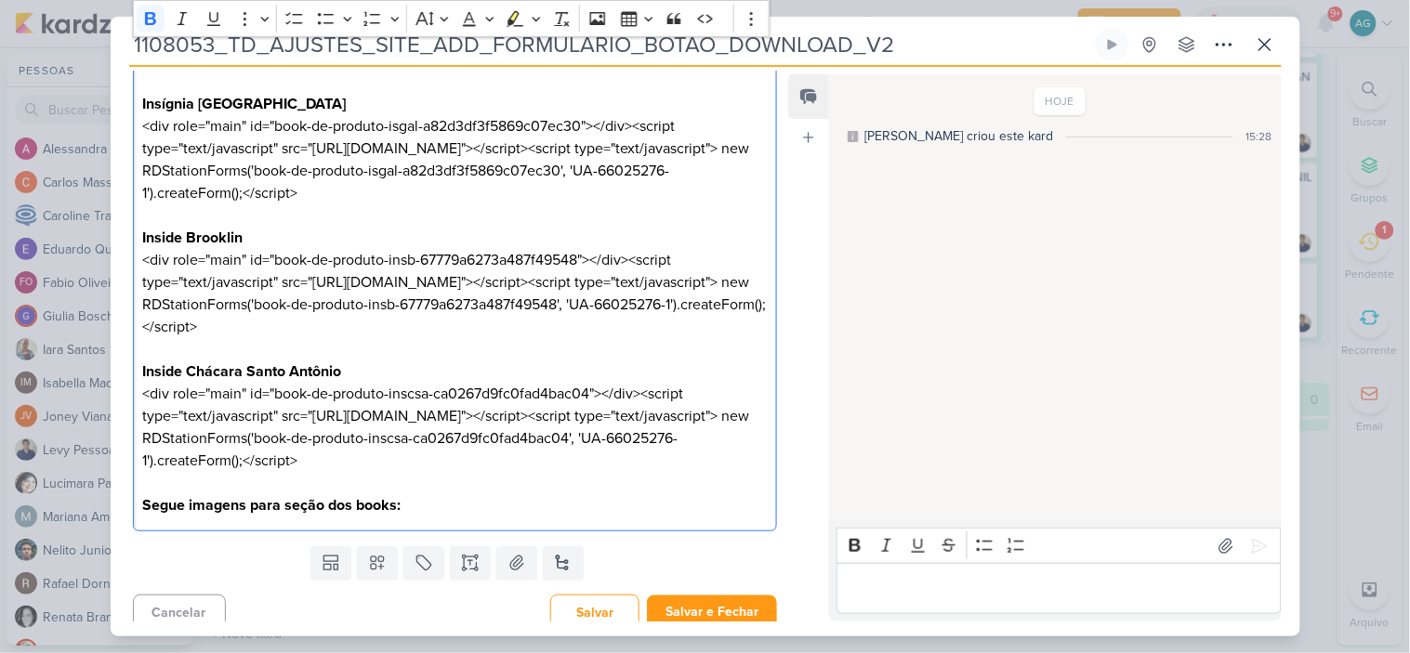
scroll to position [546, 0]
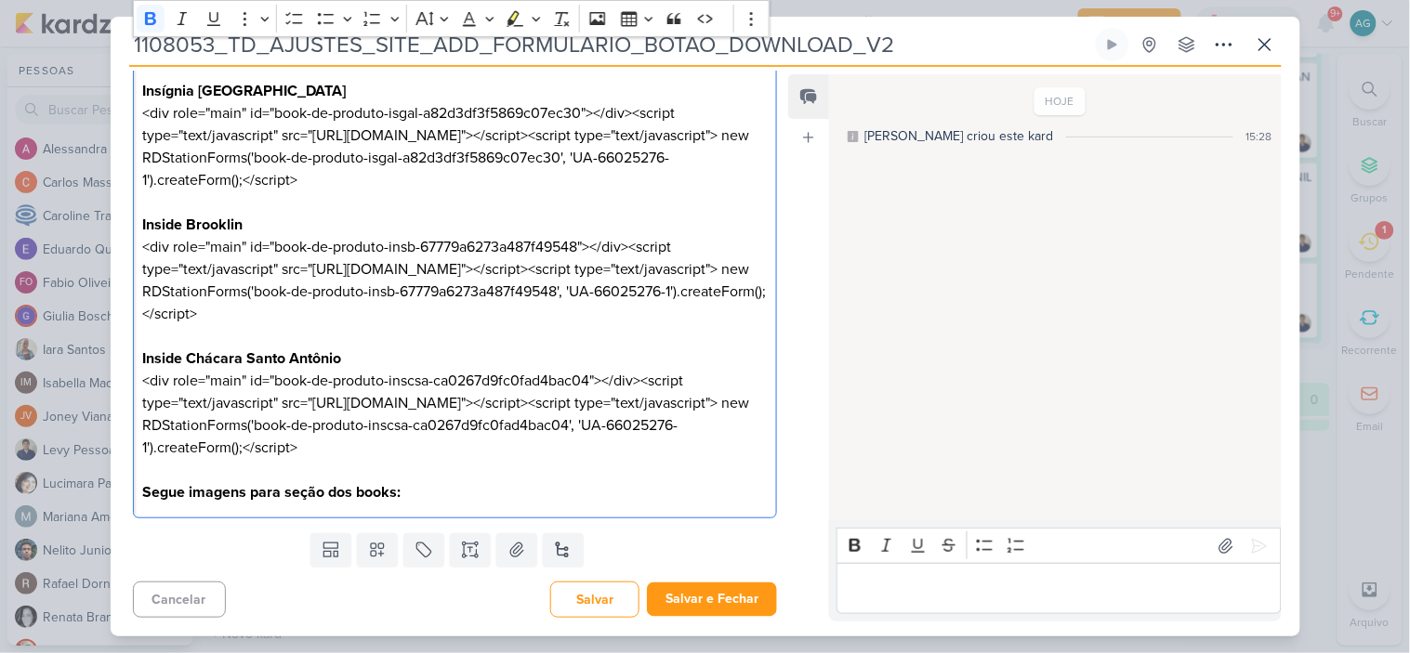
click at [140, 489] on div "[PERSON_NAME], boa tarde! - Seguem os links para os formulários criados no RD: …" at bounding box center [455, 181] width 645 height 676
click at [472, 480] on p "Inside Chácara Santo Antônio <div role="main" id="book-de-produto-inscsa-ca0267…" at bounding box center [454, 426] width 625 height 156
click at [438, 495] on p "Inside Chácara Santo Antônio <div role="main" id="book-de-produto-inscsa-ca0267…" at bounding box center [454, 426] width 625 height 156
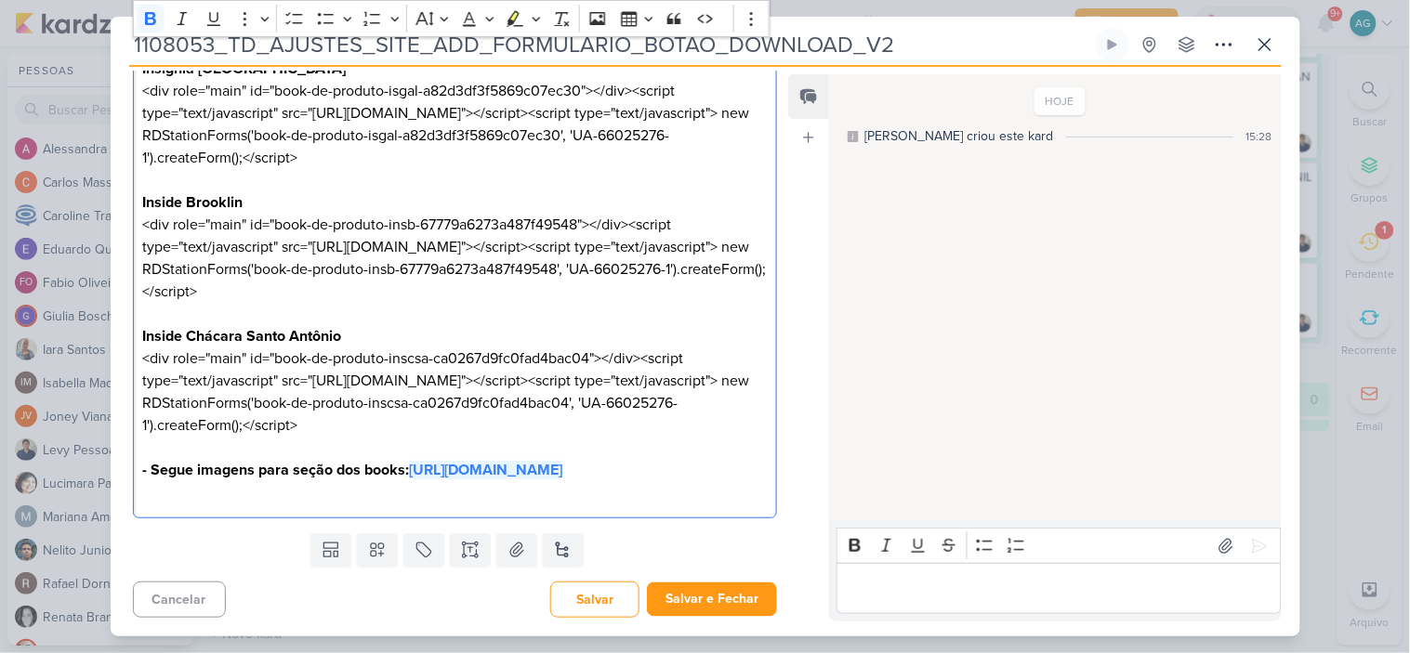
drag, startPoint x: 742, startPoint y: 515, endPoint x: 121, endPoint y: 517, distance: 620.8
click at [121, 517] on div "Clique para deixar o item visível somente à membros da sua organização Rich Tex…" at bounding box center [448, 145] width 675 height 761
click at [153, 20] on icon "Editor toolbar" at bounding box center [150, 18] width 11 height 13
click at [718, 309] on p "Inside Brooklin <div role="main" id="book-de-produto-insb-67779a6273a487f49548"…" at bounding box center [454, 258] width 625 height 134
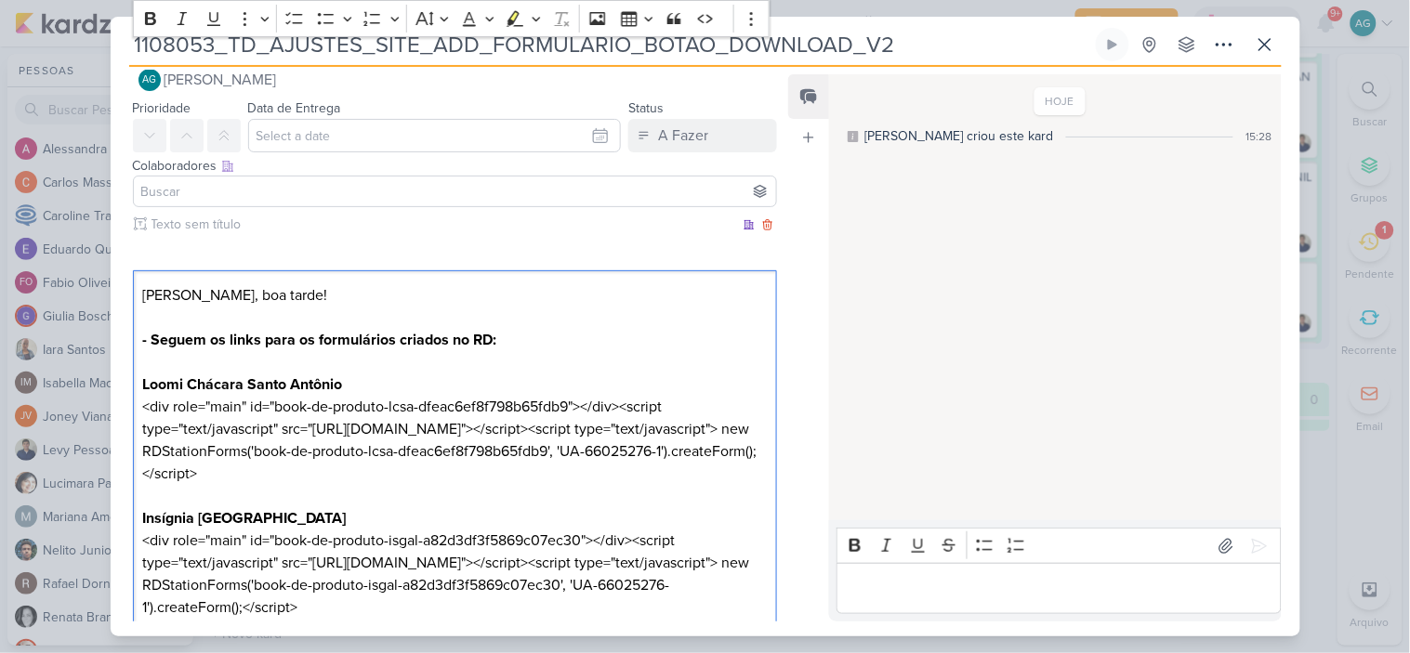
scroll to position [0, 0]
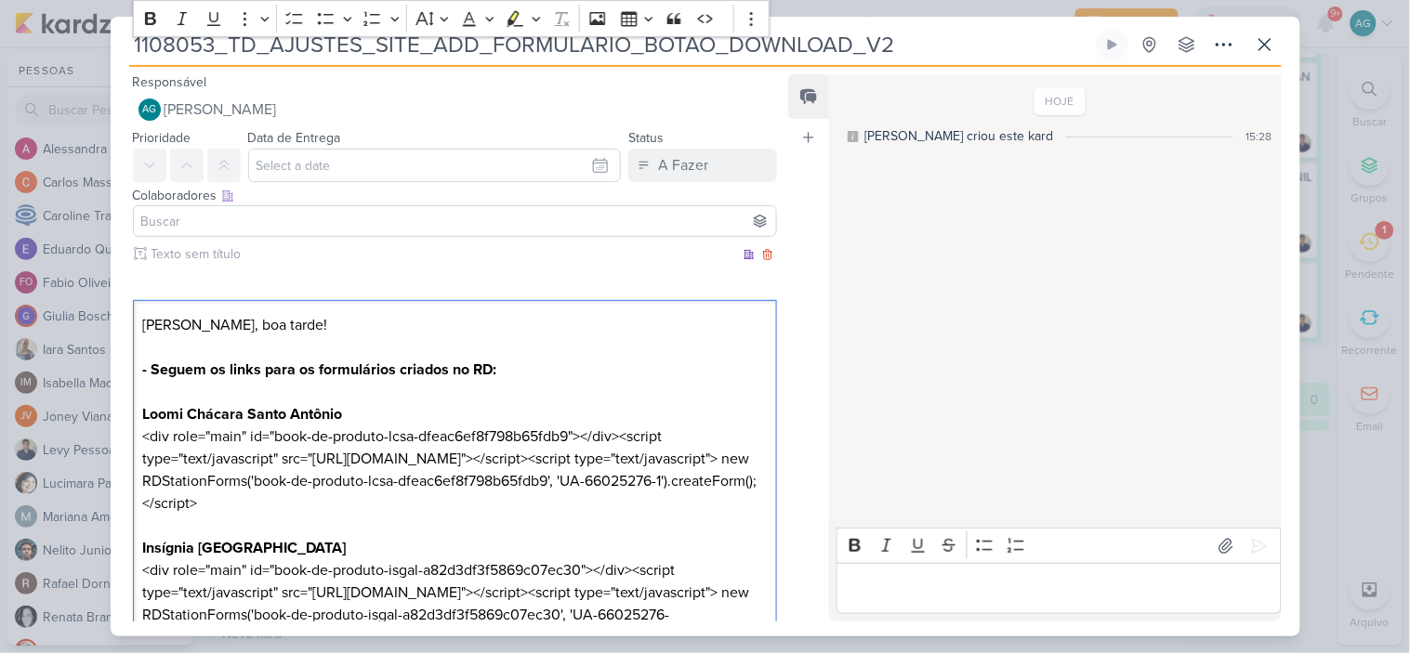
click at [514, 372] on p "[PERSON_NAME], boa tarde! - Seguem os links para os formulários criados no RD:" at bounding box center [454, 358] width 625 height 89
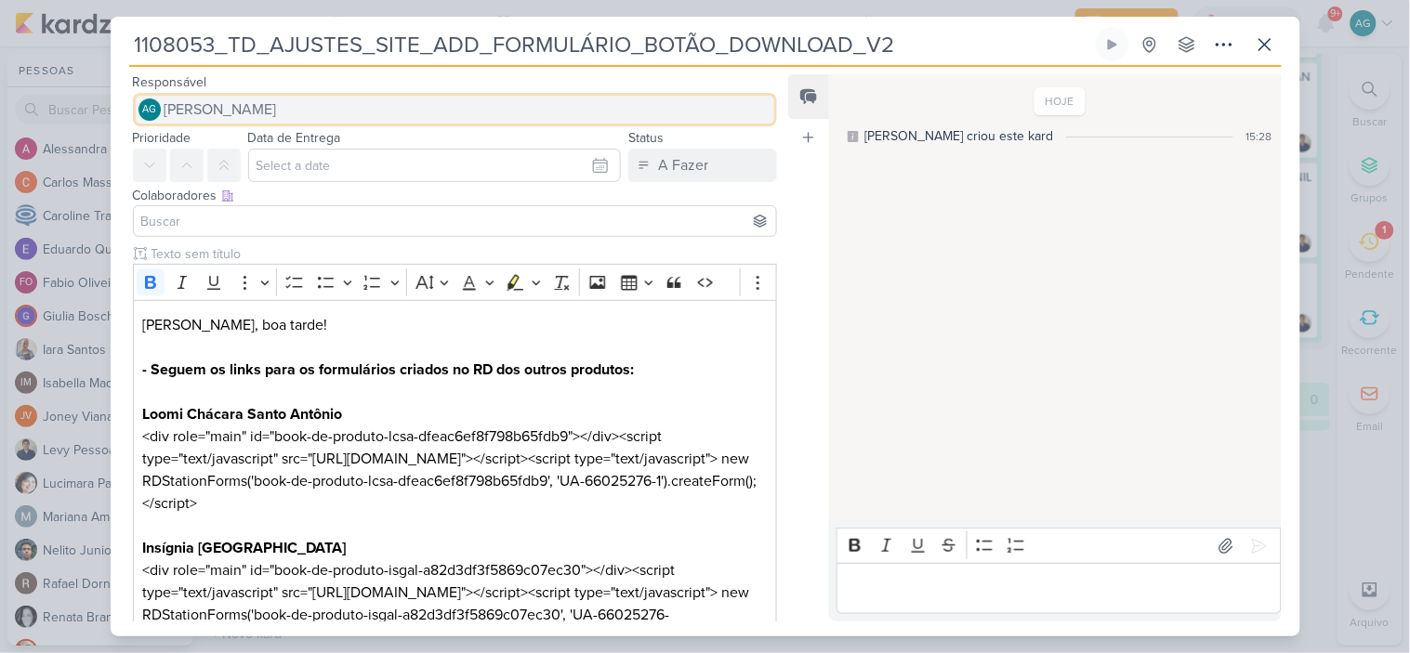
click at [385, 107] on button "AG [PERSON_NAME]" at bounding box center [455, 109] width 645 height 33
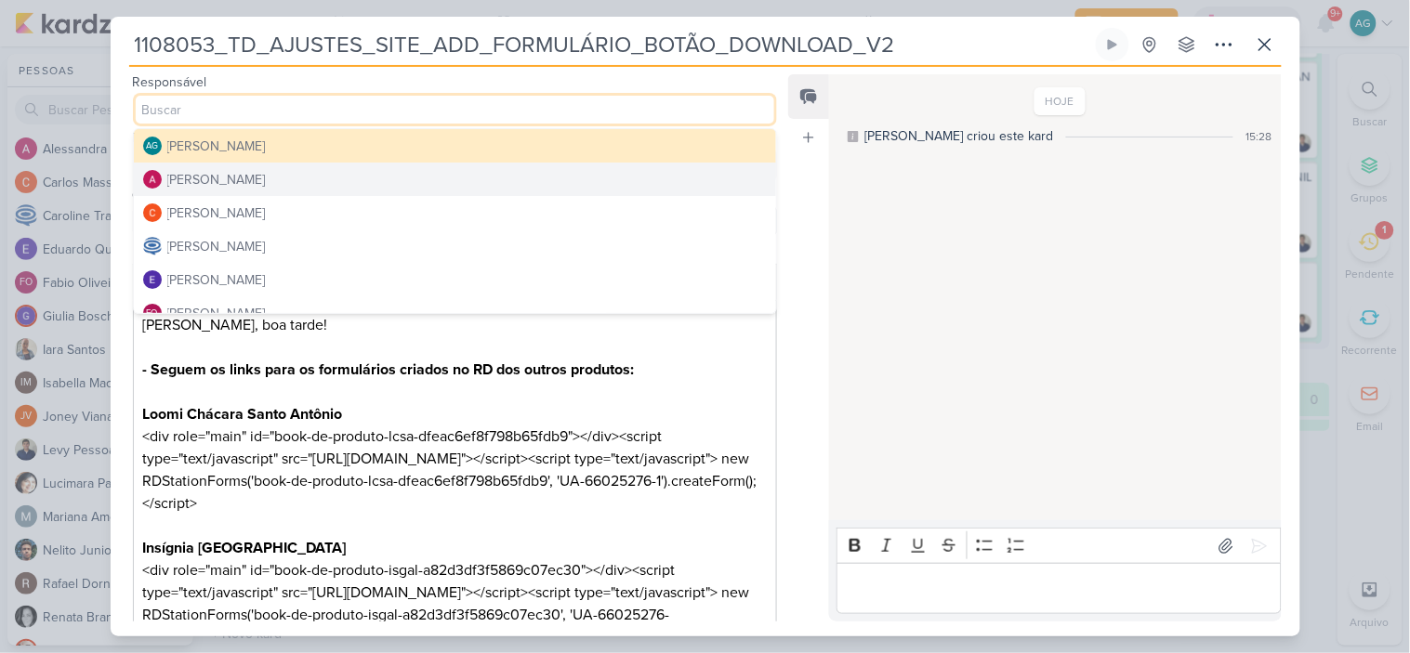
click at [266, 181] on div "[PERSON_NAME]" at bounding box center [216, 180] width 99 height 20
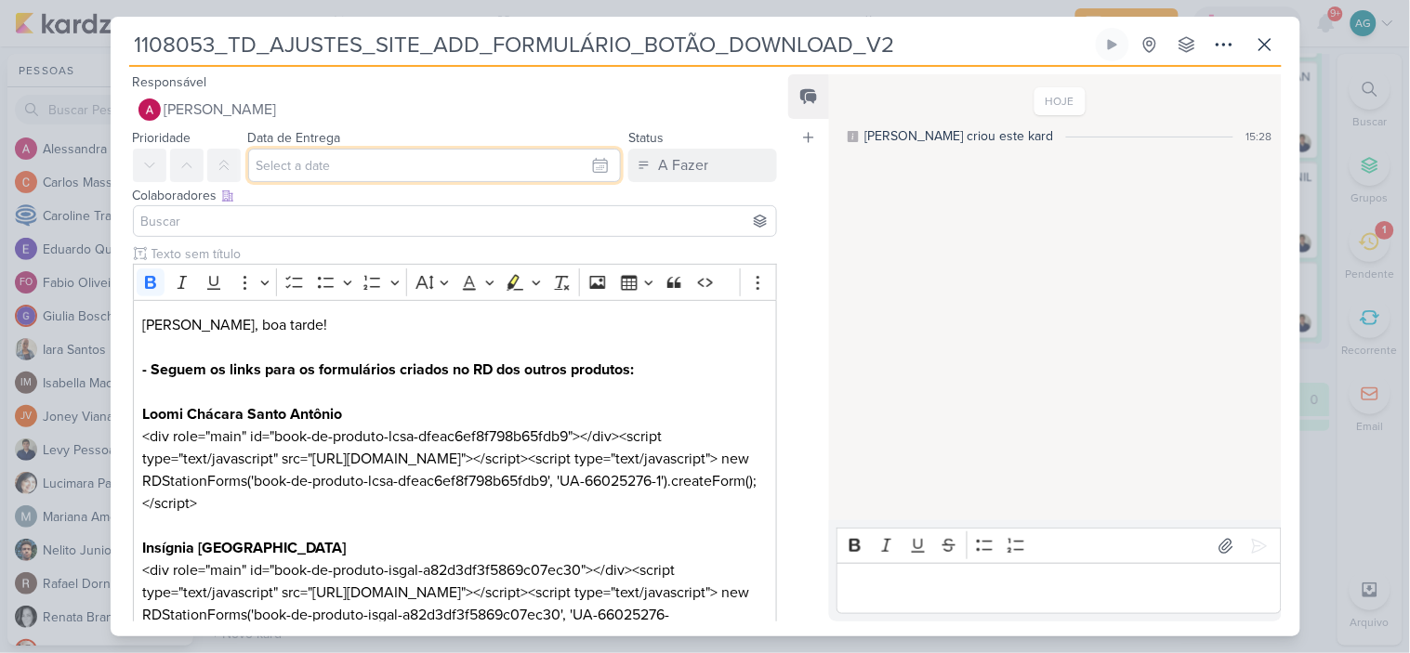
click at [309, 163] on input "text" at bounding box center [435, 165] width 374 height 33
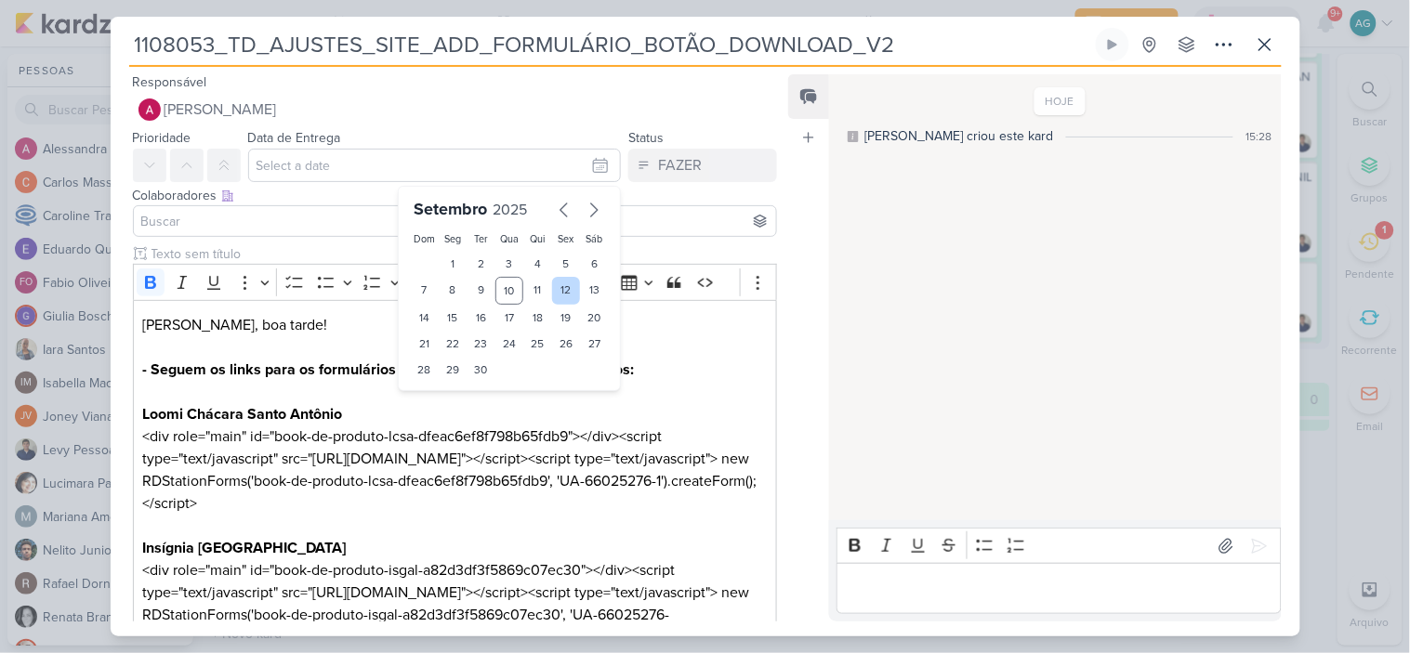
click at [563, 283] on div "12" at bounding box center [566, 291] width 29 height 28
type input "12 de setembro de 2025 às 23:59"
click at [359, 217] on input at bounding box center [456, 221] width 636 height 22
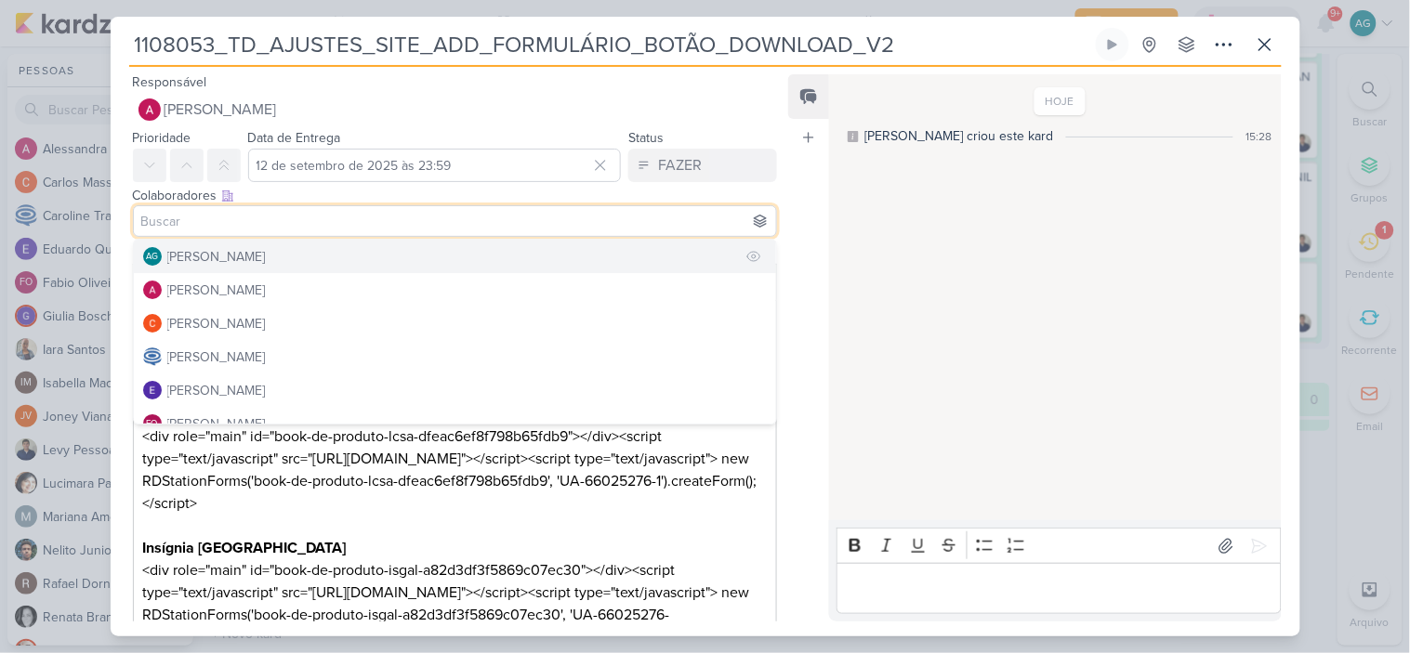
click at [262, 254] on div "[PERSON_NAME]" at bounding box center [216, 257] width 99 height 20
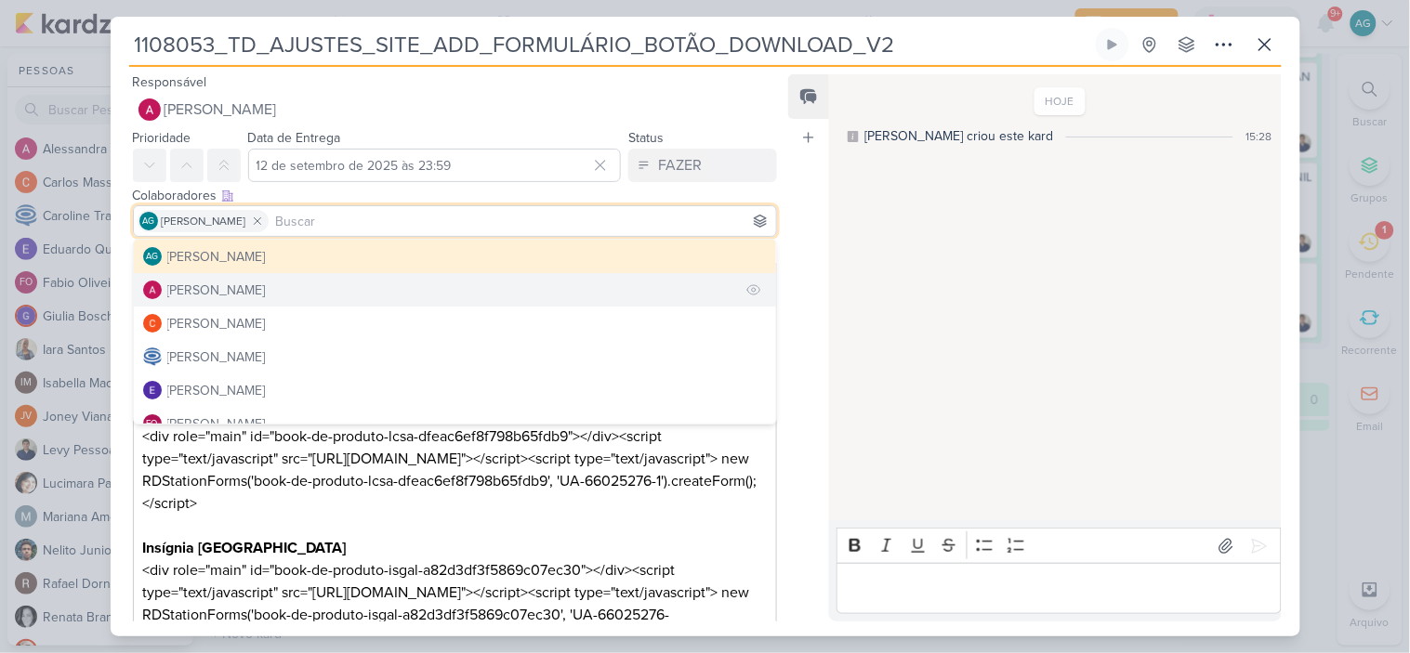
click at [256, 288] on div "[PERSON_NAME]" at bounding box center [216, 291] width 99 height 20
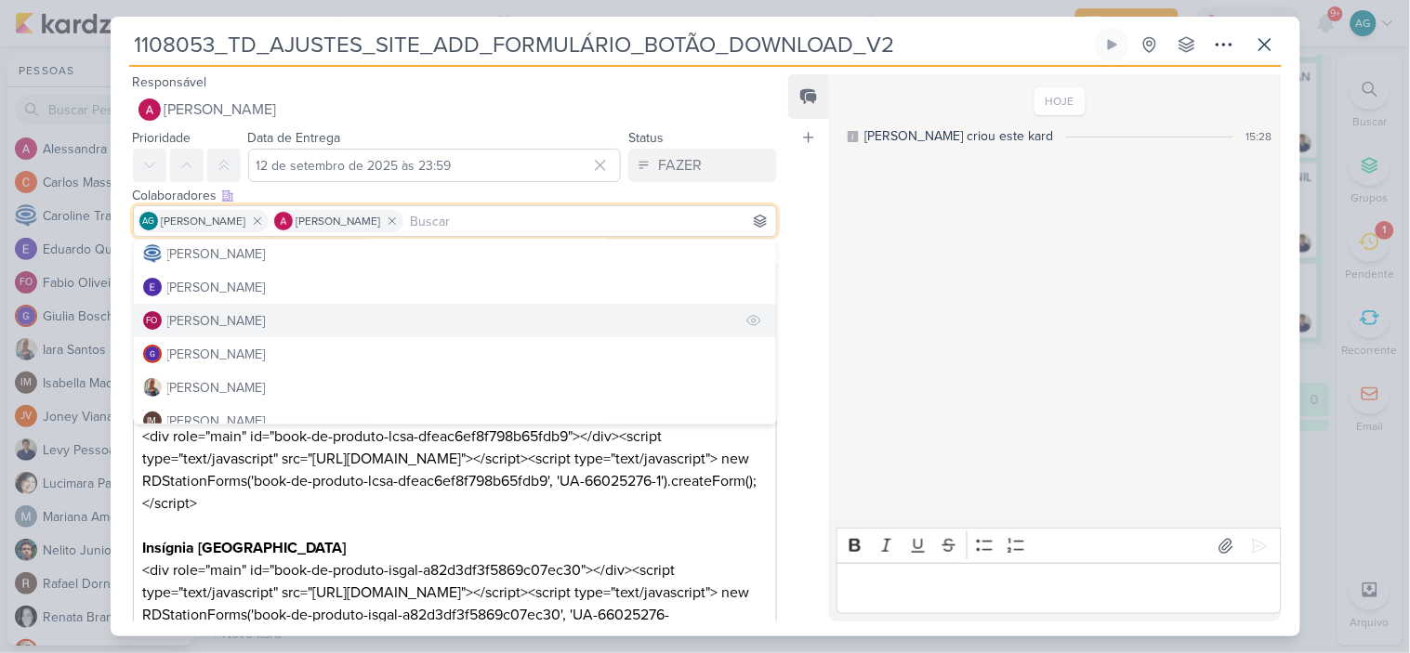
scroll to position [206, 0]
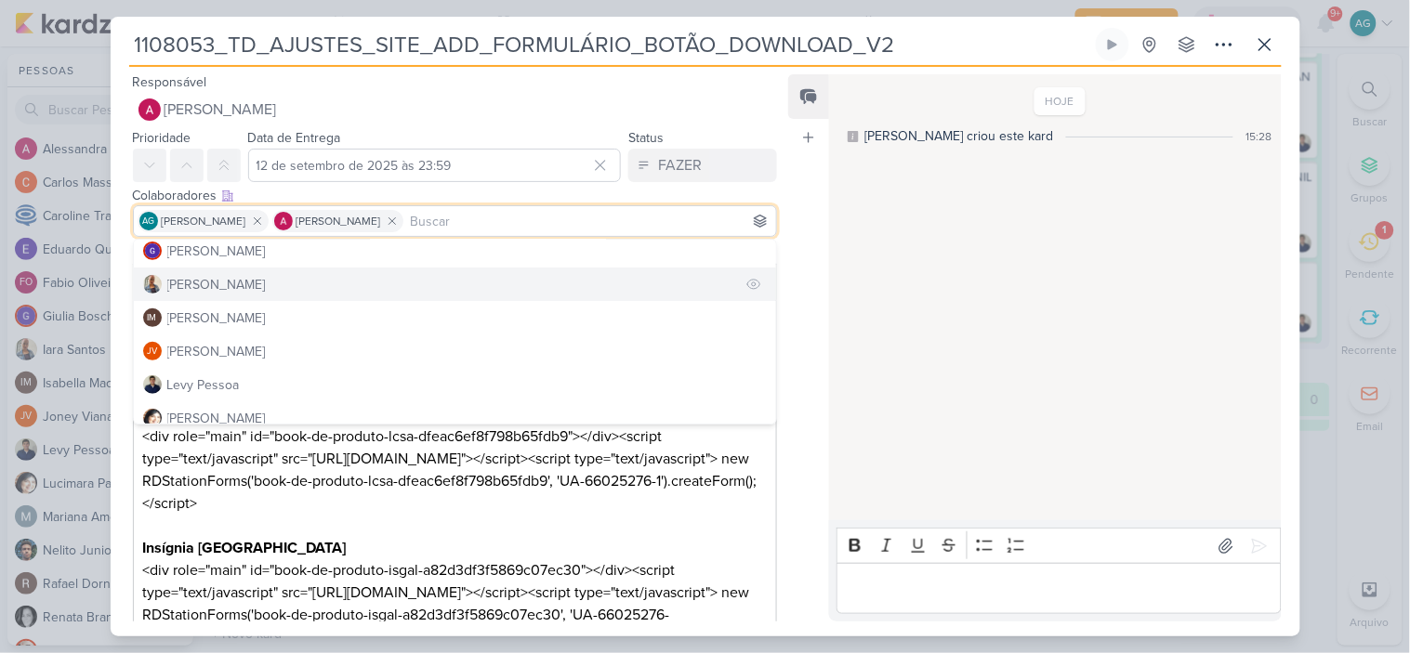
click at [242, 290] on button "[PERSON_NAME]" at bounding box center [455, 284] width 643 height 33
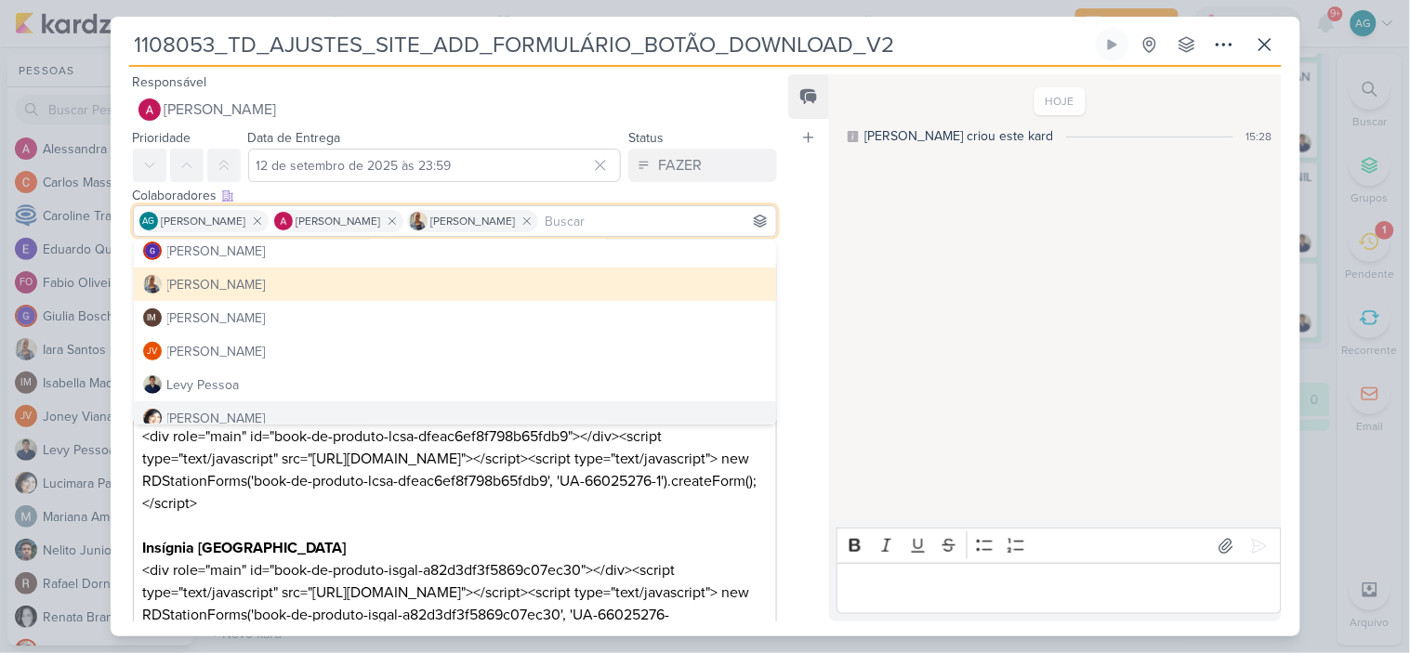
click at [549, 451] on p "Loomi Chácara Santo Antônio <div role="main" id="book-de-produto-lcsa-dfeac6ef8…" at bounding box center [454, 470] width 625 height 134
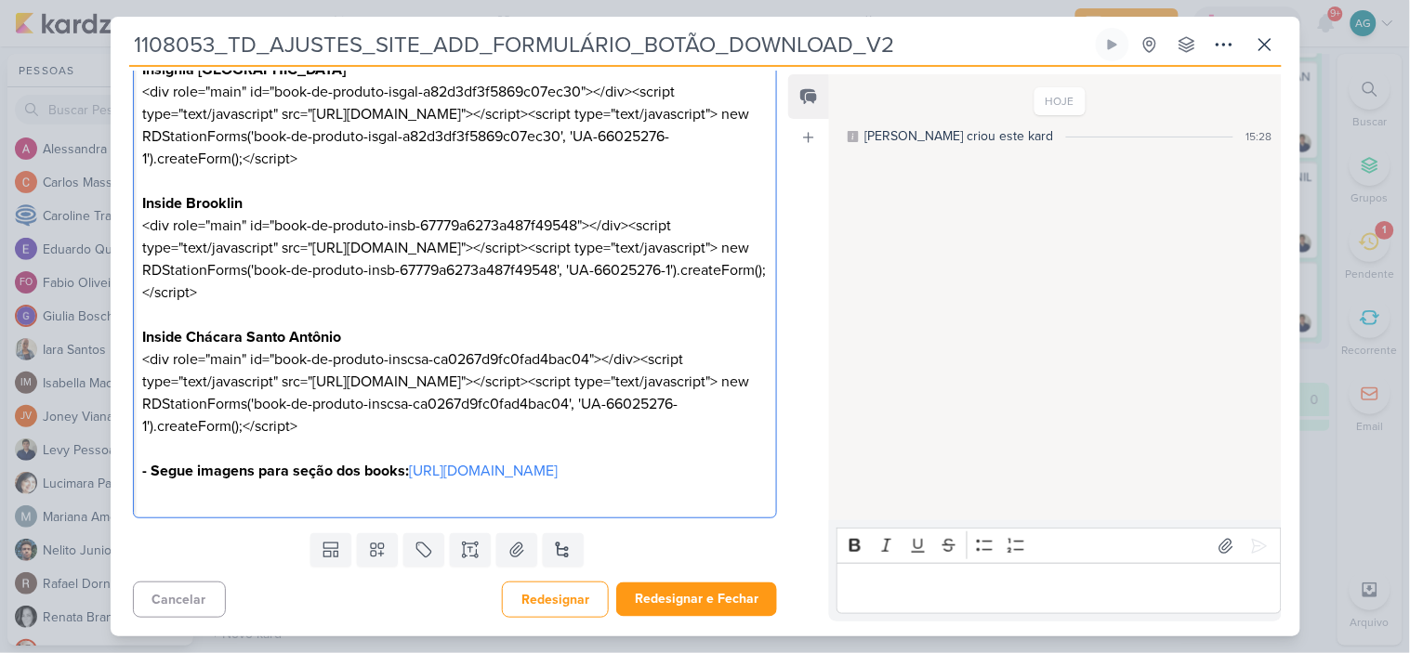
scroll to position [590, 0]
click at [373, 553] on icon at bounding box center [377, 551] width 13 height 13
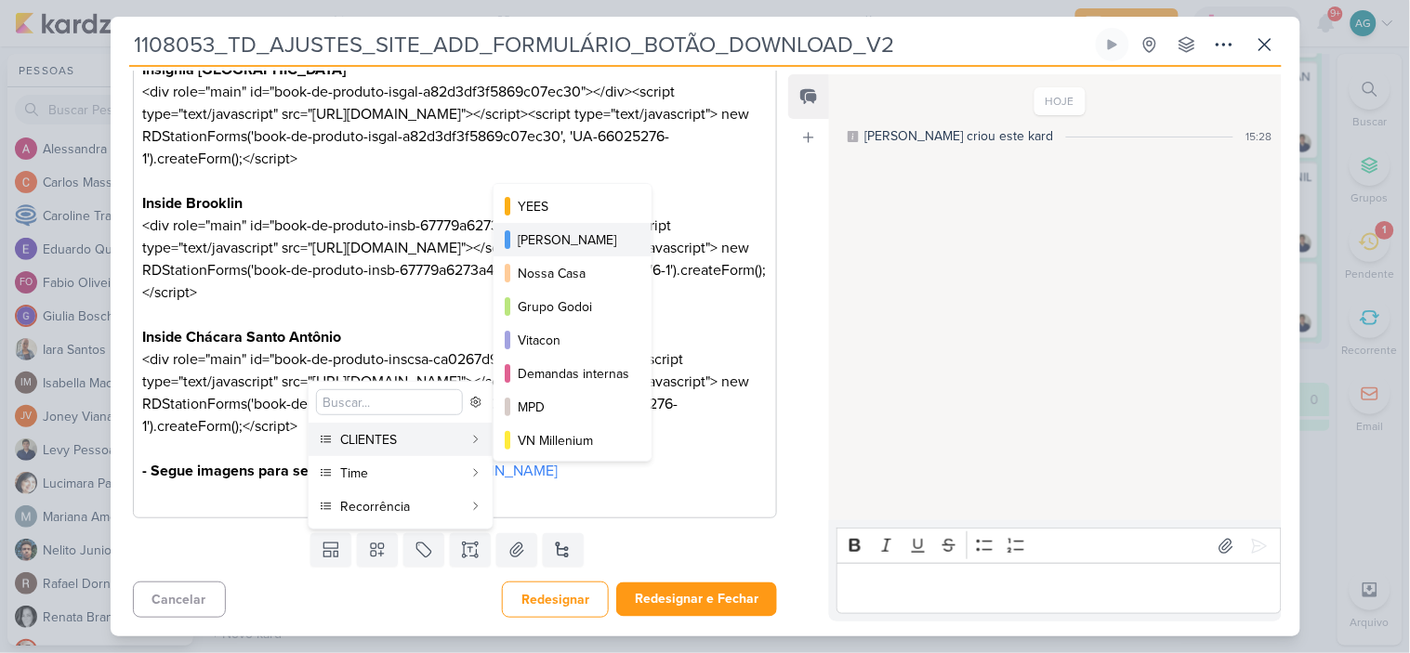
click at [577, 238] on div "[PERSON_NAME]" at bounding box center [574, 240] width 112 height 20
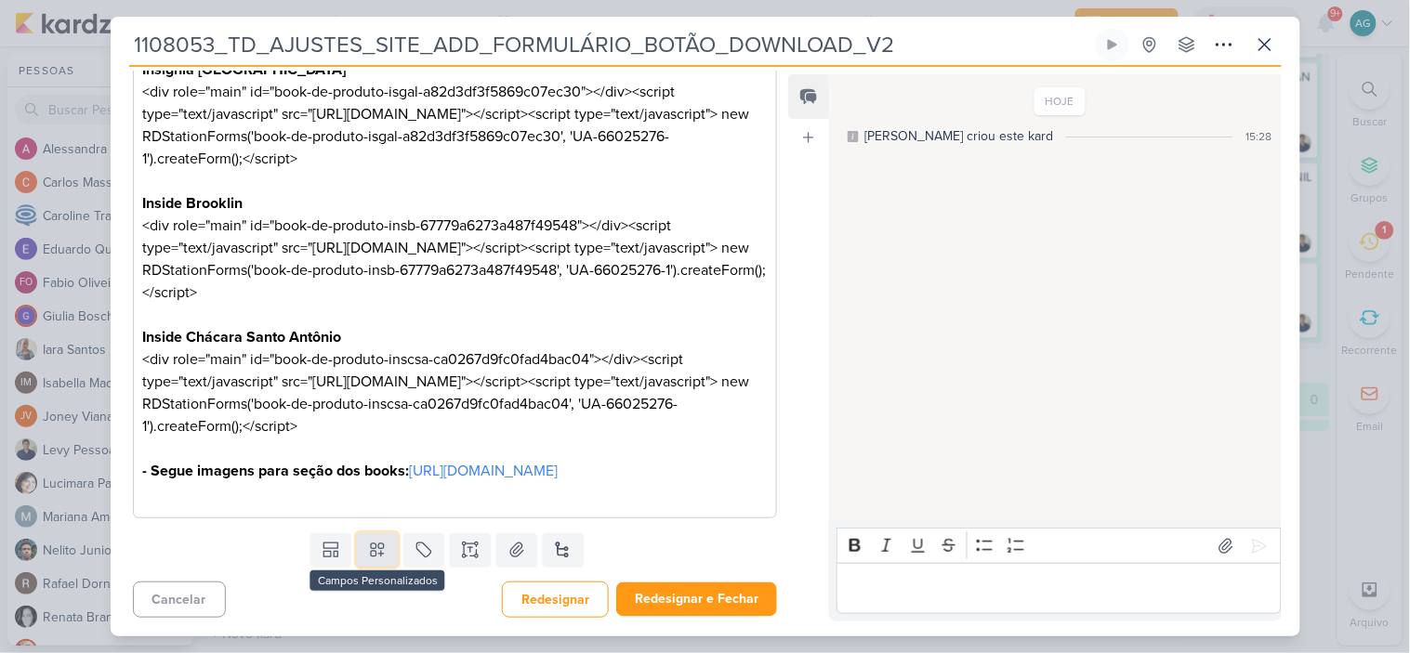
click at [379, 567] on button at bounding box center [377, 549] width 41 height 33
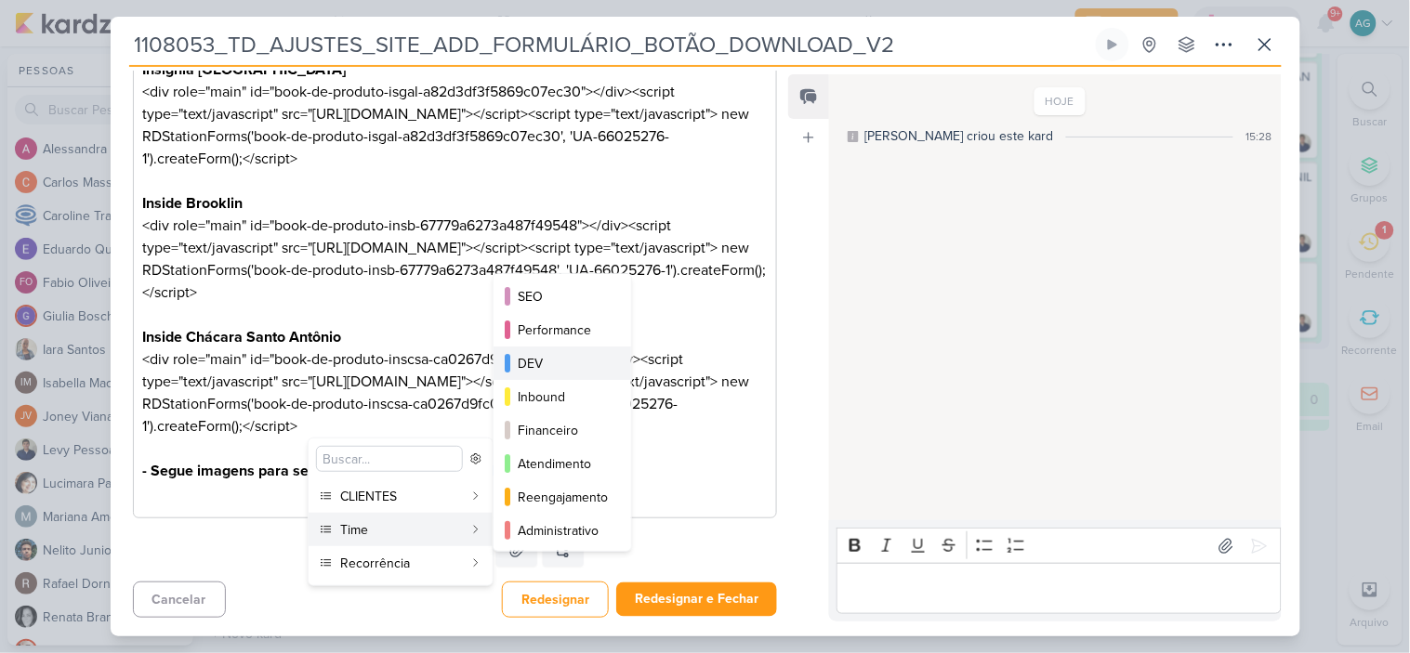
click at [565, 354] on div "DEV" at bounding box center [563, 364] width 91 height 20
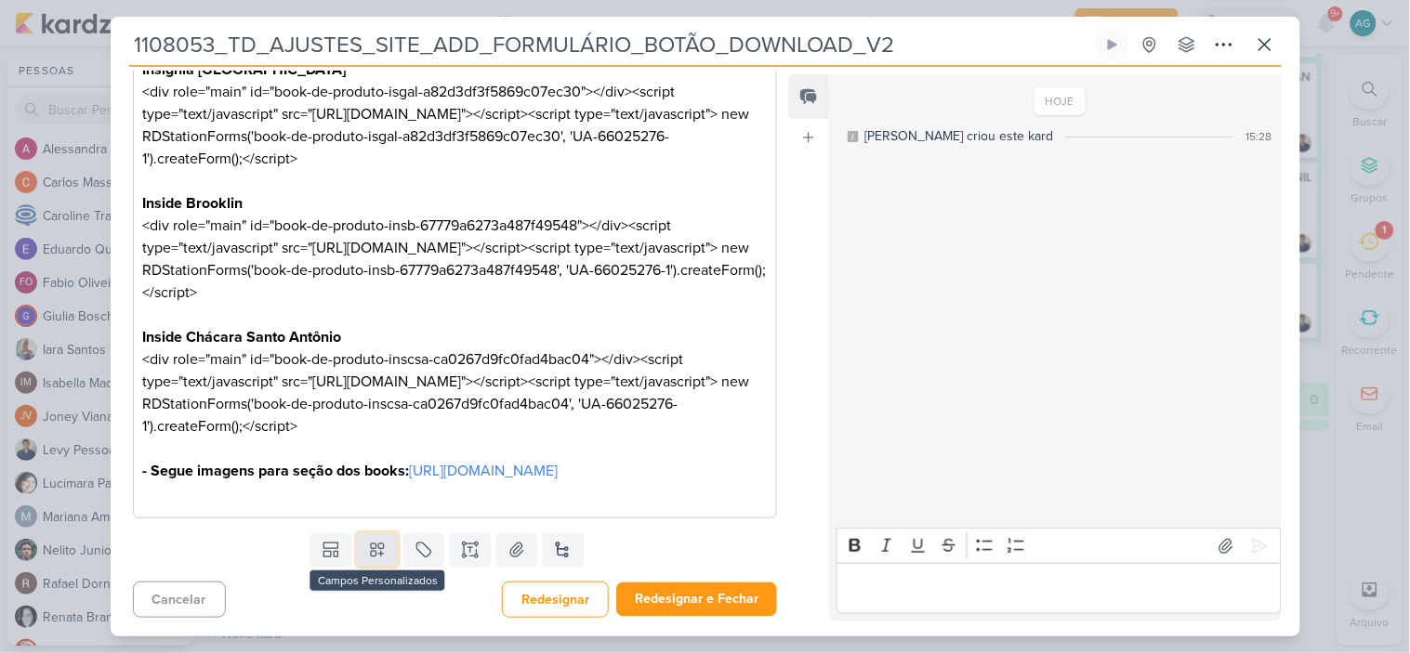
click at [378, 558] on icon at bounding box center [377, 551] width 13 height 13
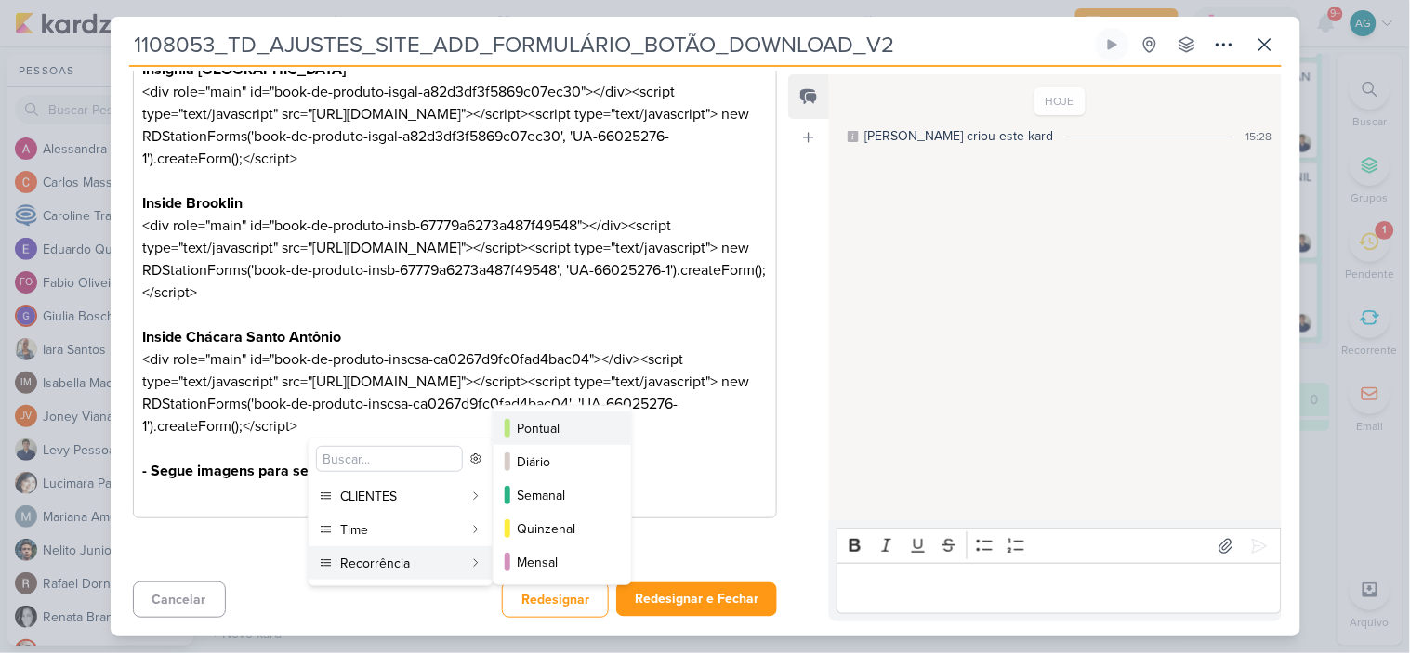
click at [558, 424] on div "Pontual" at bounding box center [563, 429] width 91 height 20
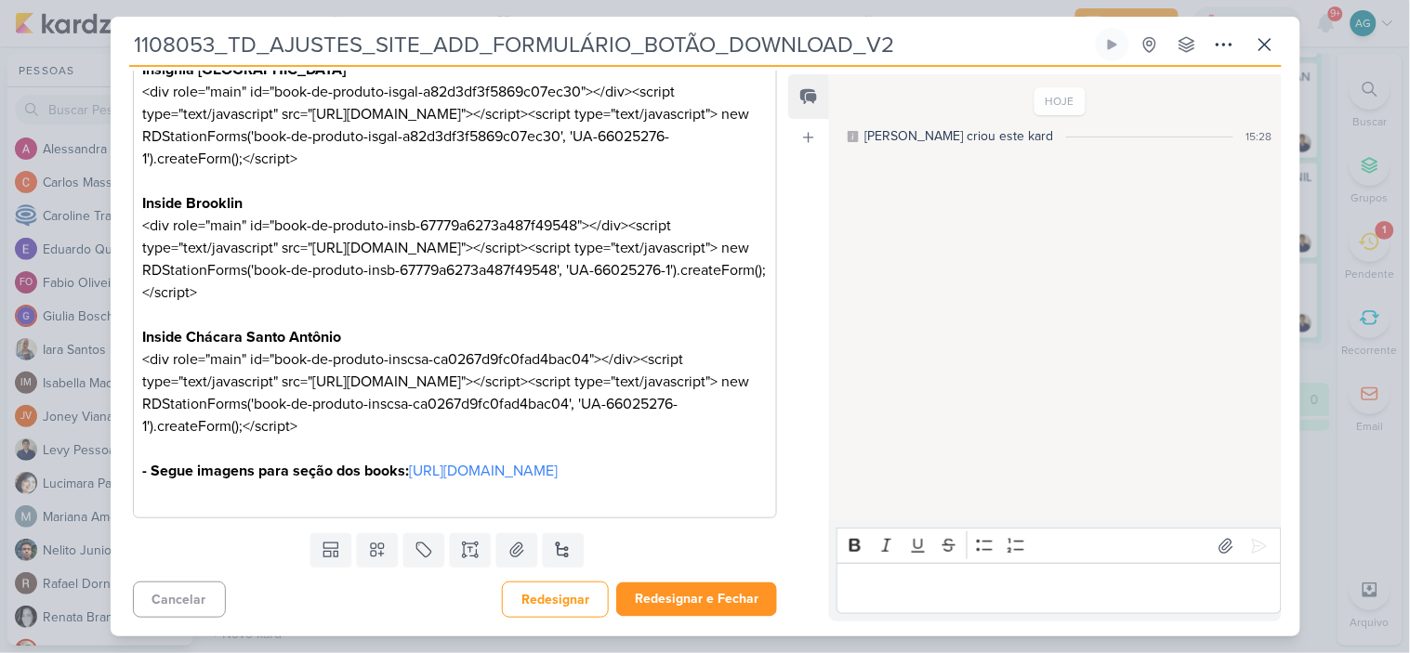
scroll to position [647, 0]
click at [717, 608] on button "Redesignar e Fechar" at bounding box center [696, 600] width 161 height 34
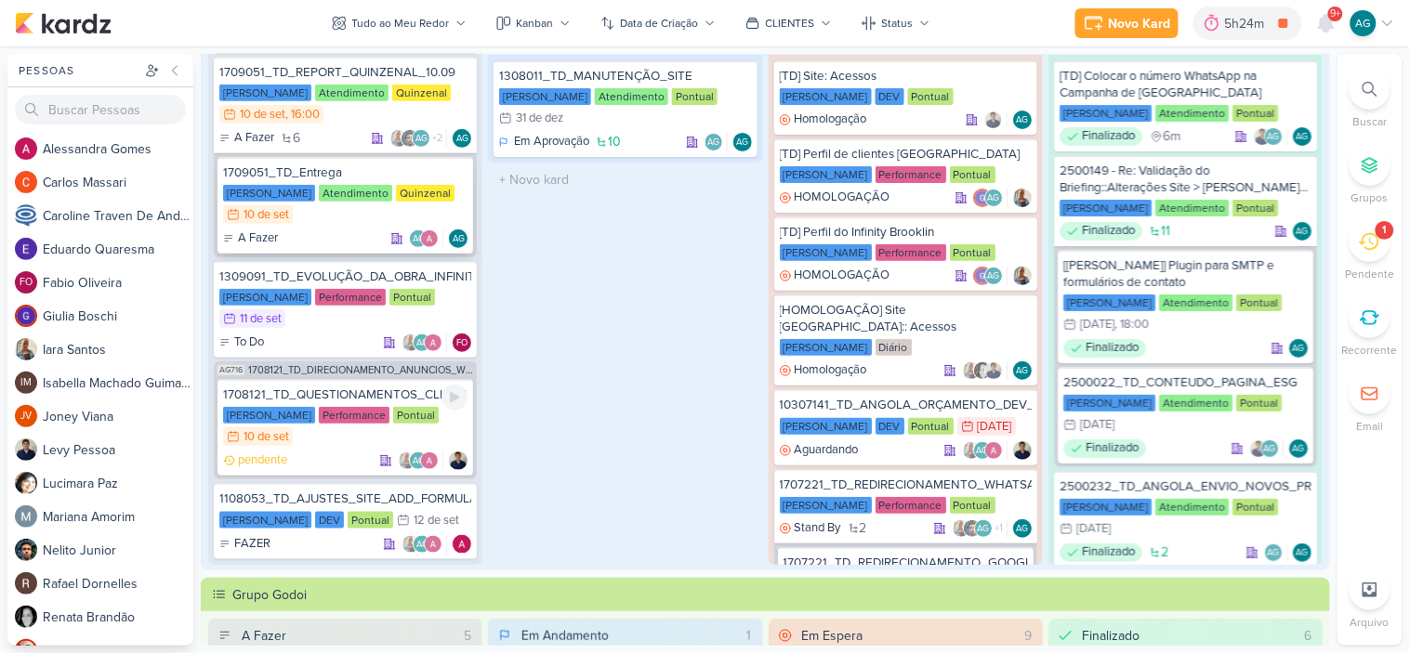
scroll to position [234, 0]
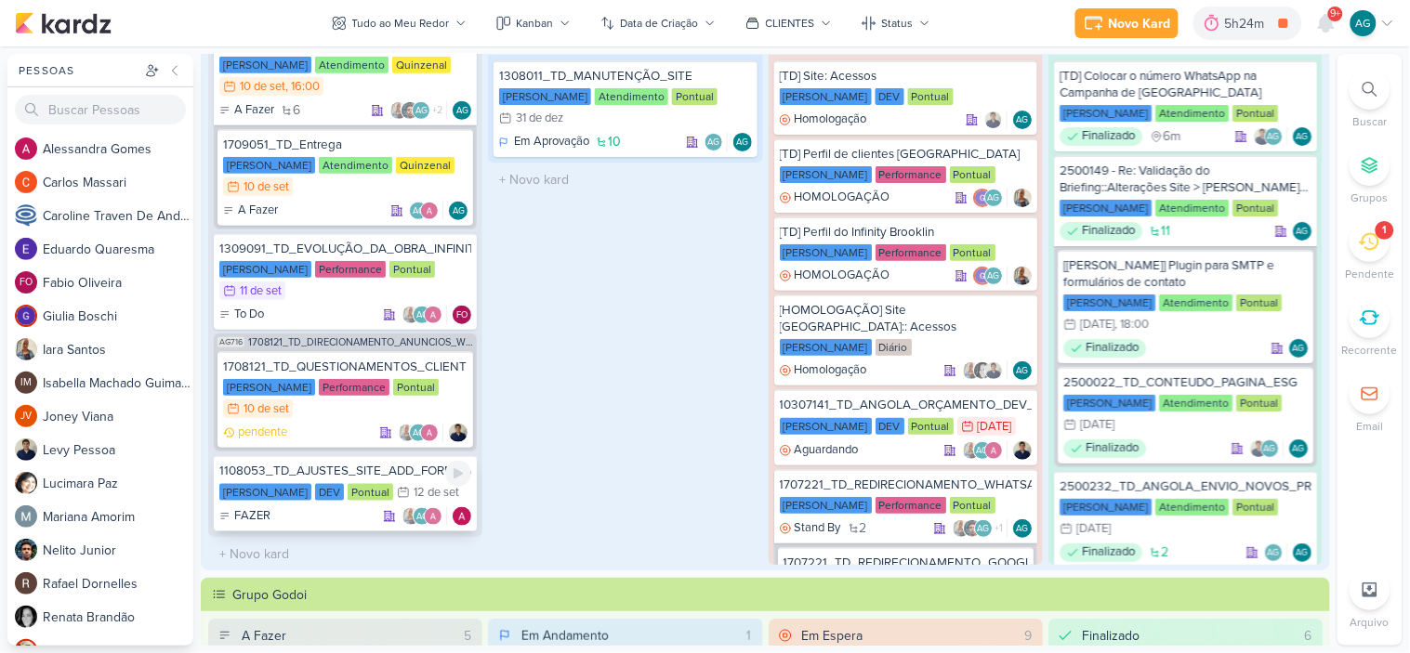
click at [373, 463] on div "1108053_TD_AJUSTES_SITE_ADD_FORMULÁRIO_BOTÃO_DOWNLOAD_V2" at bounding box center [345, 471] width 252 height 17
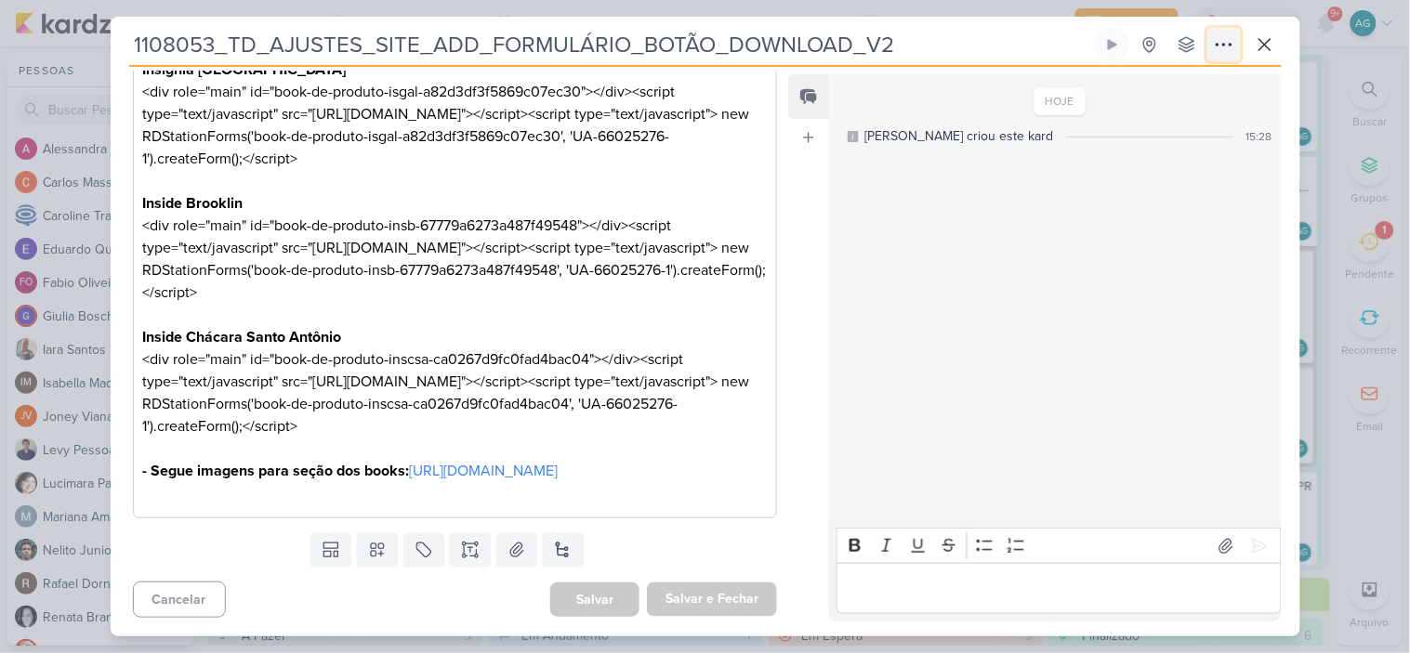
click at [1224, 41] on icon at bounding box center [1224, 44] width 22 height 22
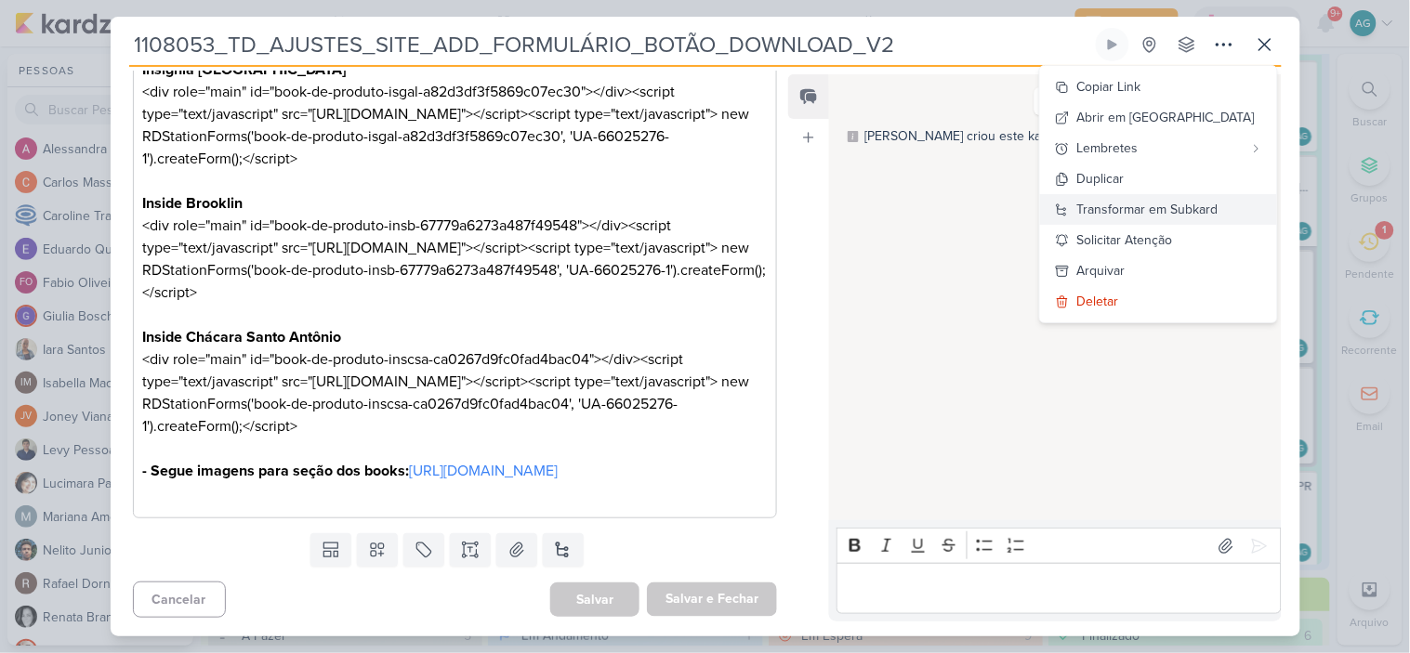
click at [1187, 211] on div "Transformar em Subkard" at bounding box center [1147, 210] width 141 height 20
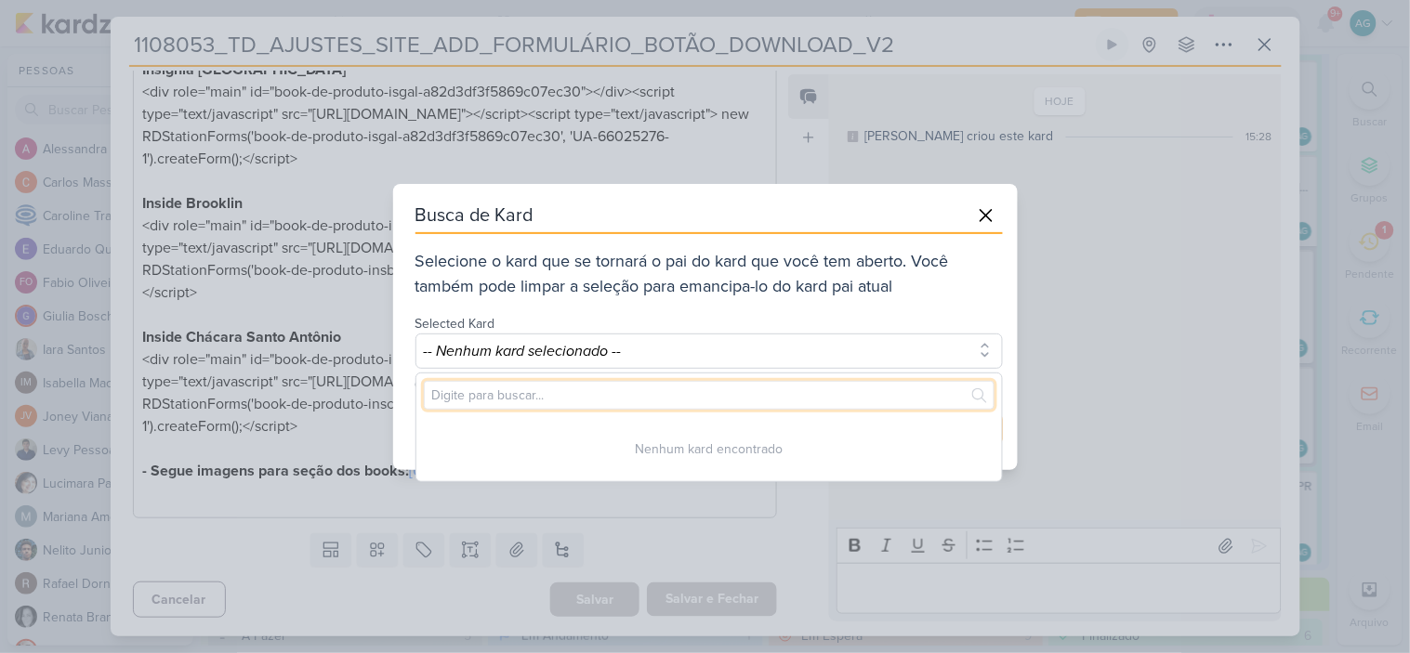
click at [630, 392] on input "text" at bounding box center [709, 395] width 571 height 29
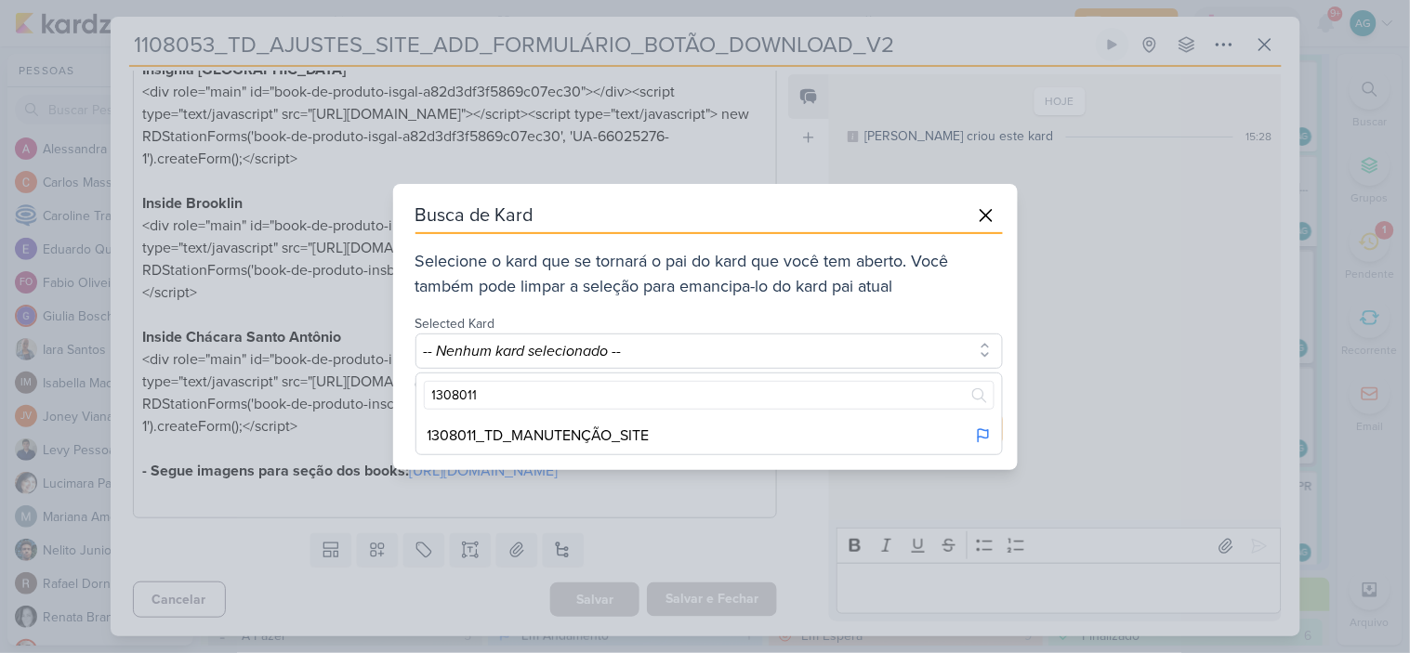
click at [656, 429] on div "1308011_TD_MANUTENÇÃO_SITE" at bounding box center [708, 435] width 585 height 37
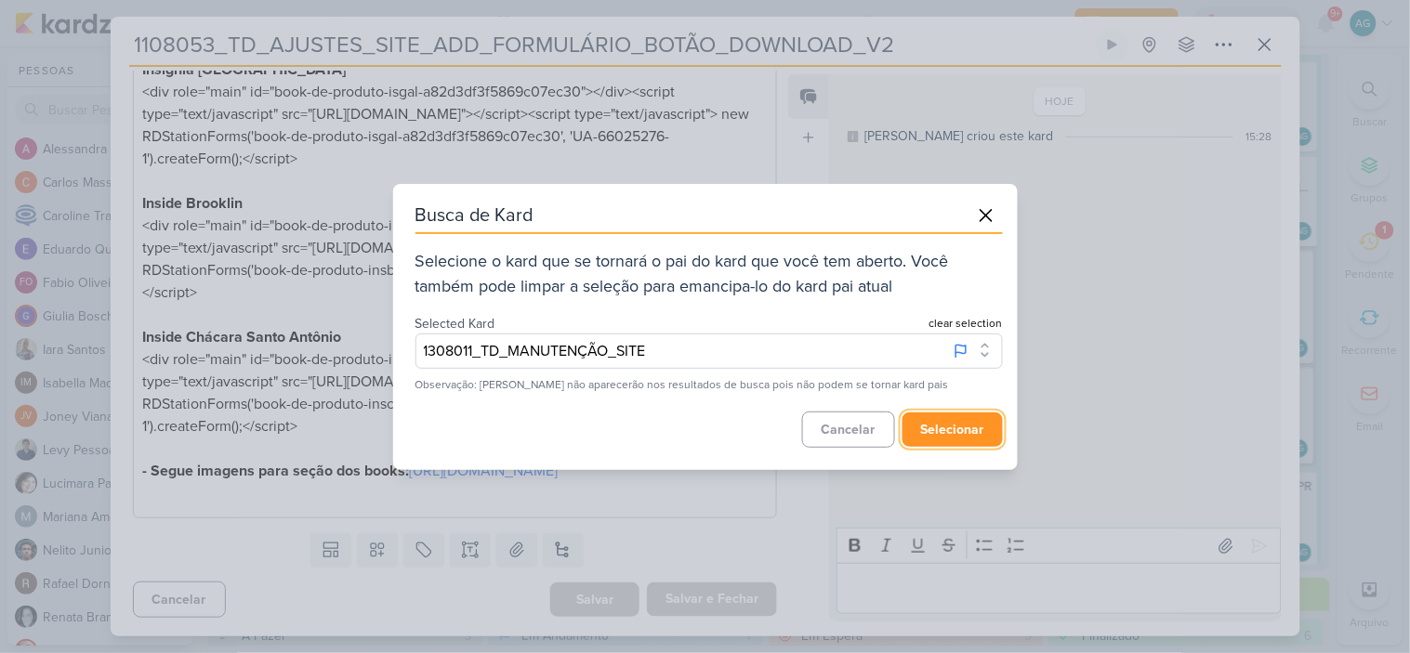
click at [940, 432] on button "selecionar" at bounding box center [952, 430] width 100 height 34
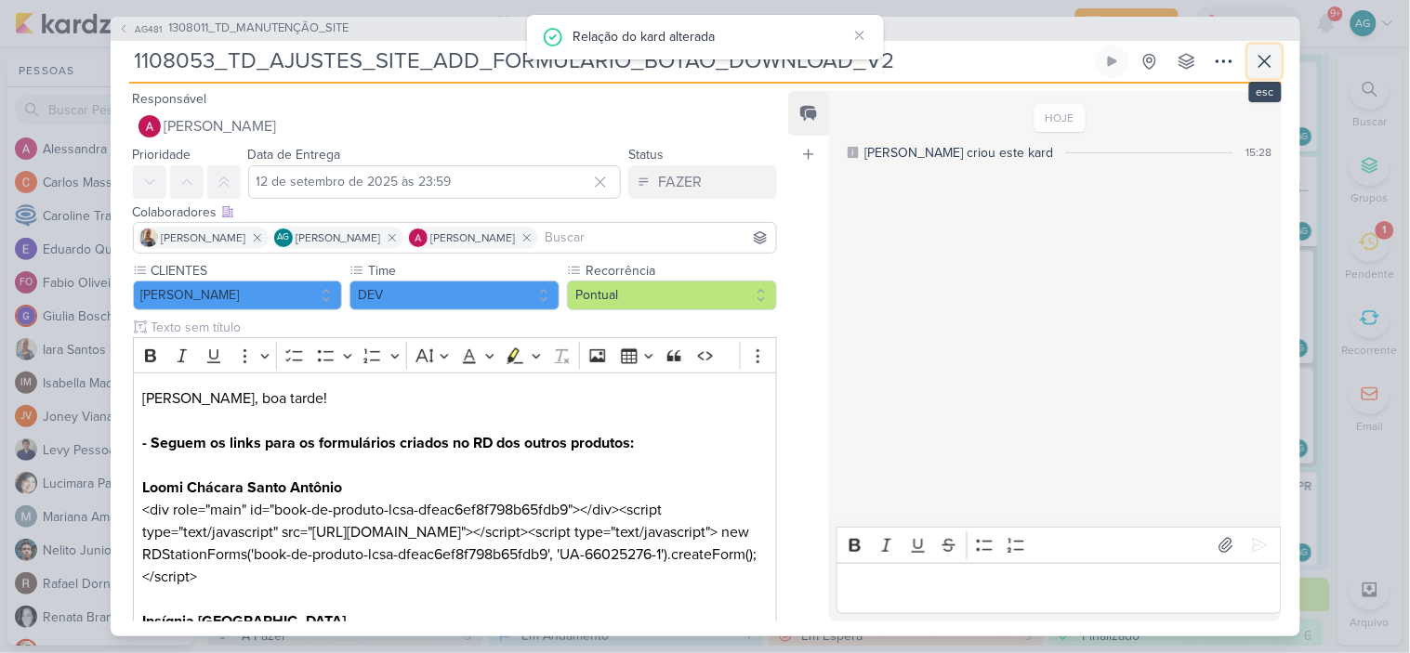
click at [1267, 65] on icon at bounding box center [1265, 61] width 22 height 22
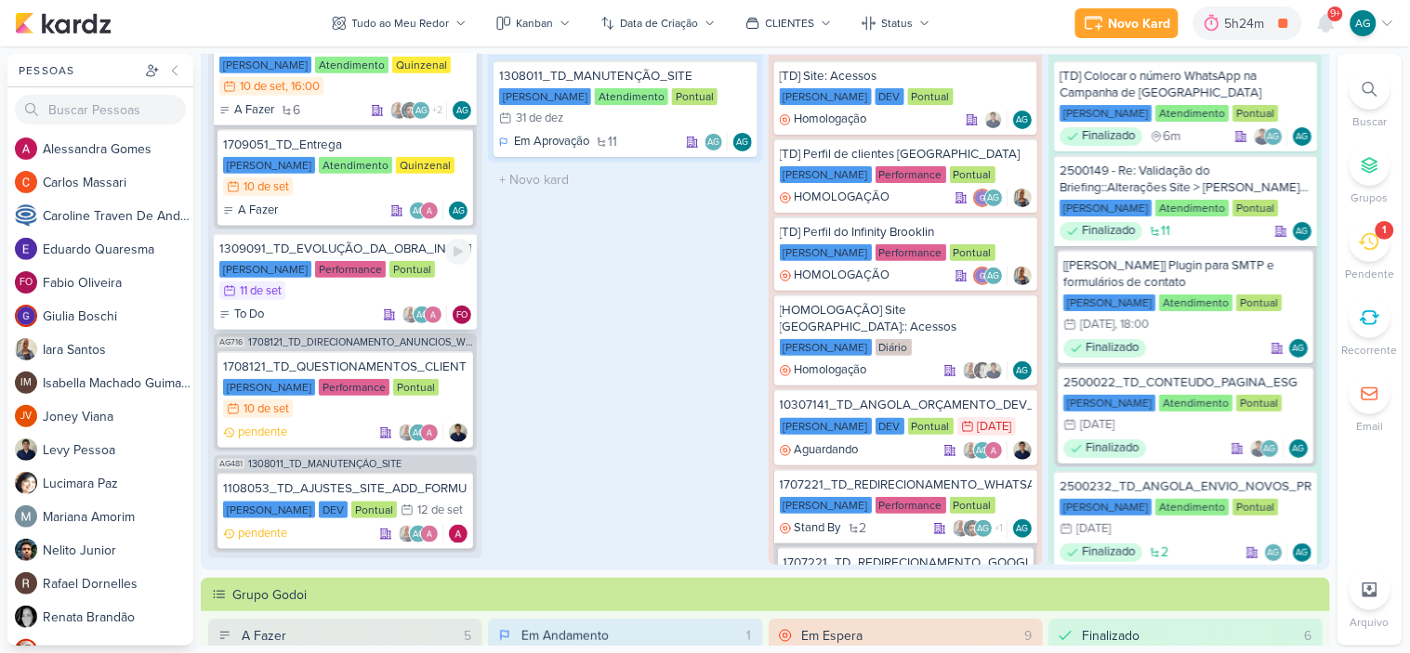
click at [390, 244] on div "1309091_TD_EVOLUÇÃO_DA_OBRA_INFINITY_BROOKLIN" at bounding box center [345, 249] width 252 height 17
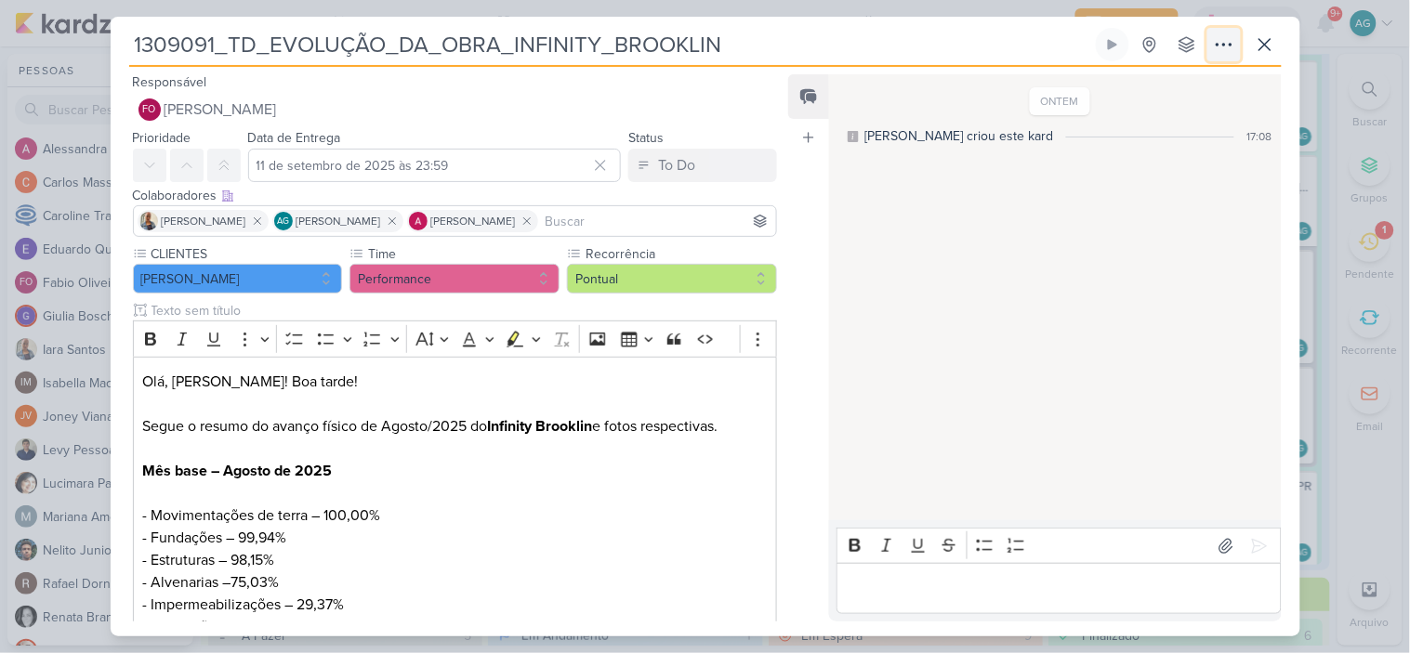
click at [1227, 47] on icon at bounding box center [1224, 44] width 22 height 22
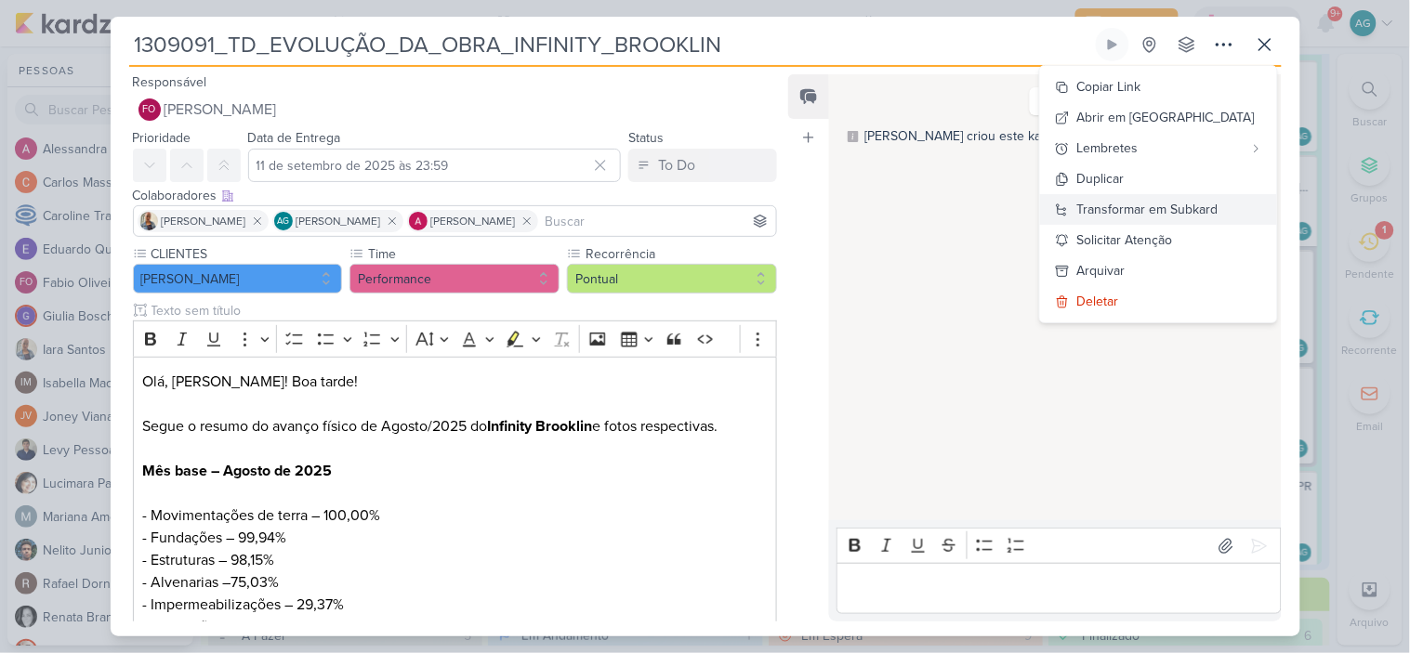
click at [1186, 204] on div "Transformar em Subkard" at bounding box center [1147, 210] width 141 height 20
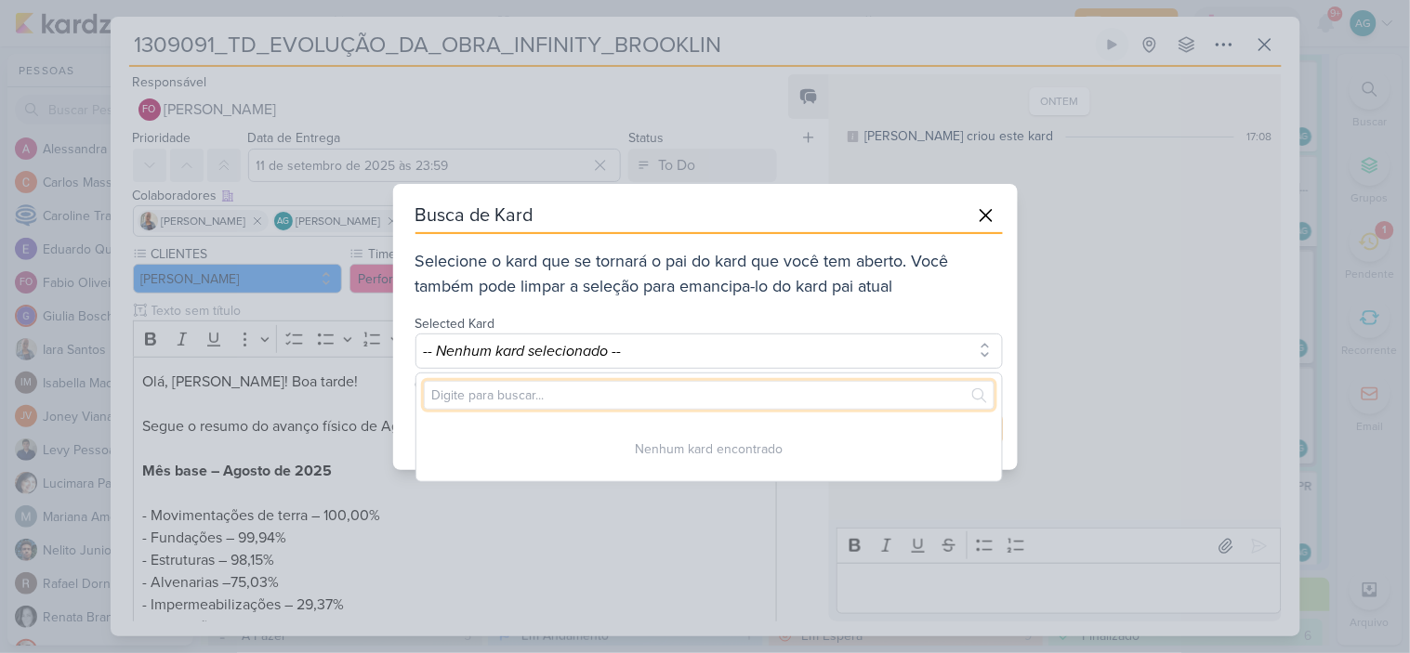
click at [651, 395] on input "text" at bounding box center [709, 395] width 571 height 29
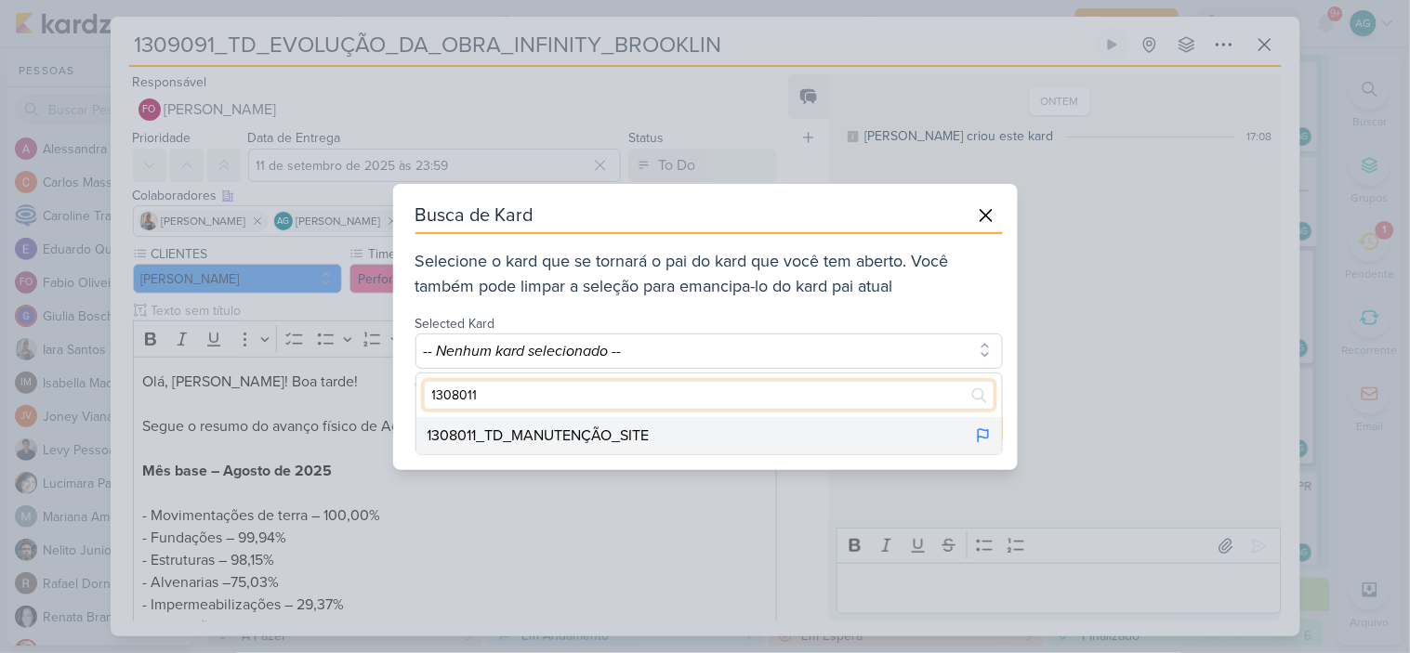
type input "1308011"
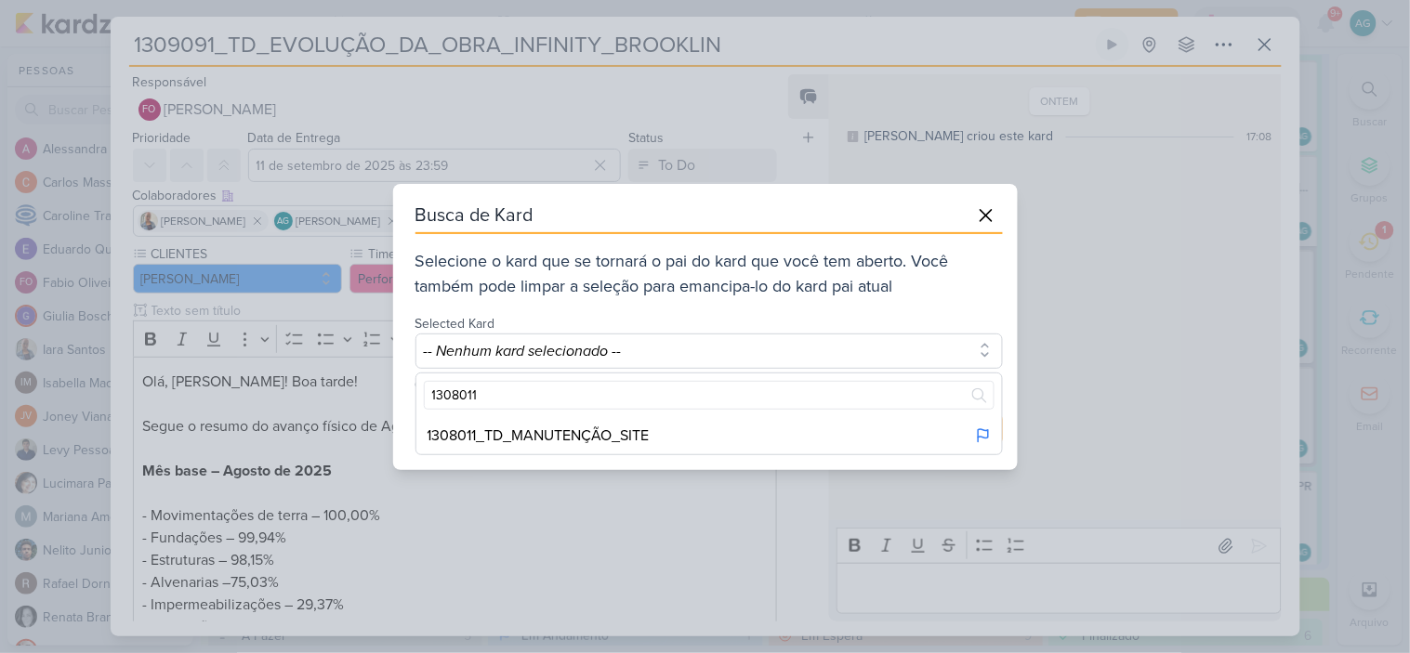
click at [824, 430] on div "1308011_TD_MANUTENÇÃO_SITE" at bounding box center [708, 435] width 585 height 37
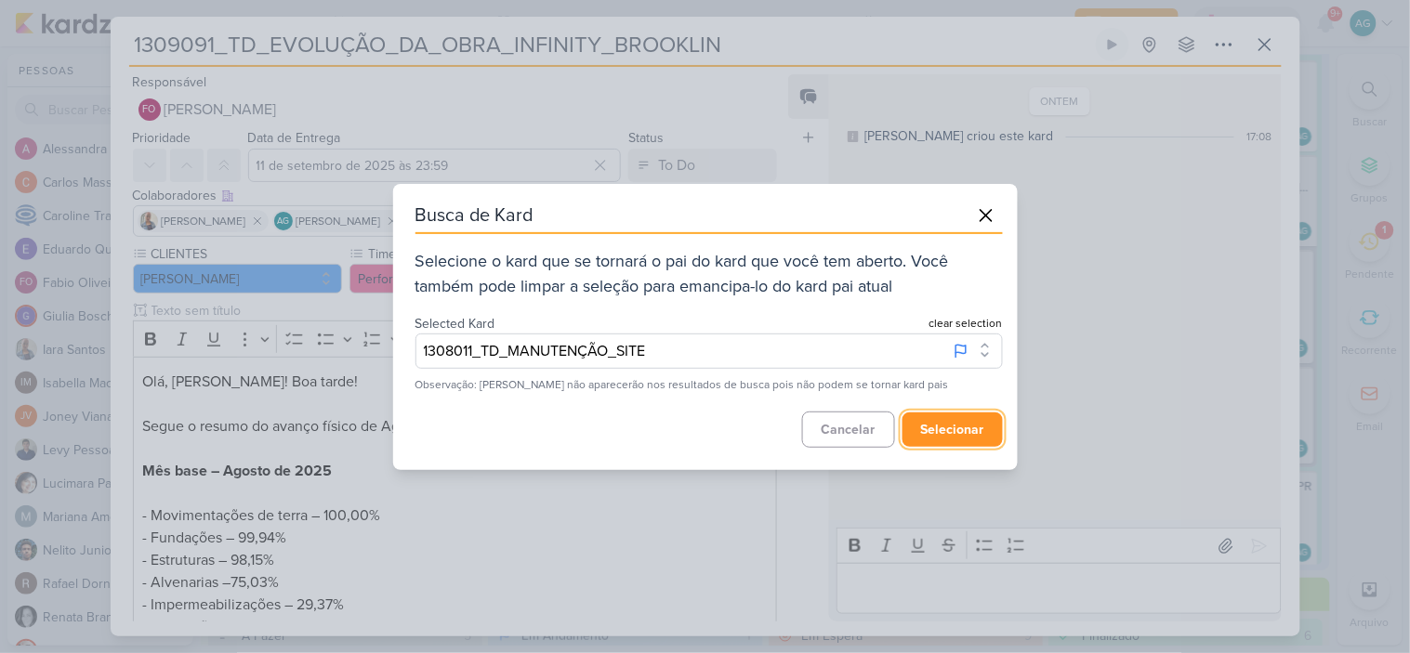
click at [946, 430] on button "selecionar" at bounding box center [952, 430] width 100 height 34
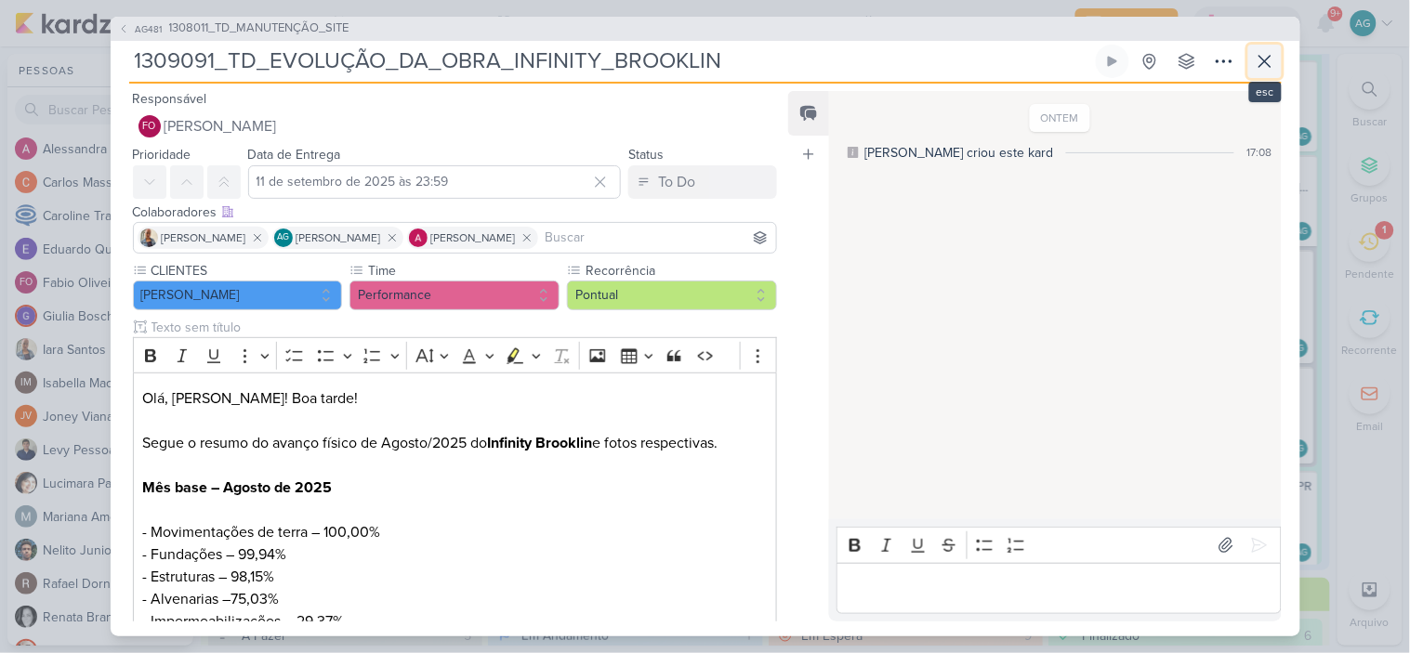
click at [1270, 62] on icon at bounding box center [1265, 61] width 22 height 22
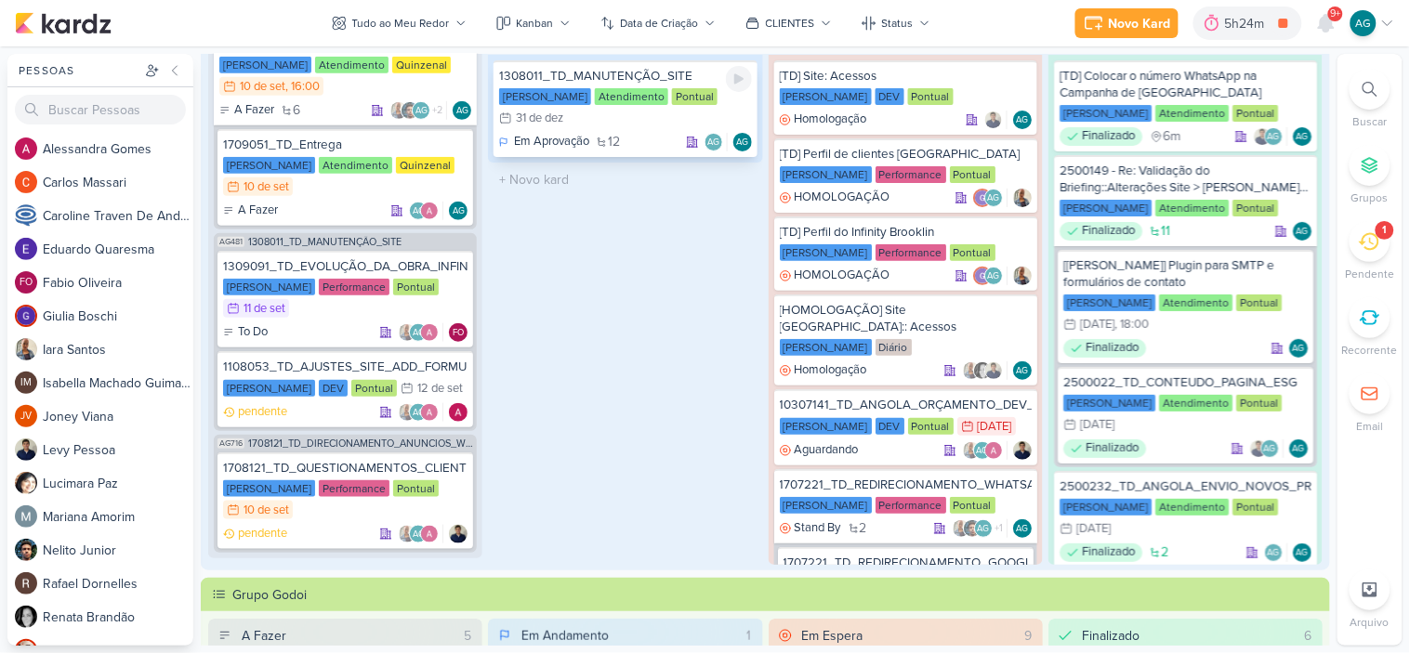
click at [606, 74] on div "1308011_TD_MANUTENÇÃO_SITE" at bounding box center [625, 76] width 252 height 17
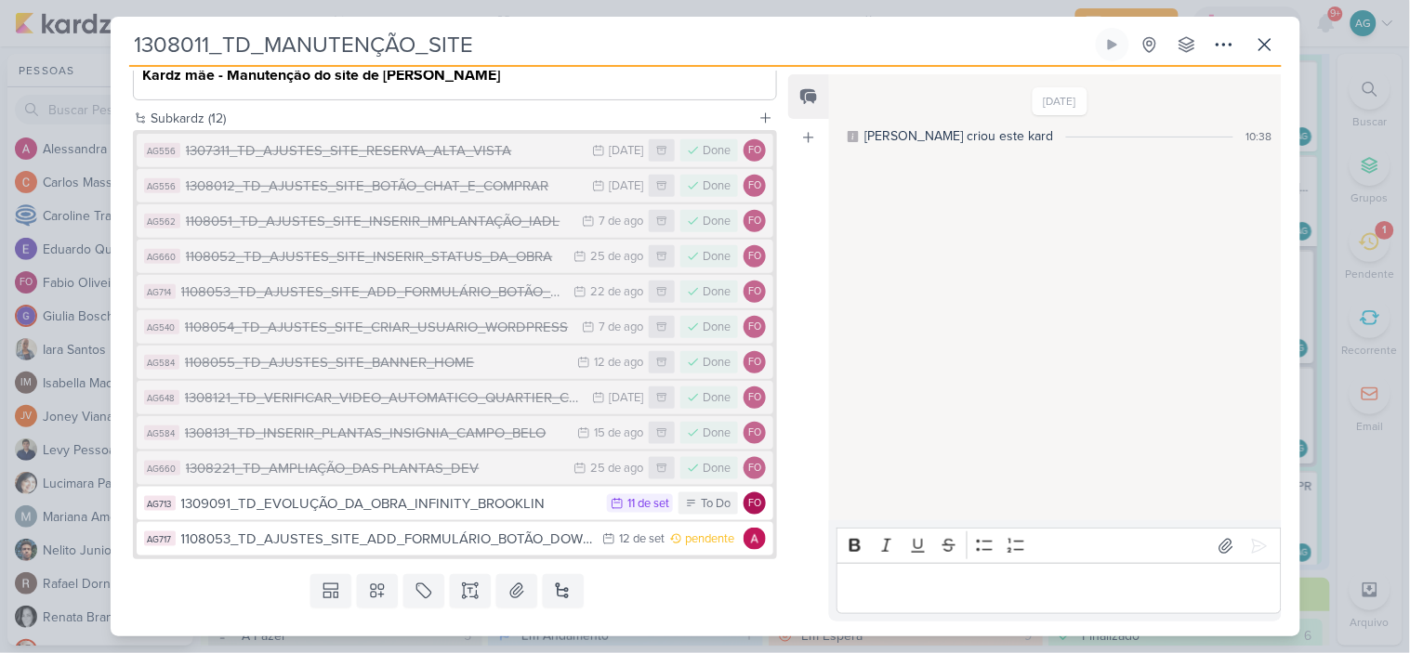
scroll to position [309, 0]
